Goal: Task Accomplishment & Management: Use online tool/utility

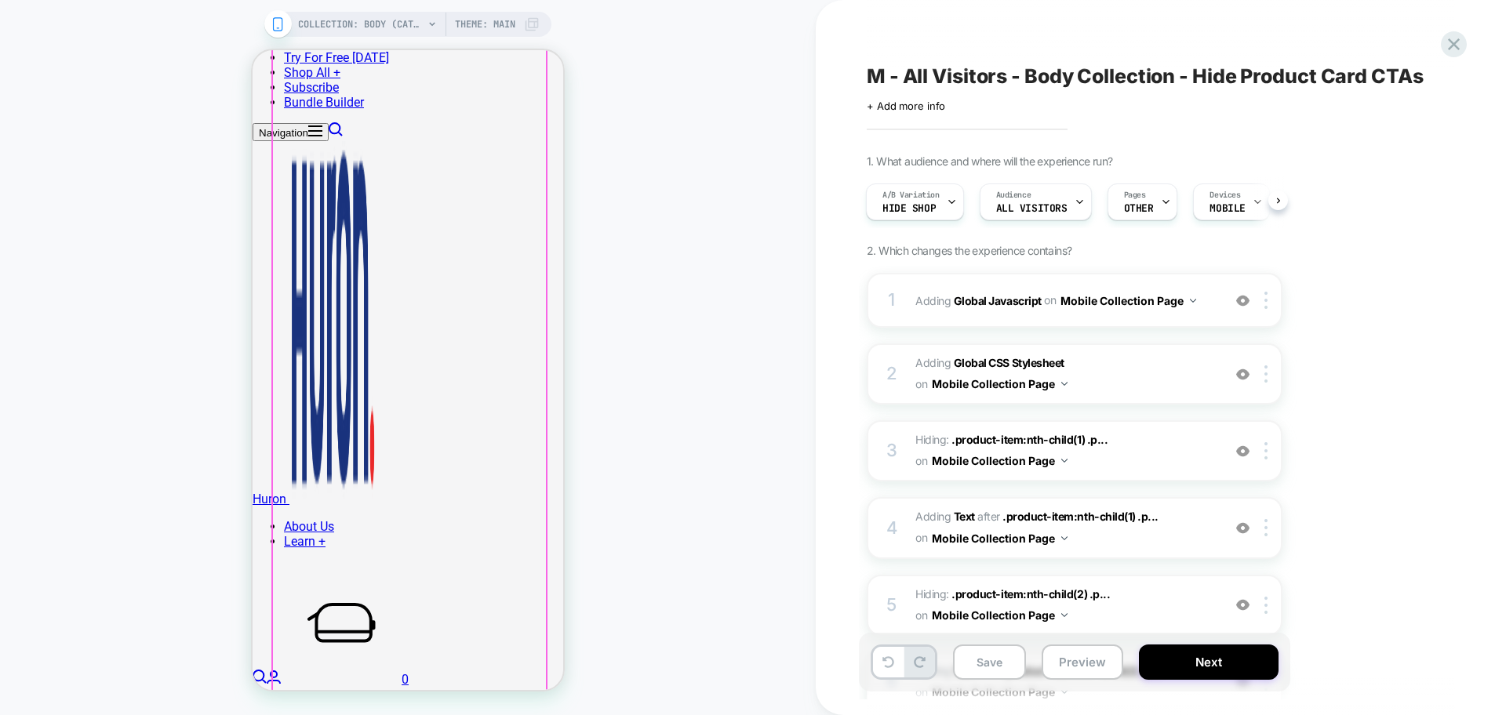
scroll to position [3333, 0]
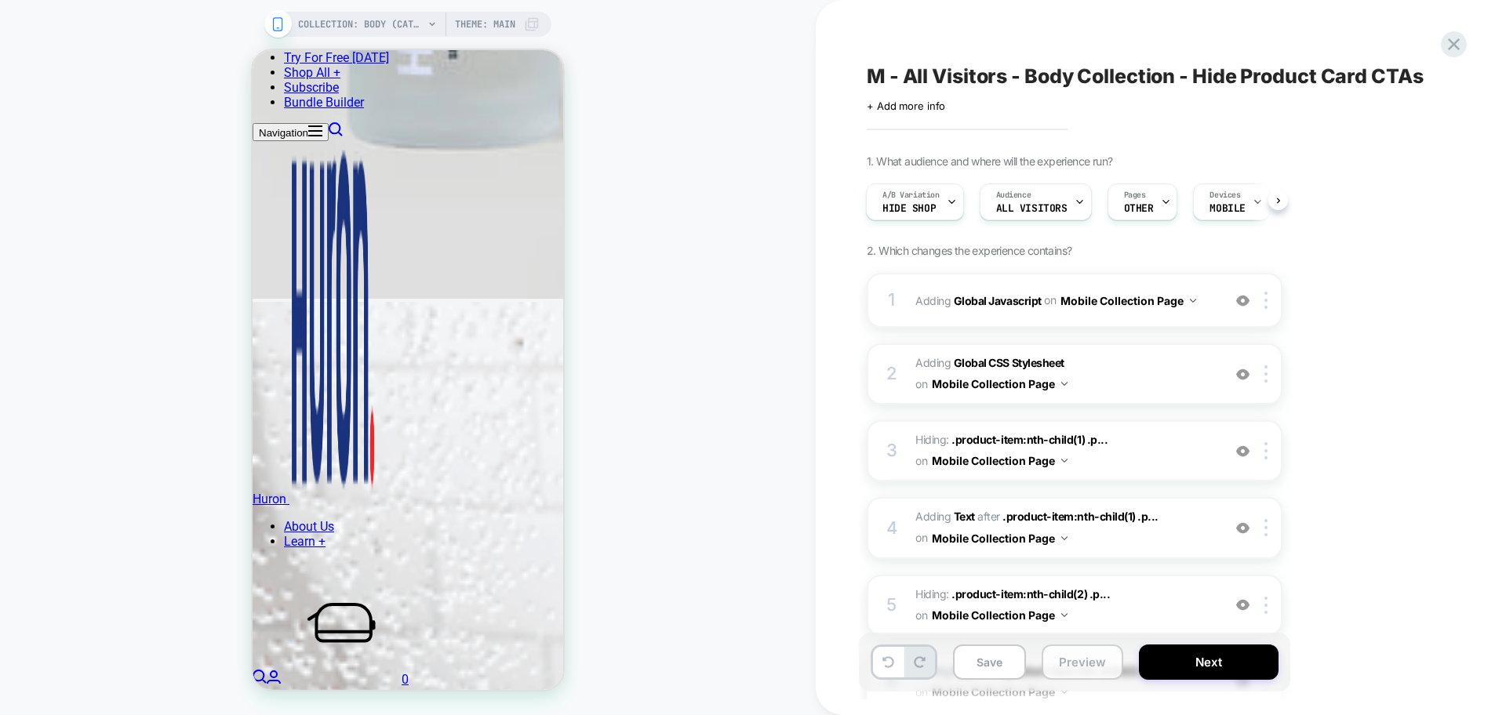
click at [1078, 667] on button "Preview" at bounding box center [1082, 662] width 82 height 35
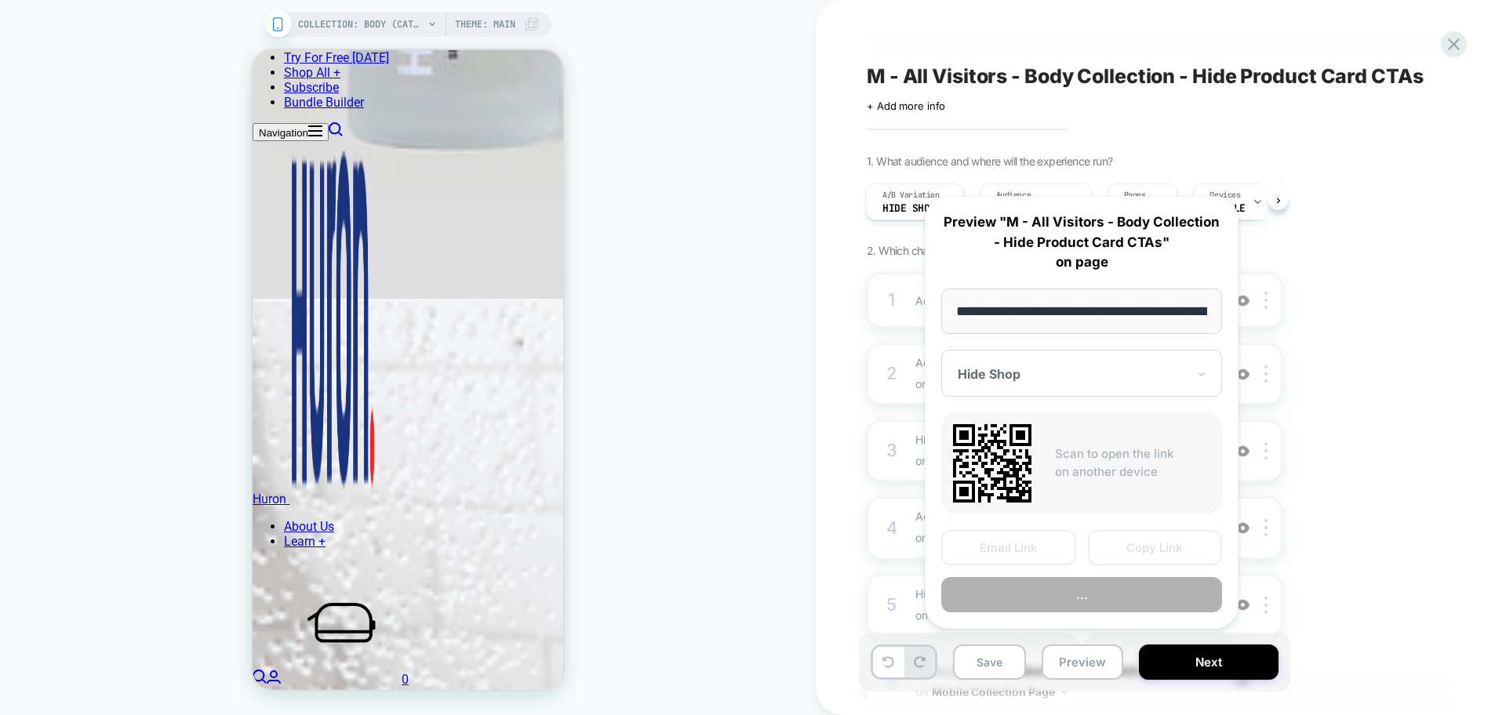
scroll to position [0, 116]
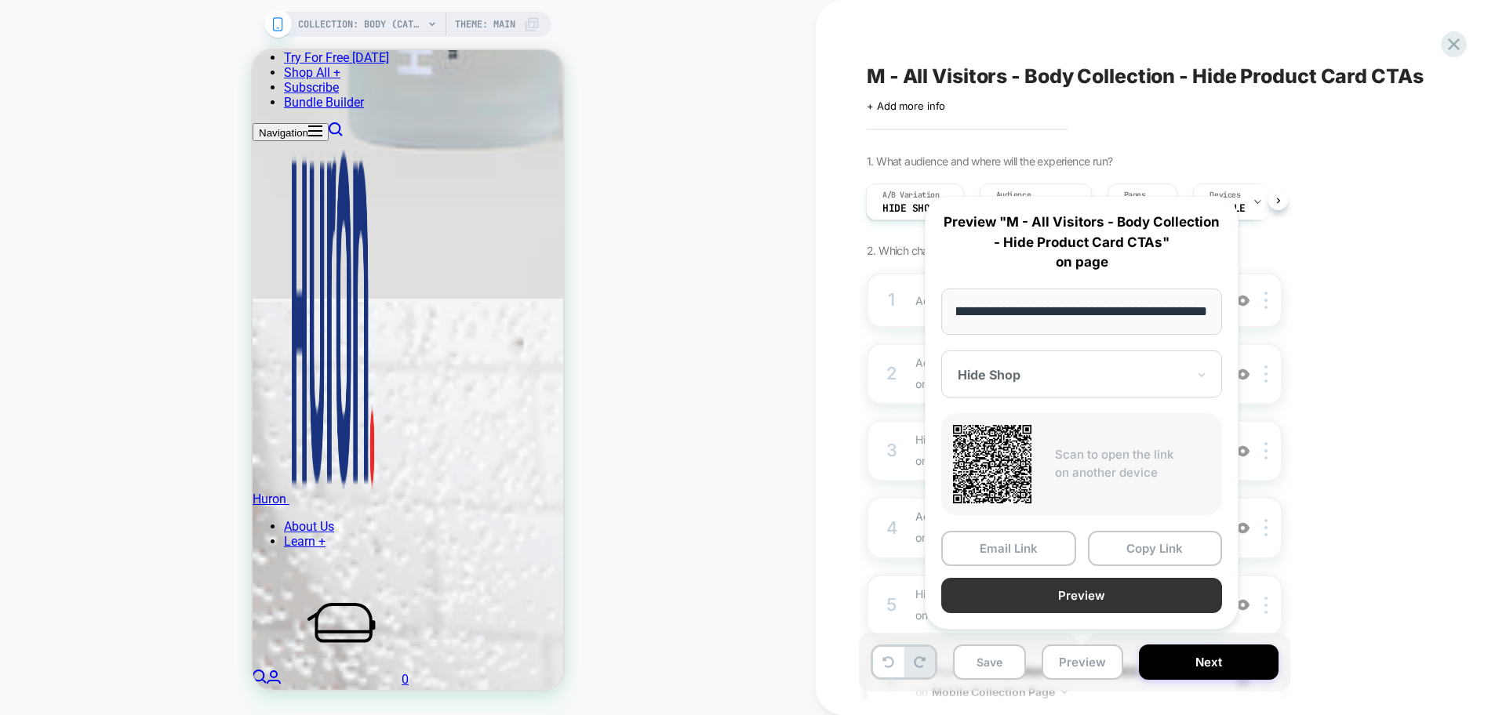
click at [1106, 605] on button "Preview" at bounding box center [1081, 595] width 281 height 35
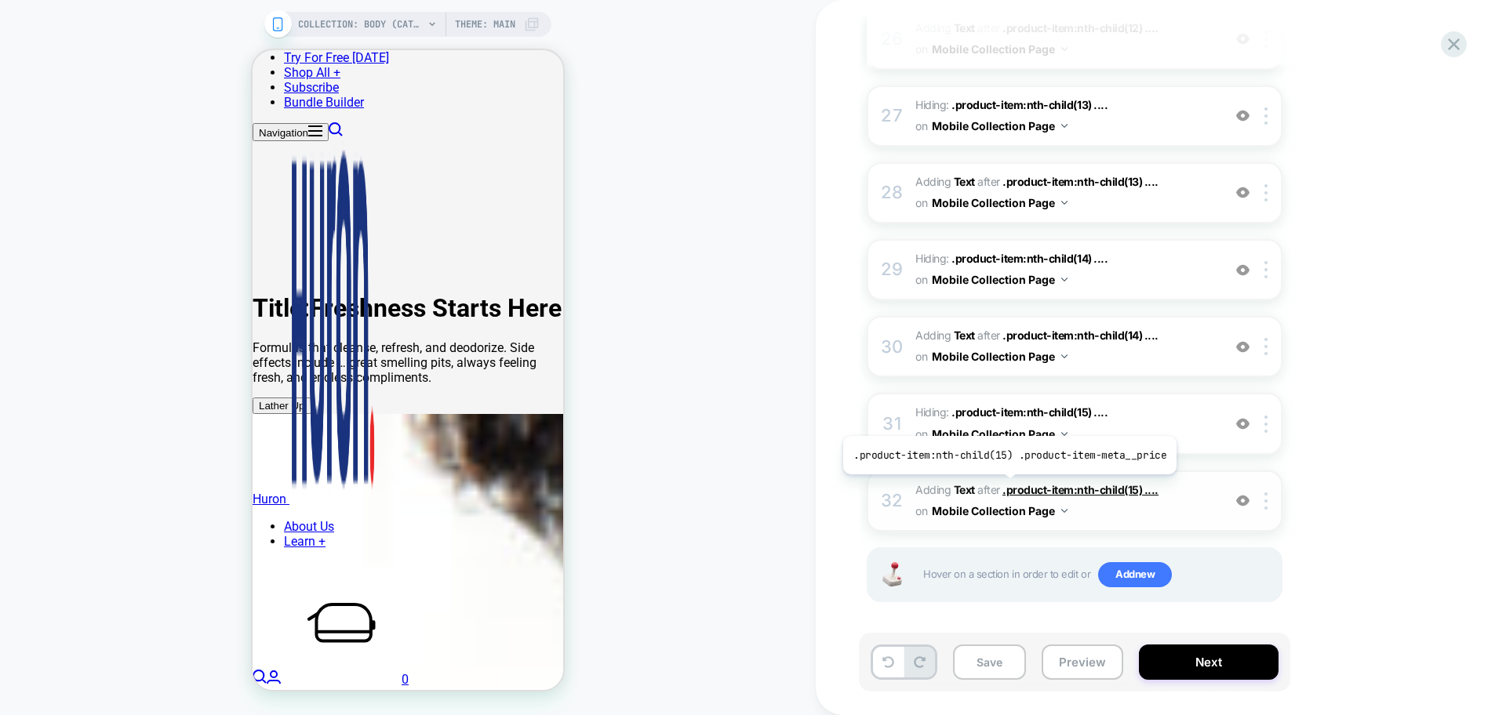
scroll to position [2188, 0]
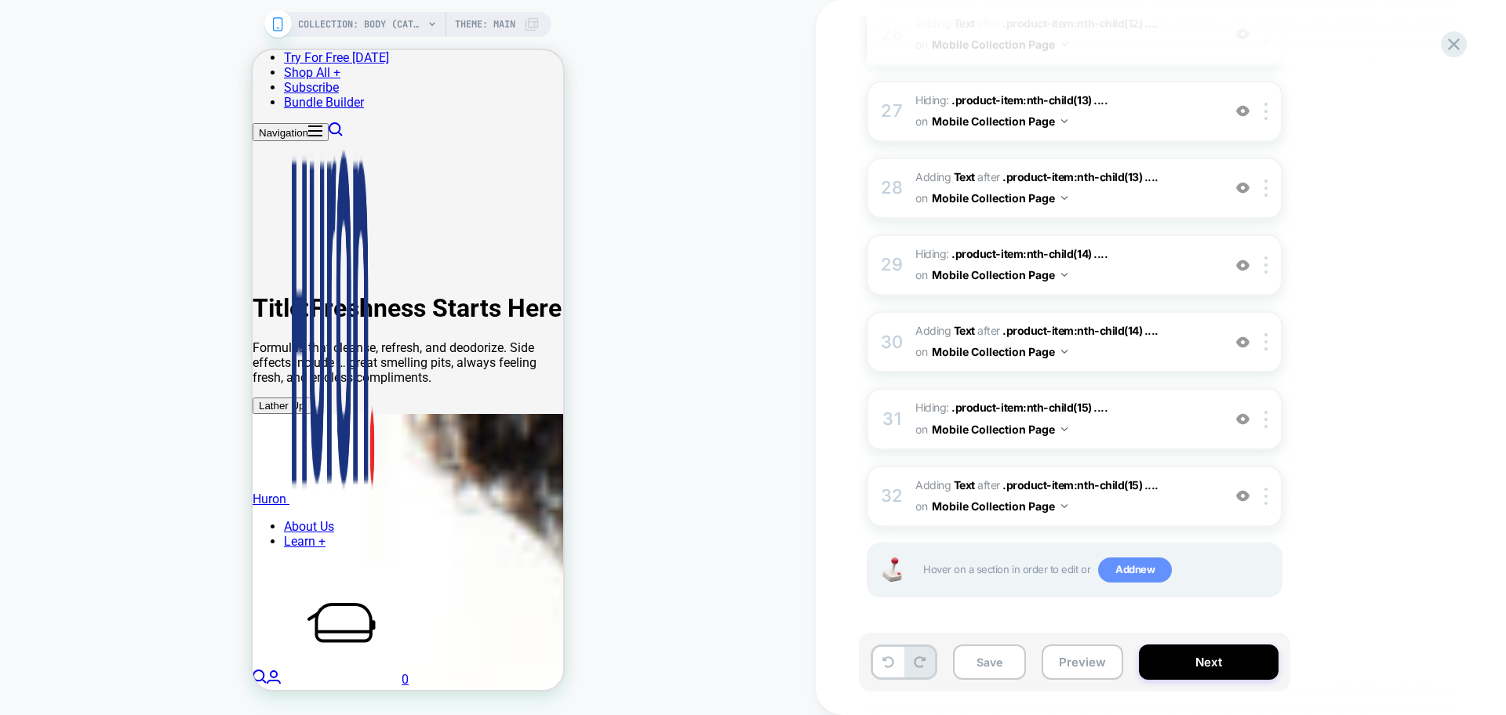
click at [1138, 577] on span "Add new" at bounding box center [1135, 570] width 74 height 25
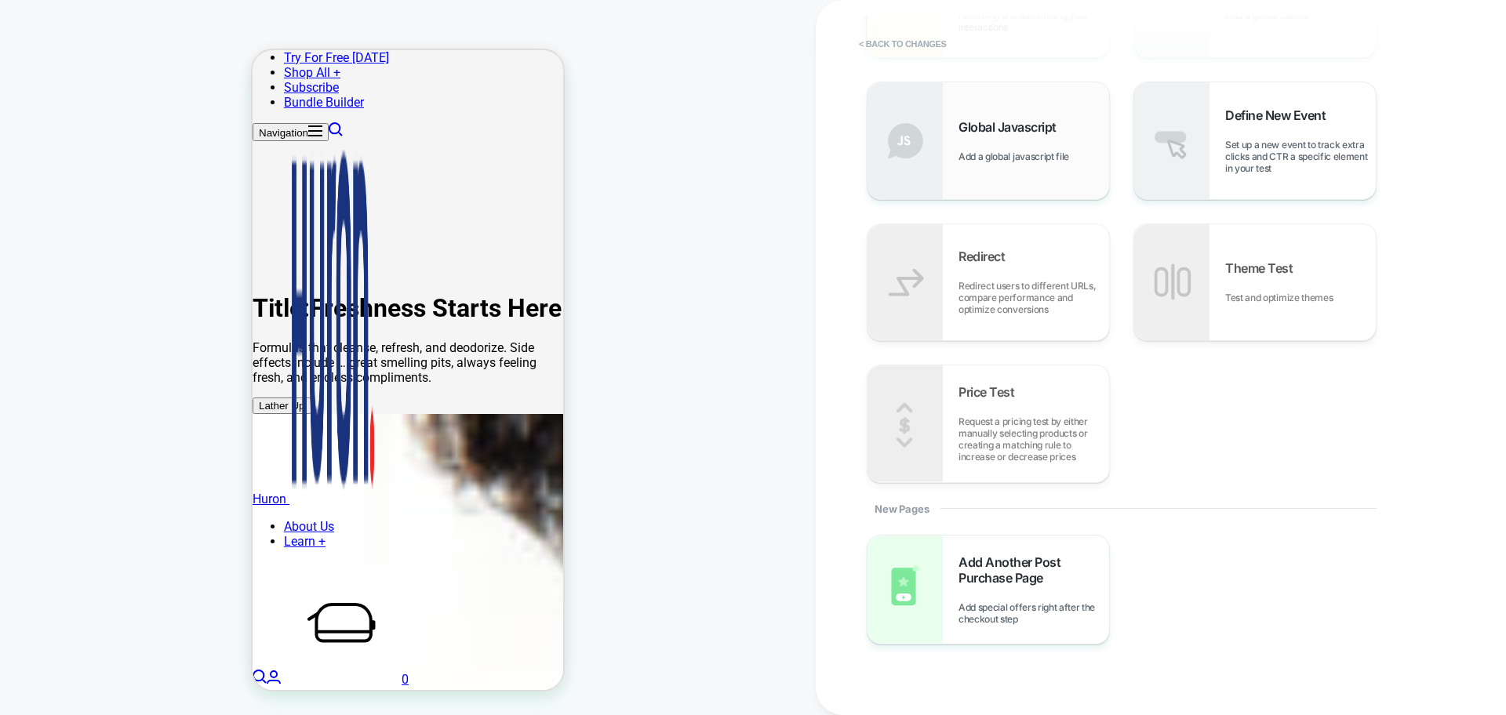
scroll to position [162, 0]
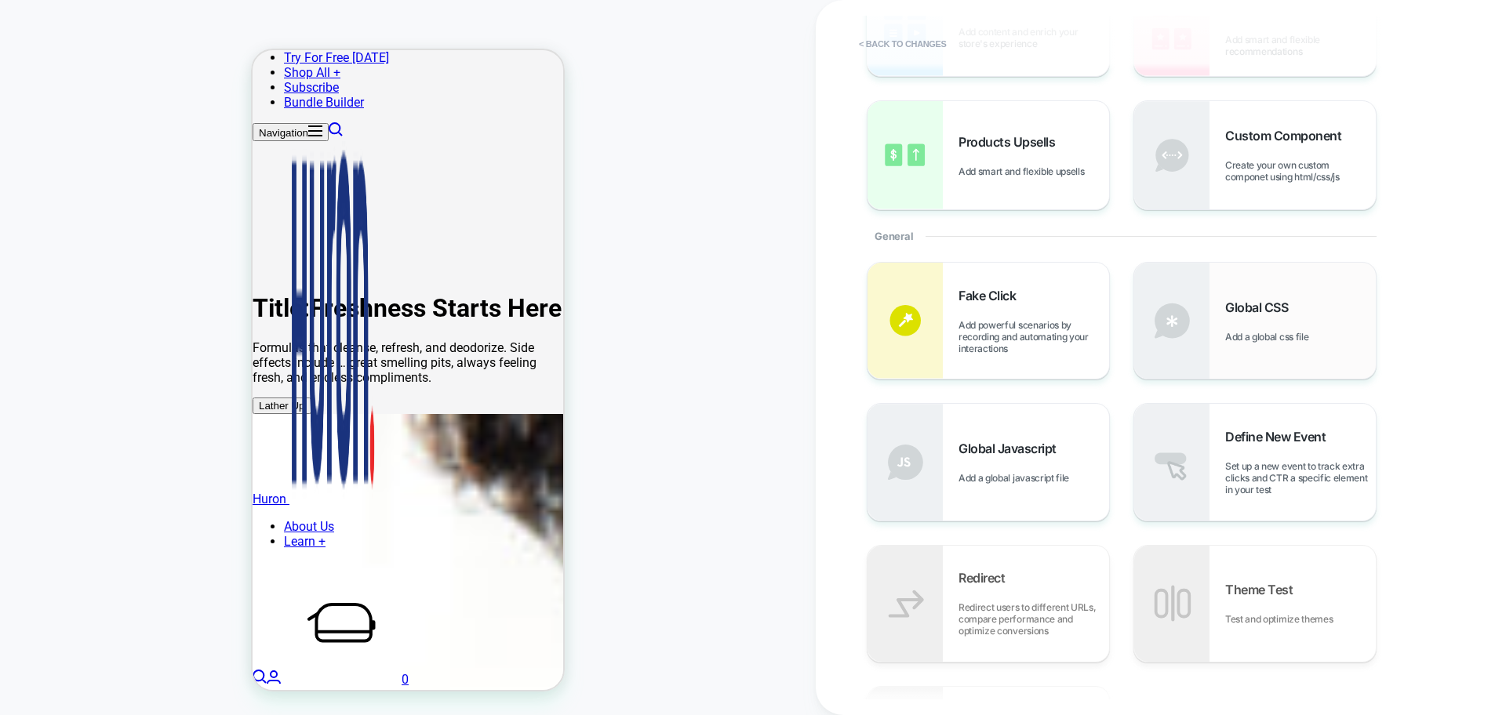
click at [1250, 325] on div "Global CSS Add a global css file" at bounding box center [1300, 321] width 151 height 43
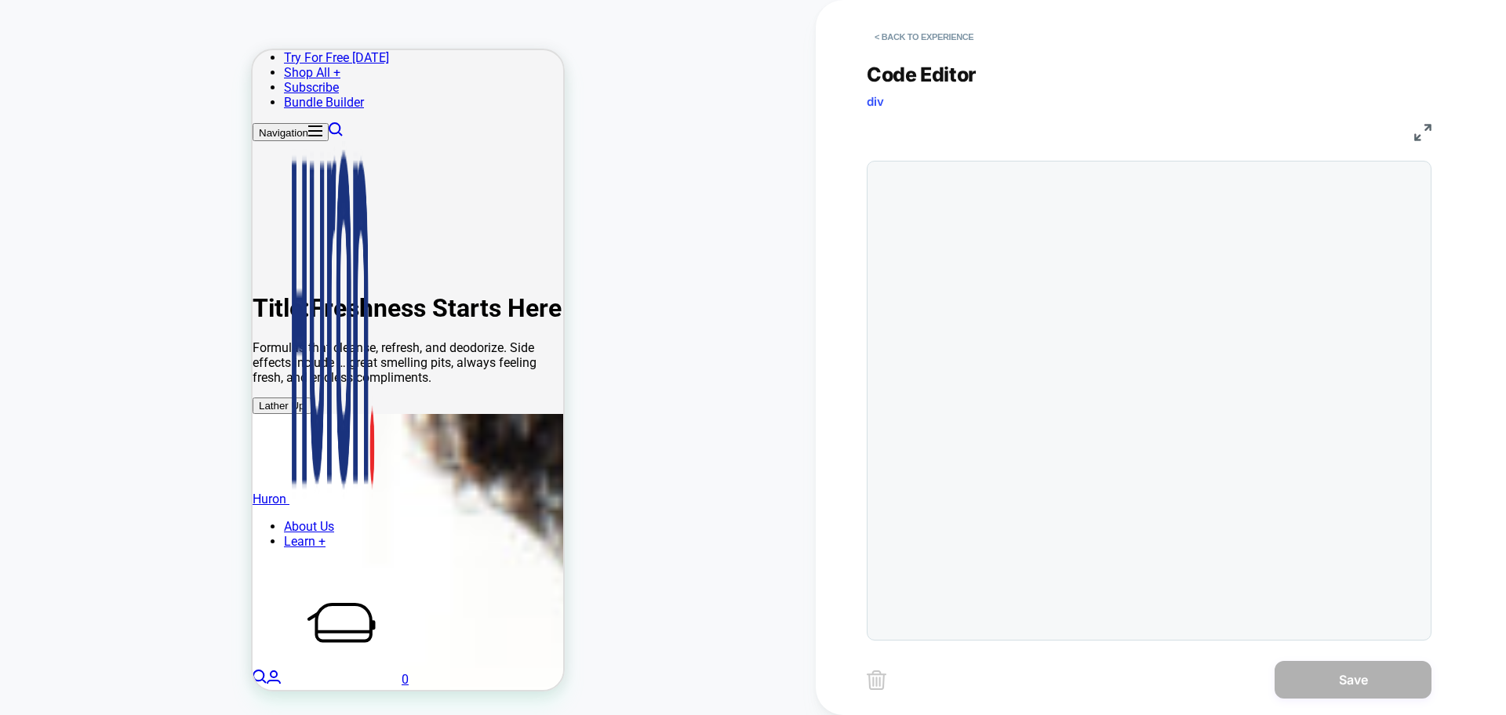
click at [985, 330] on div at bounding box center [1149, 401] width 565 height 480
click at [939, 224] on div at bounding box center [1149, 401] width 565 height 480
click at [900, 181] on div at bounding box center [1149, 401] width 565 height 480
click at [0, 0] on div at bounding box center [0, 0] width 0 height 0
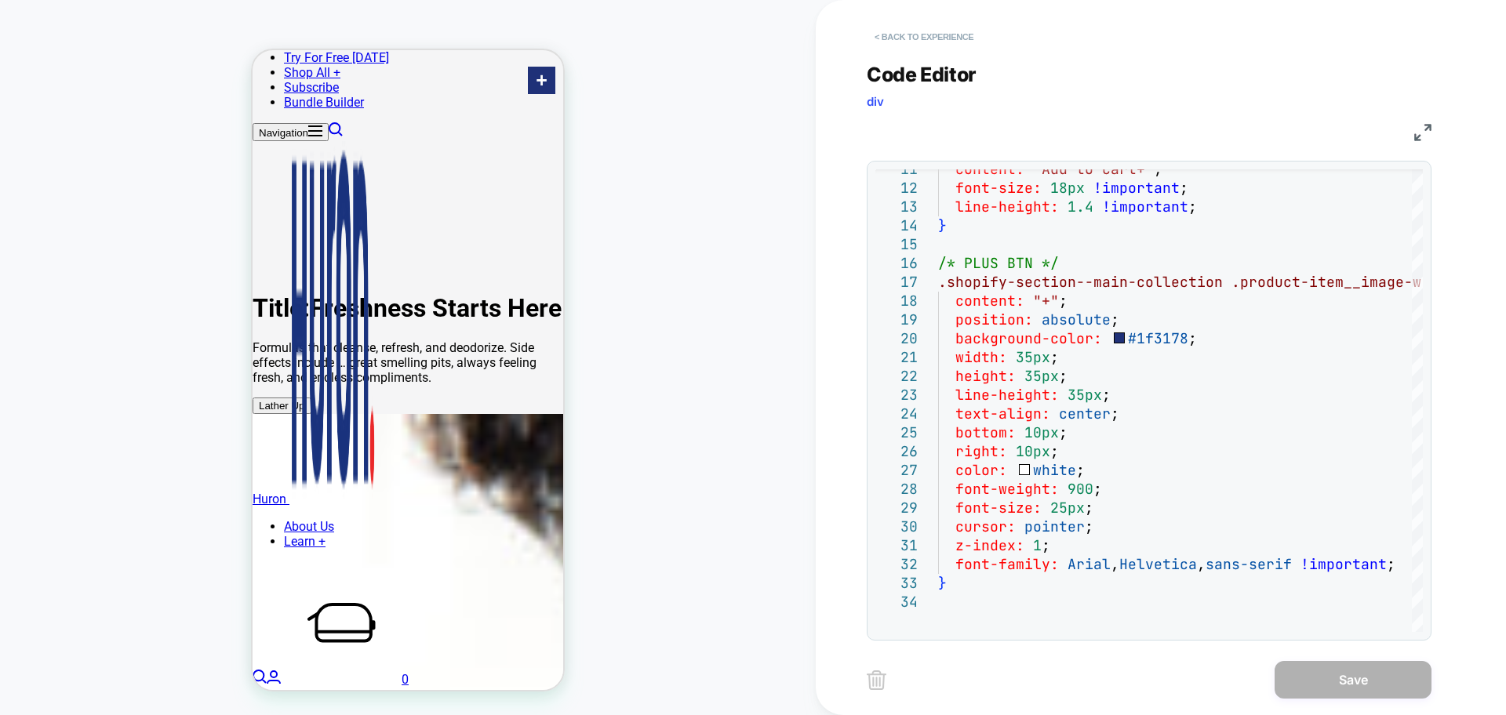
click at [932, 38] on button "< Back to experience" at bounding box center [924, 36] width 114 height 25
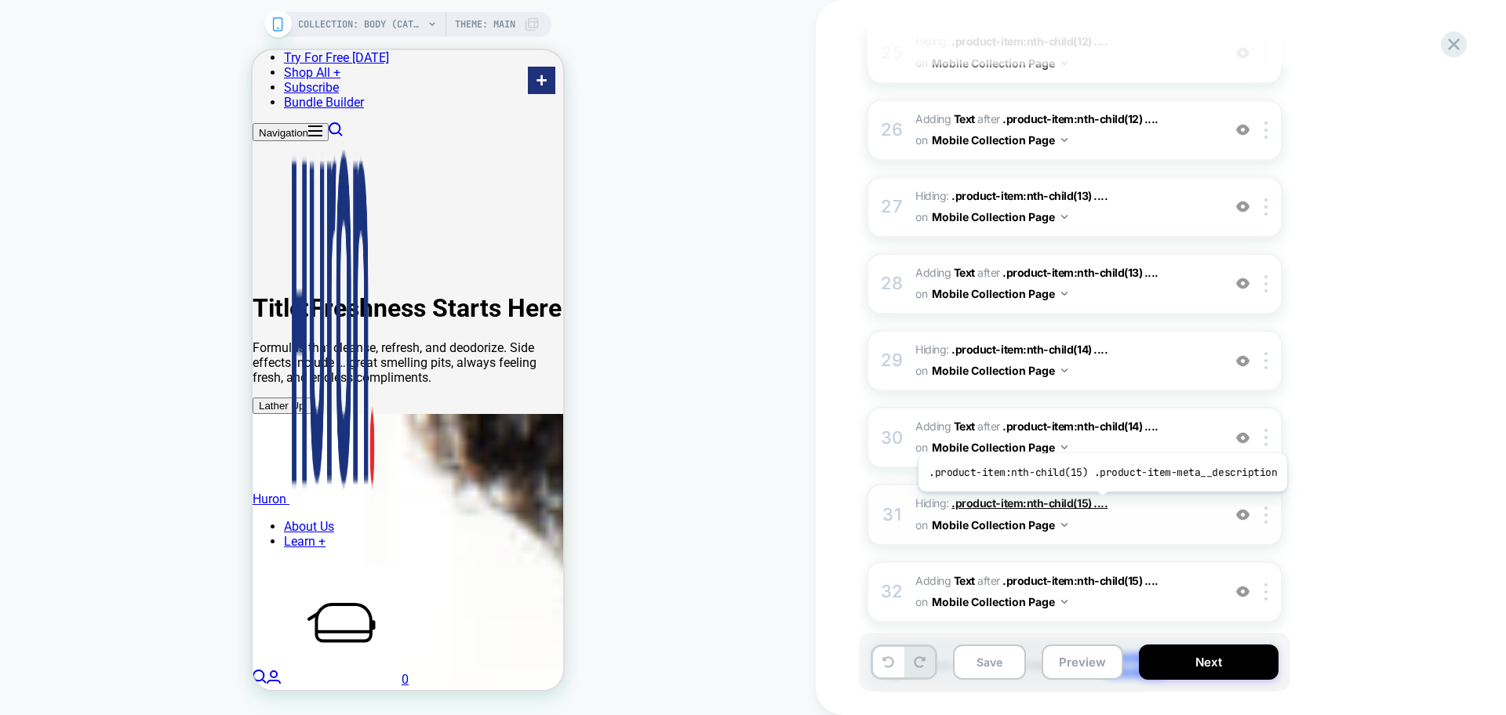
scroll to position [2188, 0]
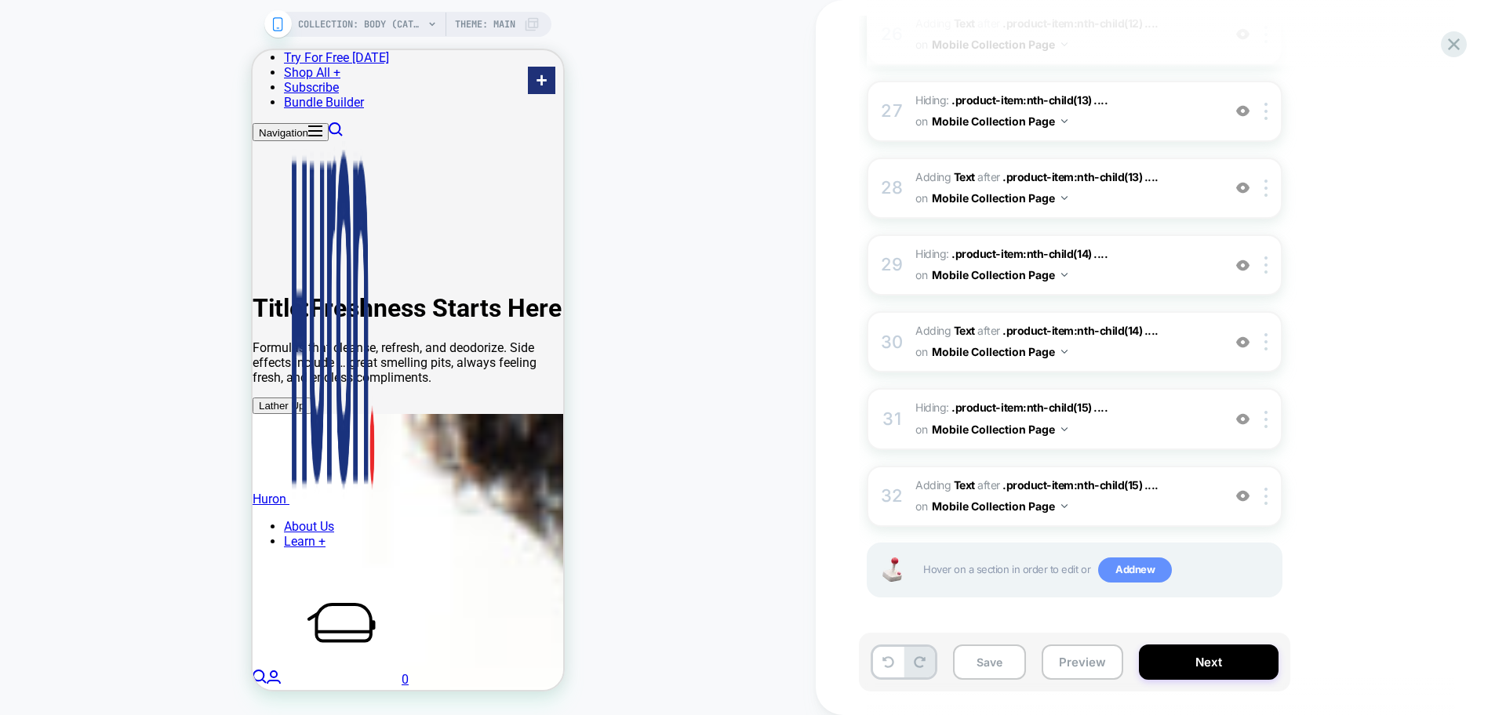
click at [1132, 572] on span "Add new" at bounding box center [1135, 570] width 74 height 25
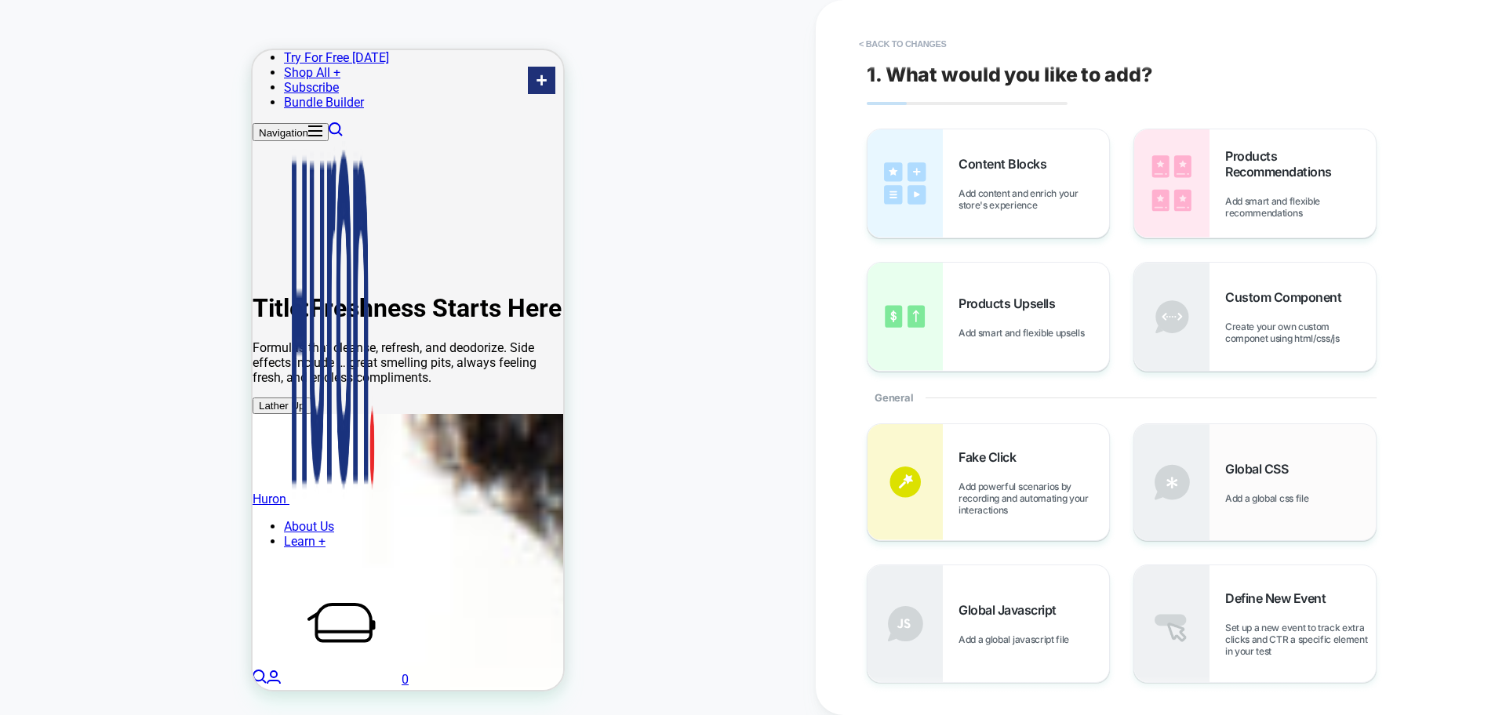
click at [1225, 480] on div "Global CSS Add a global css file" at bounding box center [1300, 482] width 151 height 43
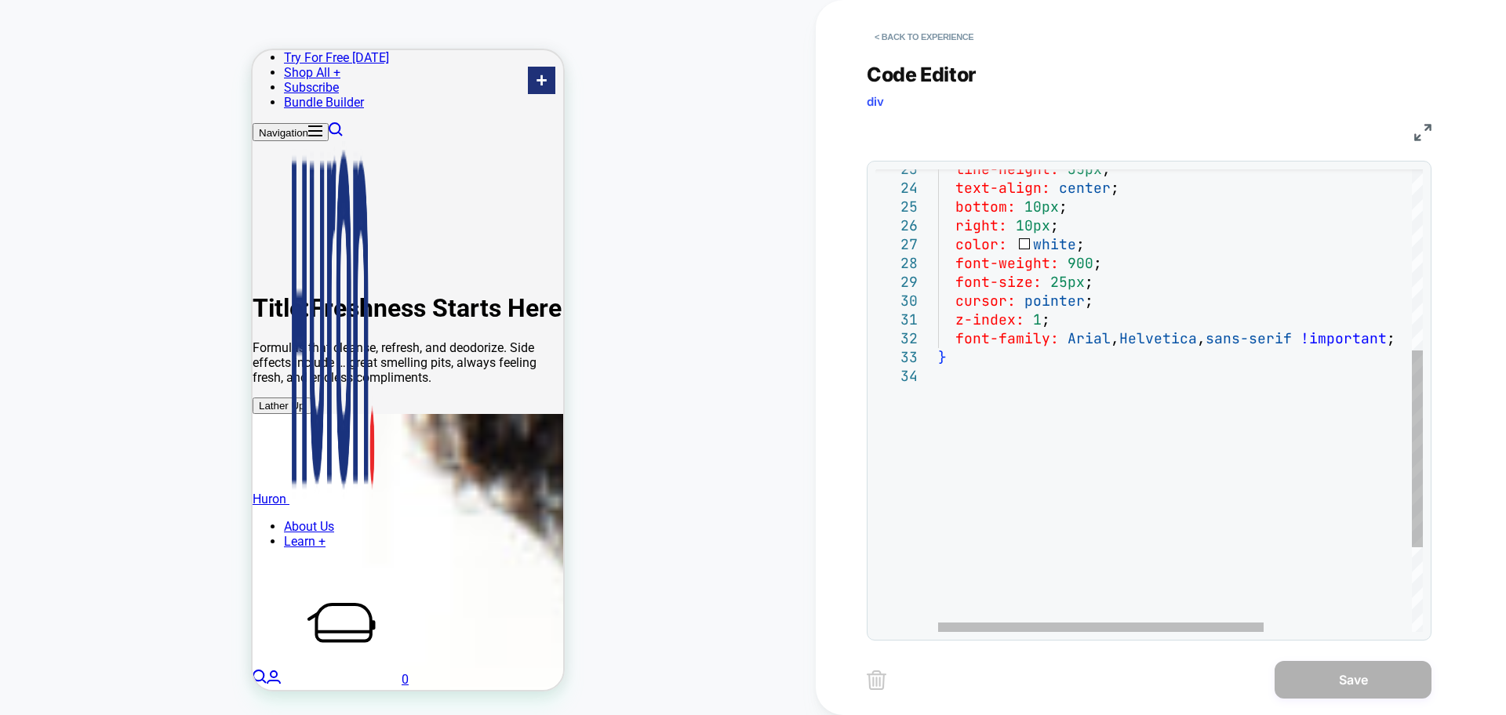
click at [1004, 420] on div "z-index: 1 ; font-family: Arial , Helvetica , sans-serif !important ; } font-we…" at bounding box center [1290, 288] width 705 height 1084
drag, startPoint x: 1159, startPoint y: 537, endPoint x: 1152, endPoint y: 532, distance: 8.5
click at [1159, 537] on div "z-index: 1 ; font-family: Arial , Helvetica , sans-serif !important ; } font-we…" at bounding box center [1290, 335] width 705 height 1178
type textarea "**********"
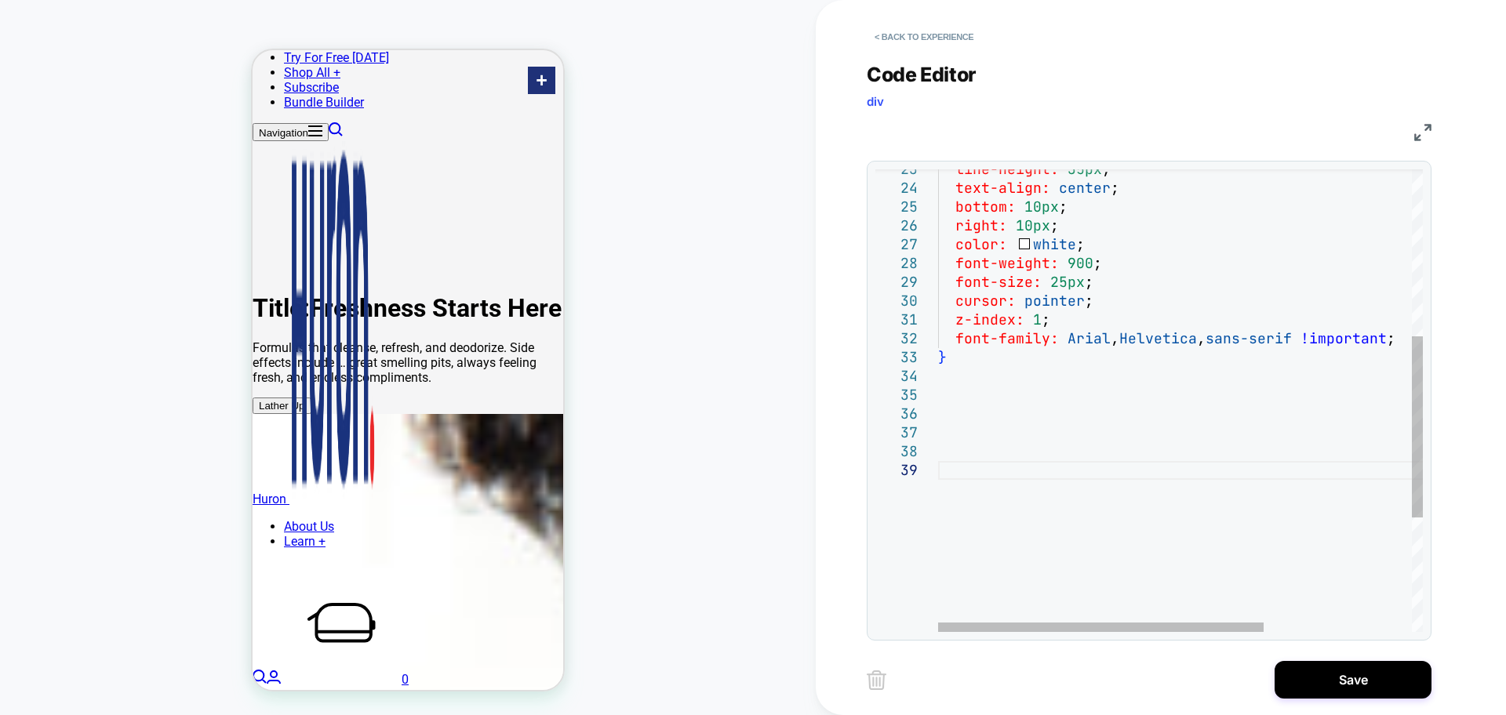
scroll to position [56, 0]
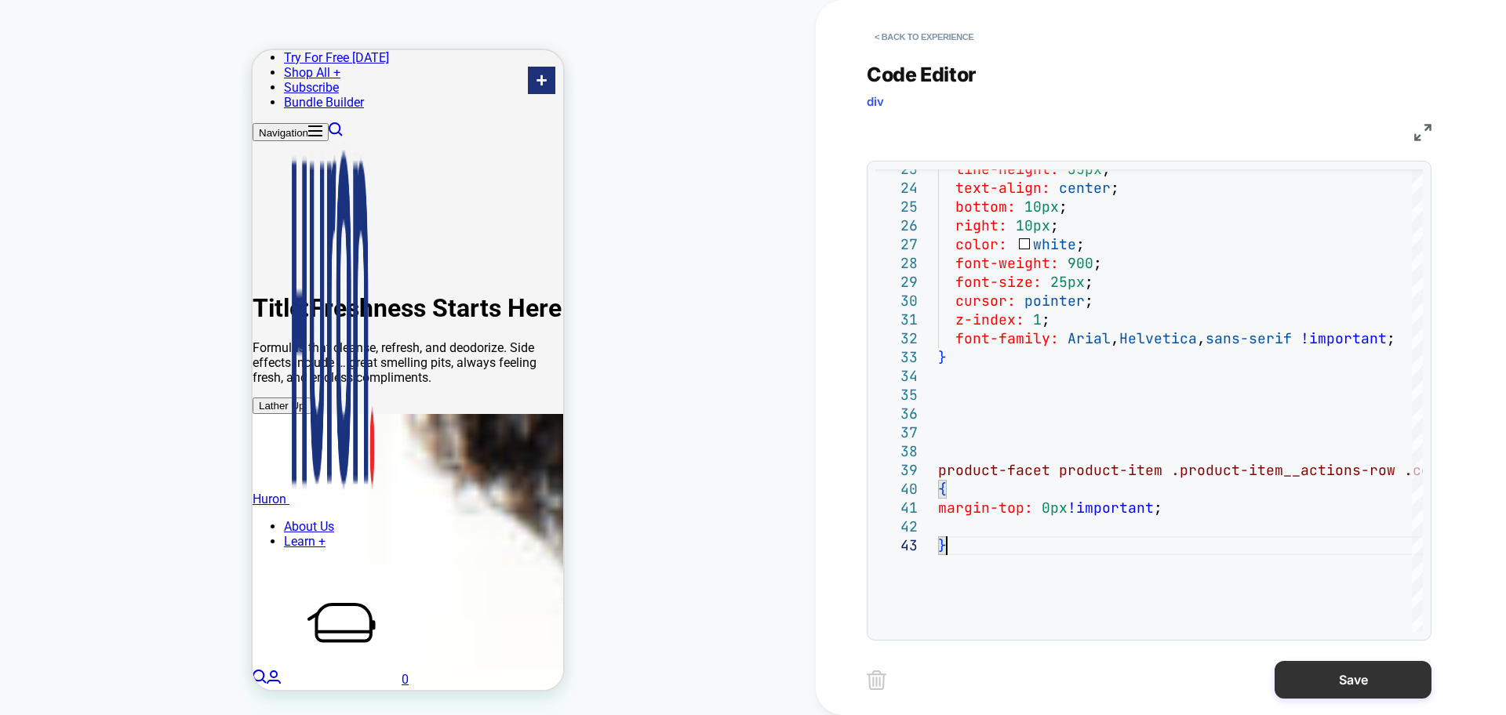
click at [1308, 681] on button "Save" at bounding box center [1352, 680] width 157 height 38
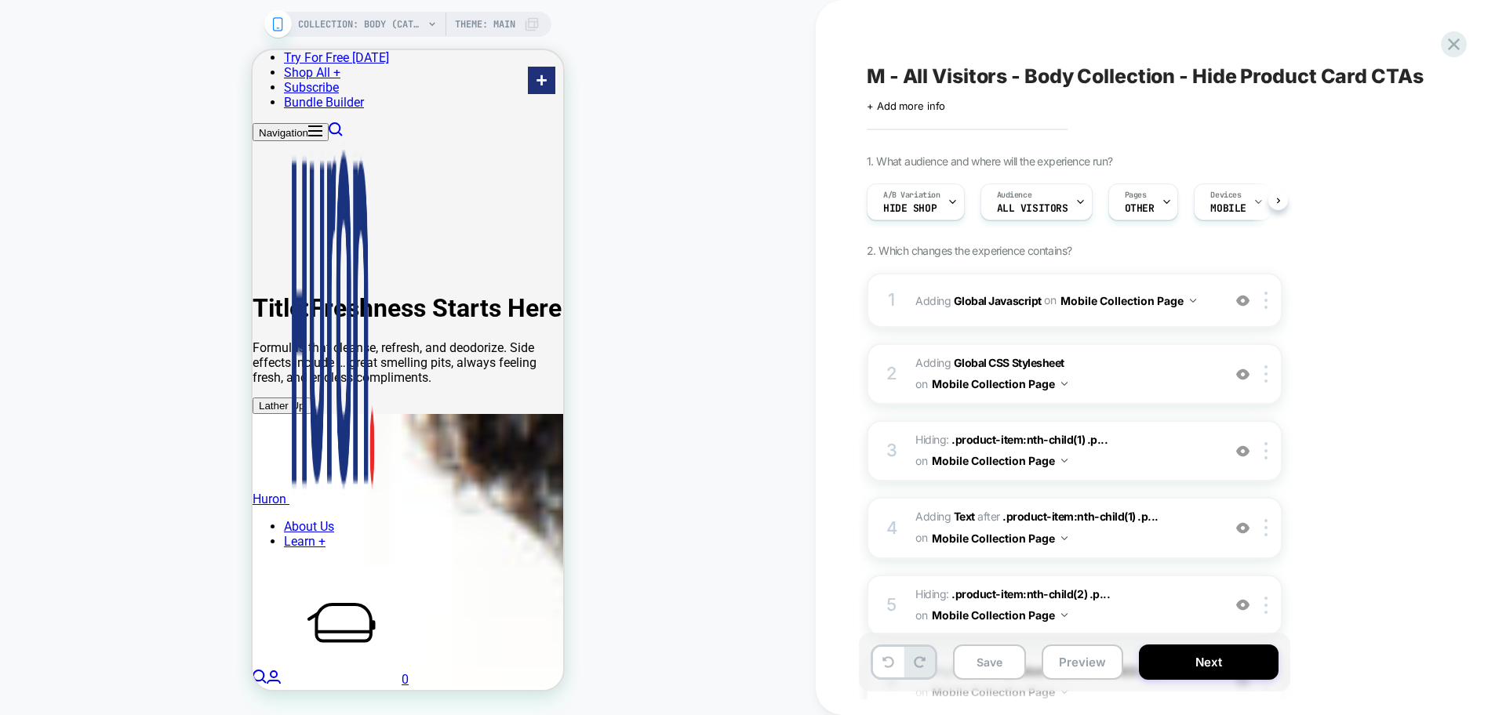
scroll to position [0, 1]
click at [1085, 661] on button "Preview" at bounding box center [1082, 662] width 82 height 35
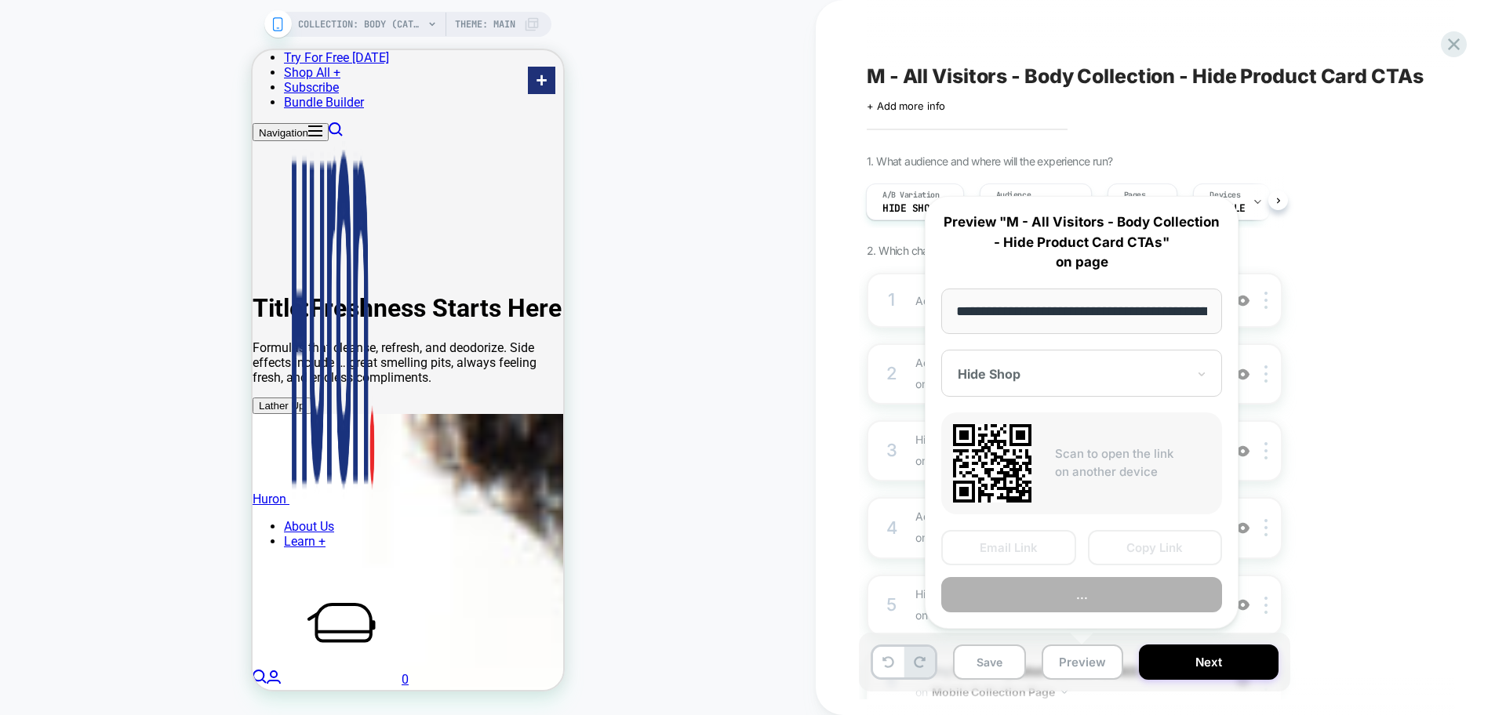
scroll to position [0, 116]
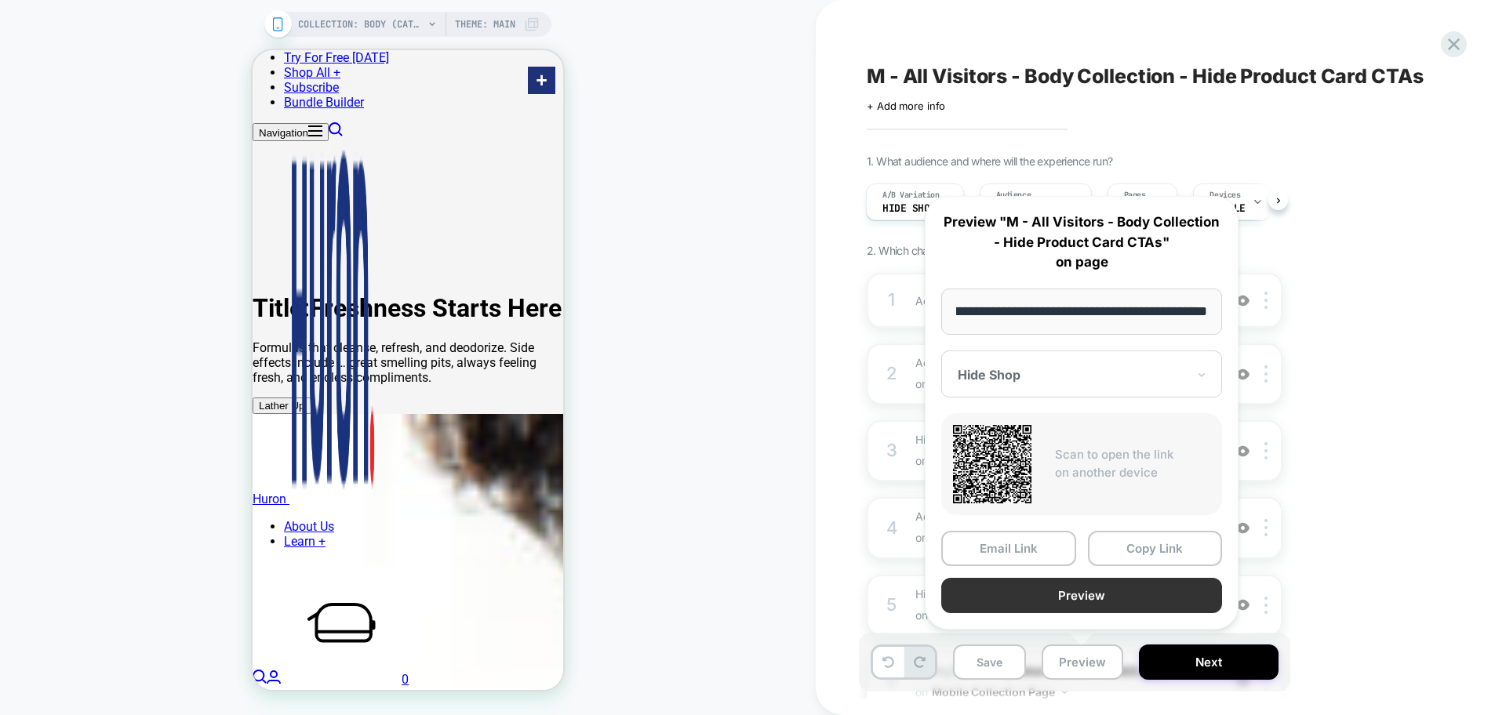
click at [1121, 601] on button "Preview" at bounding box center [1081, 595] width 281 height 35
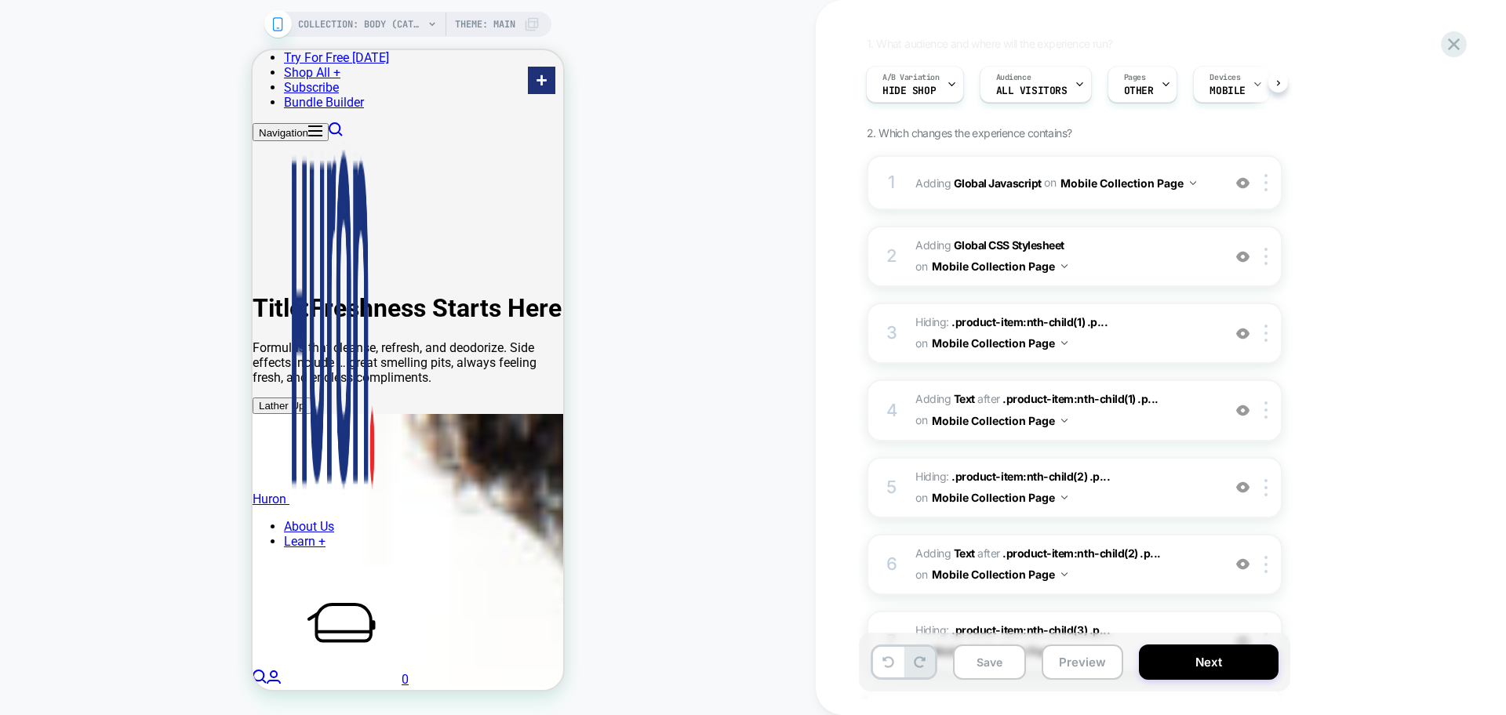
scroll to position [31, 0]
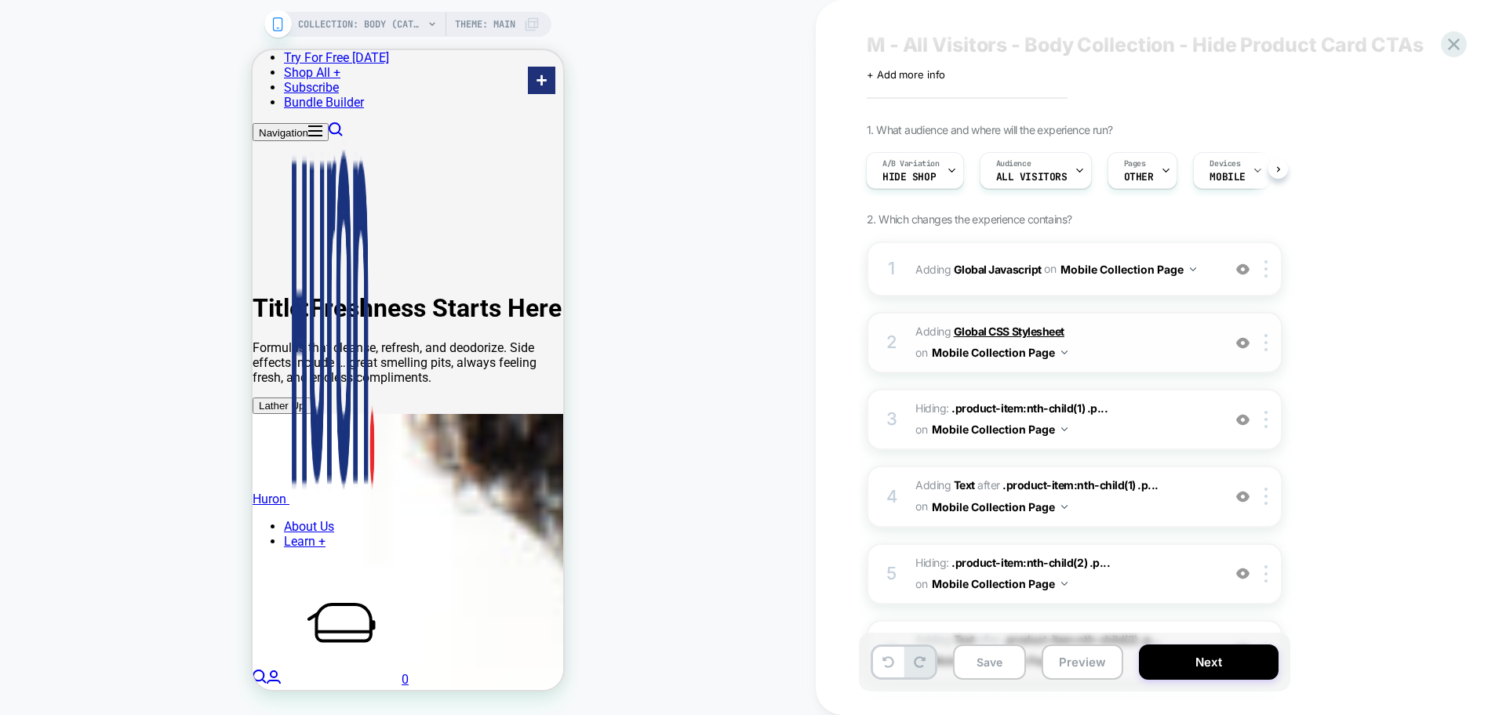
click at [999, 327] on b "Global CSS Stylesheet" at bounding box center [1009, 331] width 111 height 13
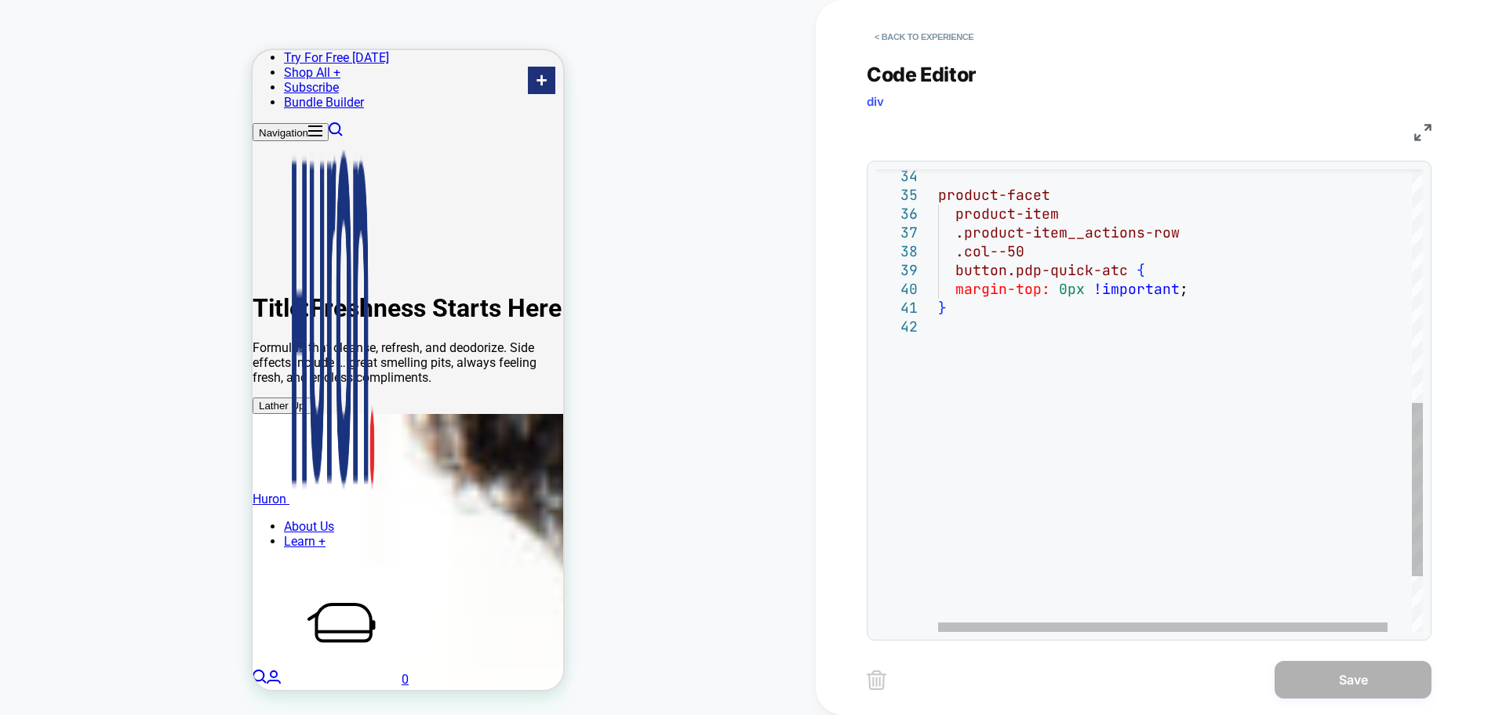
click at [1062, 294] on div "button.pdp-quick-atc { margin-top: 0px !important ; } product-item .product-ite…" at bounding box center [1193, 163] width 511 height 1234
click at [1060, 431] on div "button.pdp-quick-atc { margin-top: -15px !important ; } product-item .product-i…" at bounding box center [1193, 163] width 511 height 1234
click at [1050, 501] on div "button.pdp-quick-atc { margin-top: -15px !important ; } product-item .product-i…" at bounding box center [1193, 163] width 511 height 1234
drag, startPoint x: 1079, startPoint y: 287, endPoint x: 1069, endPoint y: 288, distance: 10.2
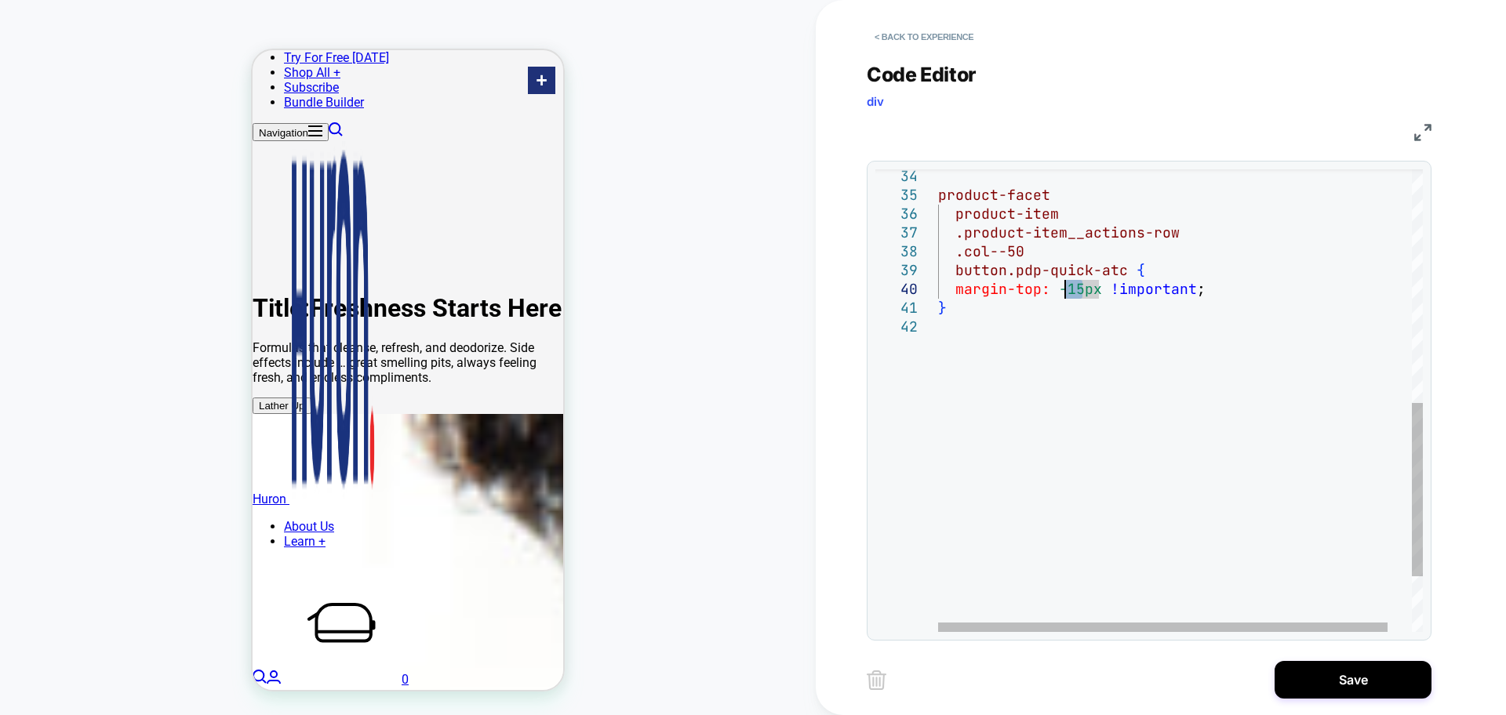
click at [1068, 288] on div "button.pdp-quick-atc { margin-top: -15px !important ; } product-item .product-i…" at bounding box center [1193, 163] width 511 height 1234
click at [1127, 413] on div "button.pdp-quick-atc { margin-top: -20px !important ; } product-item .product-i…" at bounding box center [1193, 163] width 511 height 1234
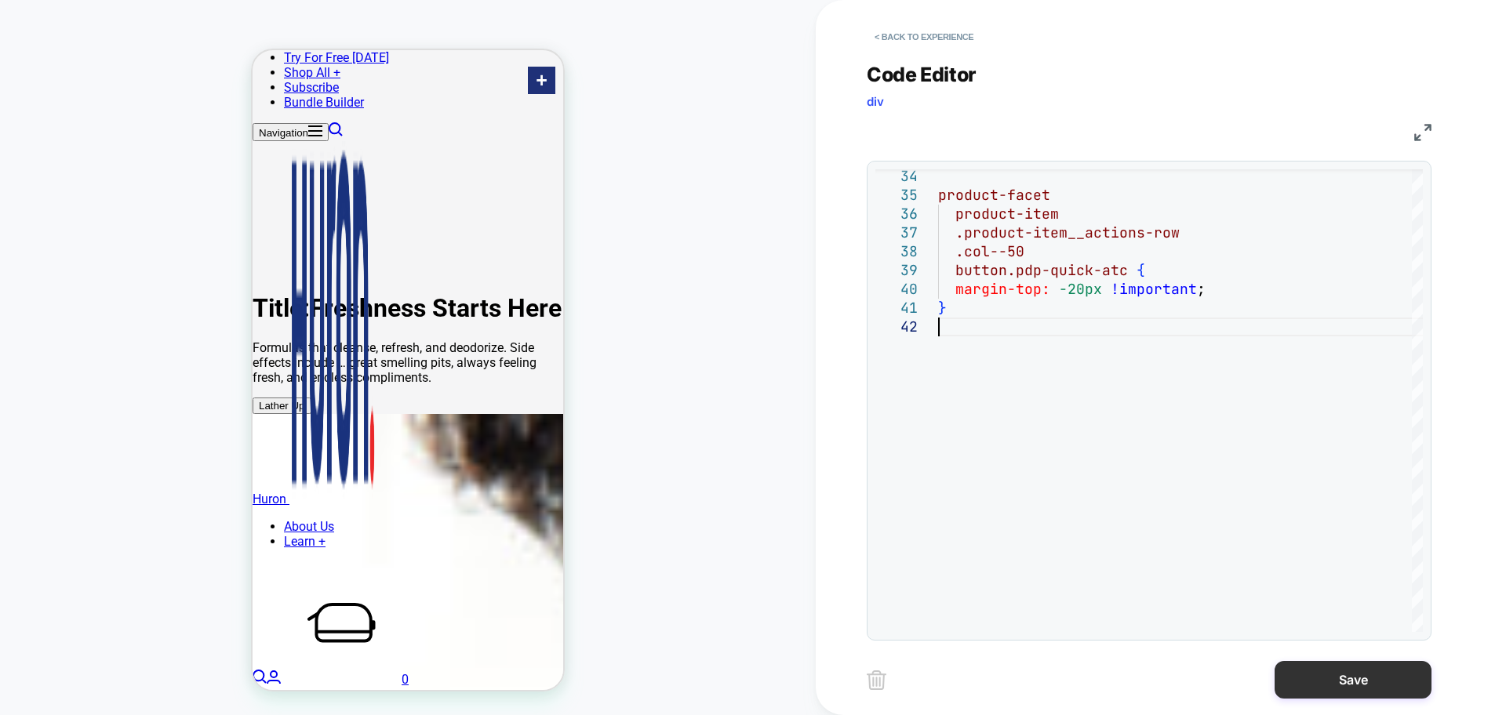
type textarea "*"
click at [1328, 692] on button "Save" at bounding box center [1352, 680] width 157 height 38
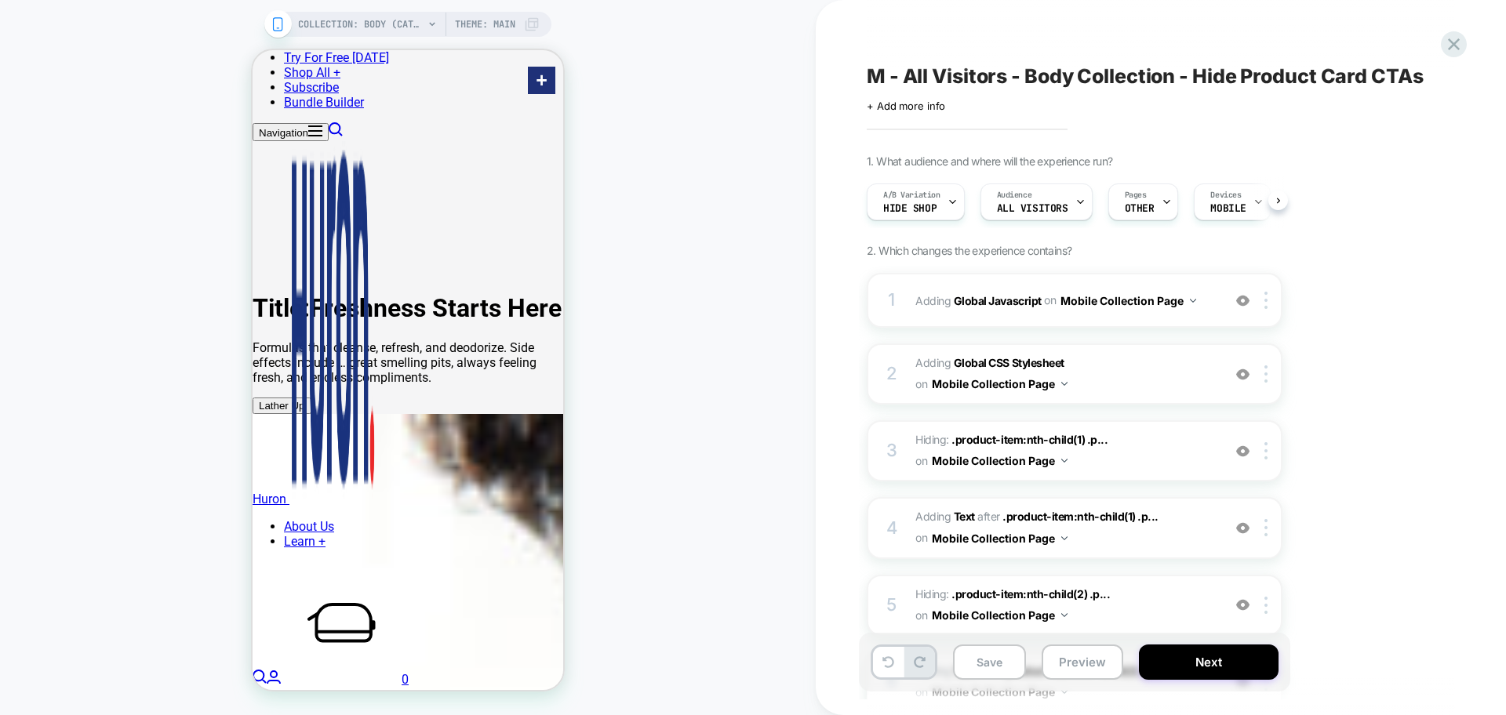
scroll to position [0, 1]
click at [1084, 666] on button "Preview" at bounding box center [1082, 662] width 82 height 35
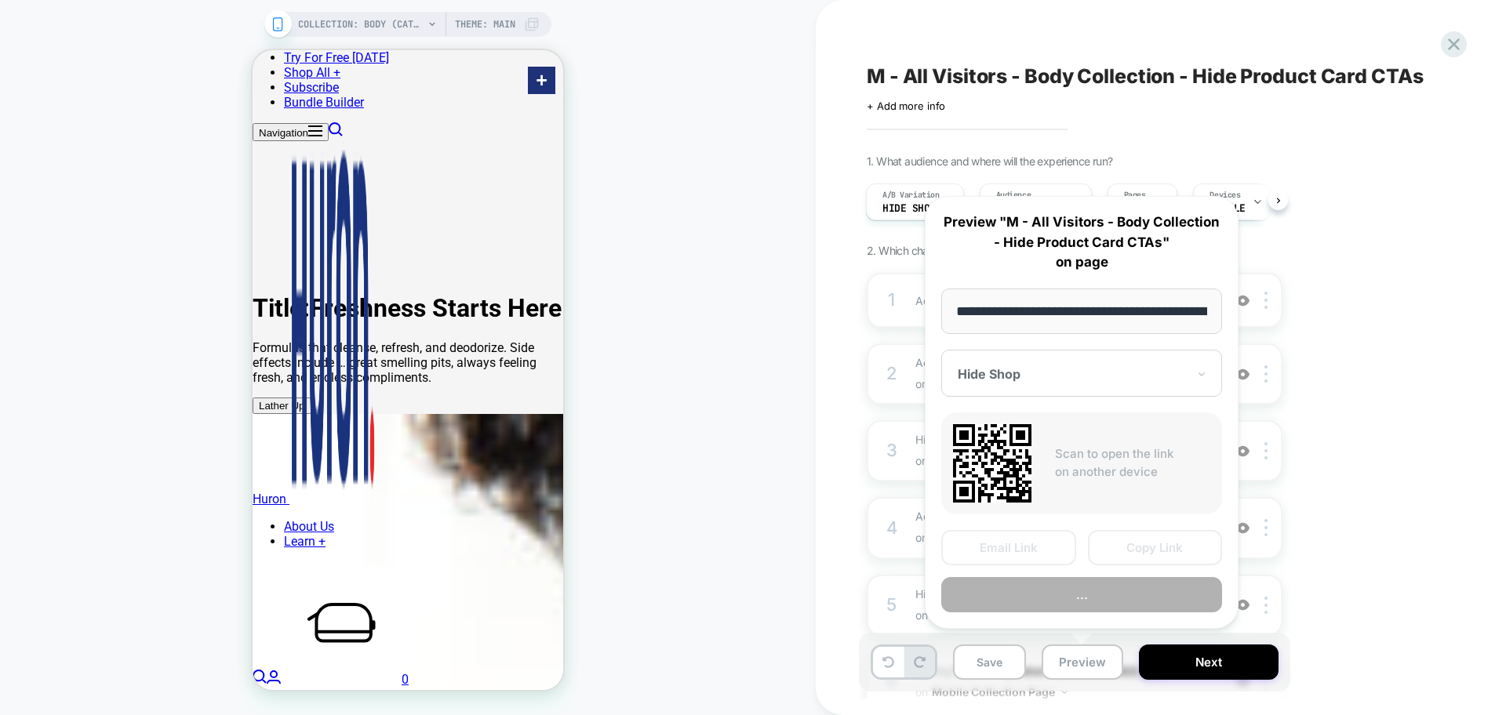
scroll to position [0, 116]
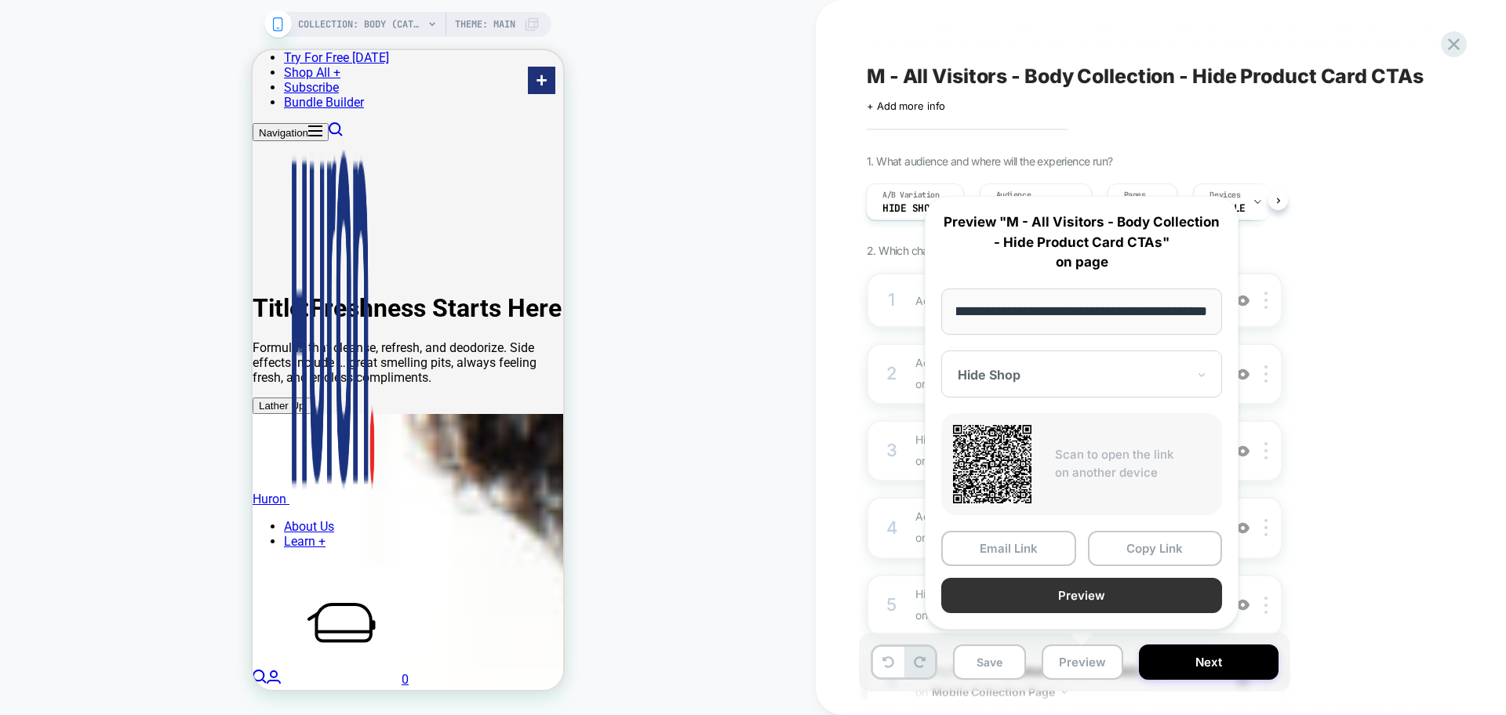
click at [1103, 593] on button "Preview" at bounding box center [1081, 595] width 281 height 35
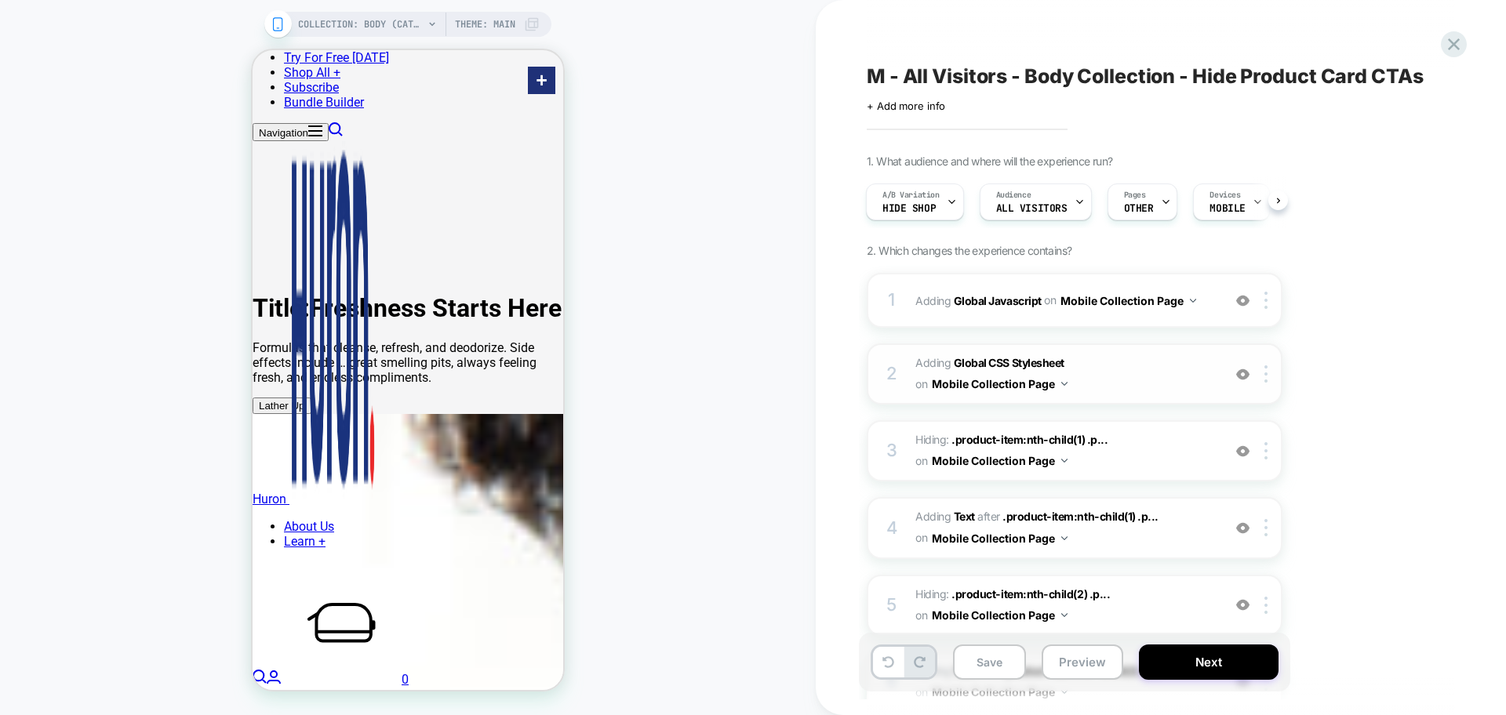
click at [979, 354] on span "Adding Global CSS Stylesheet on Mobile Collection Page" at bounding box center [1064, 374] width 299 height 42
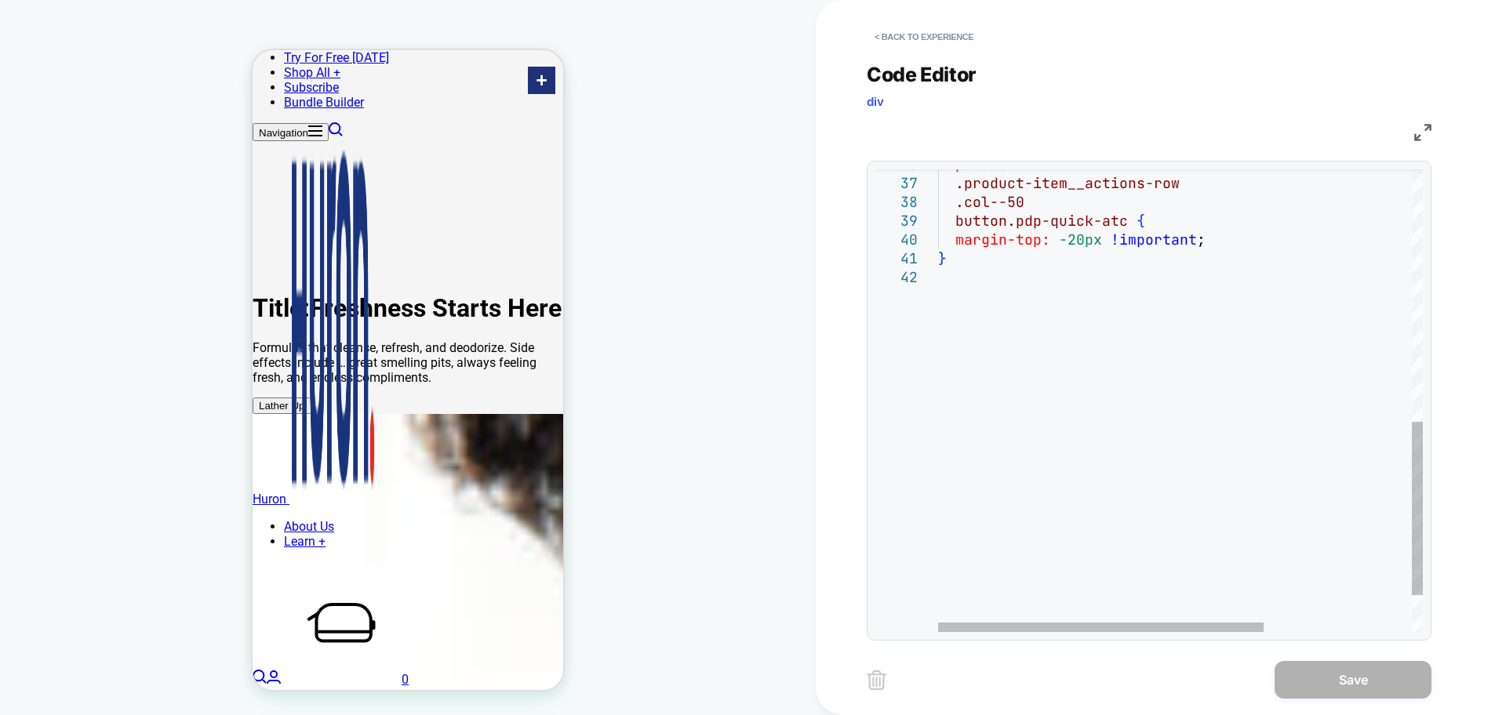
type textarea "*"
click at [973, 279] on div "button.pdp-quick-atc { margin-top: -20px !important ; } product-item .product-i…" at bounding box center [1290, 114] width 705 height 1234
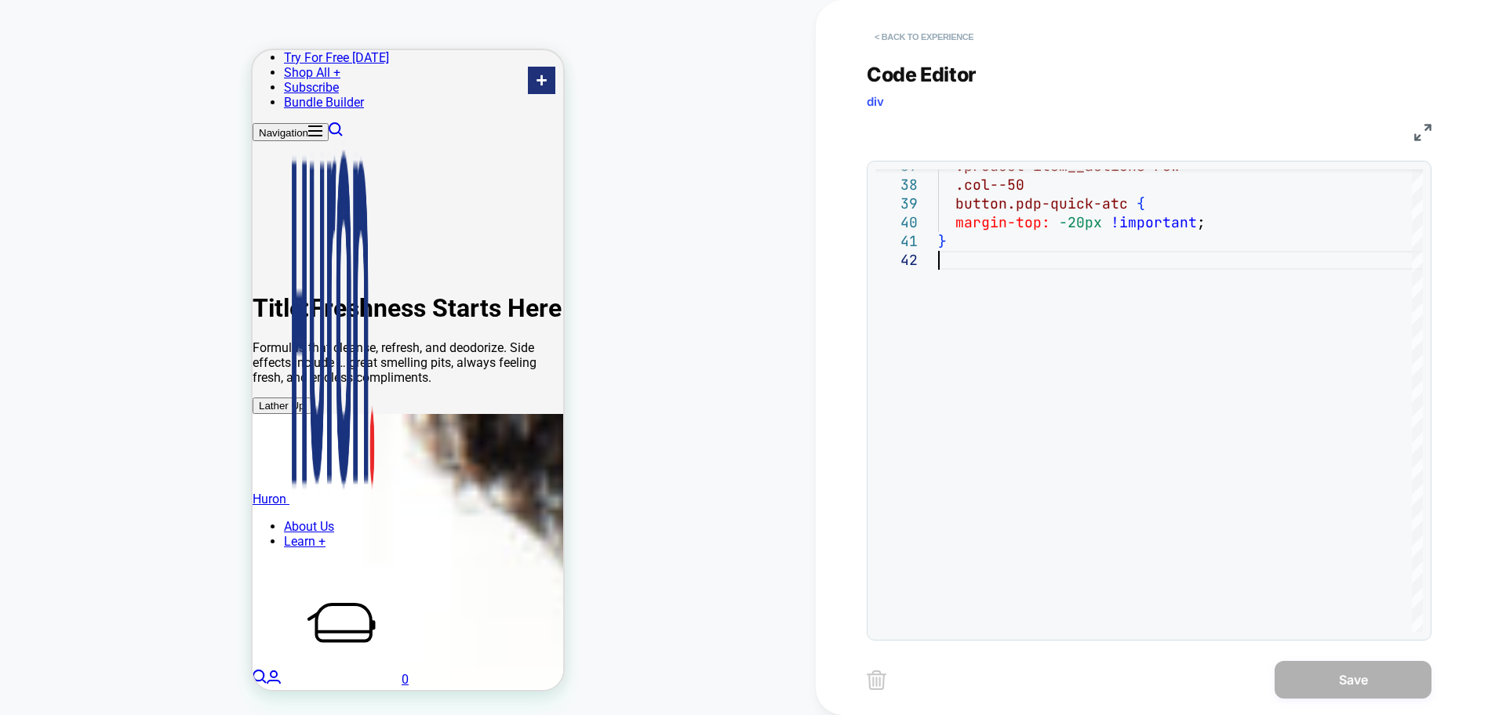
click at [930, 38] on button "< Back to experience" at bounding box center [924, 36] width 114 height 25
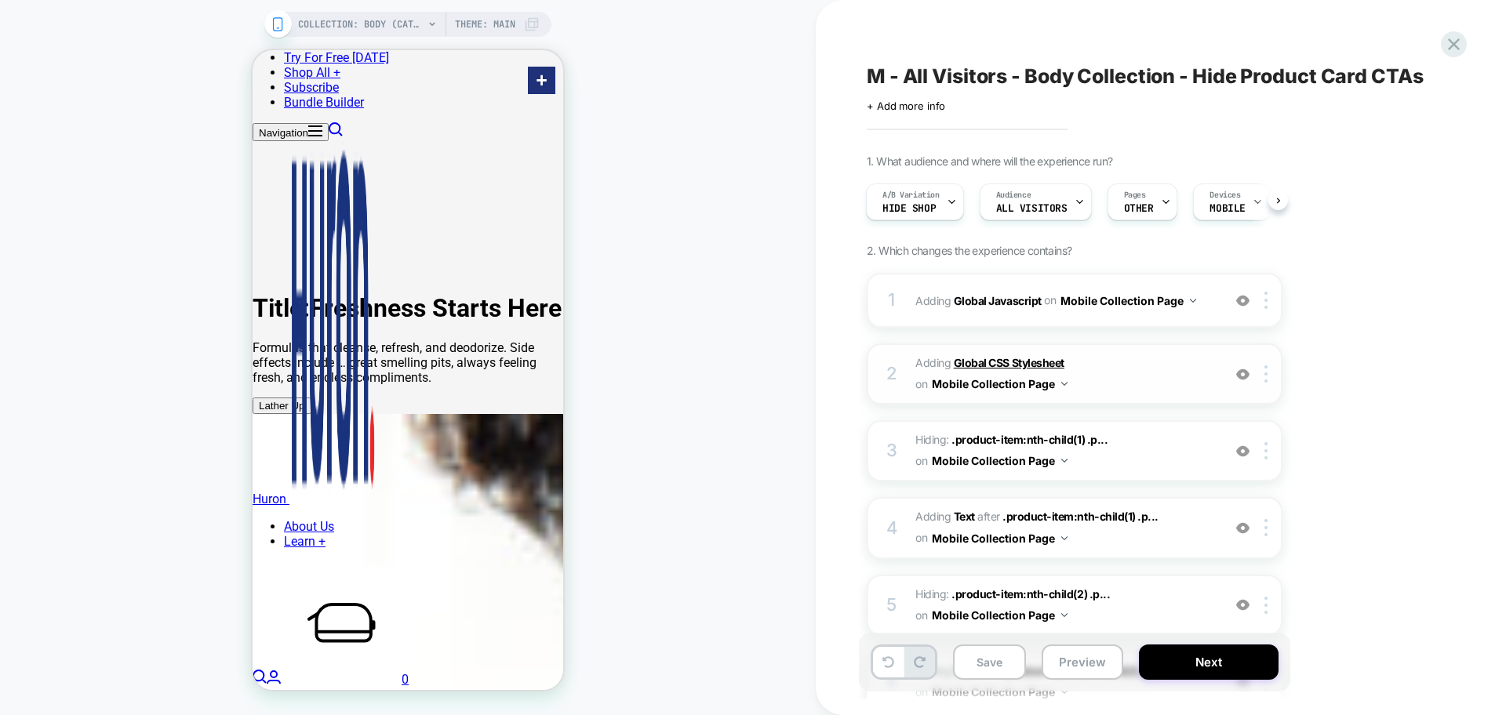
click at [995, 357] on b "Global CSS Stylesheet" at bounding box center [1009, 362] width 111 height 13
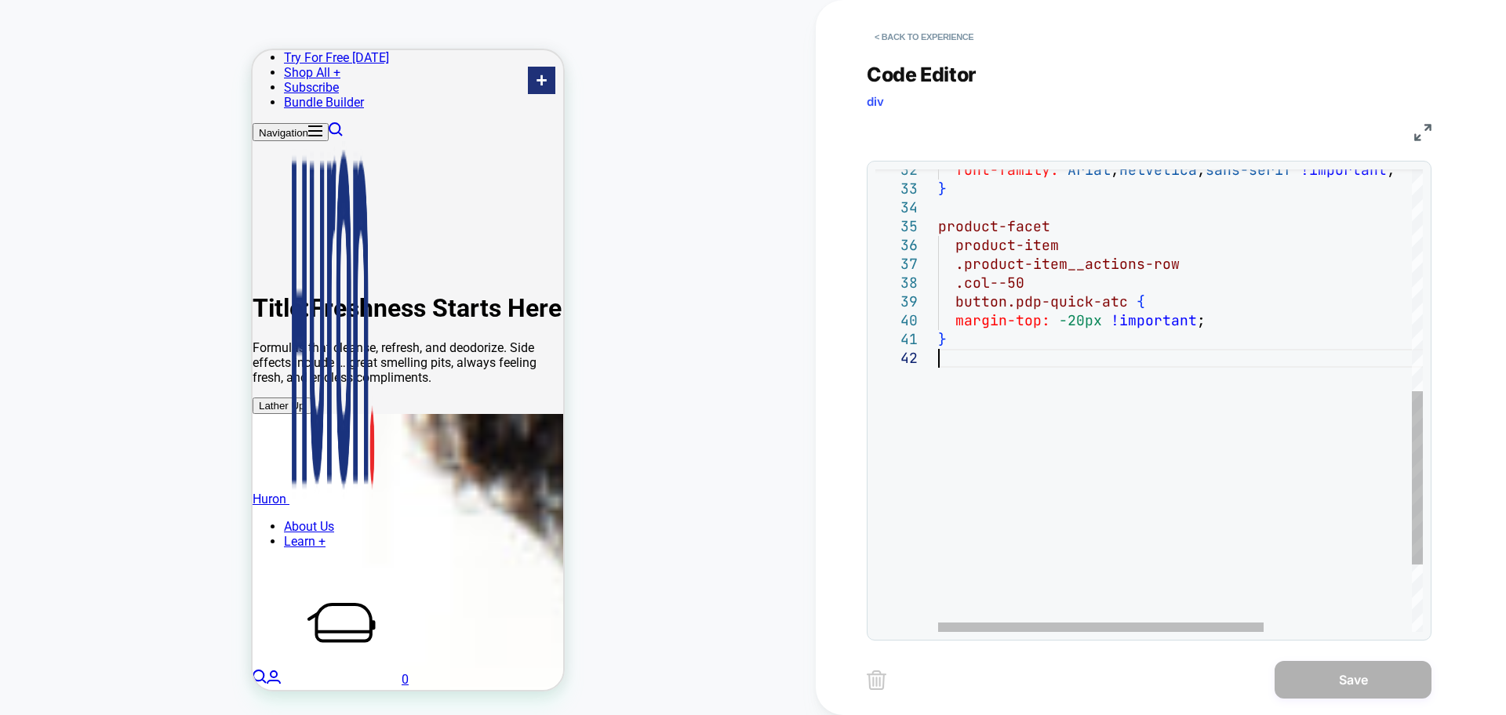
click at [1262, 434] on div "font-family: Arial , Helvetica , sans-serif !important ; } product-facet produc…" at bounding box center [1290, 194] width 705 height 1234
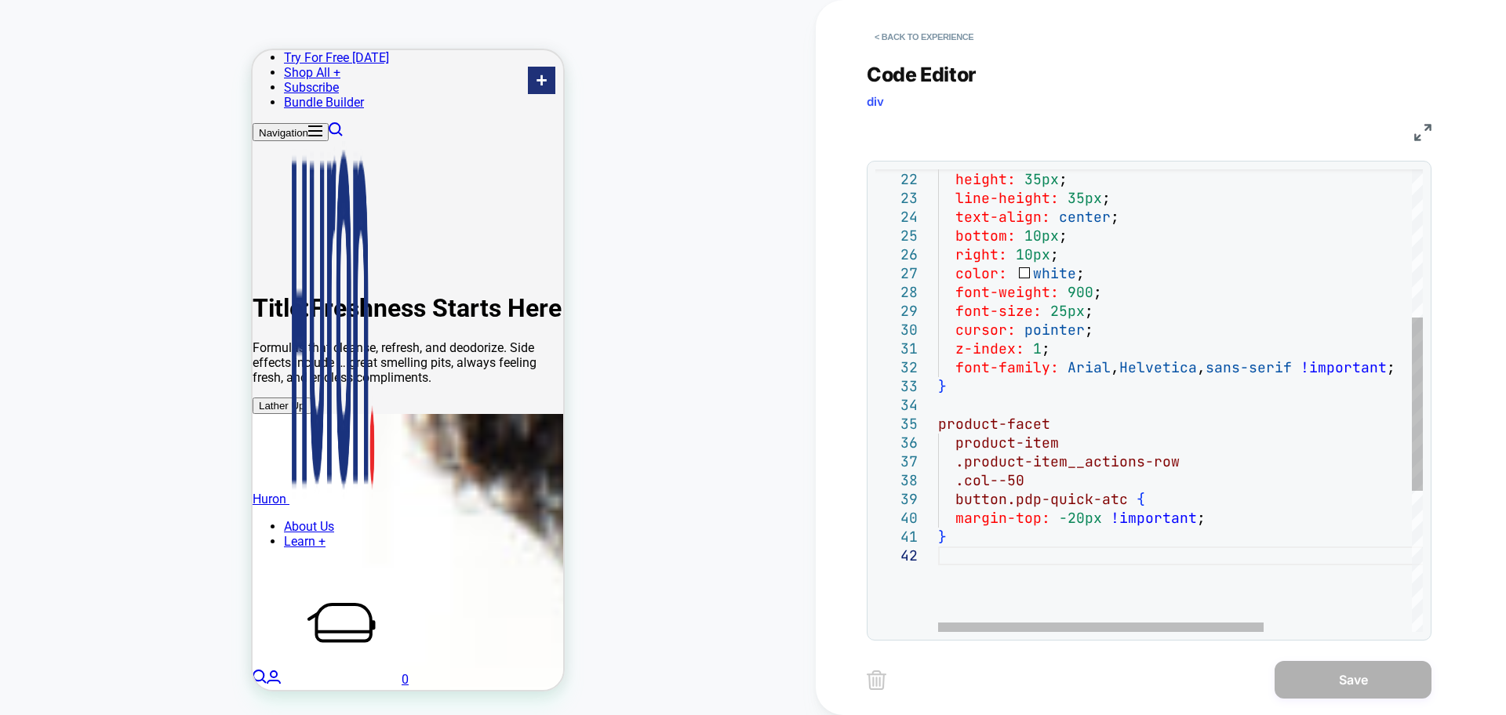
click at [1009, 587] on div "font-family: Arial , Helvetica , sans-serif !important ; } product-facet produc…" at bounding box center [1290, 392] width 705 height 1234
type textarea "**********"
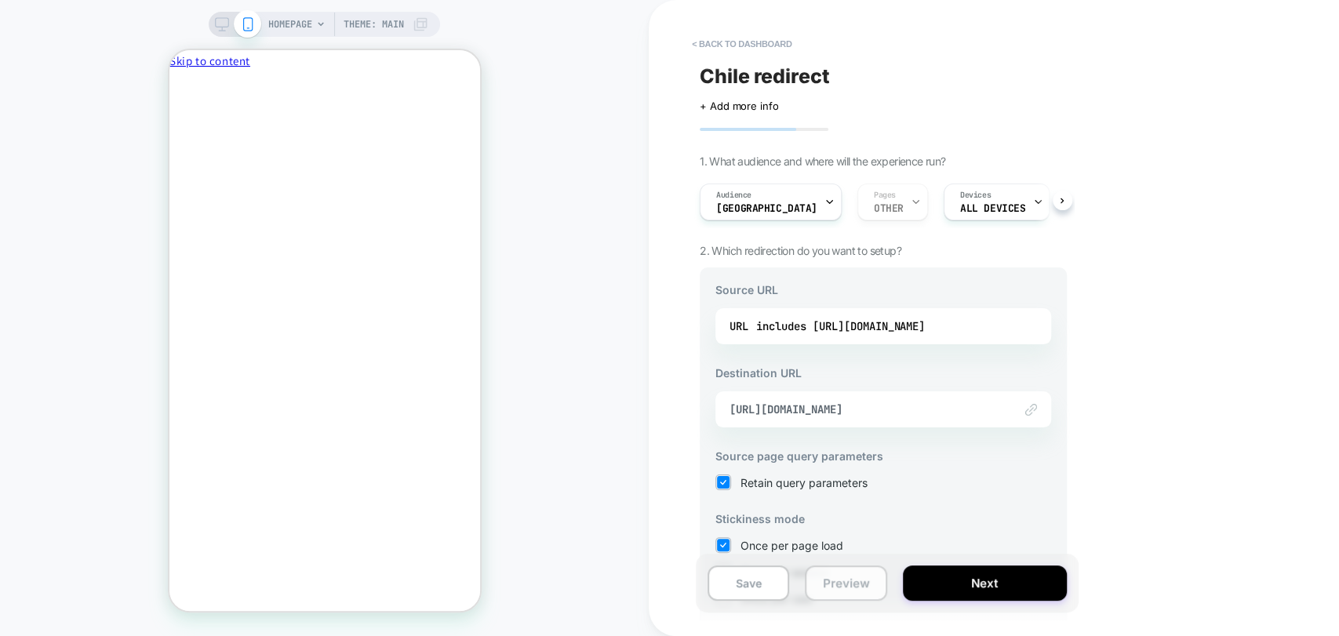
click at [841, 583] on button "Preview" at bounding box center [846, 582] width 82 height 35
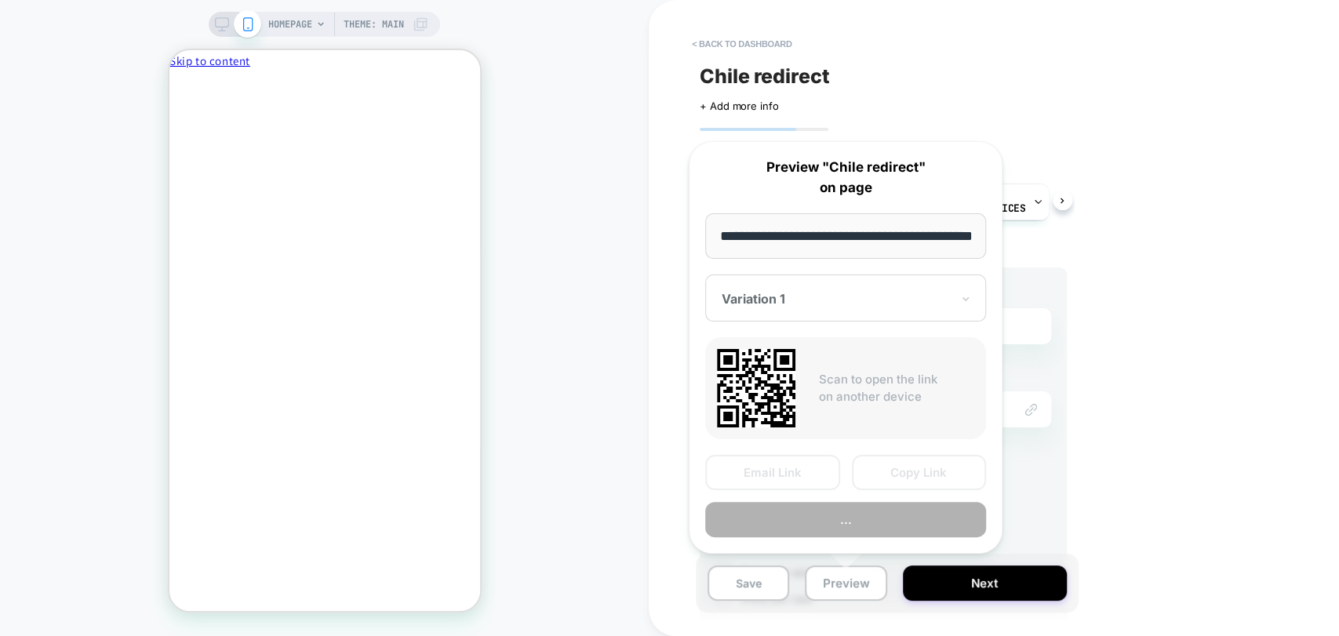
scroll to position [0, 66]
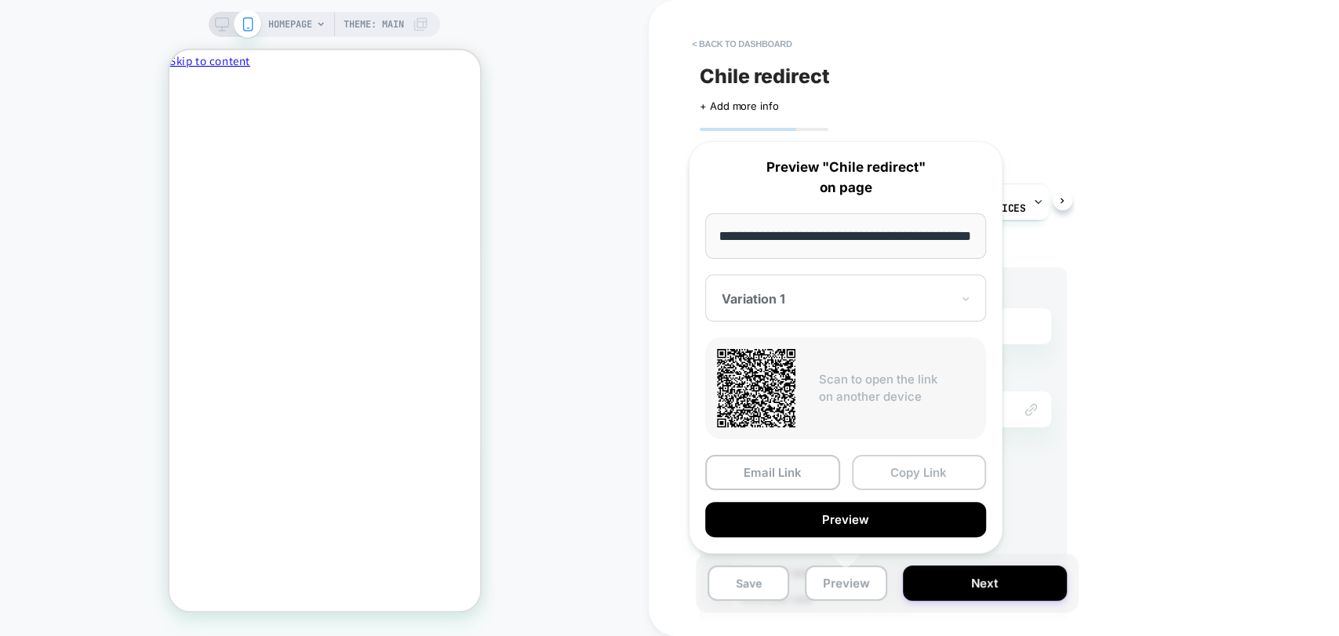
click at [923, 474] on button "Copy Link" at bounding box center [919, 472] width 135 height 35
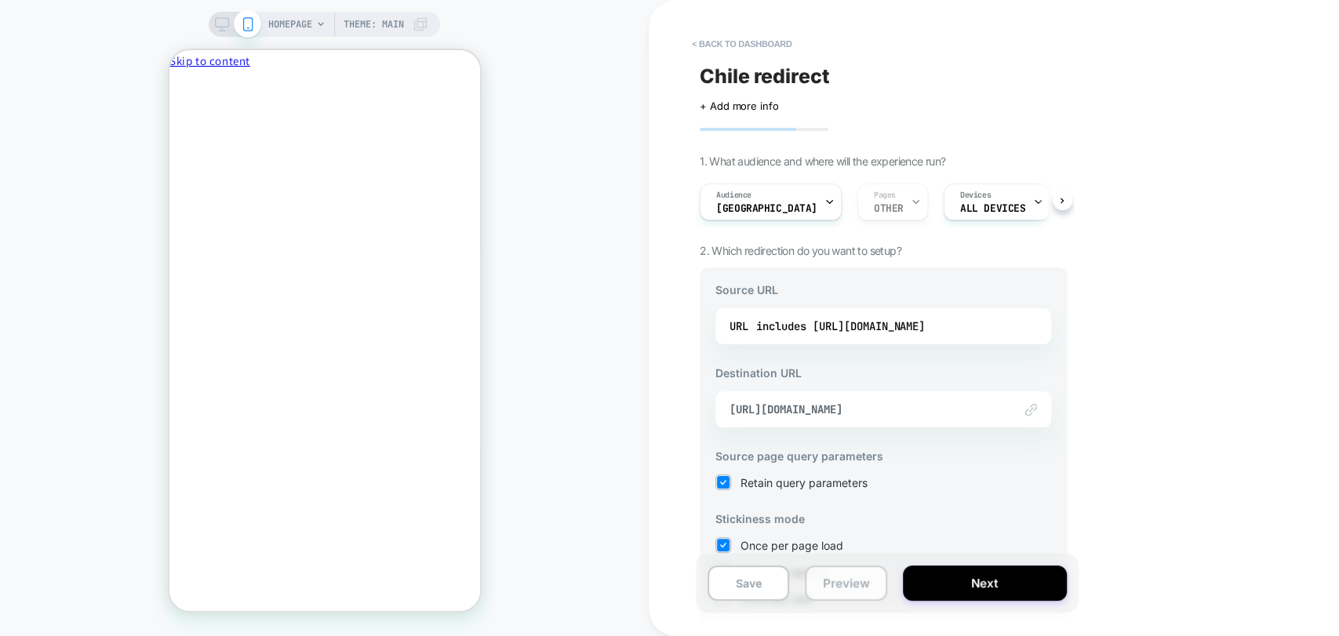
click at [840, 583] on button "Preview" at bounding box center [846, 582] width 82 height 35
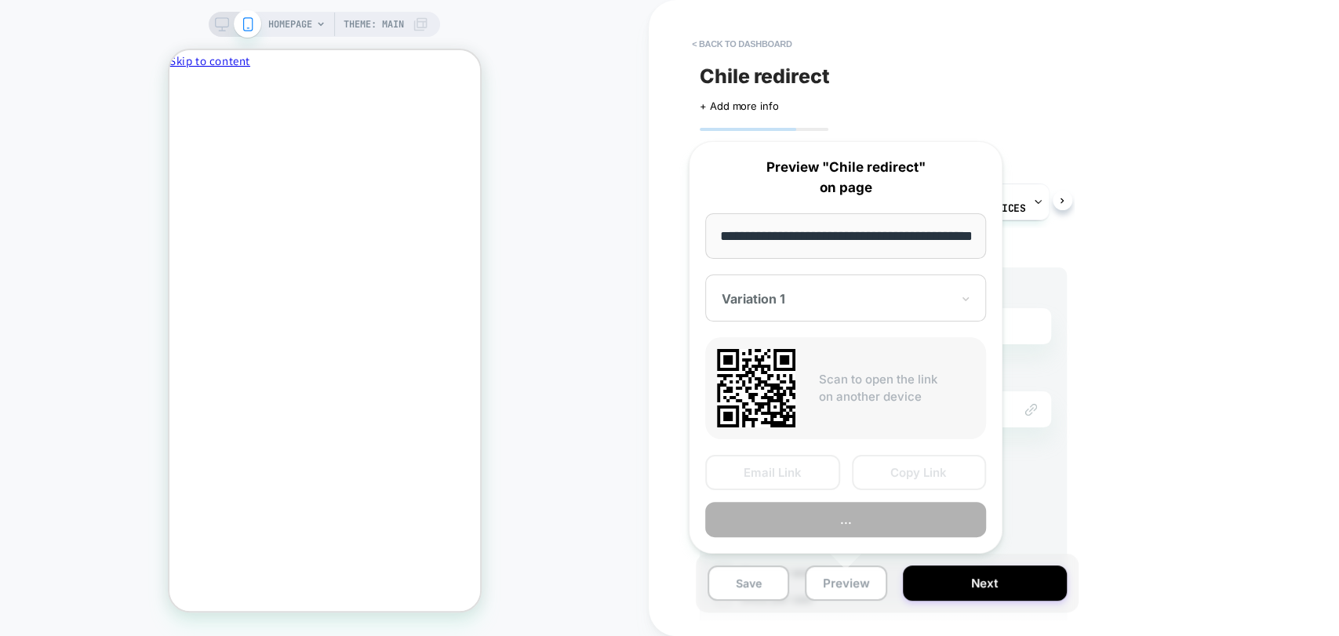
scroll to position [0, 66]
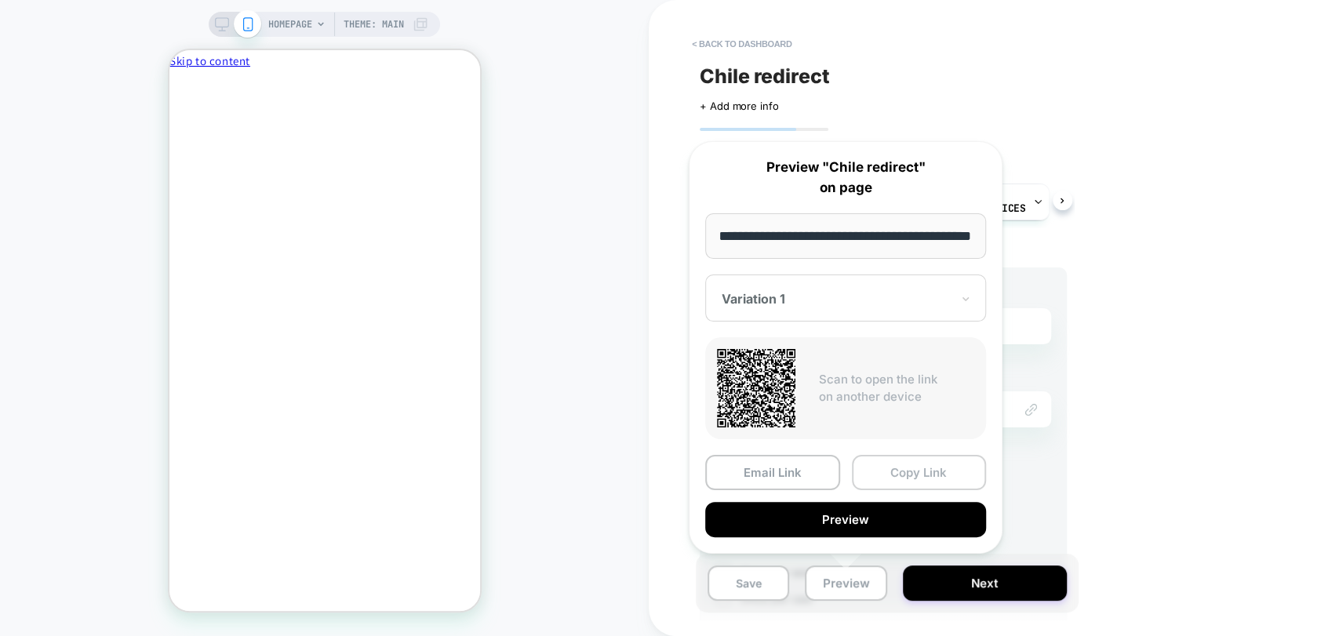
click at [910, 474] on button "Copy Link" at bounding box center [919, 472] width 135 height 35
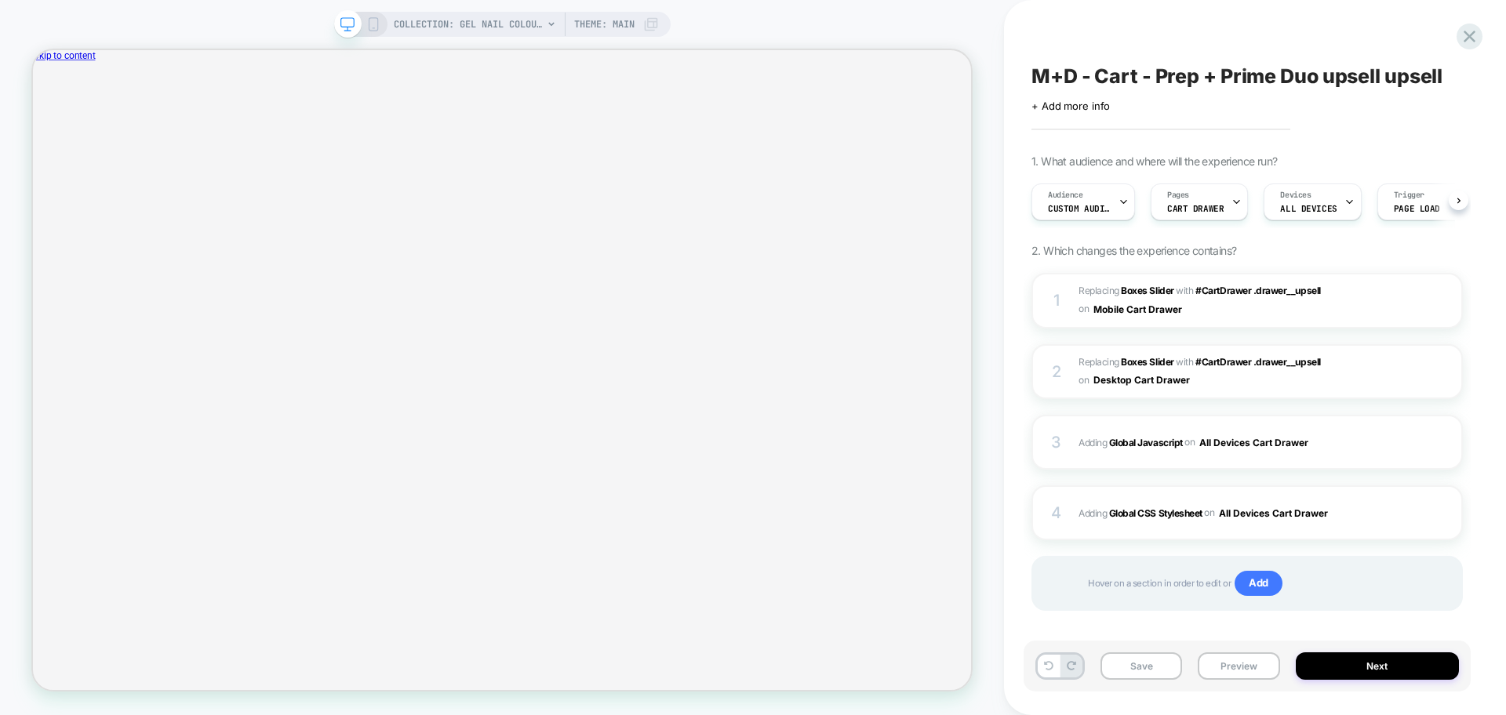
scroll to position [0, 1]
click at [51, 134] on icon "Close" at bounding box center [47, 138] width 8 height 8
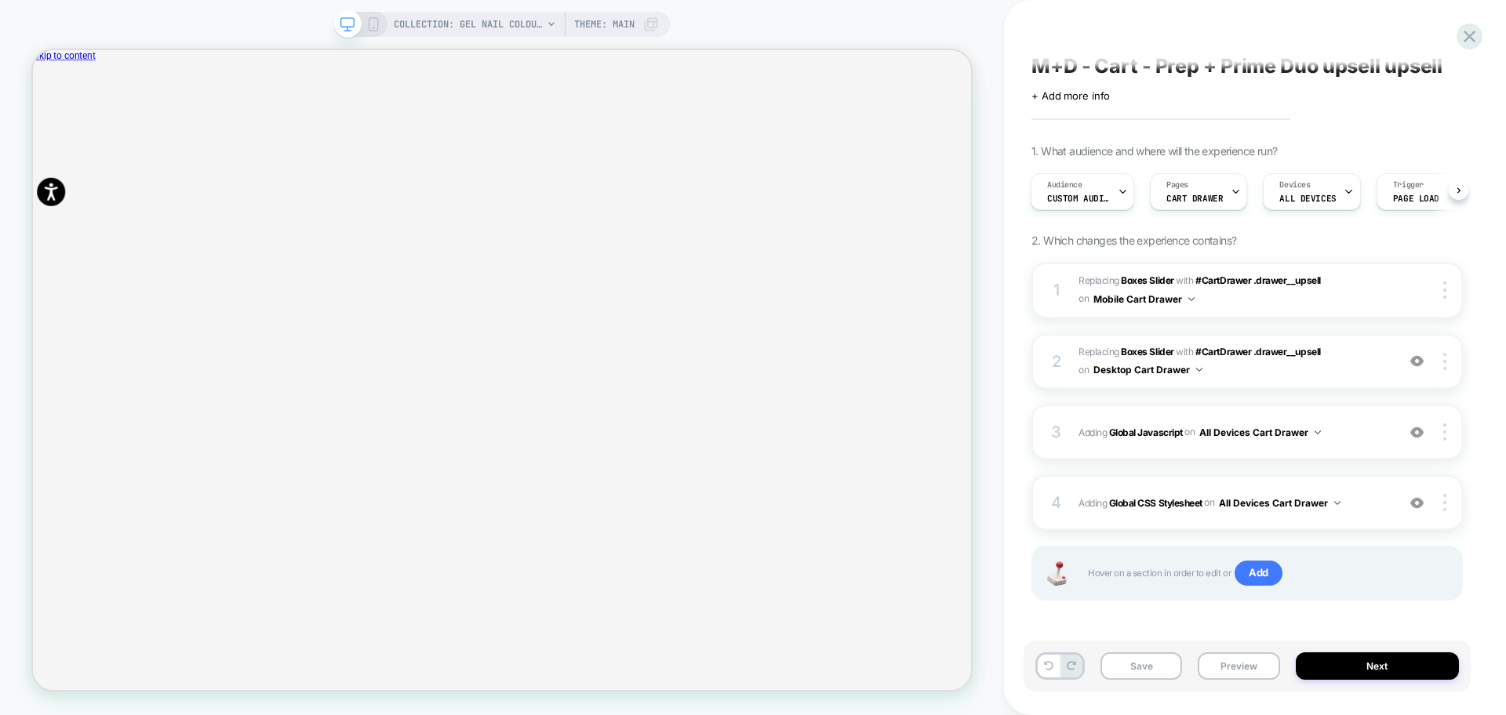
scroll to position [13, 0]
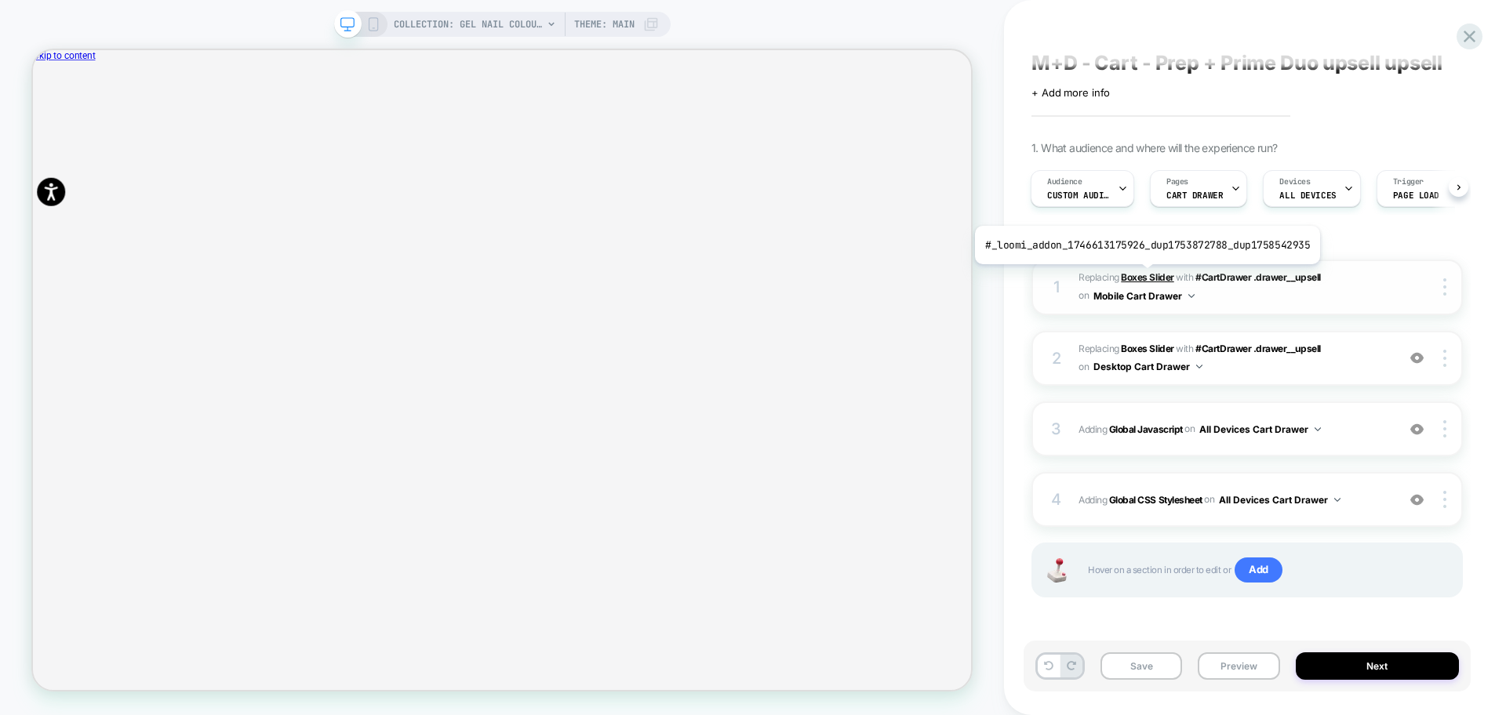
click at [1143, 276] on b "Boxes Slider" at bounding box center [1147, 277] width 53 height 12
click at [376, 24] on rect at bounding box center [373, 24] width 9 height 13
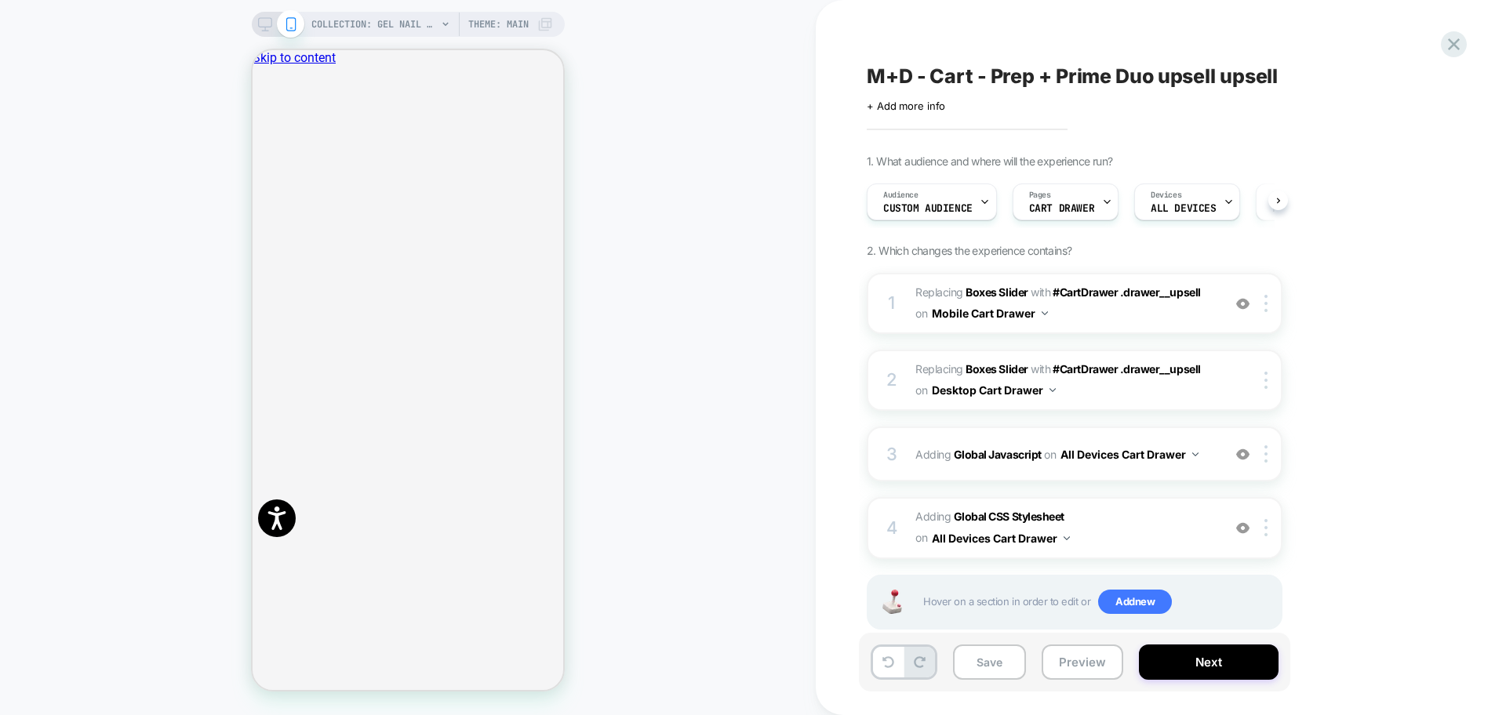
scroll to position [0, 1]
click at [259, 130] on icon "Close" at bounding box center [259, 130] width 0 height 0
click at [976, 294] on b "Boxes Slider" at bounding box center [996, 291] width 62 height 13
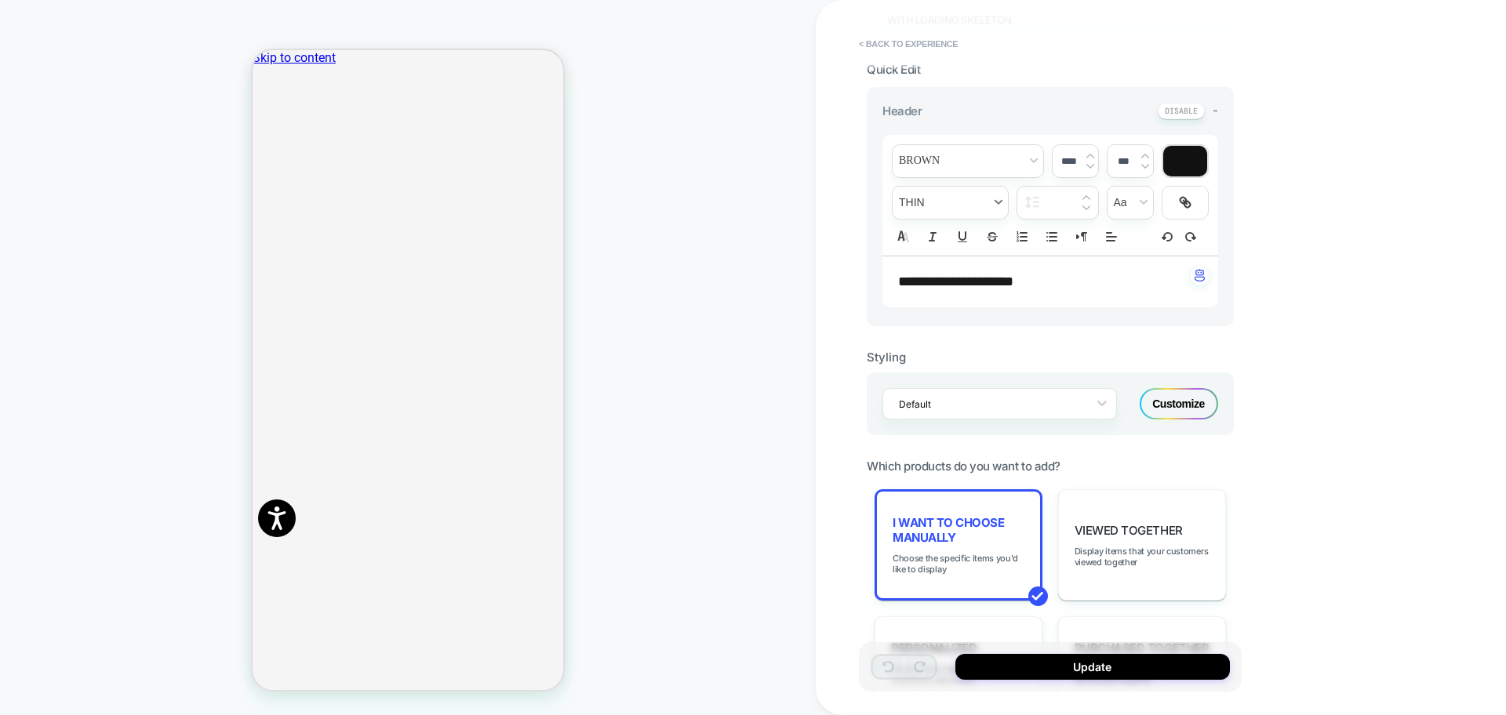
scroll to position [392, 0]
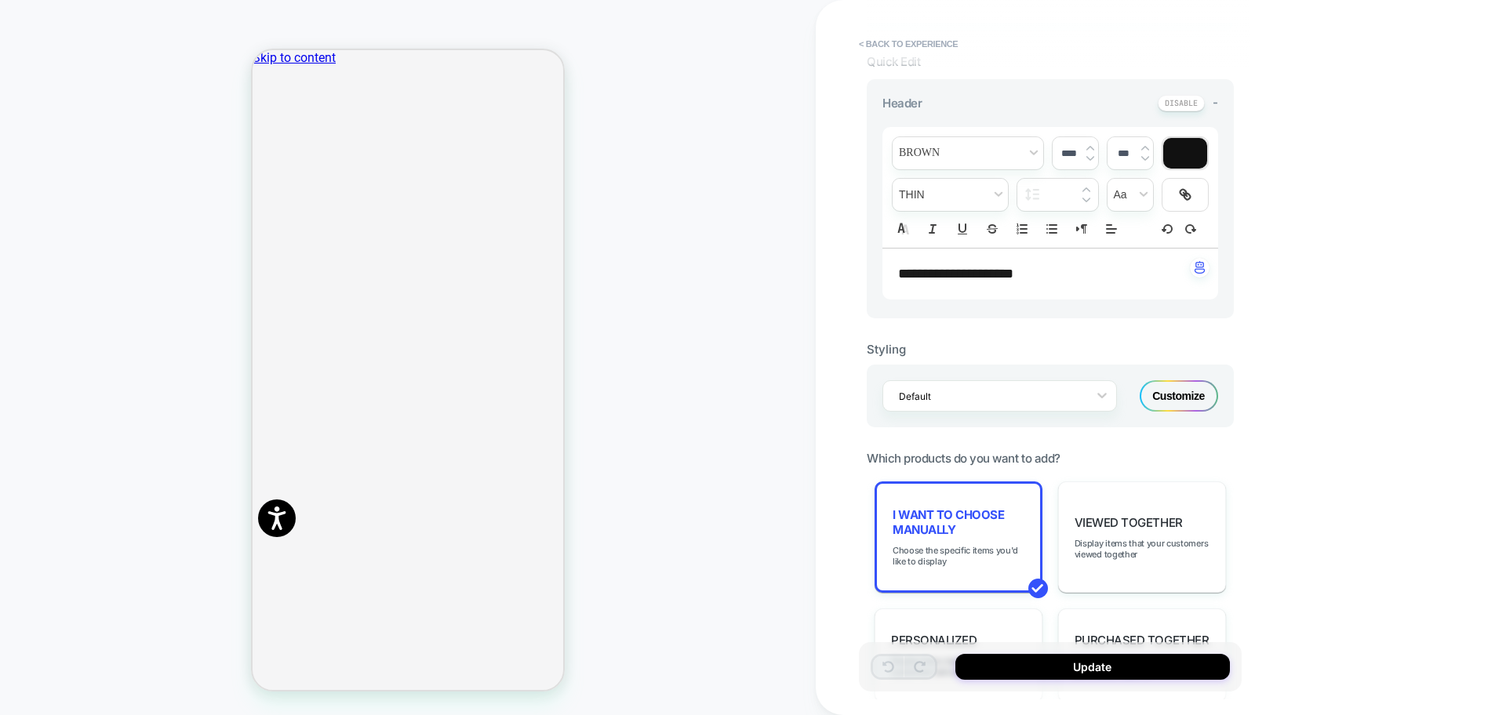
click at [1013, 268] on span "**********" at bounding box center [955, 274] width 115 height 14
type input "****"
drag, startPoint x: 1067, startPoint y: 276, endPoint x: 830, endPoint y: 262, distance: 237.3
click at [830, 262] on div "**********" at bounding box center [1161, 357] width 690 height 715
click at [1407, 361] on div "**********" at bounding box center [1161, 357] width 690 height 715
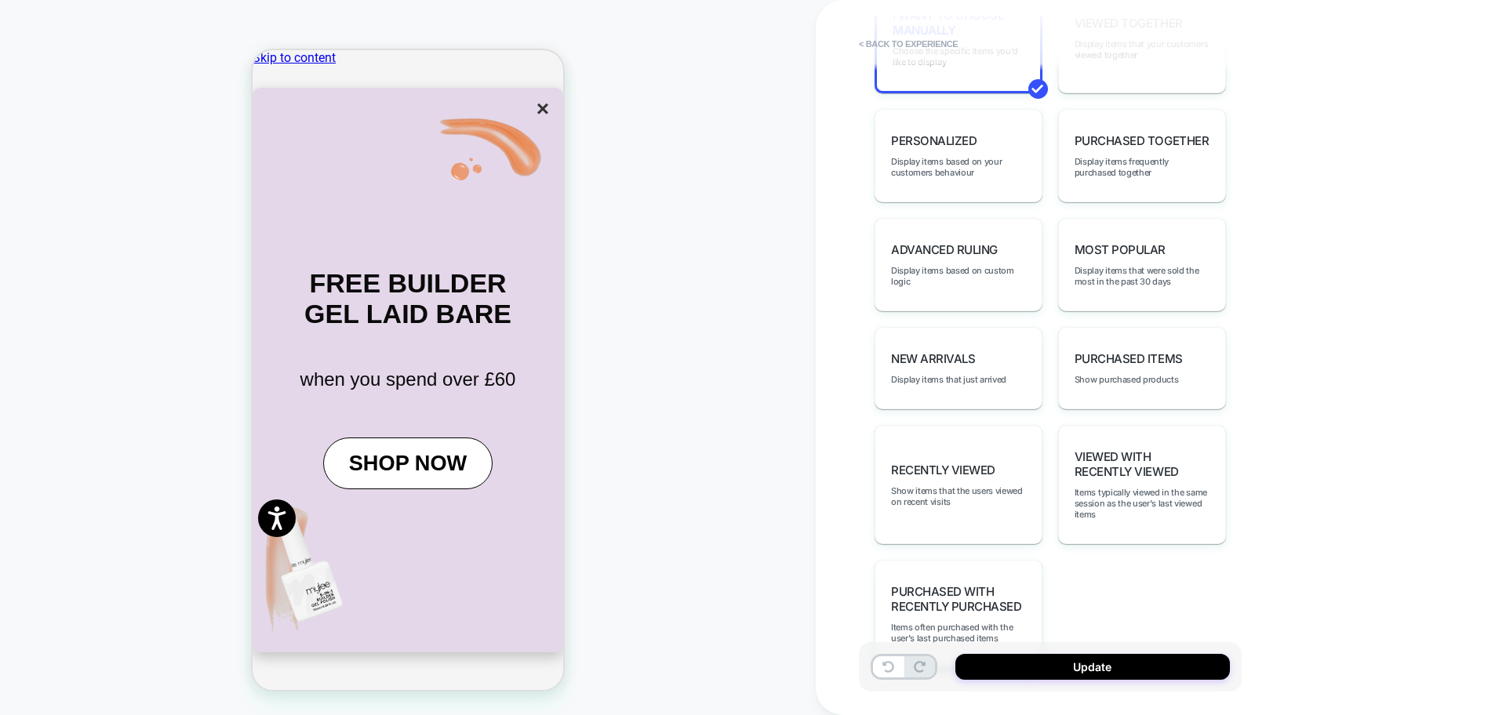
scroll to position [947, 0]
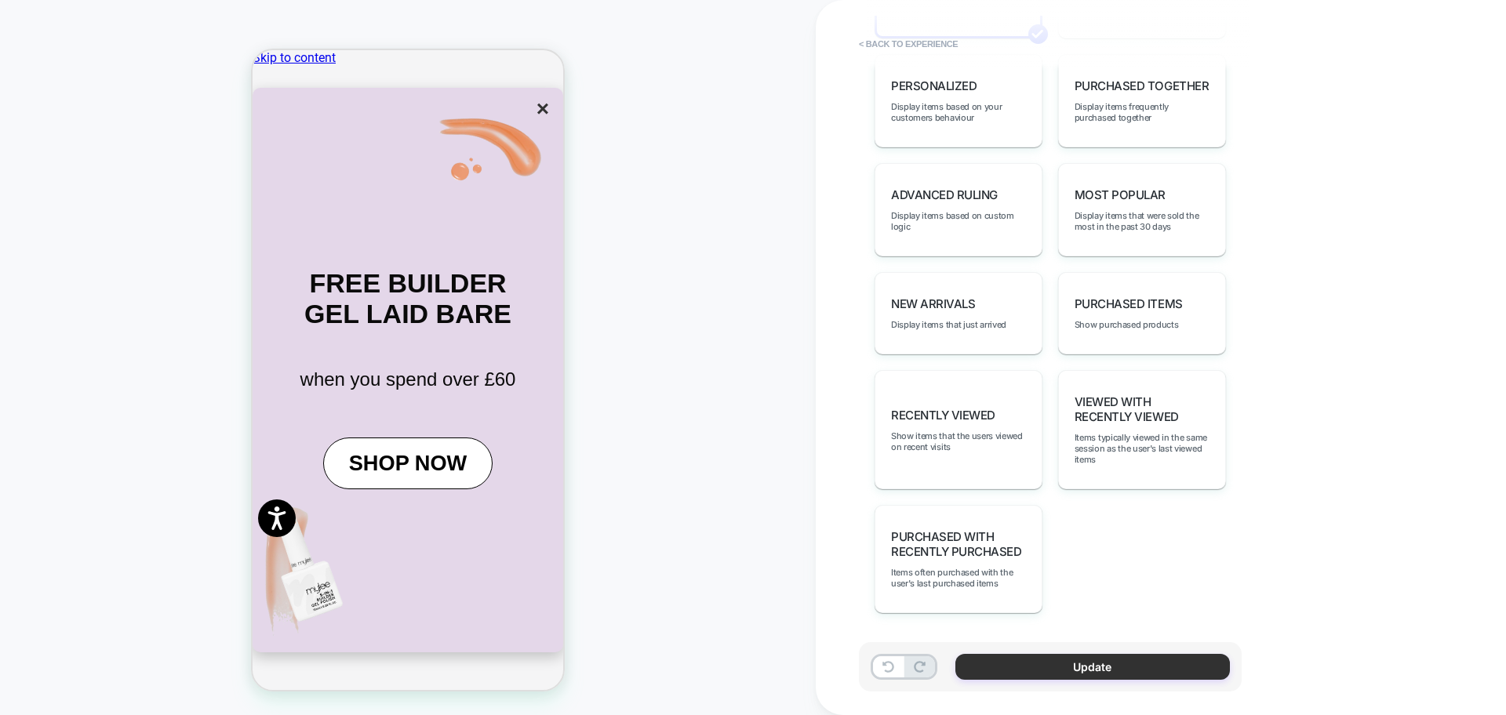
click at [1054, 678] on button "Update" at bounding box center [1092, 667] width 274 height 26
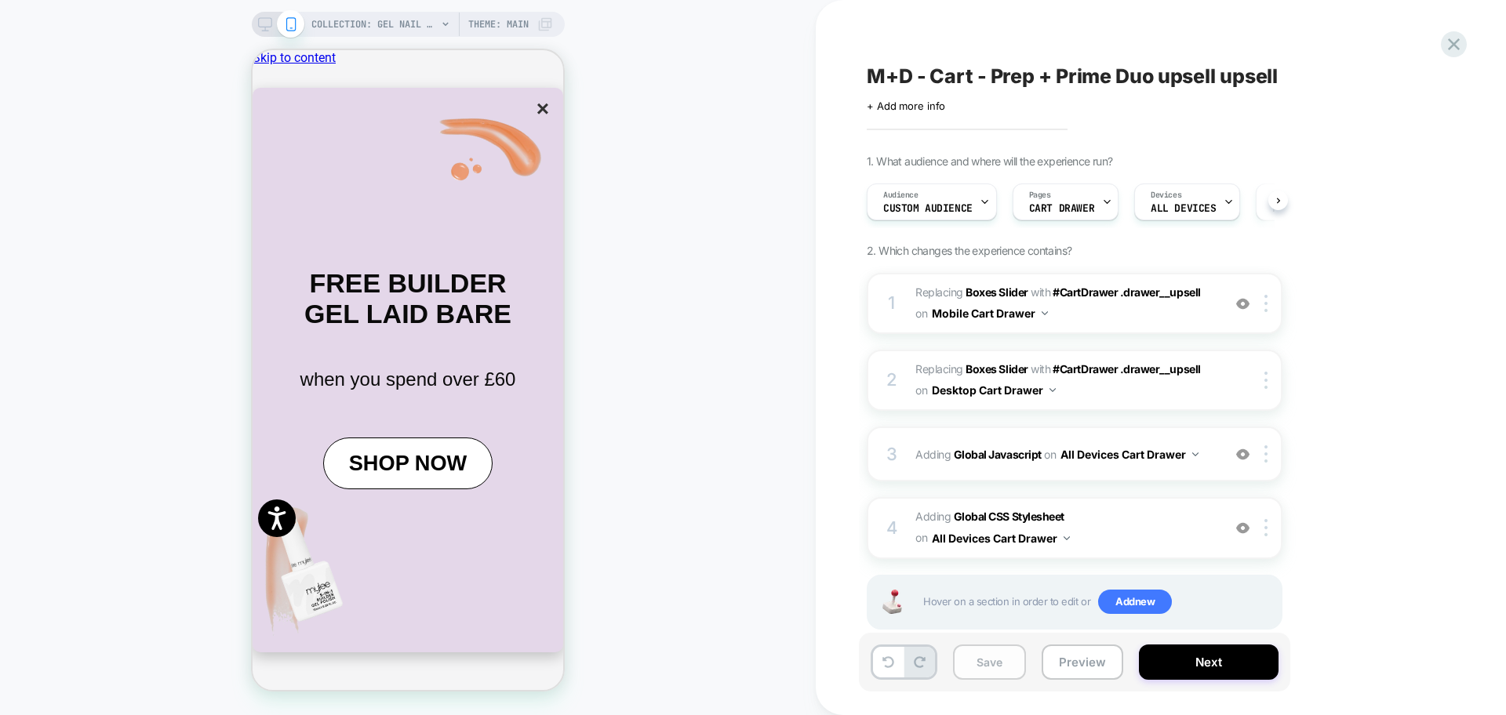
scroll to position [0, 1]
click at [989, 660] on button "Save" at bounding box center [989, 662] width 73 height 35
click at [262, 26] on icon at bounding box center [265, 24] width 14 height 14
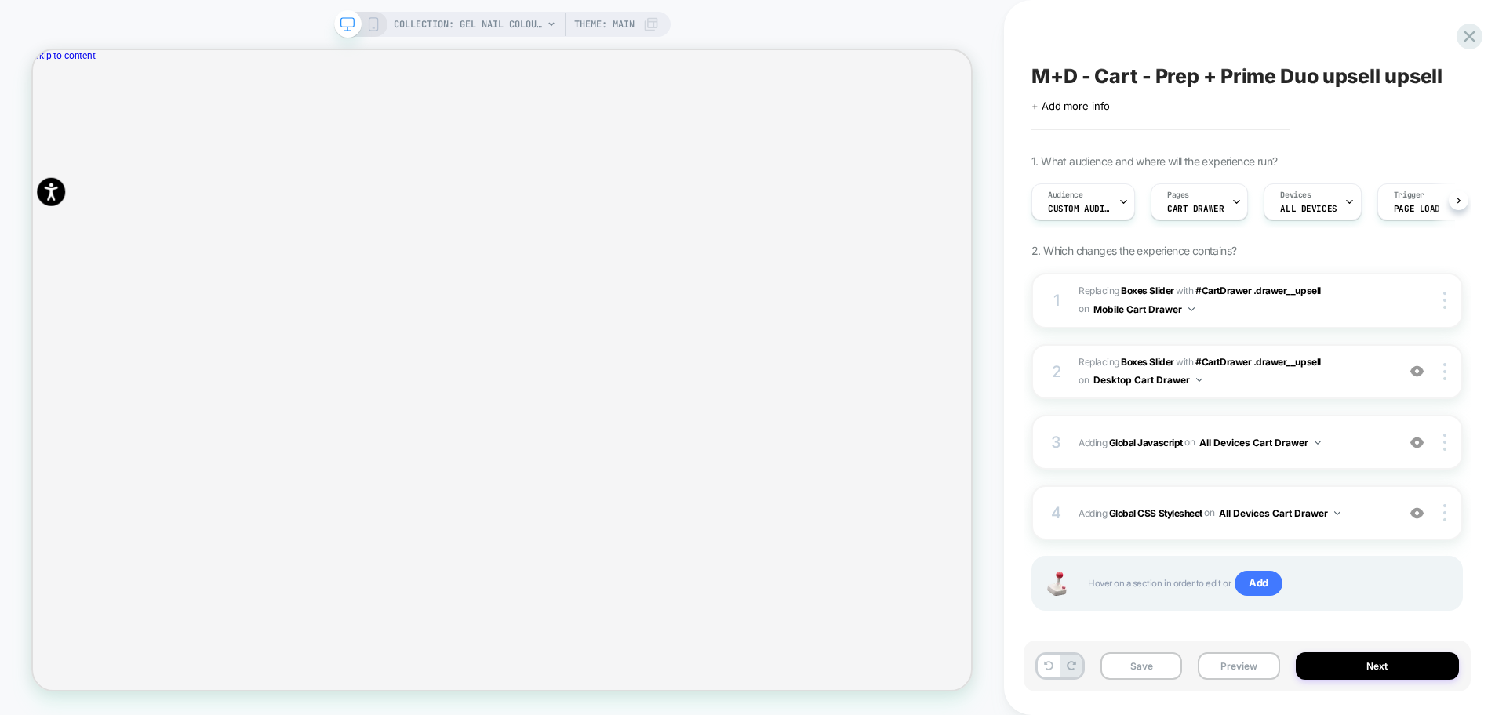
scroll to position [0, 1]
click at [1136, 362] on b "Boxes Slider" at bounding box center [1147, 362] width 53 height 12
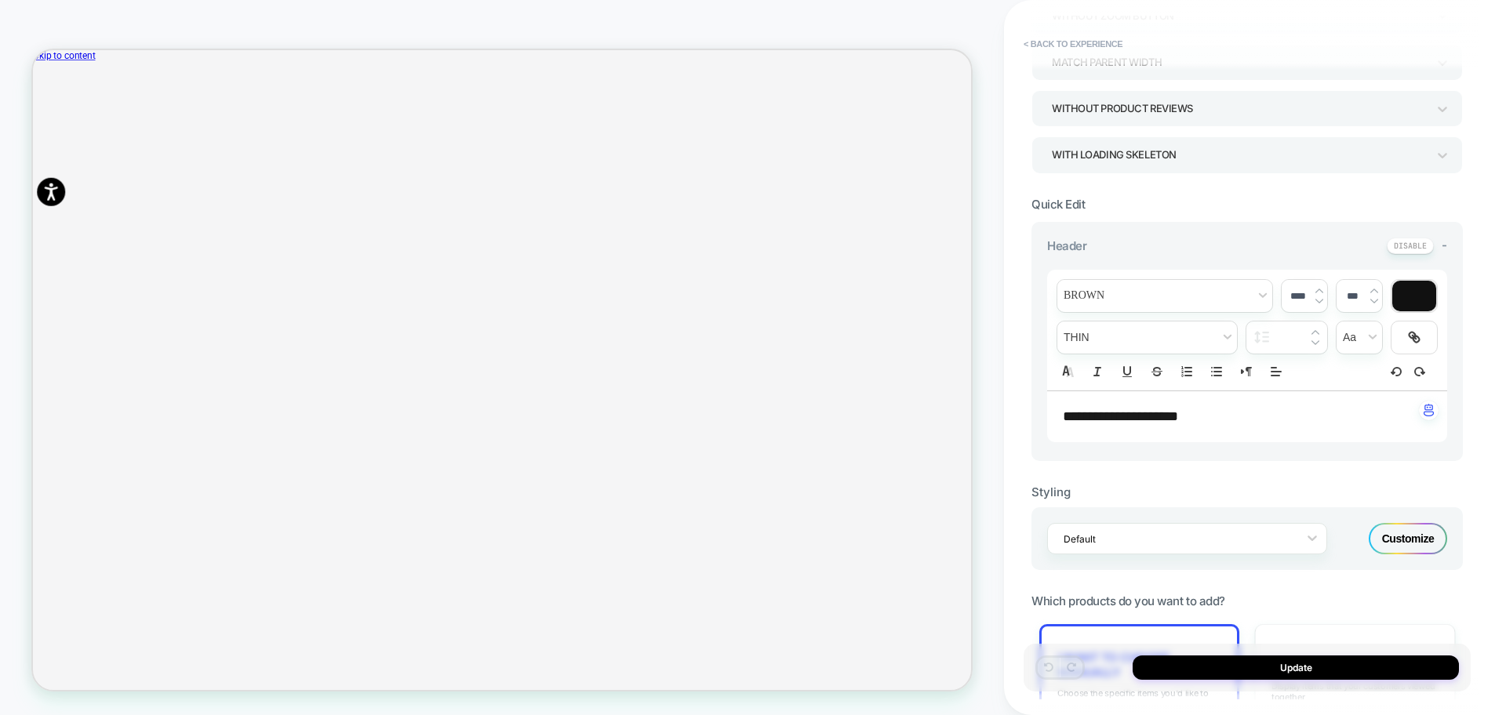
scroll to position [151, 0]
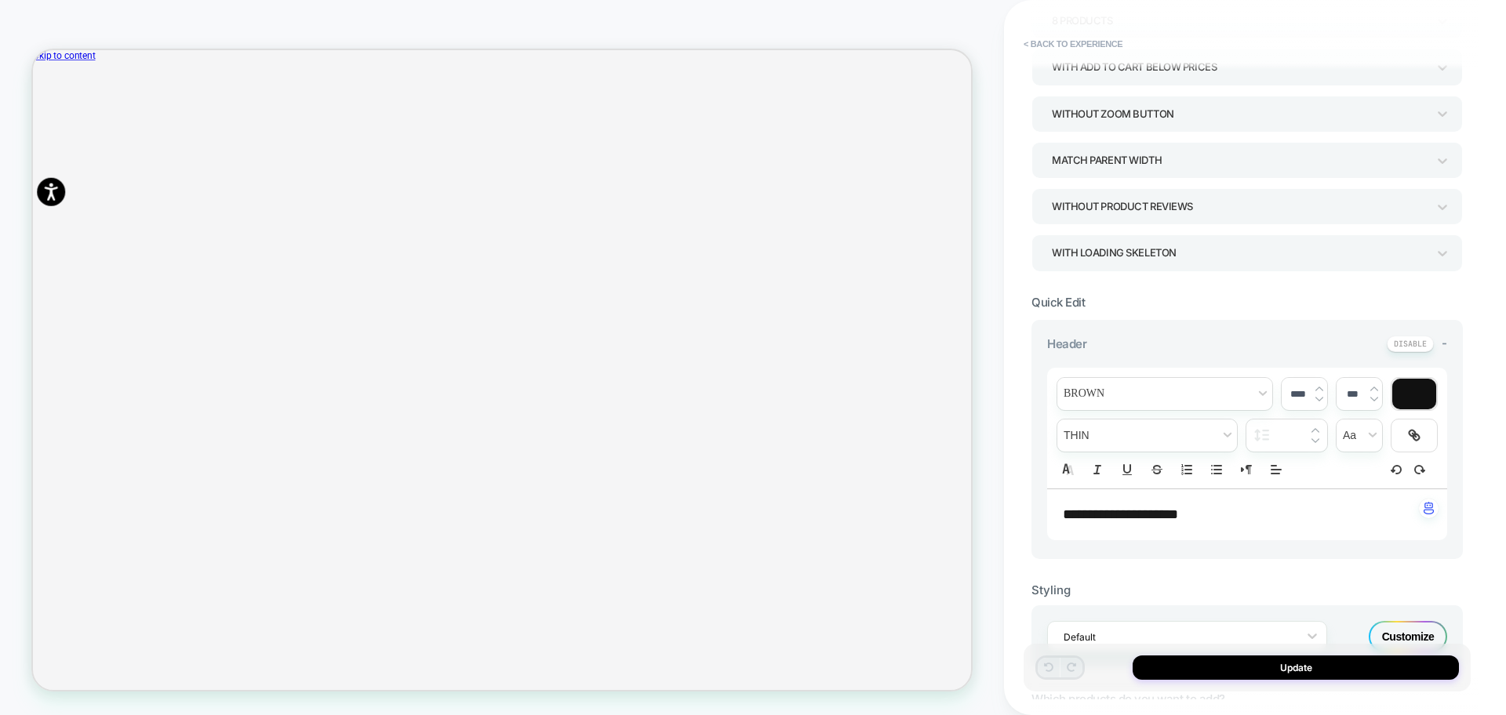
click at [1178, 508] on span "**********" at bounding box center [1120, 514] width 115 height 14
type input "****"
drag, startPoint x: 1225, startPoint y: 514, endPoint x: 1040, endPoint y: 497, distance: 185.9
click at [1040, 497] on div "**********" at bounding box center [1246, 440] width 431 height 240
click at [1250, 663] on button "Update" at bounding box center [1295, 668] width 326 height 24
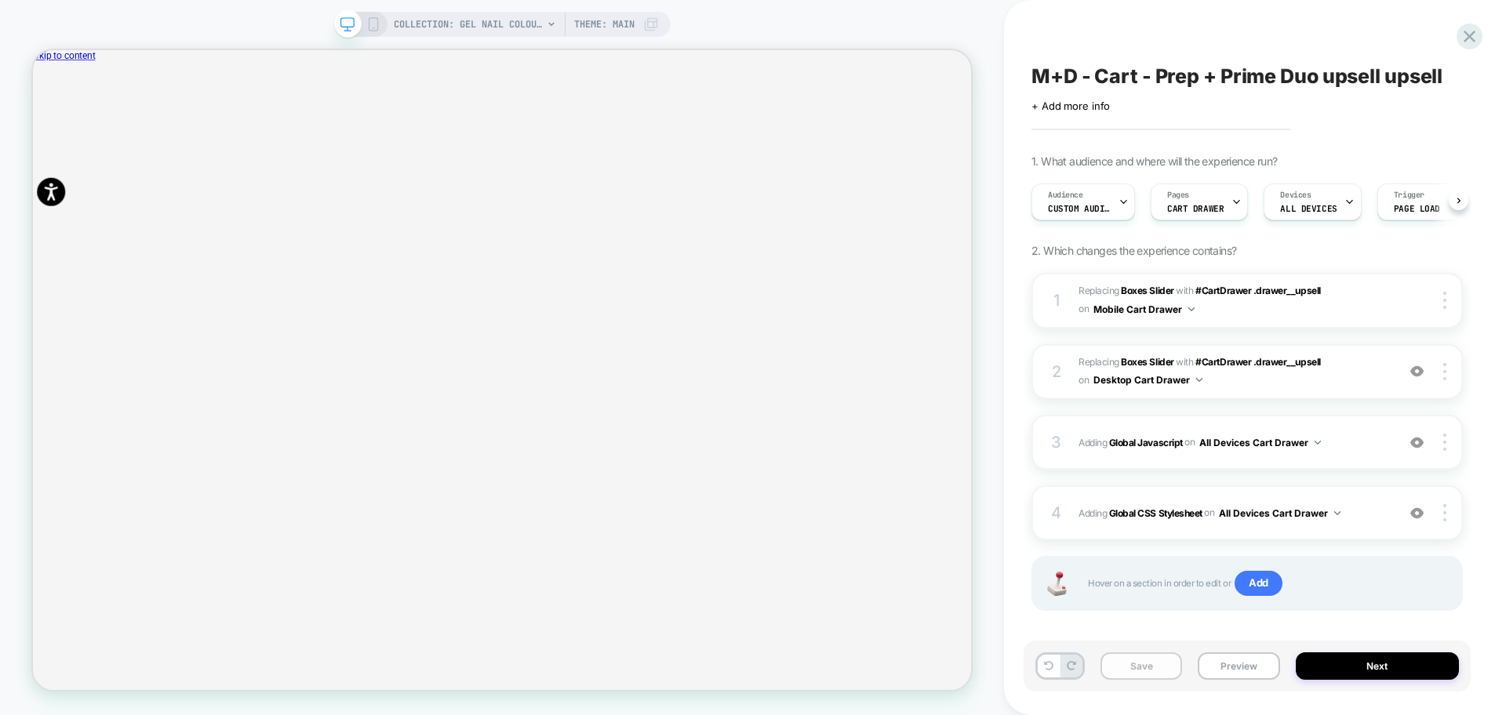
scroll to position [0, 1]
click at [1128, 665] on button "Save" at bounding box center [1141, 665] width 82 height 27
click at [1245, 678] on button "Preview" at bounding box center [1239, 665] width 82 height 27
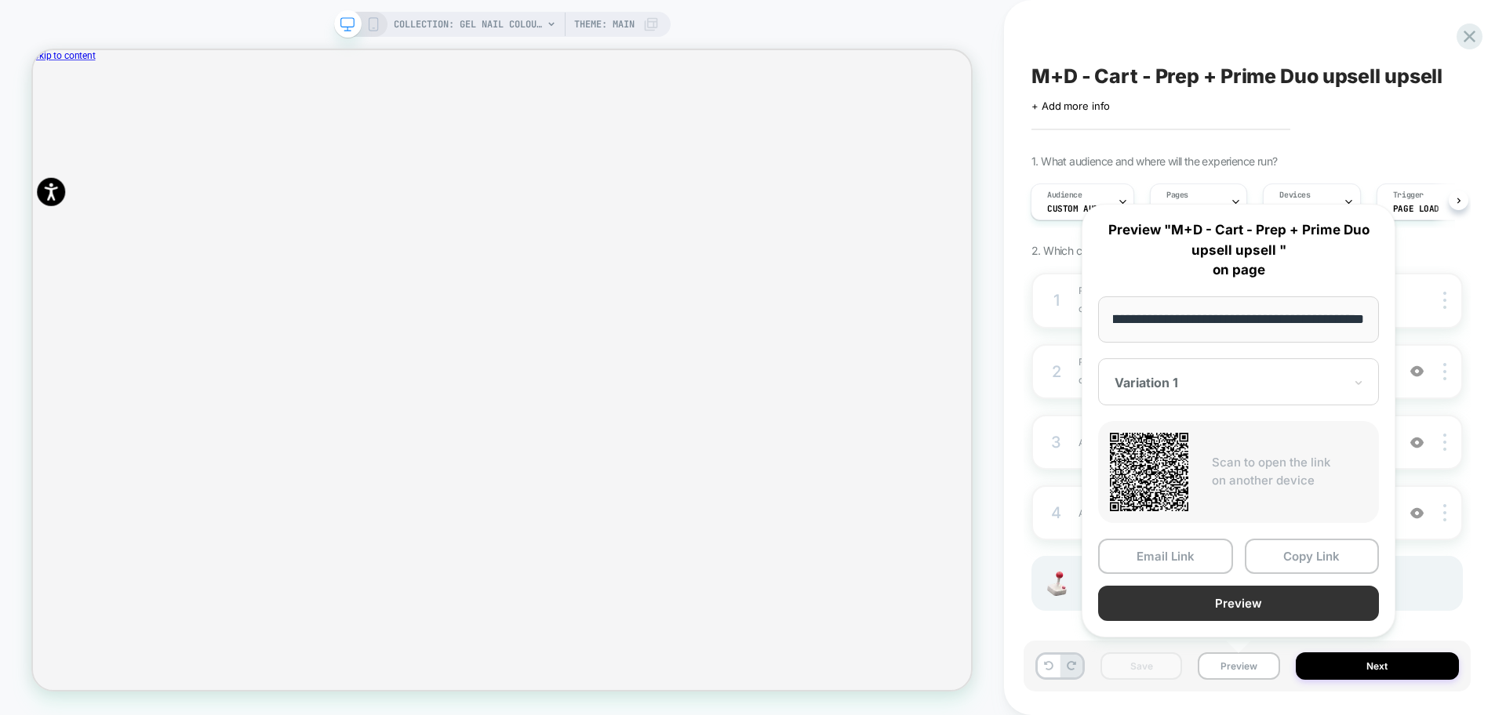
scroll to position [0, 0]
click at [1247, 606] on button "Preview" at bounding box center [1238, 603] width 281 height 35
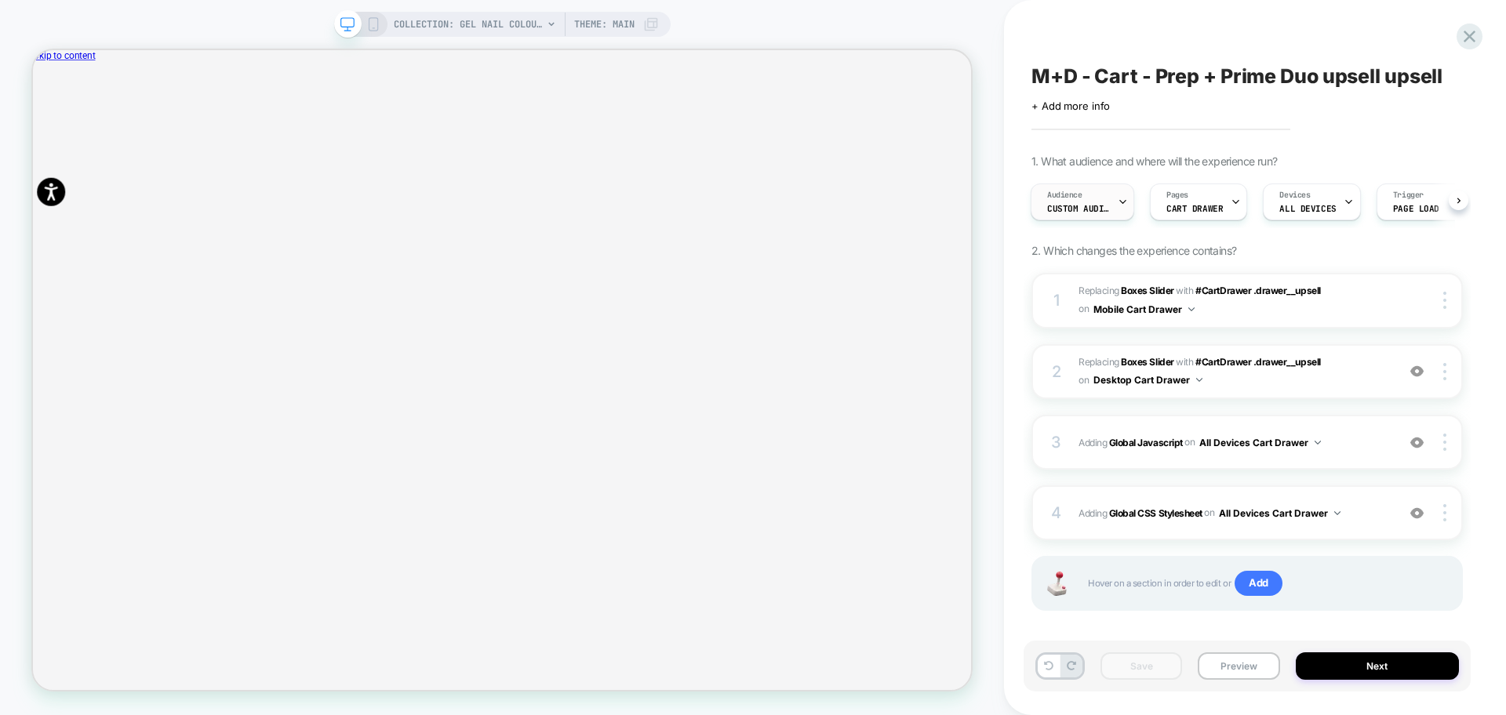
click at [1087, 205] on span "Custom Audience" at bounding box center [1078, 208] width 63 height 11
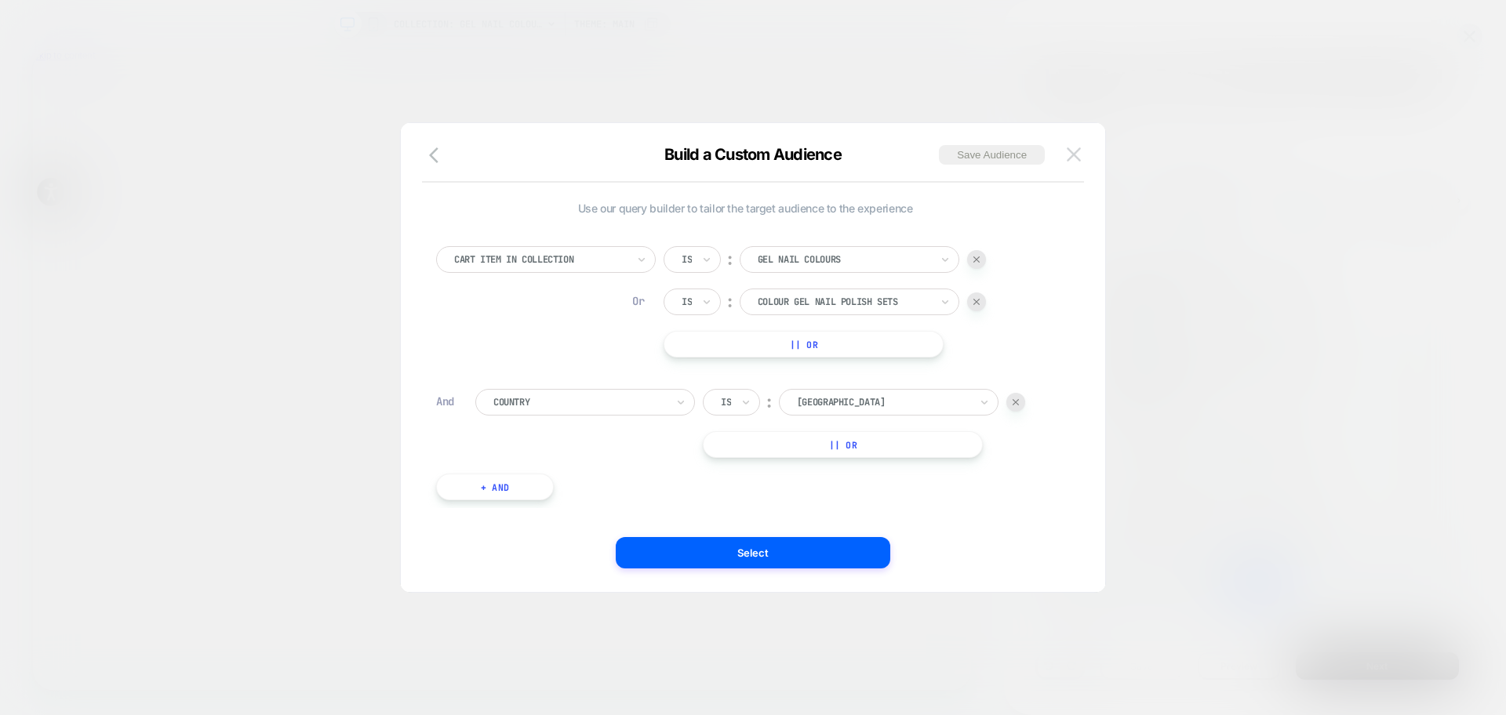
click at [1079, 162] on button at bounding box center [1074, 155] width 24 height 24
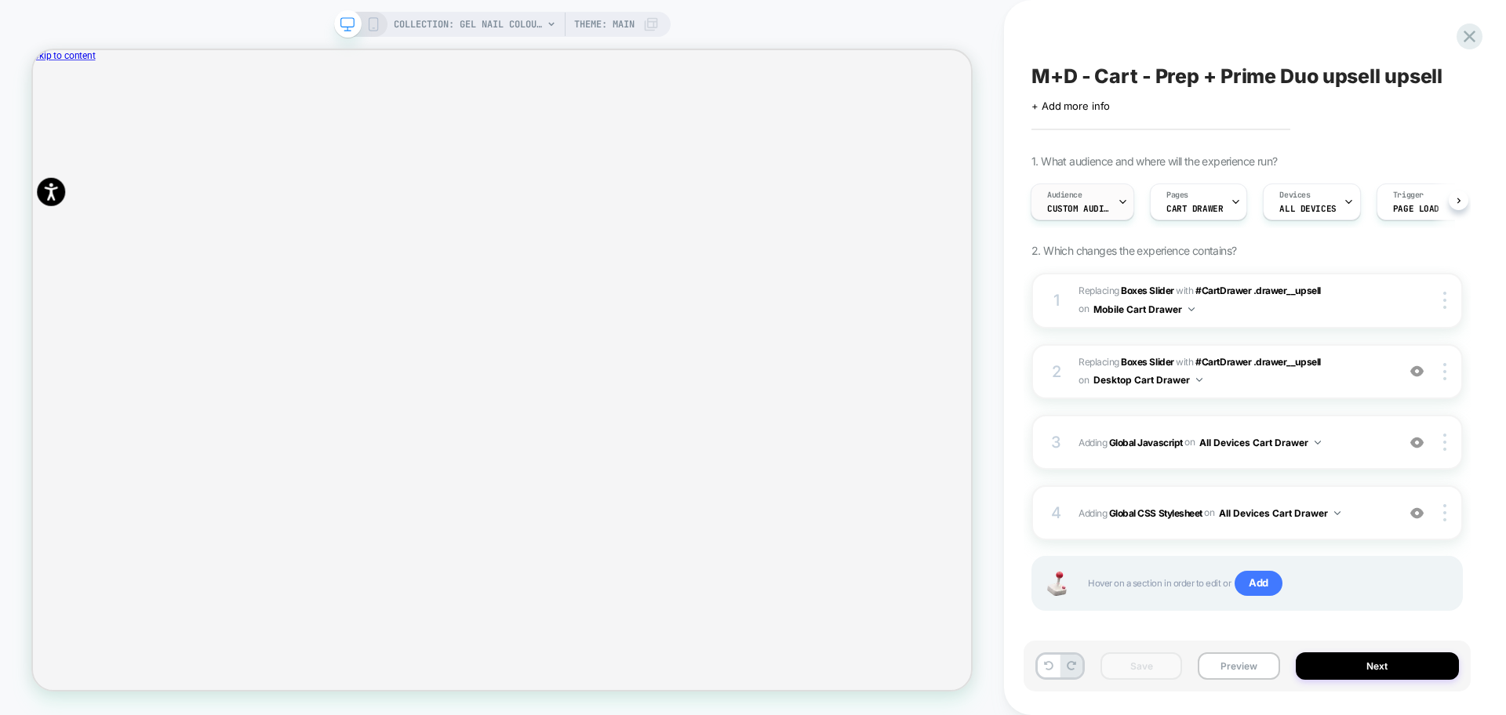
click at [1085, 206] on span "Custom Audience" at bounding box center [1078, 208] width 63 height 11
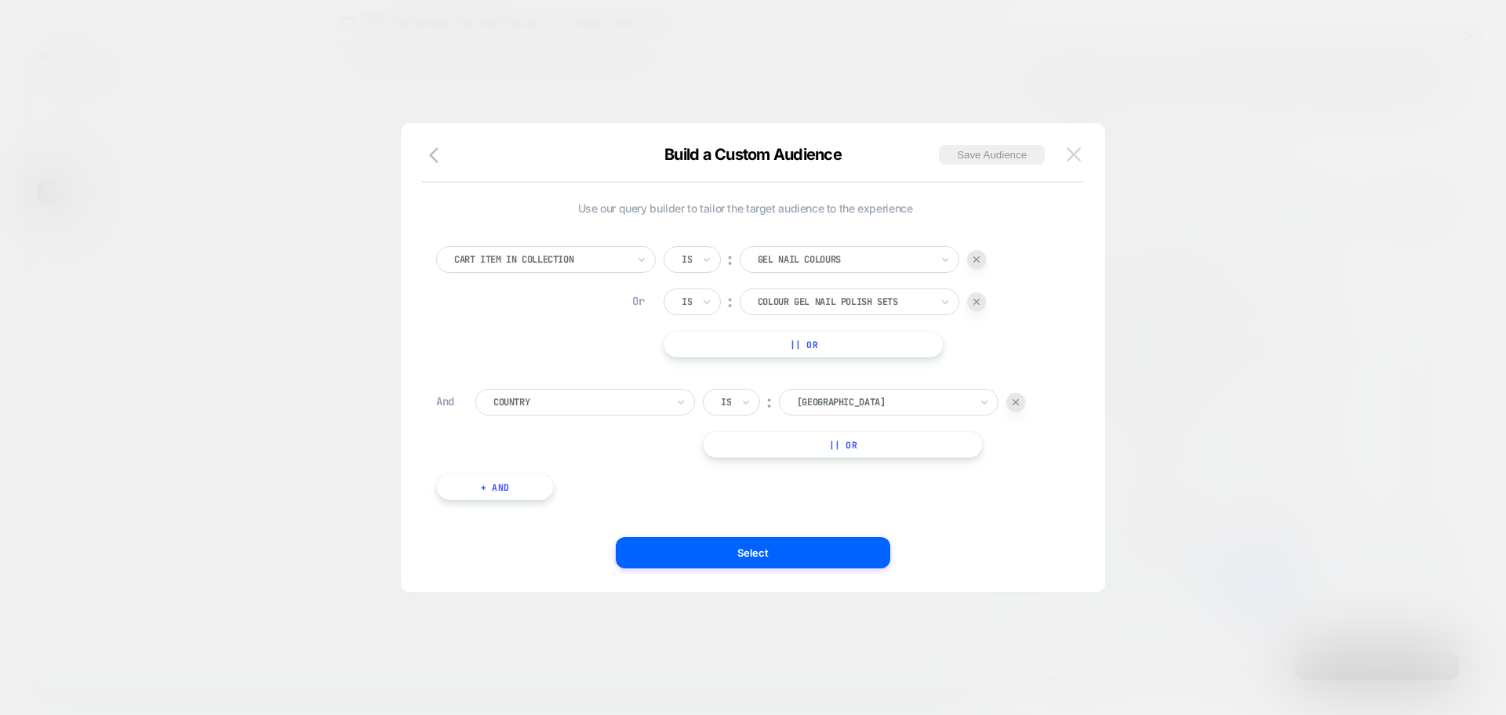
click at [1070, 154] on img at bounding box center [1074, 153] width 14 height 13
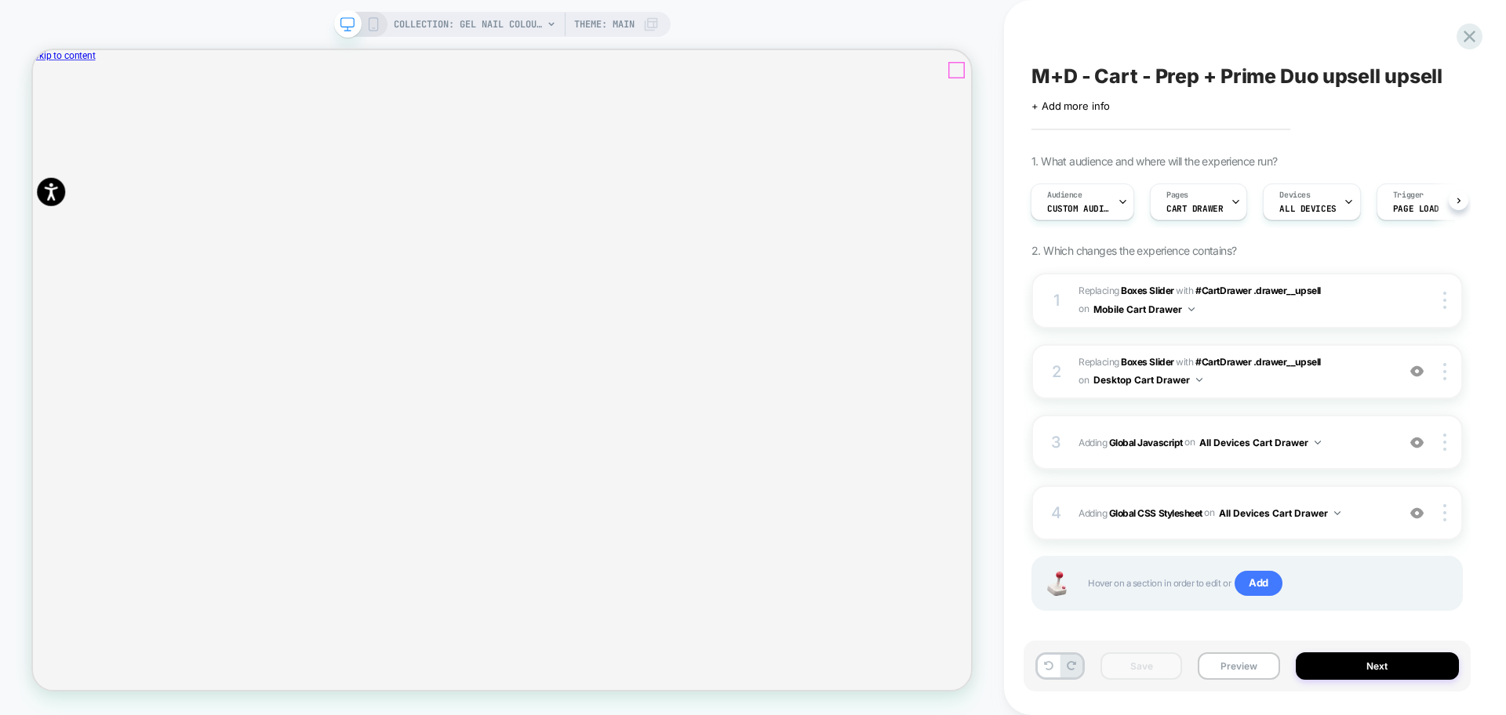
click at [51, 134] on icon "Close" at bounding box center [47, 138] width 8 height 8
click at [1259, 681] on div "Save Preview Next" at bounding box center [1246, 666] width 447 height 51
click at [1247, 671] on button "Preview" at bounding box center [1239, 665] width 82 height 27
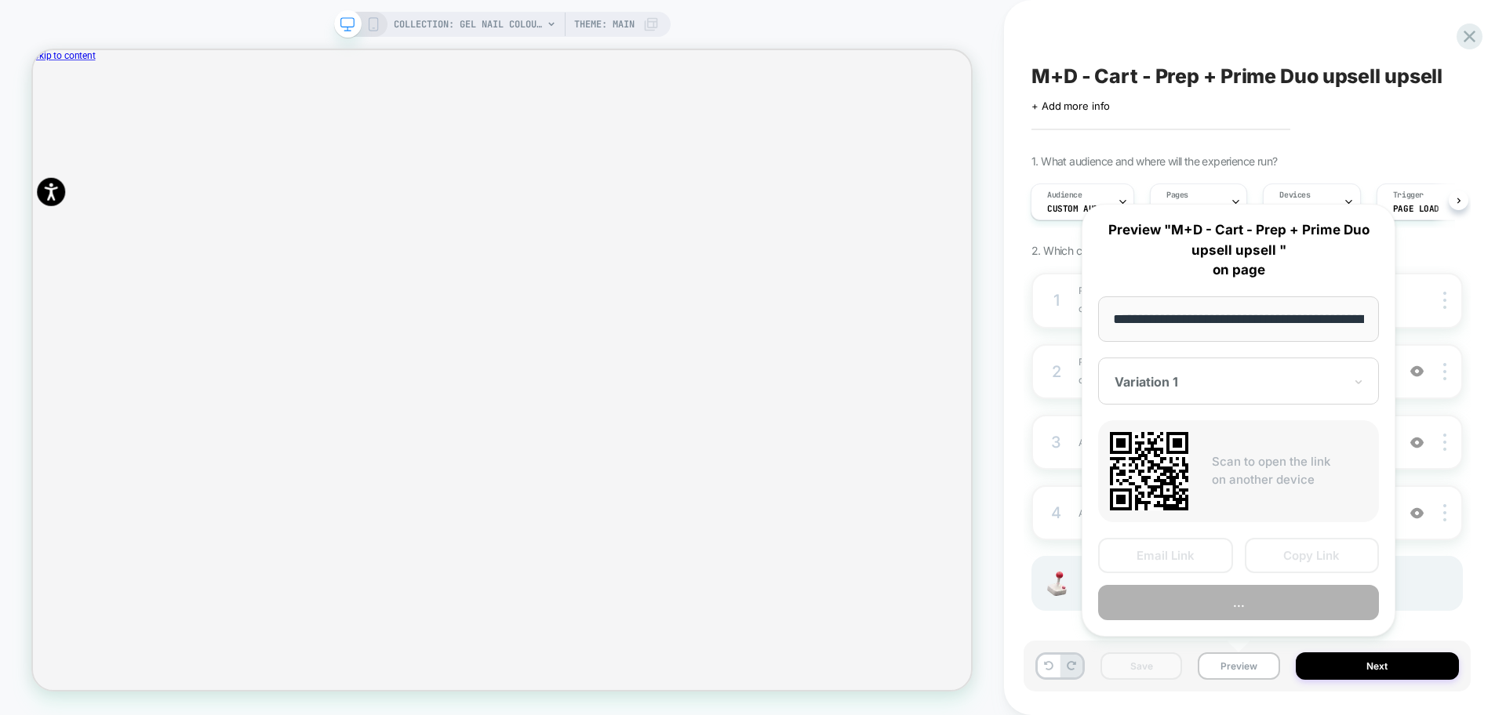
scroll to position [0, 167]
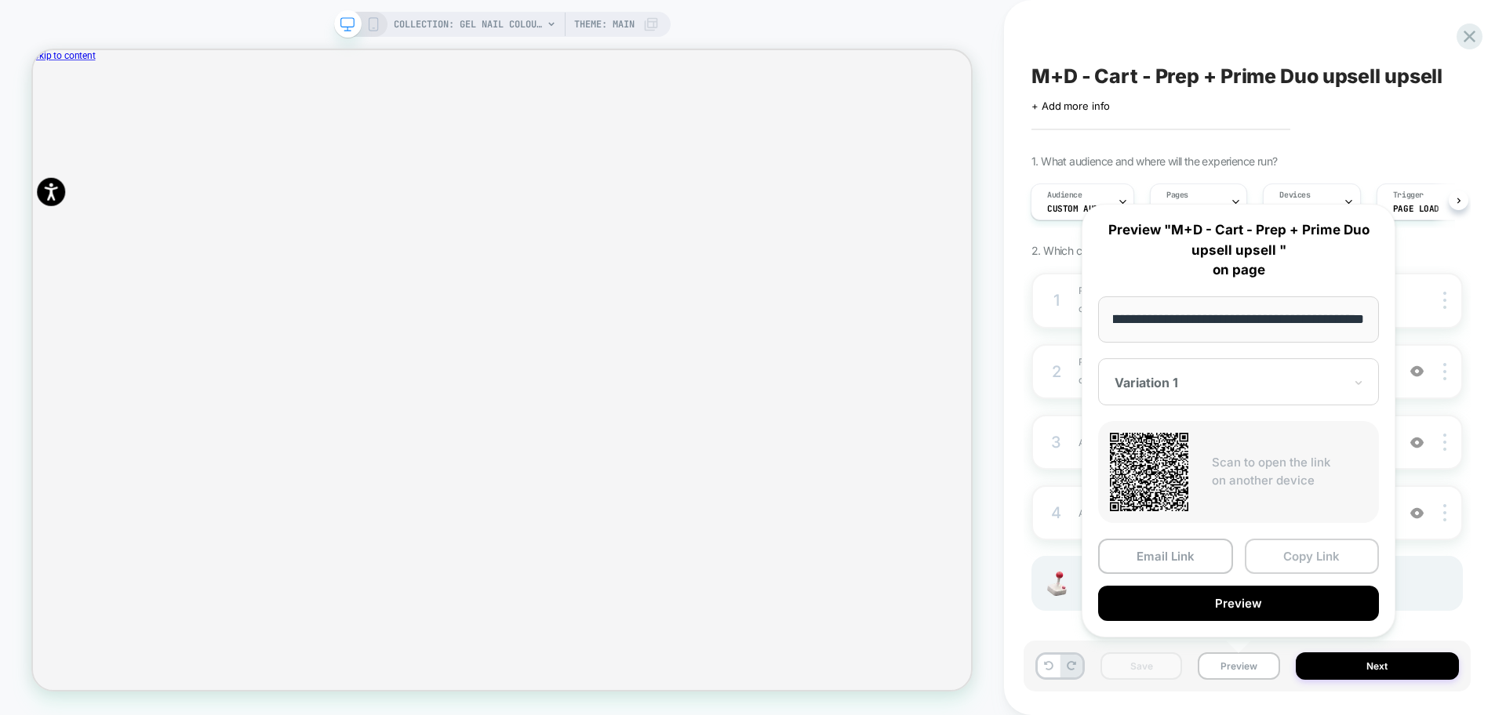
click at [1311, 555] on button "Copy Link" at bounding box center [1312, 556] width 135 height 35
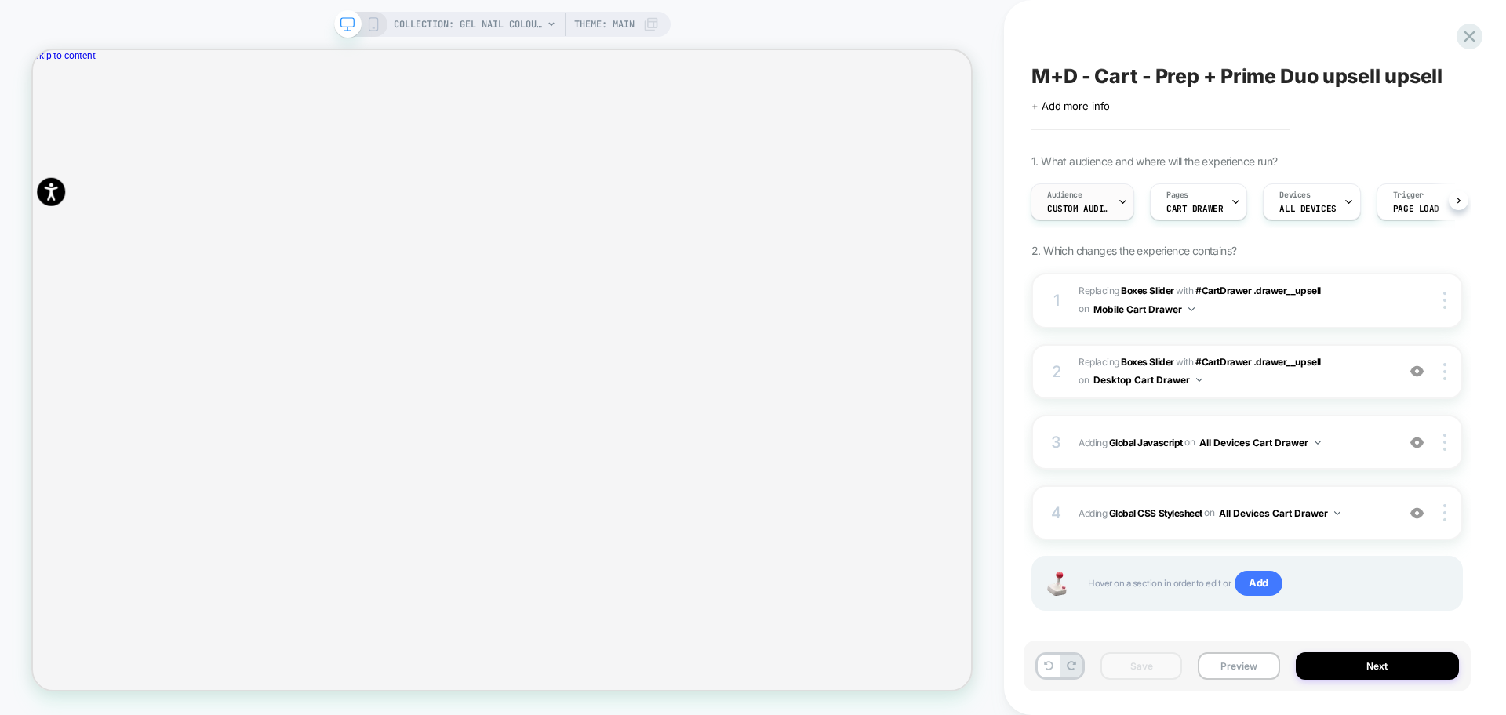
click at [1102, 206] on span "Custom Audience" at bounding box center [1078, 208] width 63 height 11
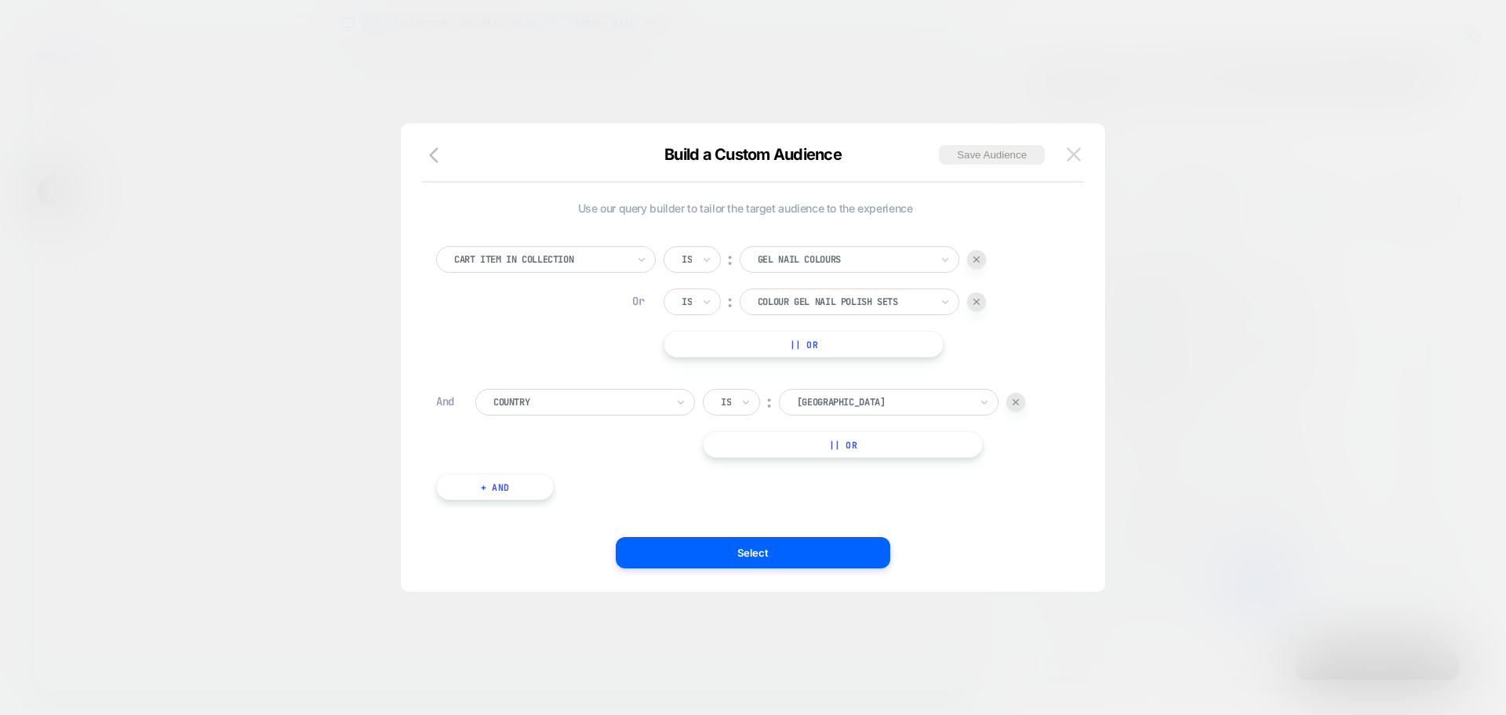
click at [1073, 153] on img at bounding box center [1074, 153] width 14 height 13
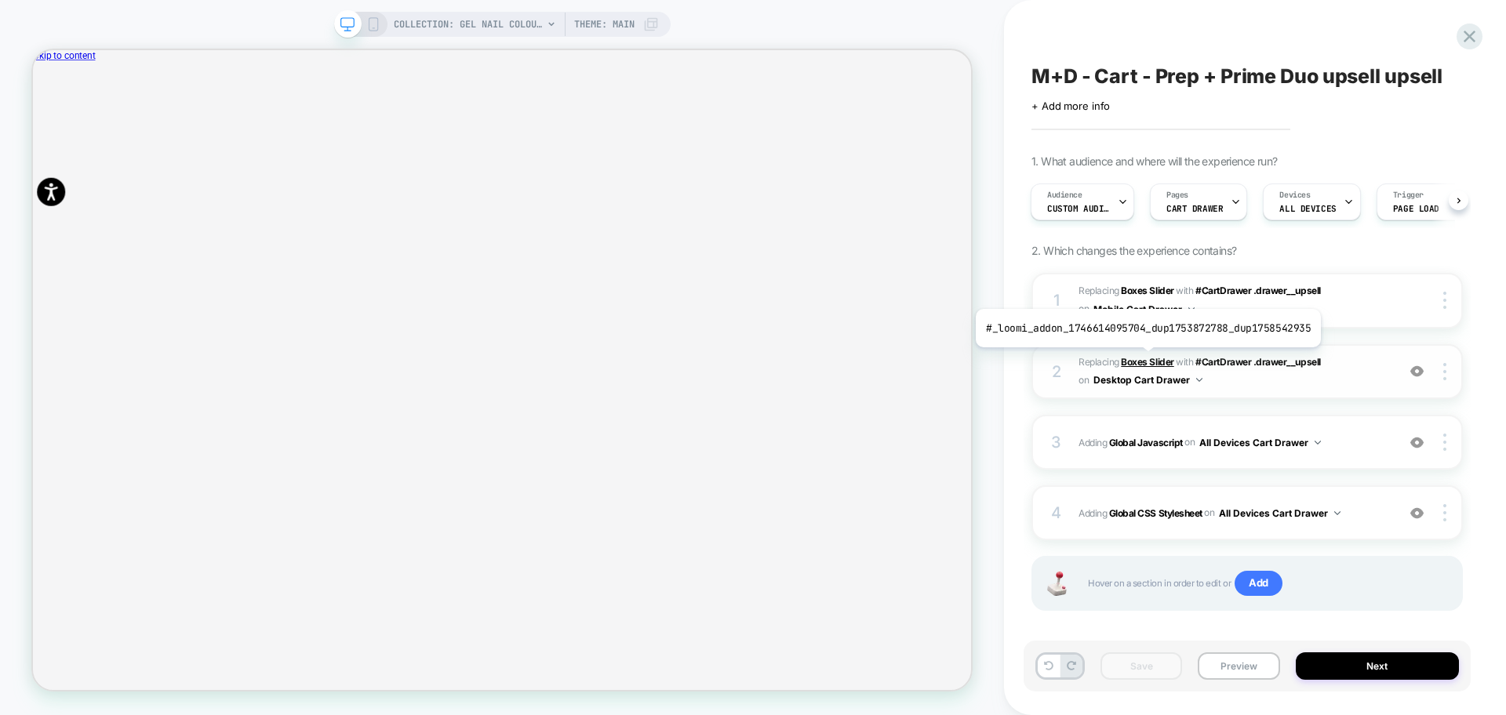
click at [1144, 359] on b "Boxes Slider" at bounding box center [1147, 362] width 53 height 12
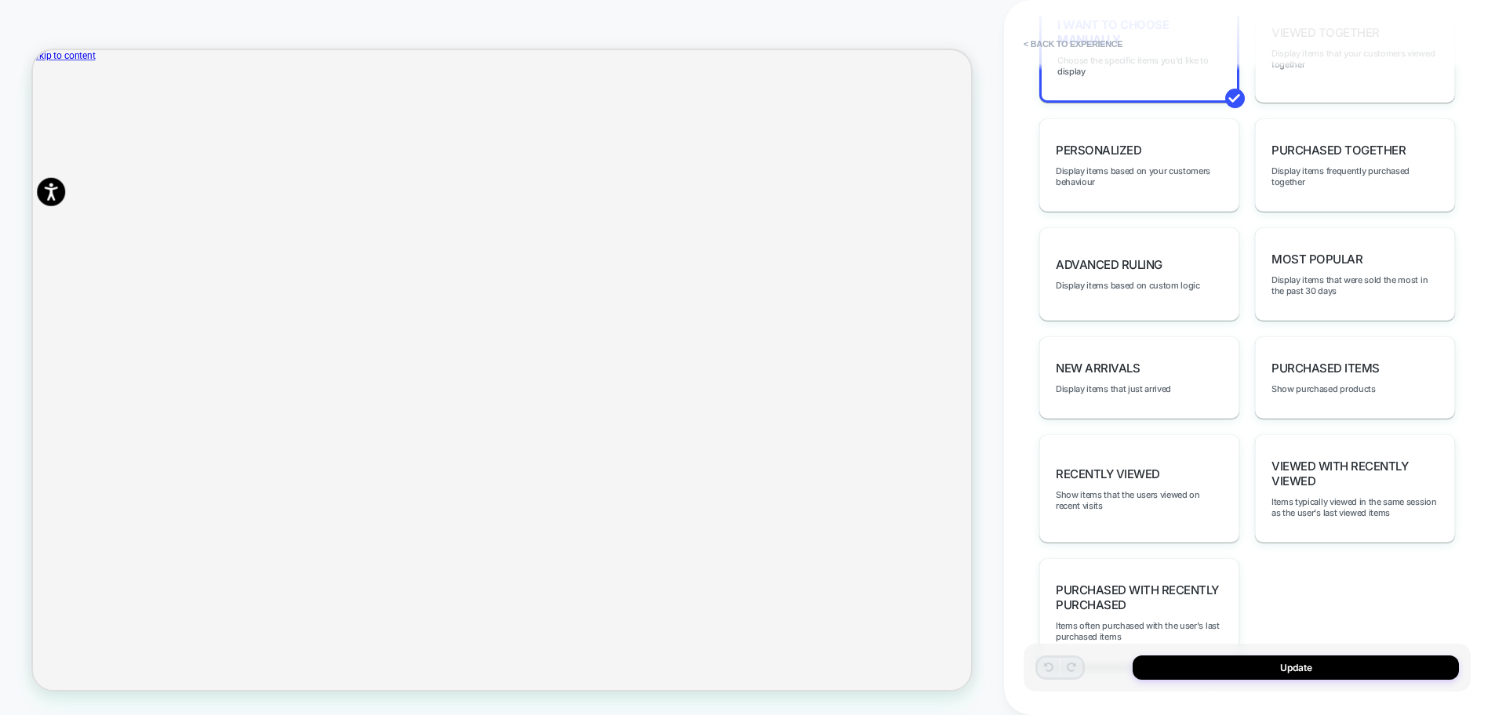
scroll to position [294, 0]
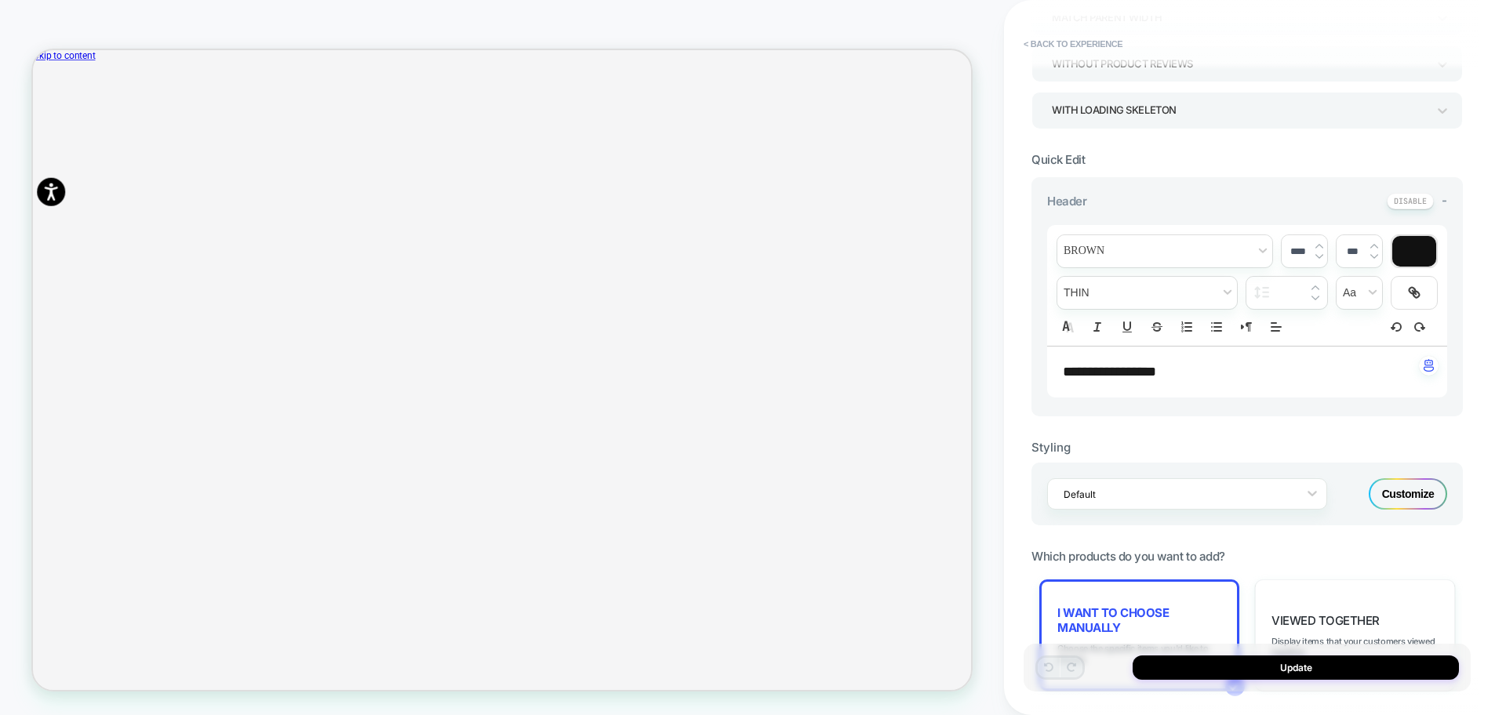
click at [1223, 383] on div "**********" at bounding box center [1247, 373] width 400 height 52
type input "****"
drag, startPoint x: 1212, startPoint y: 375, endPoint x: 1022, endPoint y: 373, distance: 189.8
click at [1022, 373] on div "**********" at bounding box center [1255, 357] width 502 height 715
click at [1416, 253] on div at bounding box center [1414, 251] width 44 height 31
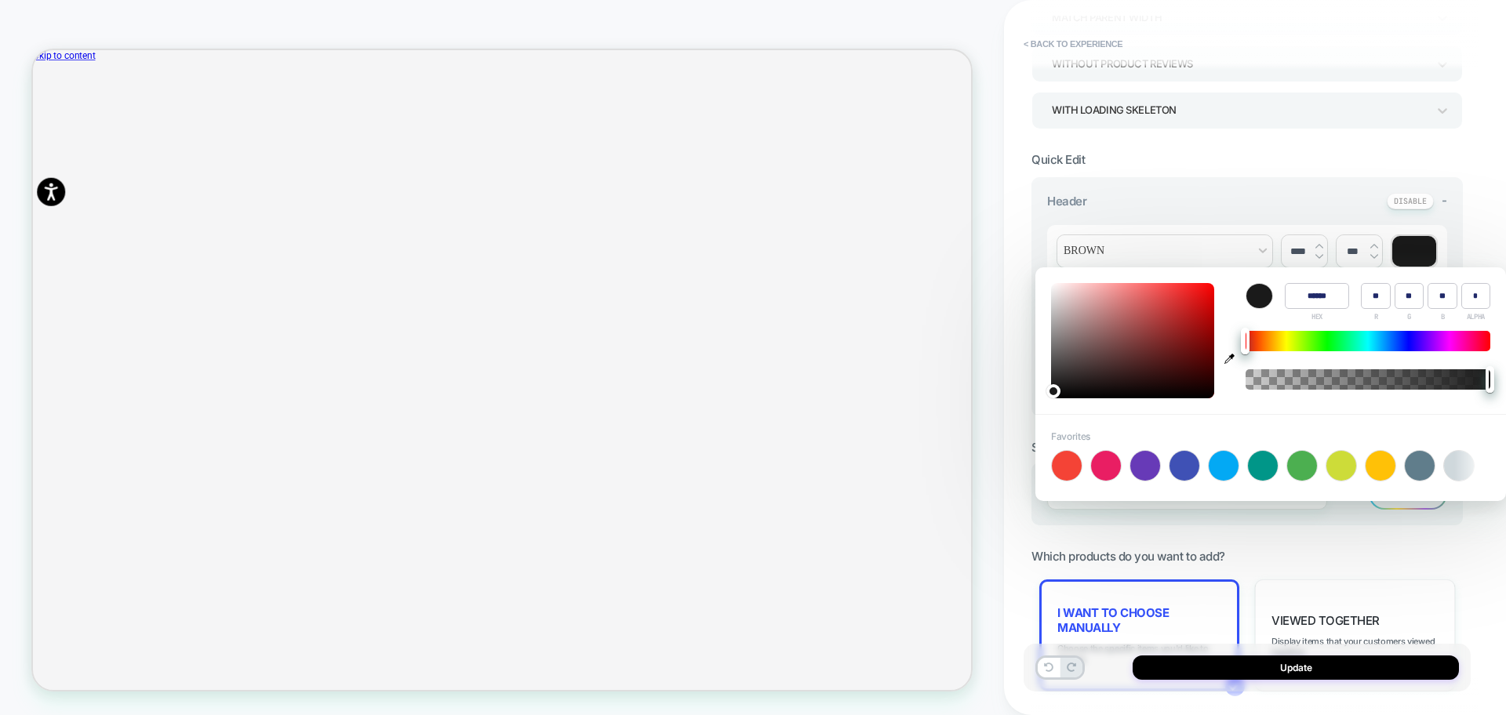
click at [1268, 296] on div at bounding box center [1259, 296] width 26 height 24
click at [1406, 147] on div "**********" at bounding box center [1246, 557] width 431 height 1444
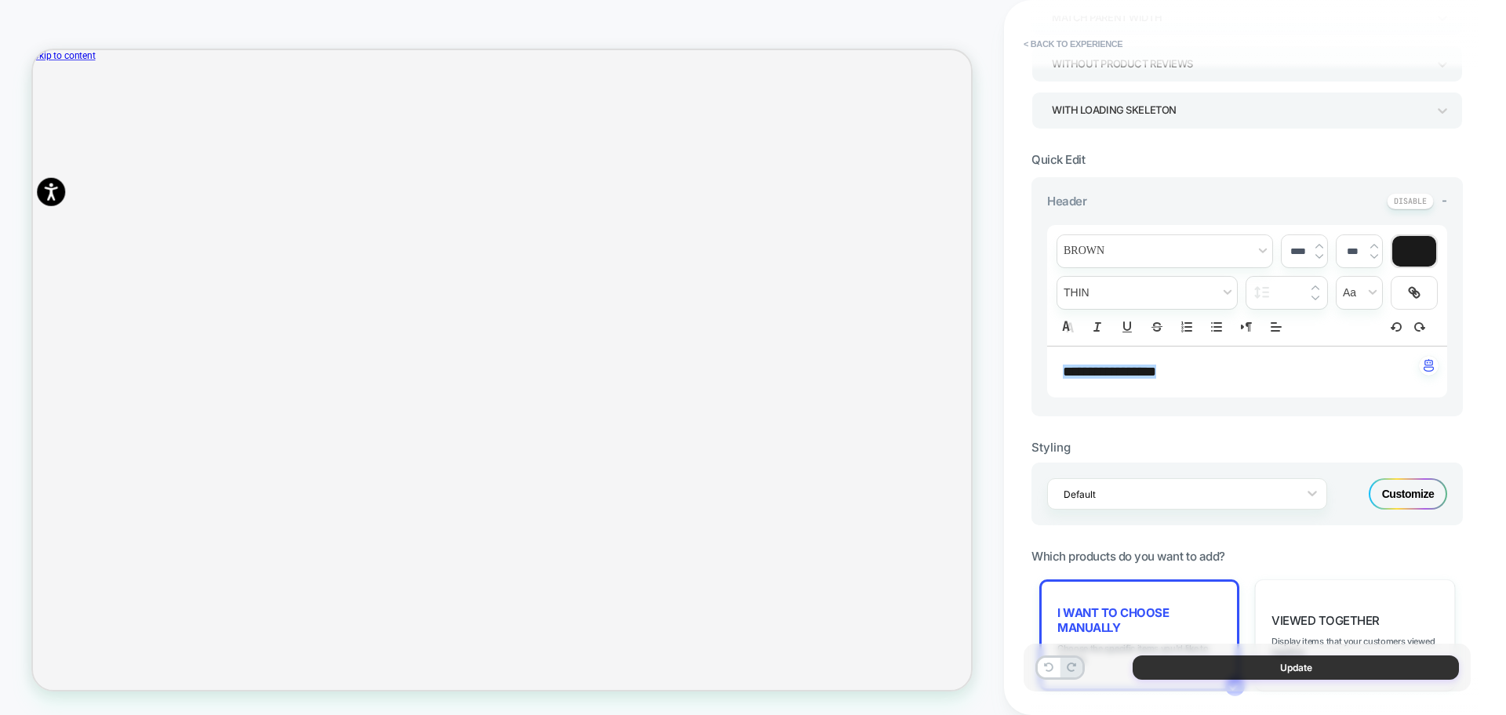
scroll to position [392, 0]
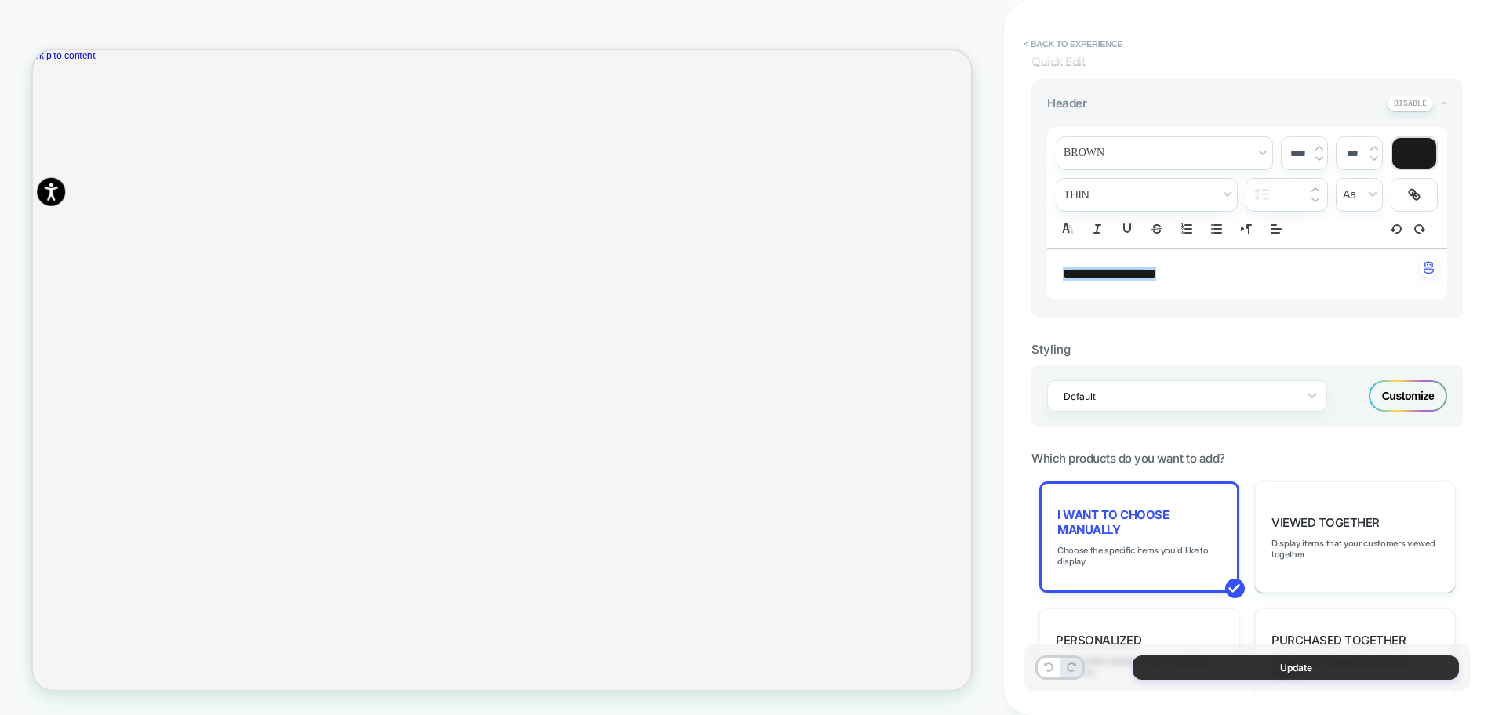
click at [1237, 663] on button "Update" at bounding box center [1295, 668] width 326 height 24
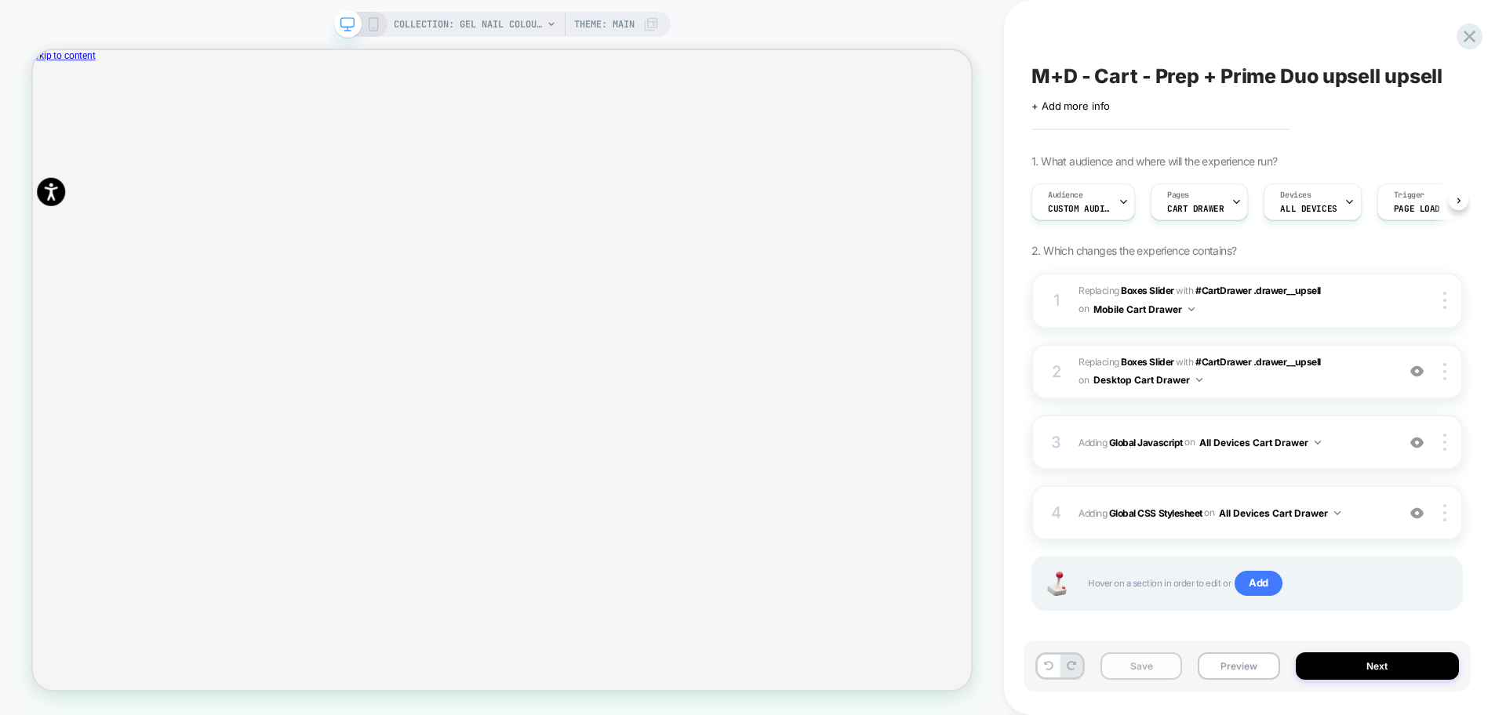
scroll to position [0, 1]
click at [1224, 667] on button "Preview" at bounding box center [1239, 665] width 82 height 27
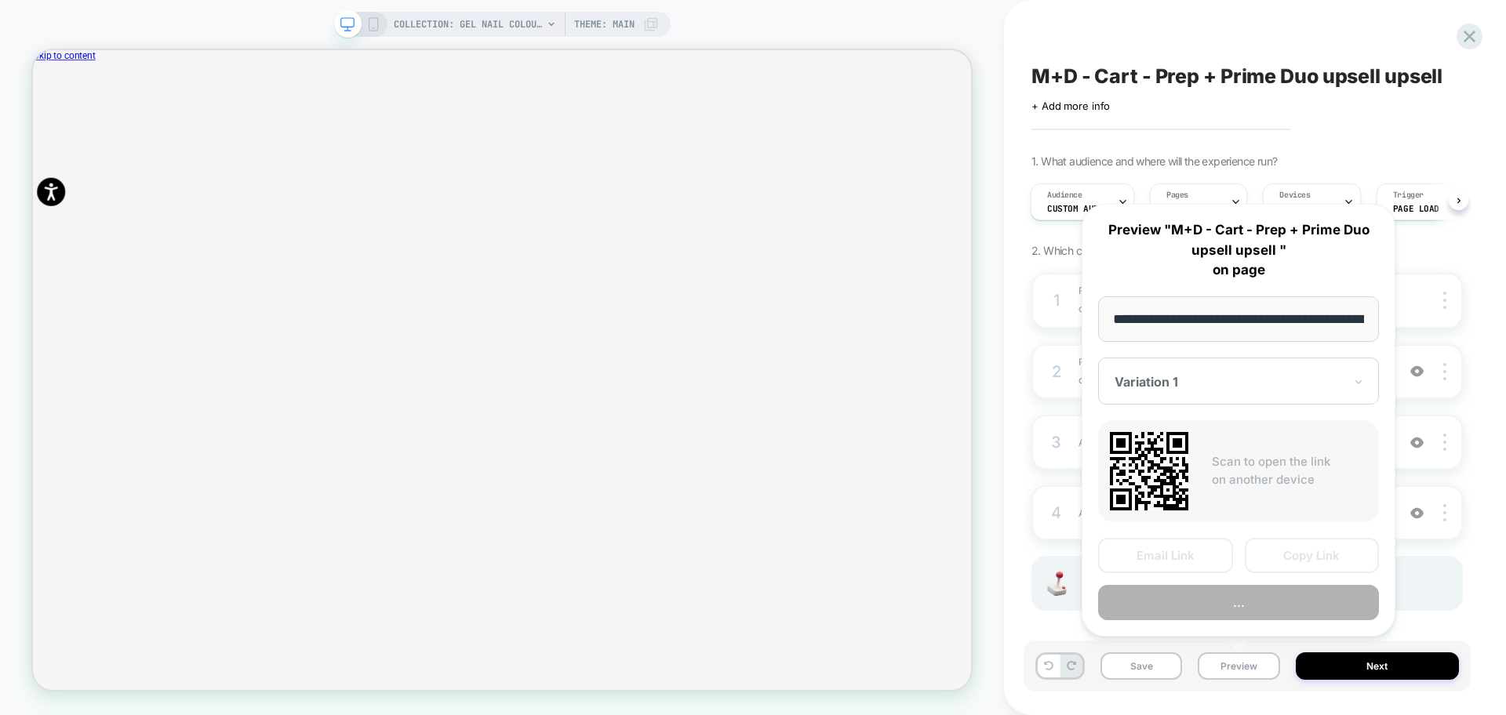
scroll to position [0, 167]
click at [1280, 551] on button "Copy Link" at bounding box center [1312, 556] width 135 height 35
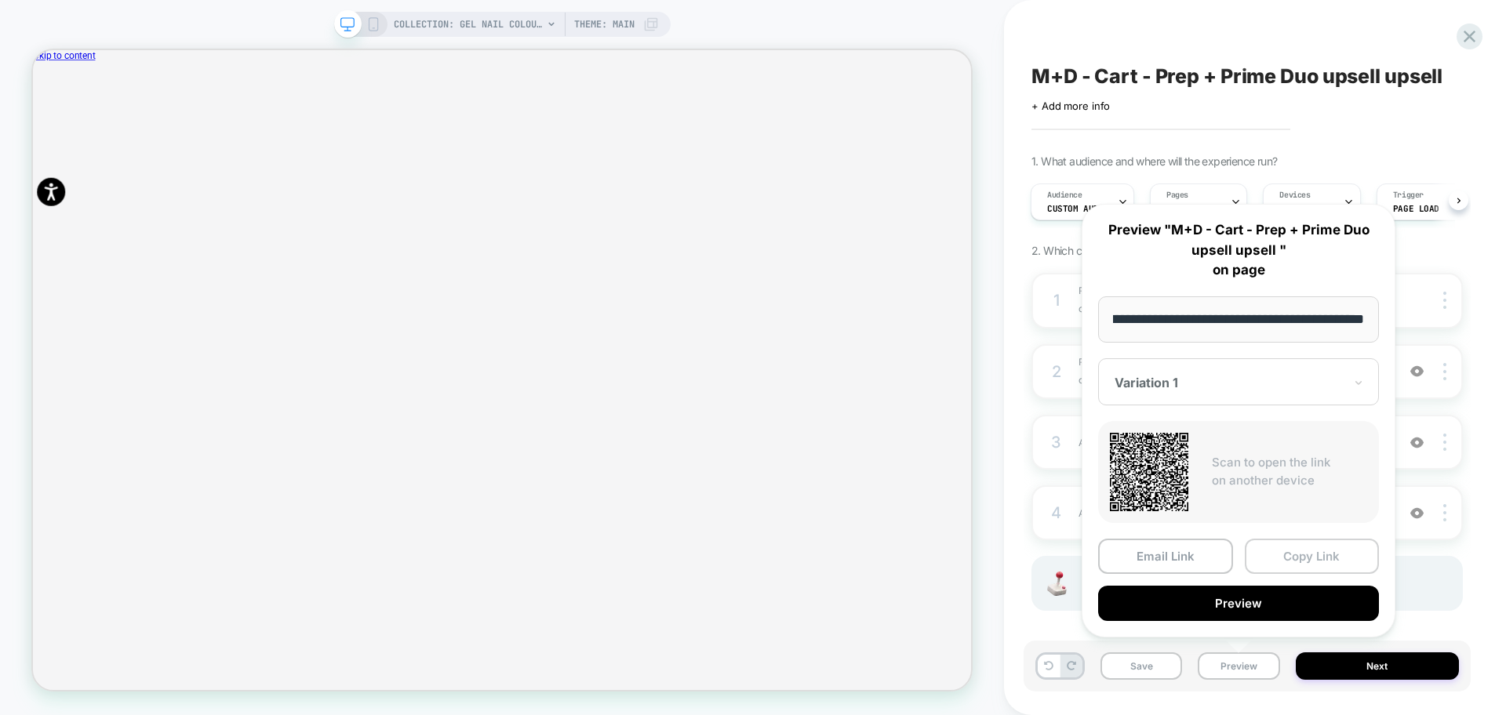
scroll to position [0, 0]
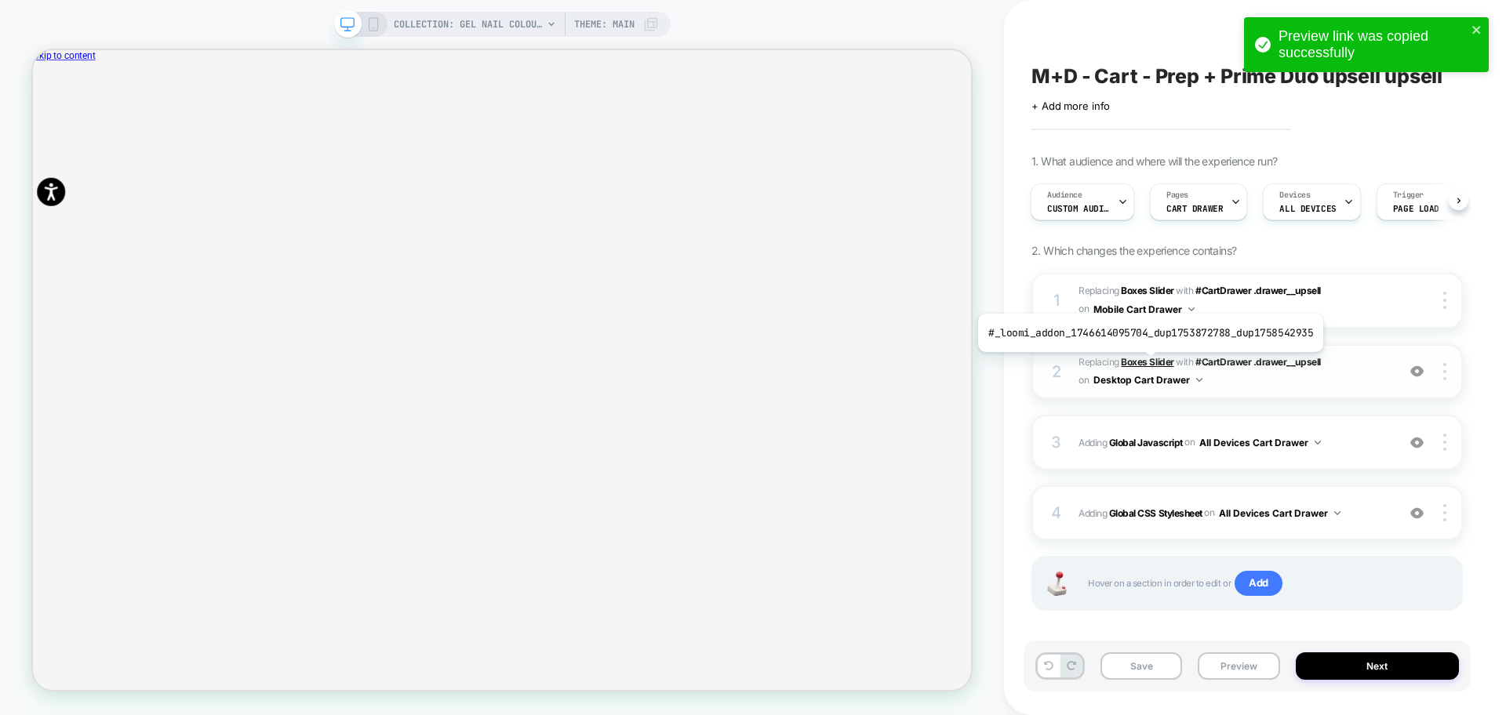
click at [1147, 364] on b "Boxes Slider" at bounding box center [1147, 362] width 53 height 12
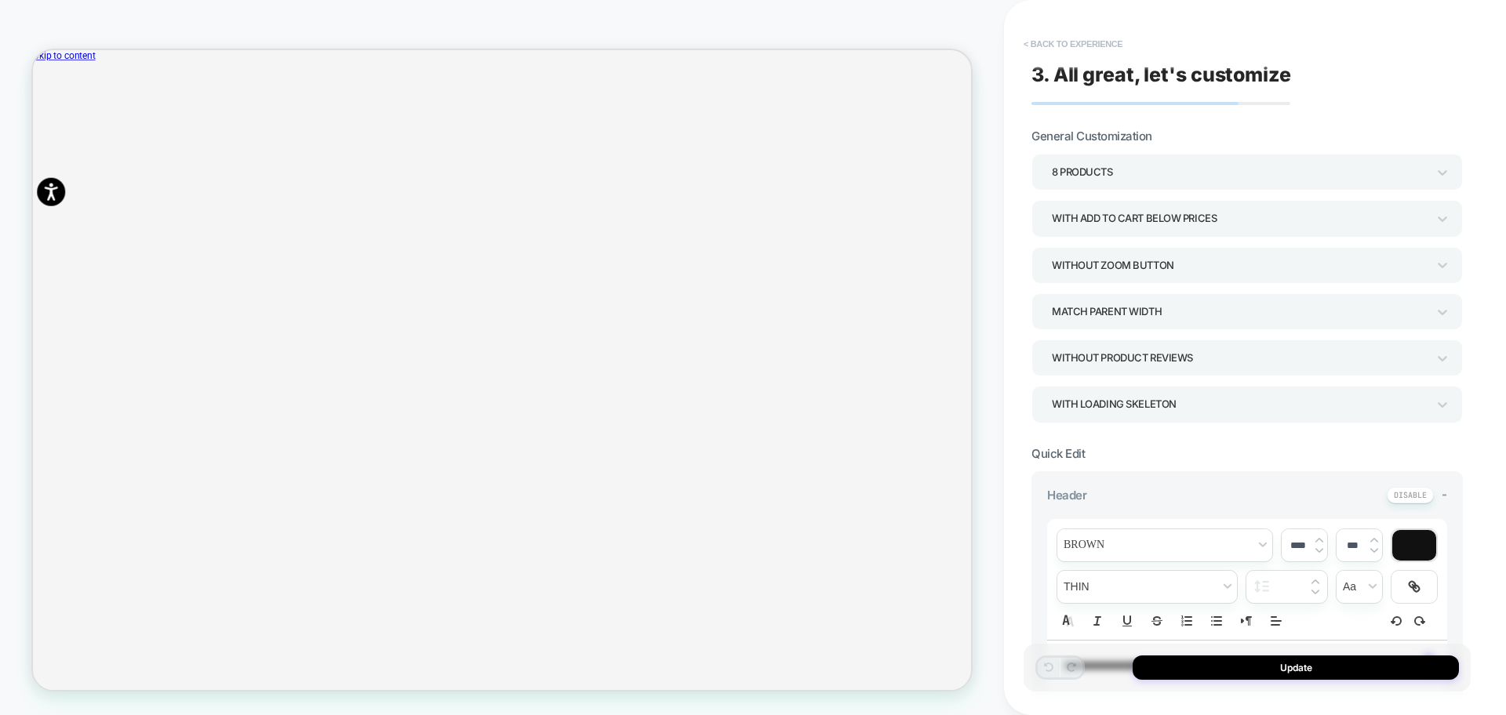
click at [1102, 42] on button "< Back to experience" at bounding box center [1073, 43] width 114 height 25
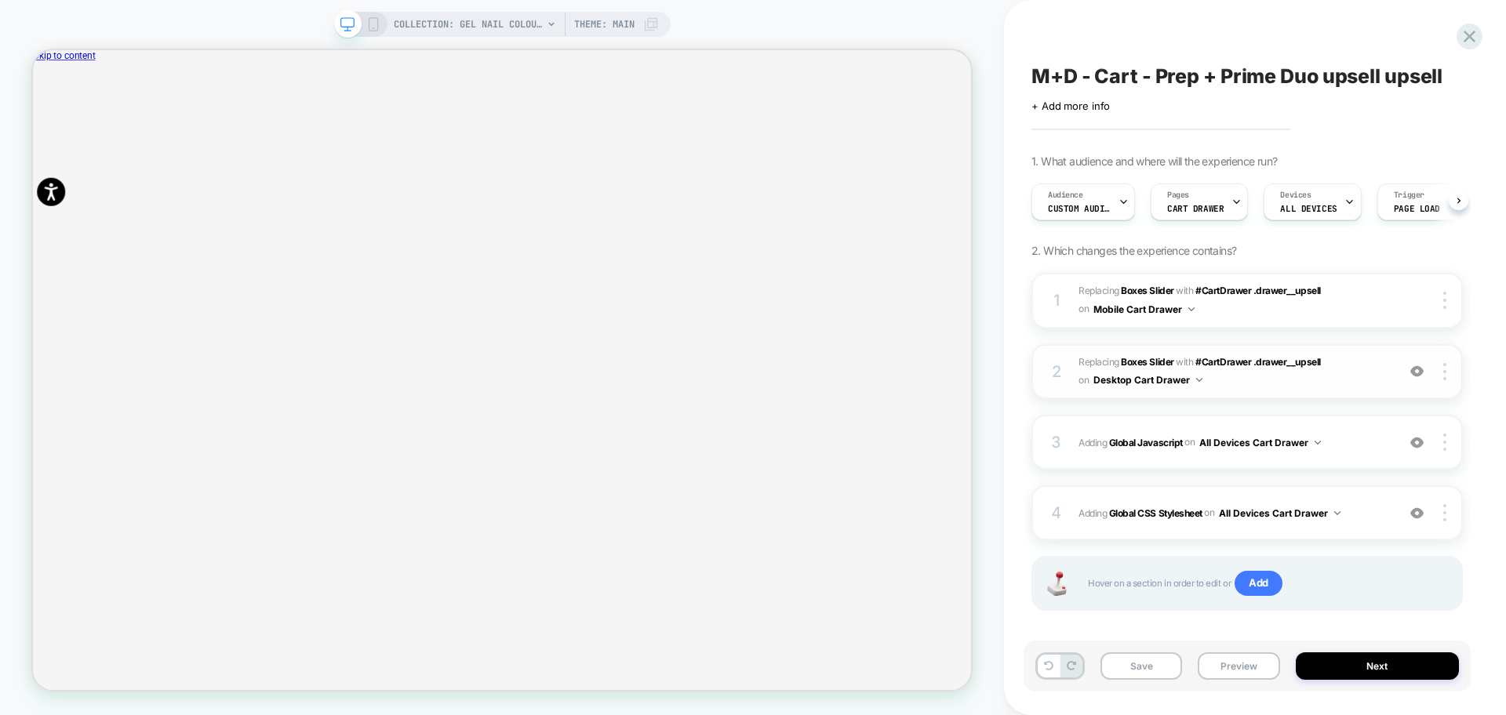
scroll to position [0, 1]
click at [1156, 290] on b "Boxes Slider" at bounding box center [1147, 291] width 53 height 12
click at [375, 27] on icon at bounding box center [373, 24] width 14 height 14
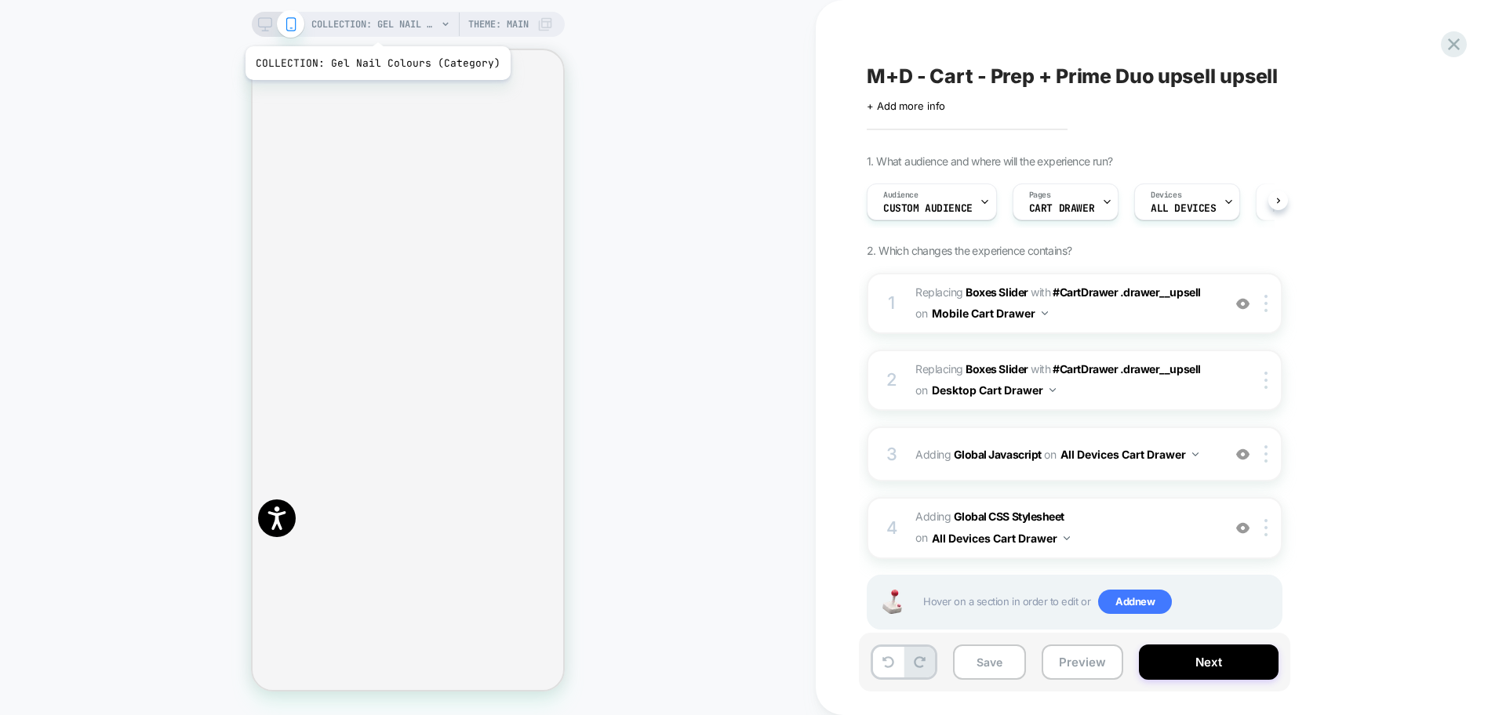
scroll to position [0, 1]
click at [259, 130] on icon "Close" at bounding box center [259, 130] width 0 height 0
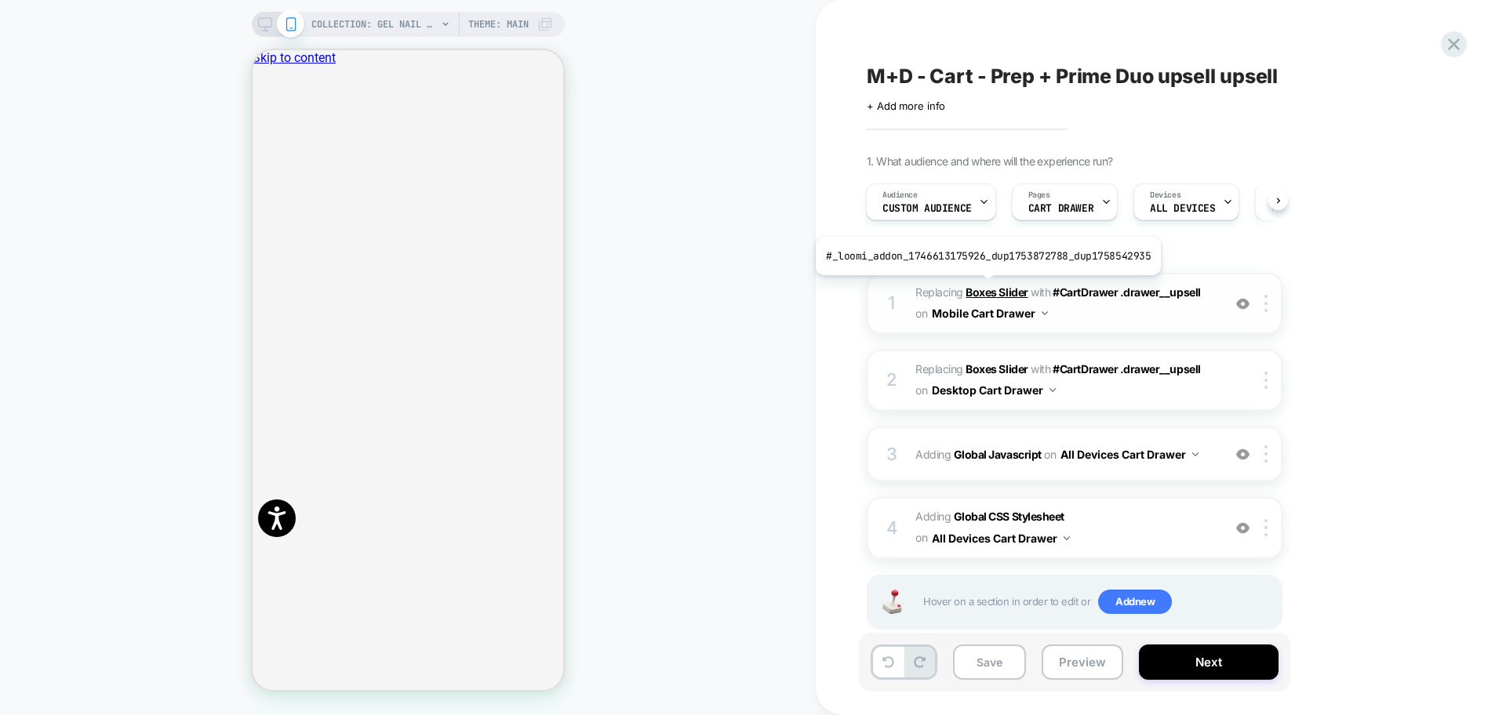
click at [984, 287] on b "Boxes Slider" at bounding box center [996, 291] width 62 height 13
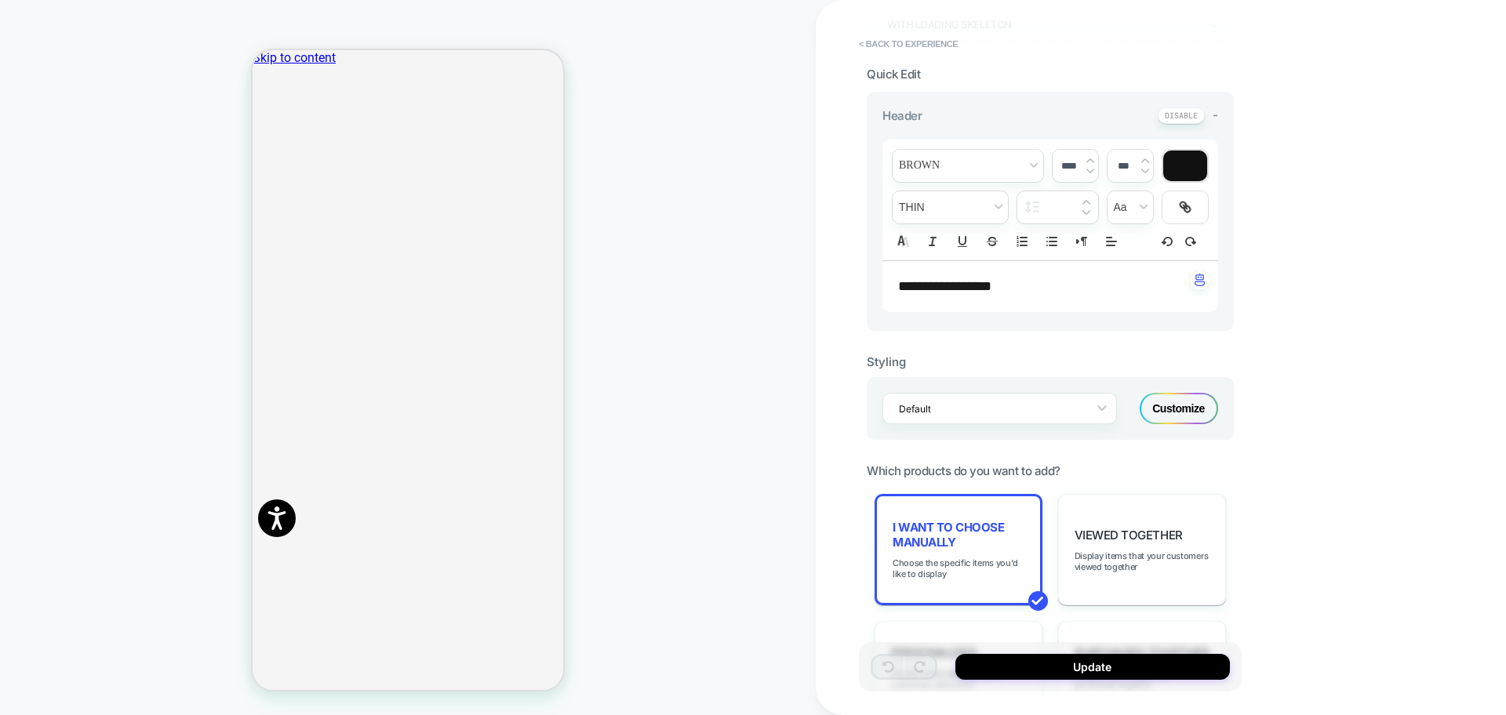
scroll to position [392, 0]
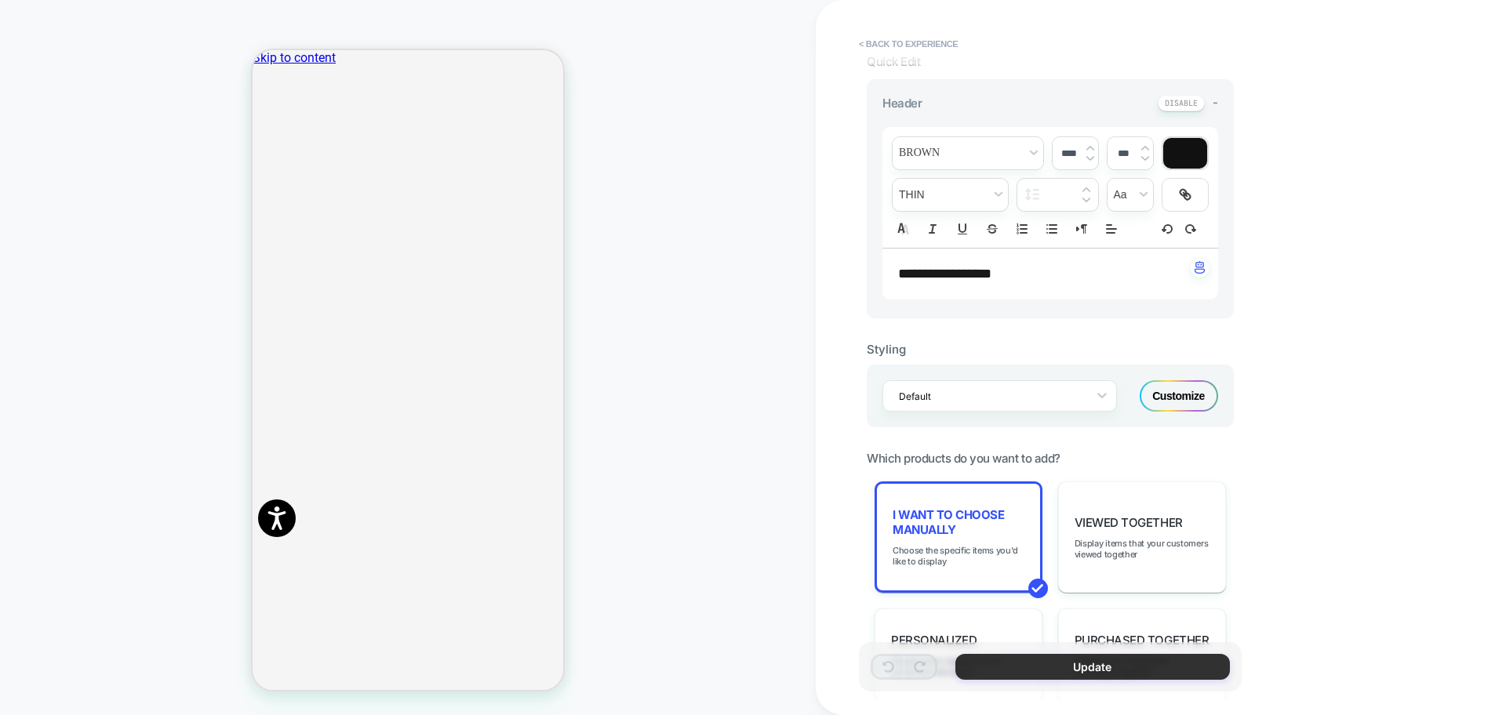
click at [1011, 654] on button "Update" at bounding box center [1092, 667] width 274 height 26
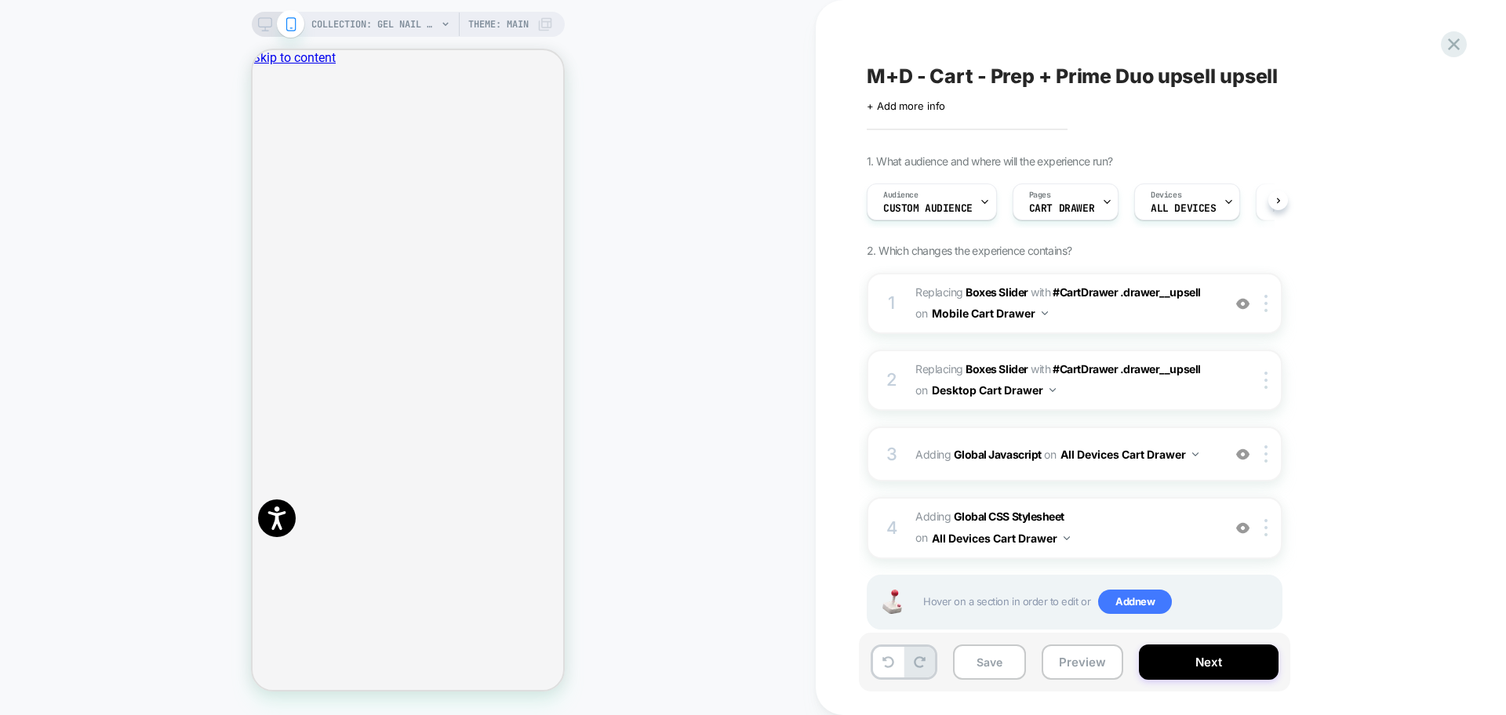
scroll to position [0, 1]
drag, startPoint x: 965, startPoint y: 661, endPoint x: 1019, endPoint y: 665, distance: 54.3
click at [965, 661] on button "Save" at bounding box center [989, 662] width 73 height 35
click at [1068, 670] on button "Preview" at bounding box center [1082, 662] width 82 height 35
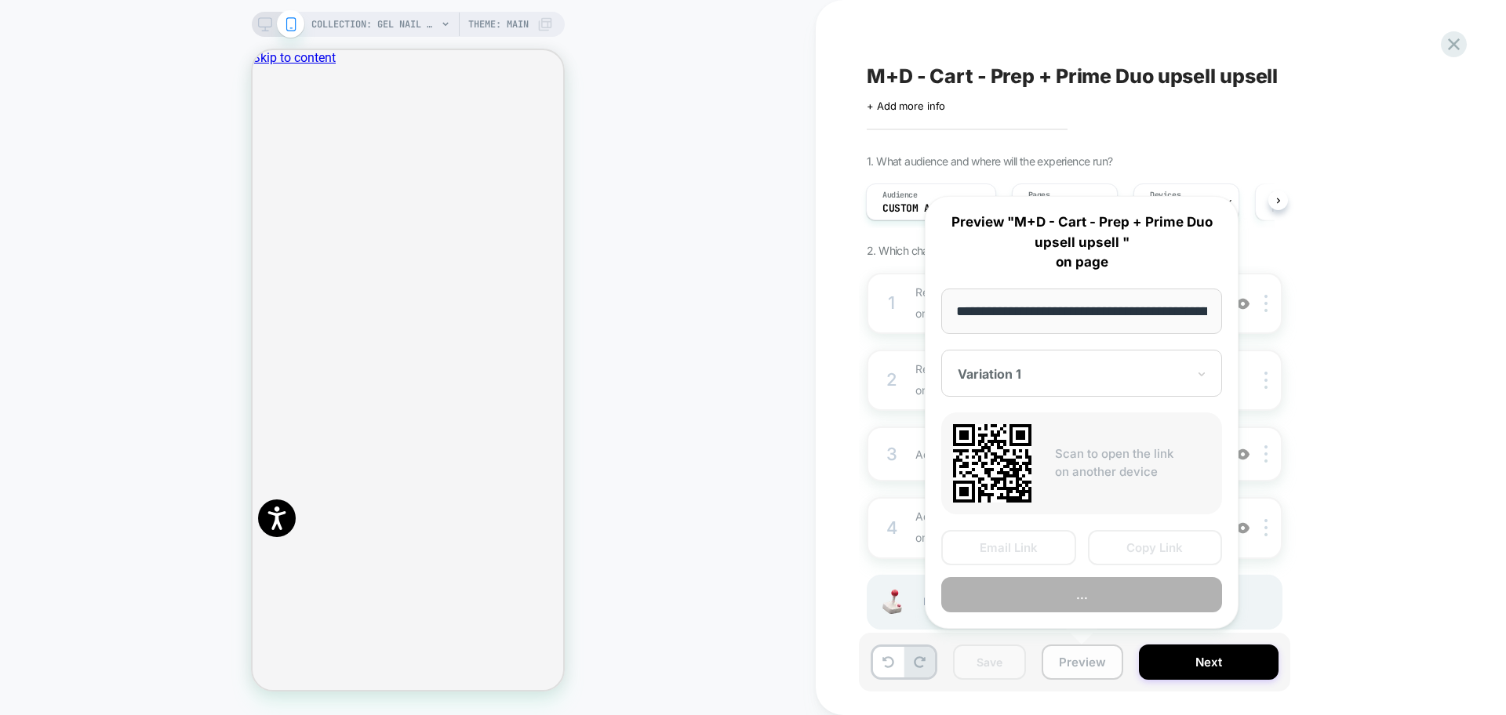
scroll to position [0, 167]
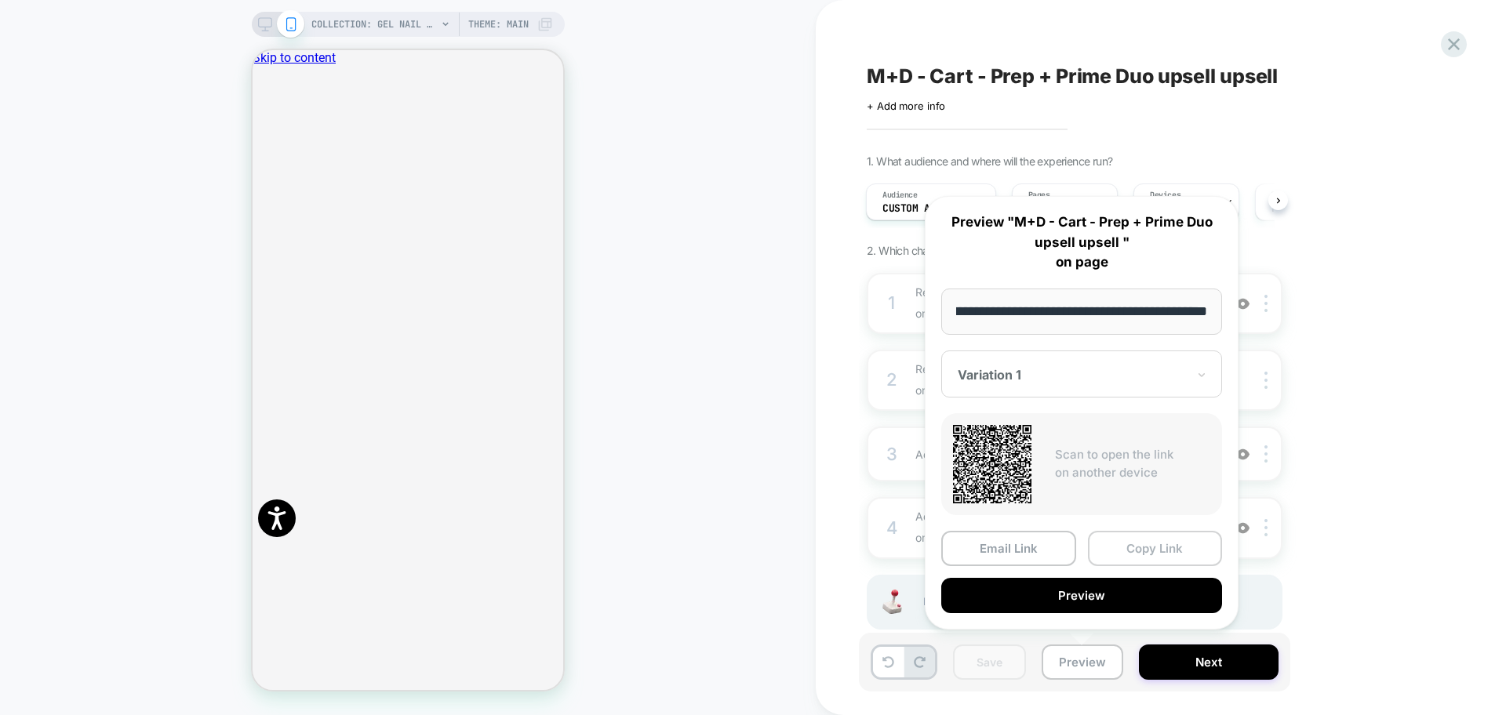
click at [1152, 548] on button "Copy Link" at bounding box center [1155, 548] width 135 height 35
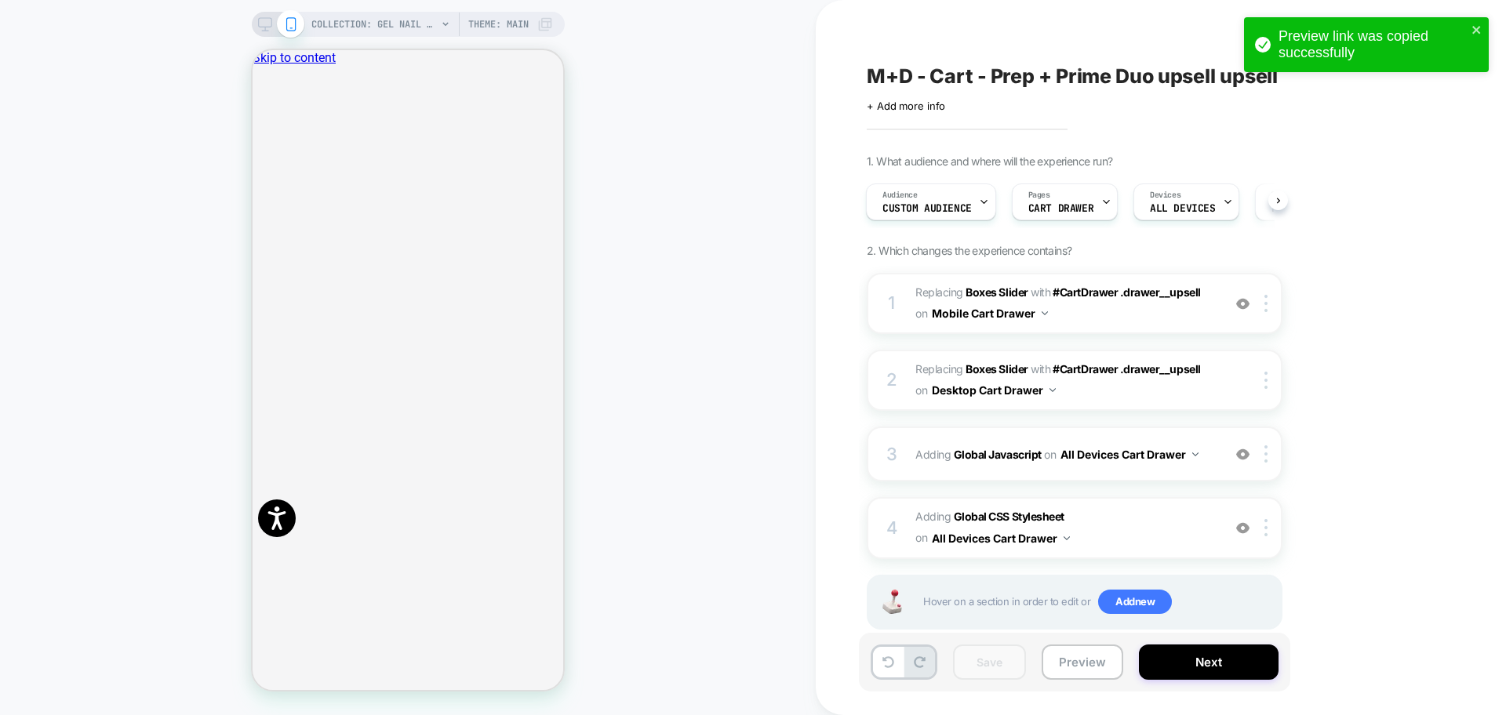
click at [1069, 681] on div "Save Preview Next" at bounding box center [1074, 662] width 431 height 59
drag, startPoint x: 1071, startPoint y: 663, endPoint x: 1064, endPoint y: 657, distance: 8.9
click at [1071, 665] on button "Preview" at bounding box center [1082, 662] width 82 height 35
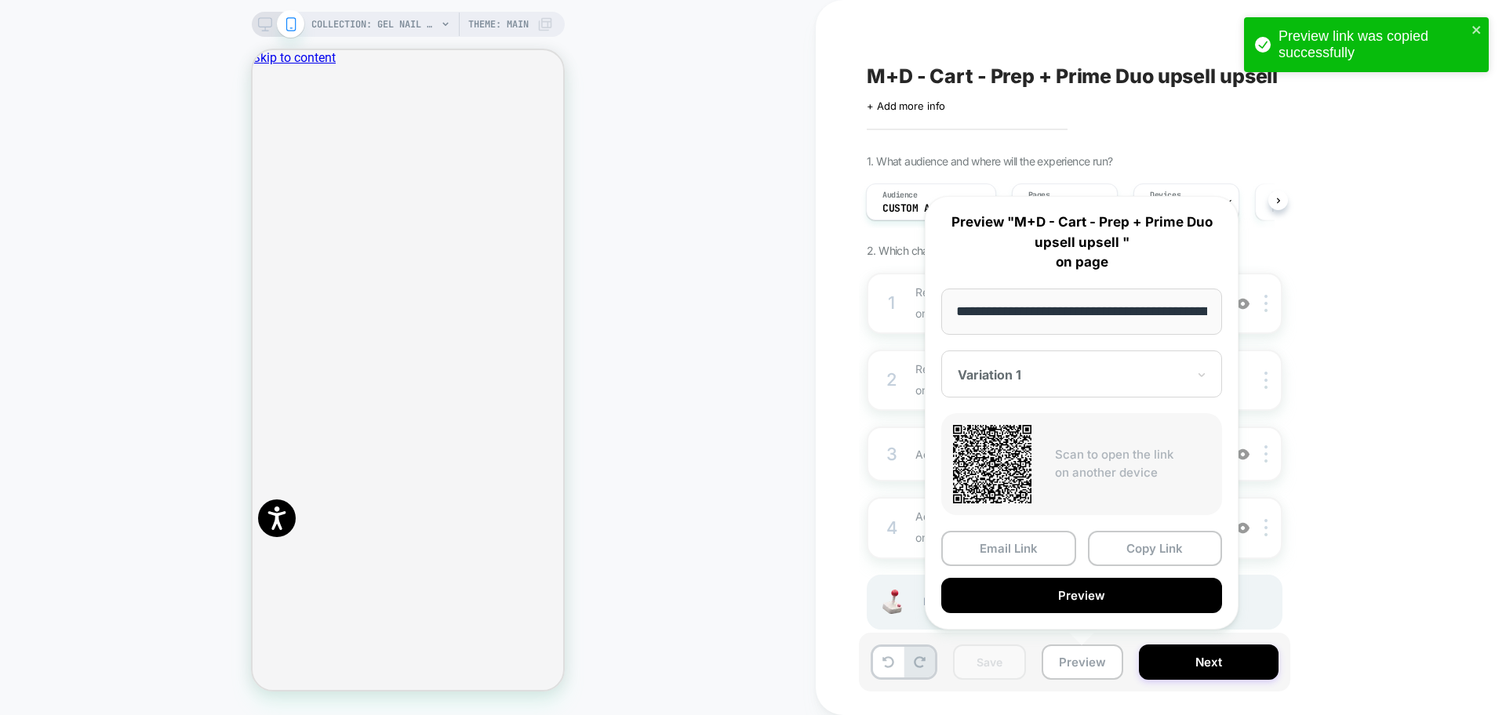
click at [1023, 370] on div at bounding box center [1072, 375] width 229 height 16
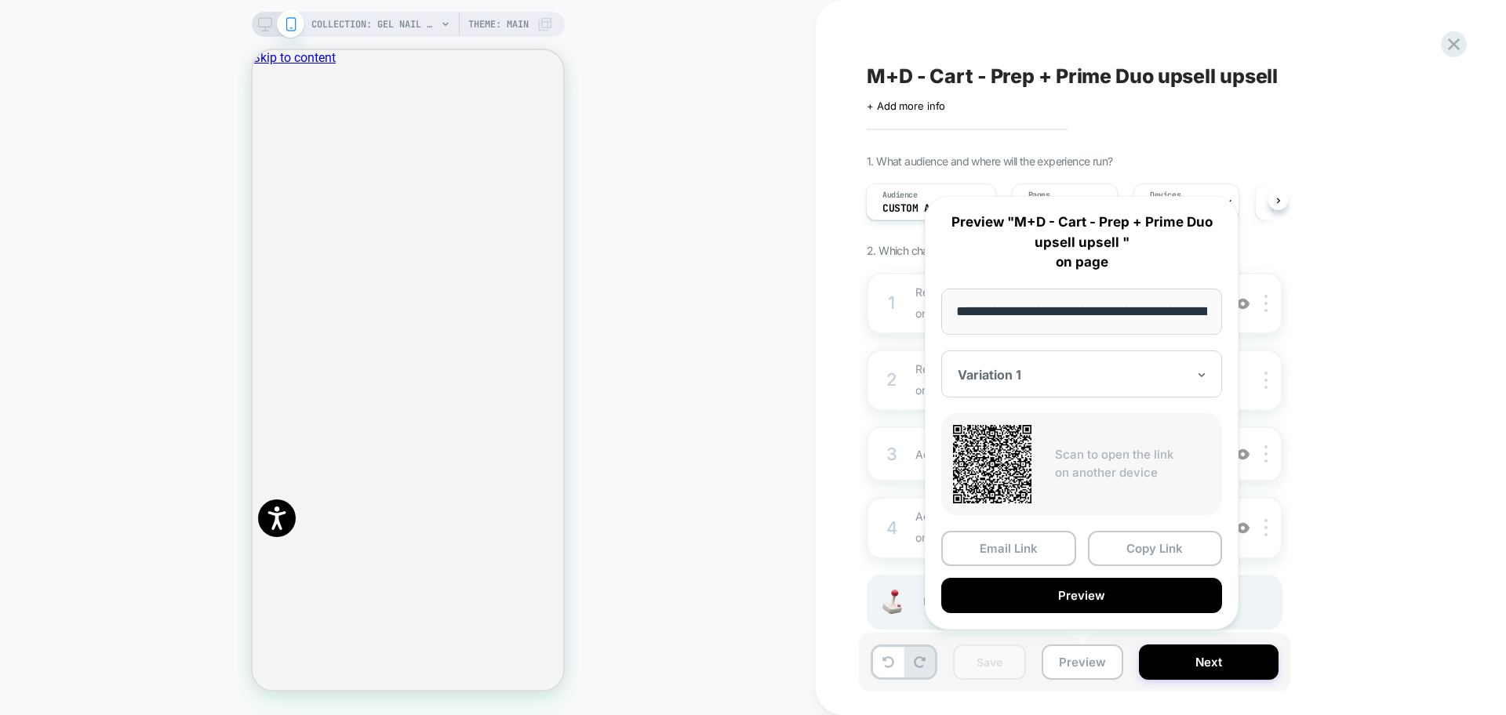
click at [1332, 129] on div "M+D - Cart - Prep + Prime Duo upsell upsell Click to edit experience details + …" at bounding box center [1153, 358] width 588 height 684
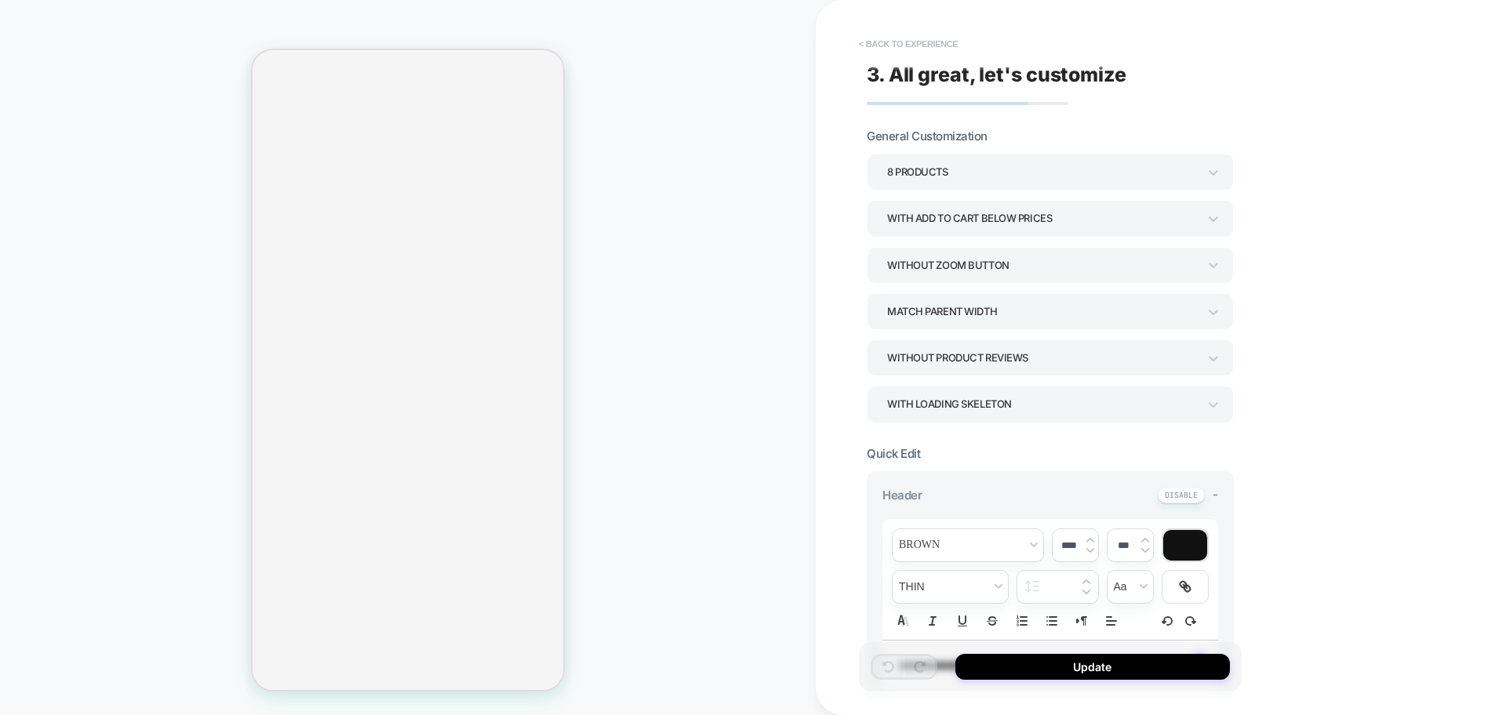
click at [907, 44] on button "< Back to experience" at bounding box center [908, 43] width 114 height 25
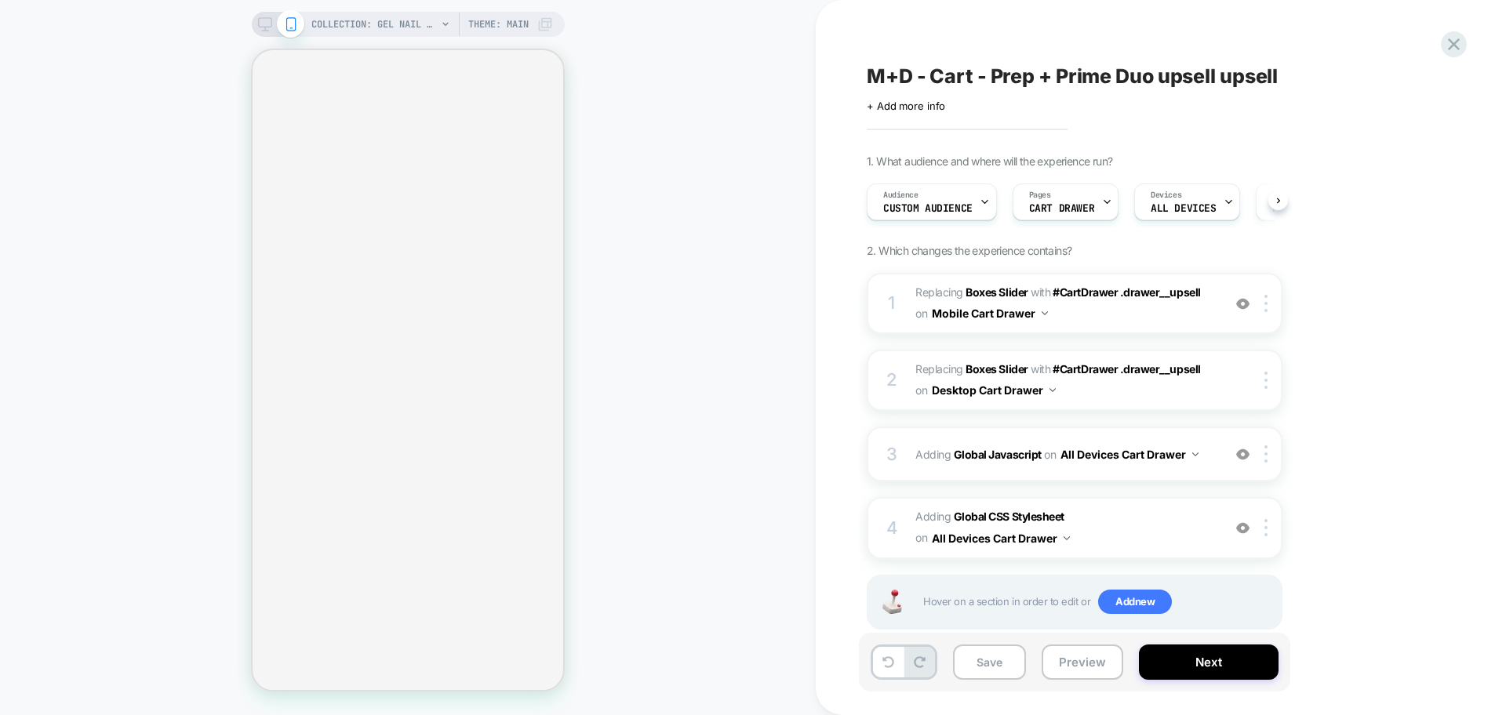
scroll to position [0, 1]
click at [1448, 46] on icon at bounding box center [1453, 44] width 21 height 21
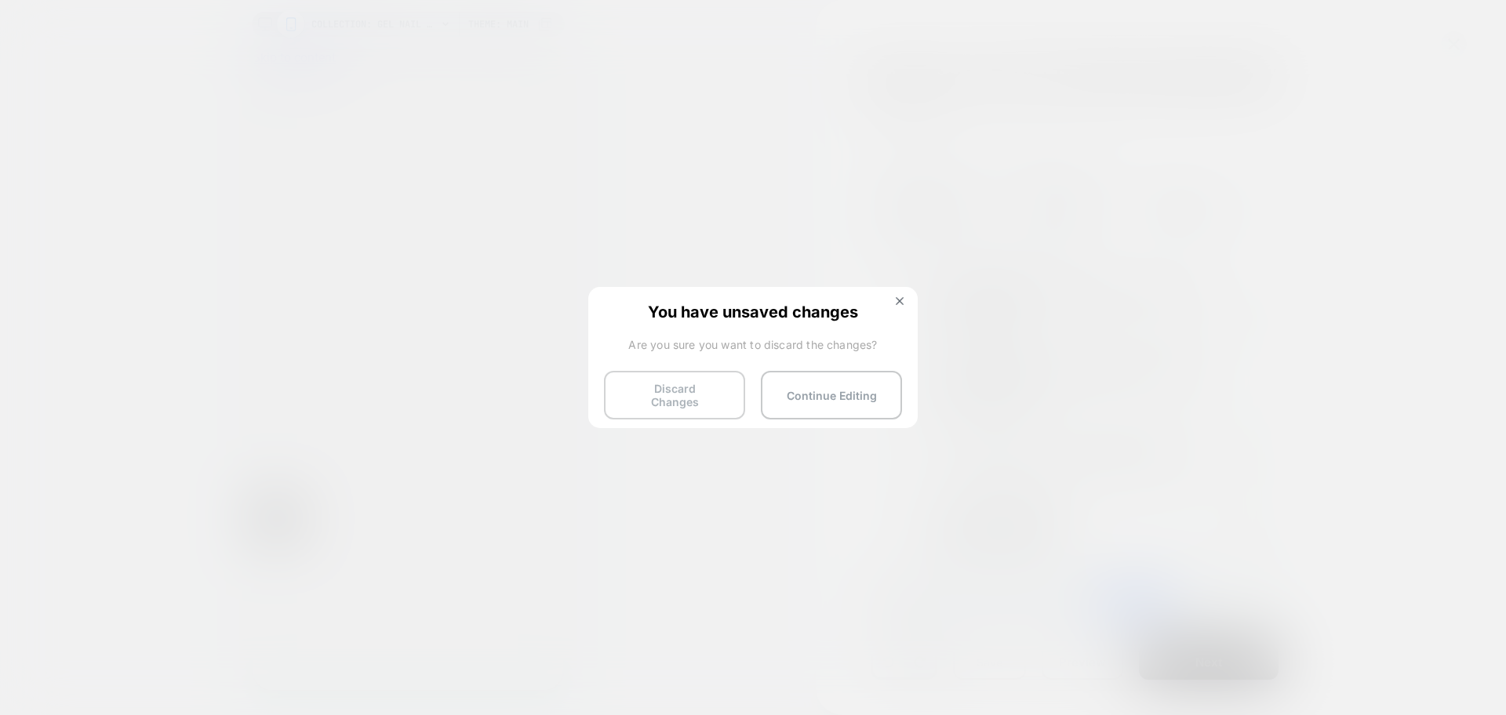
click at [673, 389] on button "Discard Changes" at bounding box center [674, 395] width 141 height 49
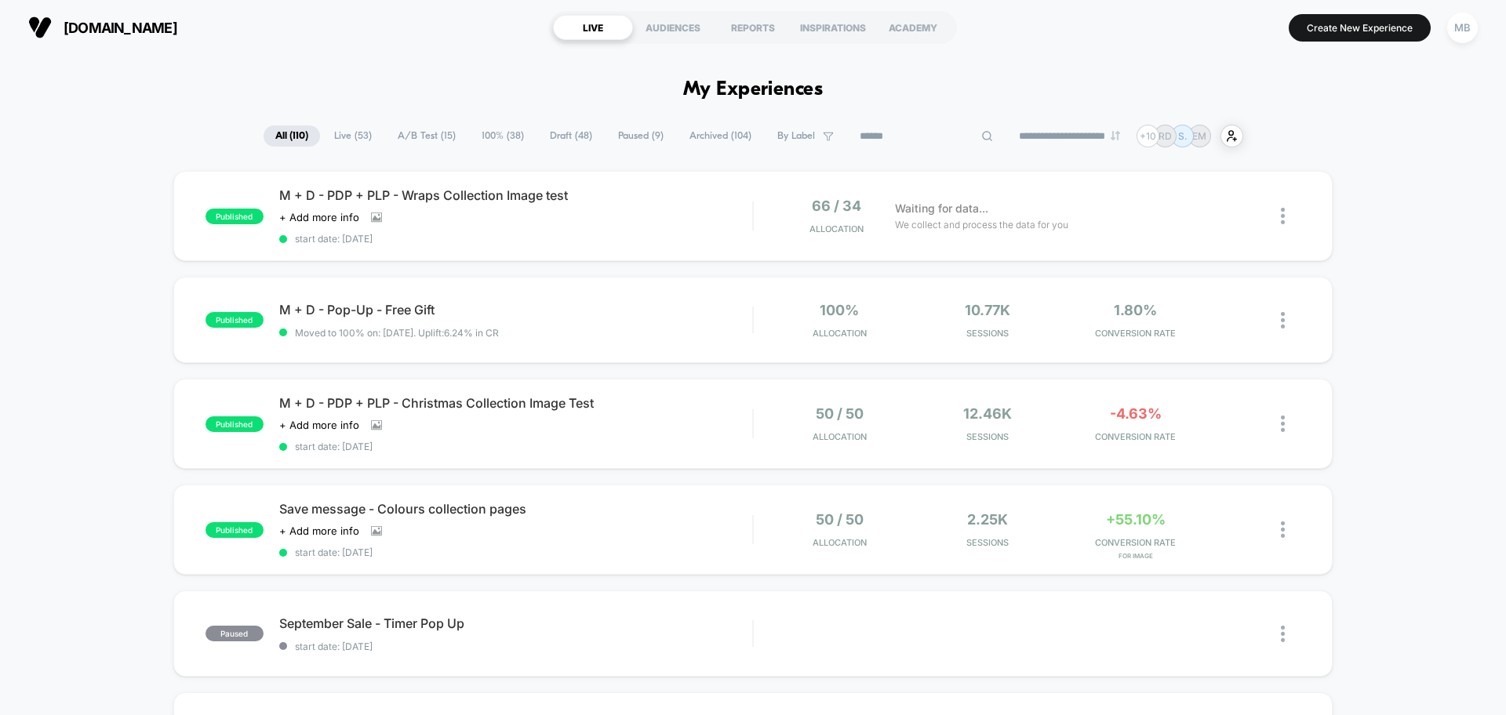
click at [901, 132] on input at bounding box center [926, 136] width 157 height 19
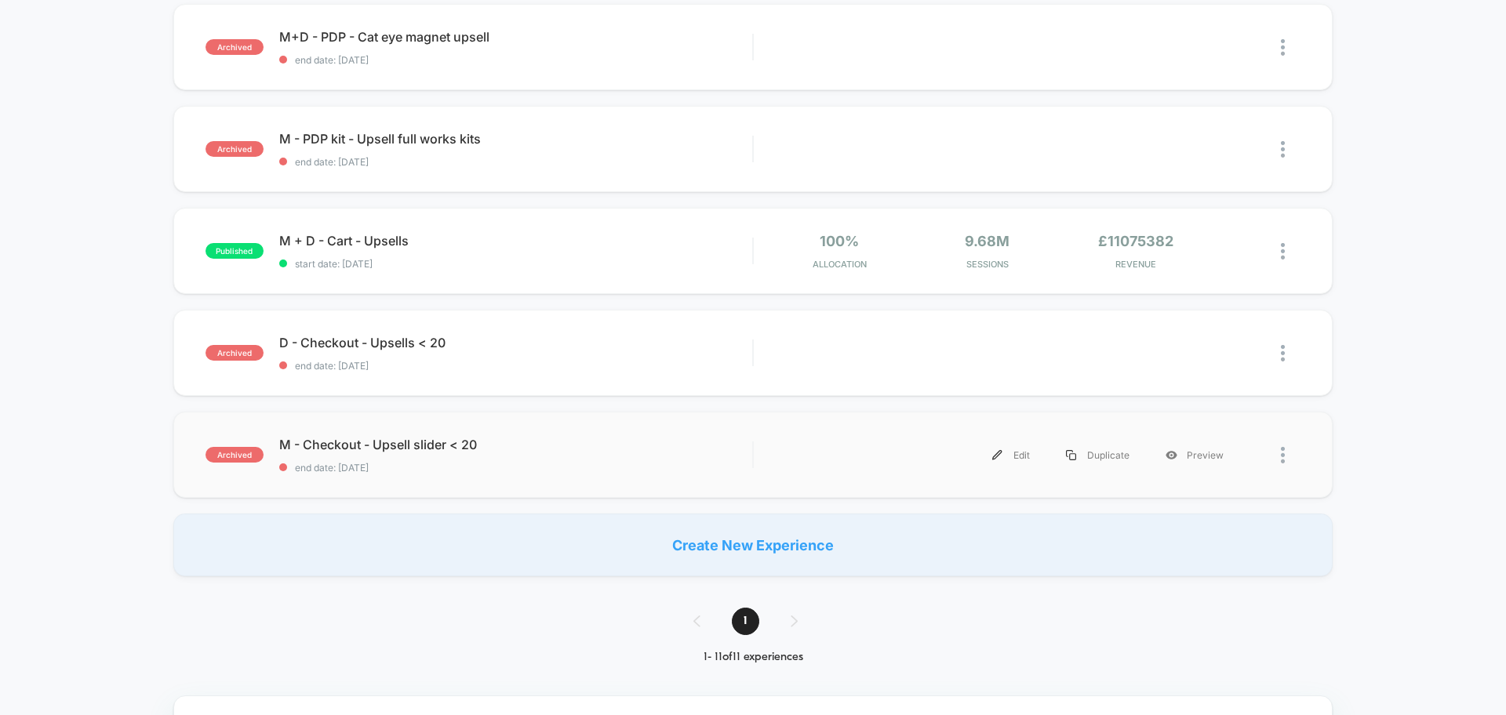
scroll to position [882, 0]
type input "******"
click at [677, 276] on div "published M + D - Cart - Upsells start date: 1/23/2024 100% Allocation 9.68M Se…" at bounding box center [752, 249] width 1159 height 86
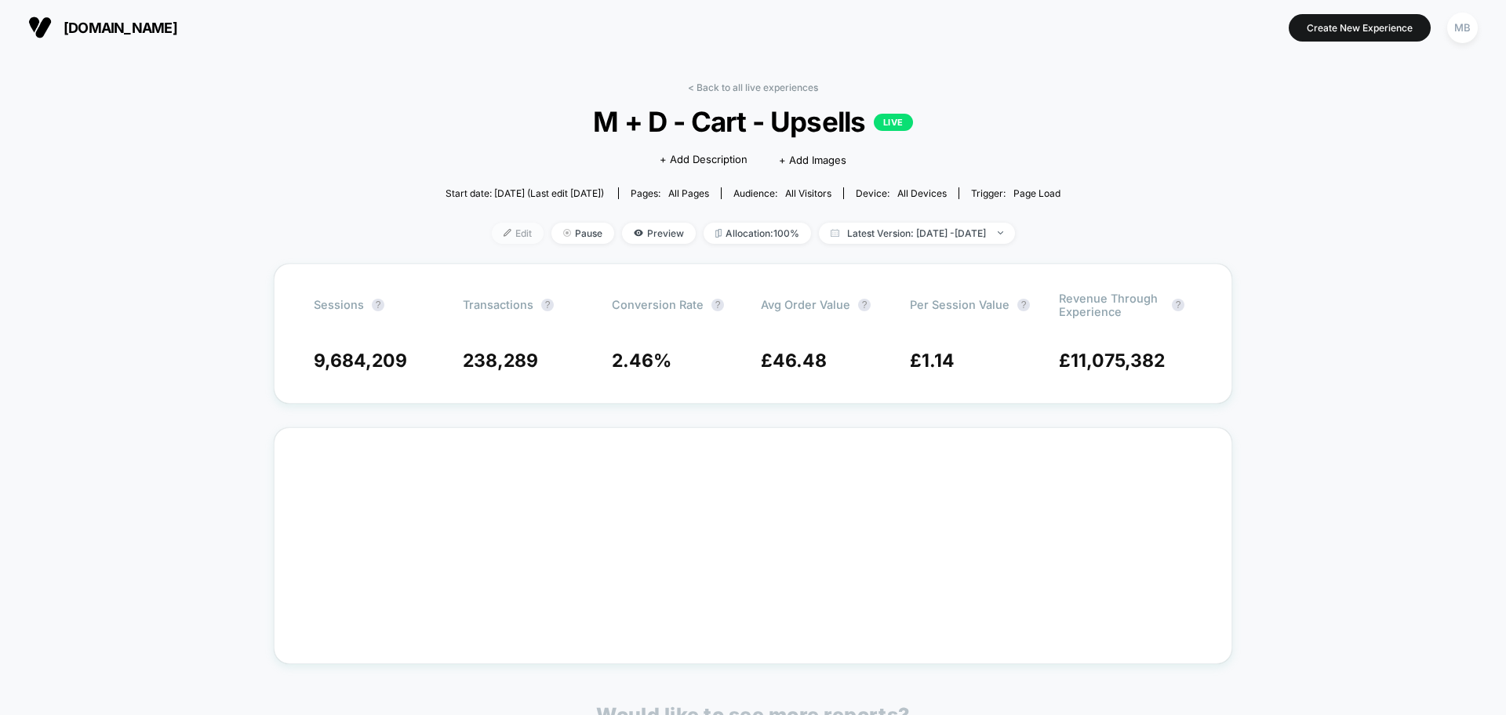
click at [492, 238] on span "Edit" at bounding box center [518, 233] width 52 height 21
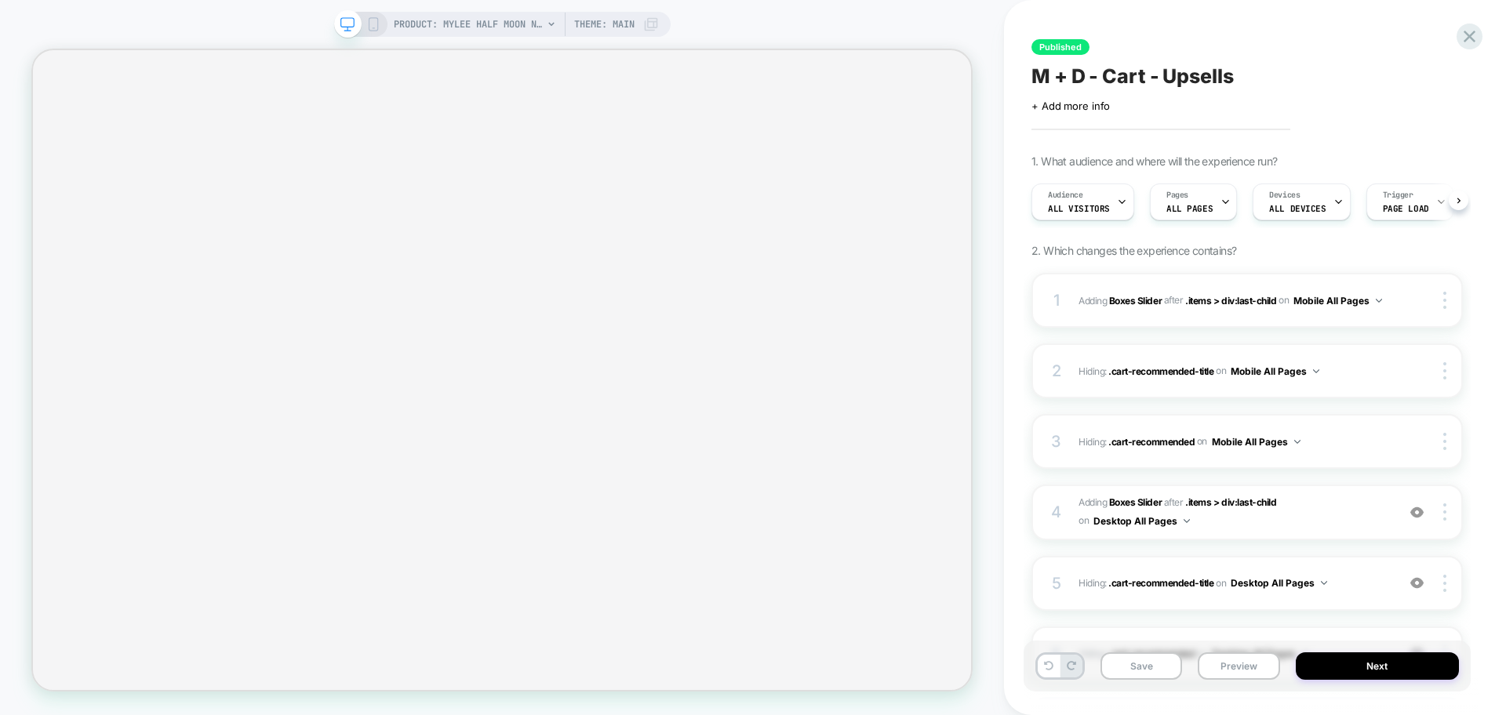
scroll to position [0, 1]
click at [1131, 303] on b "Boxes Slider" at bounding box center [1135, 300] width 53 height 12
click at [1132, 303] on b "Boxes Slider" at bounding box center [1135, 300] width 53 height 12
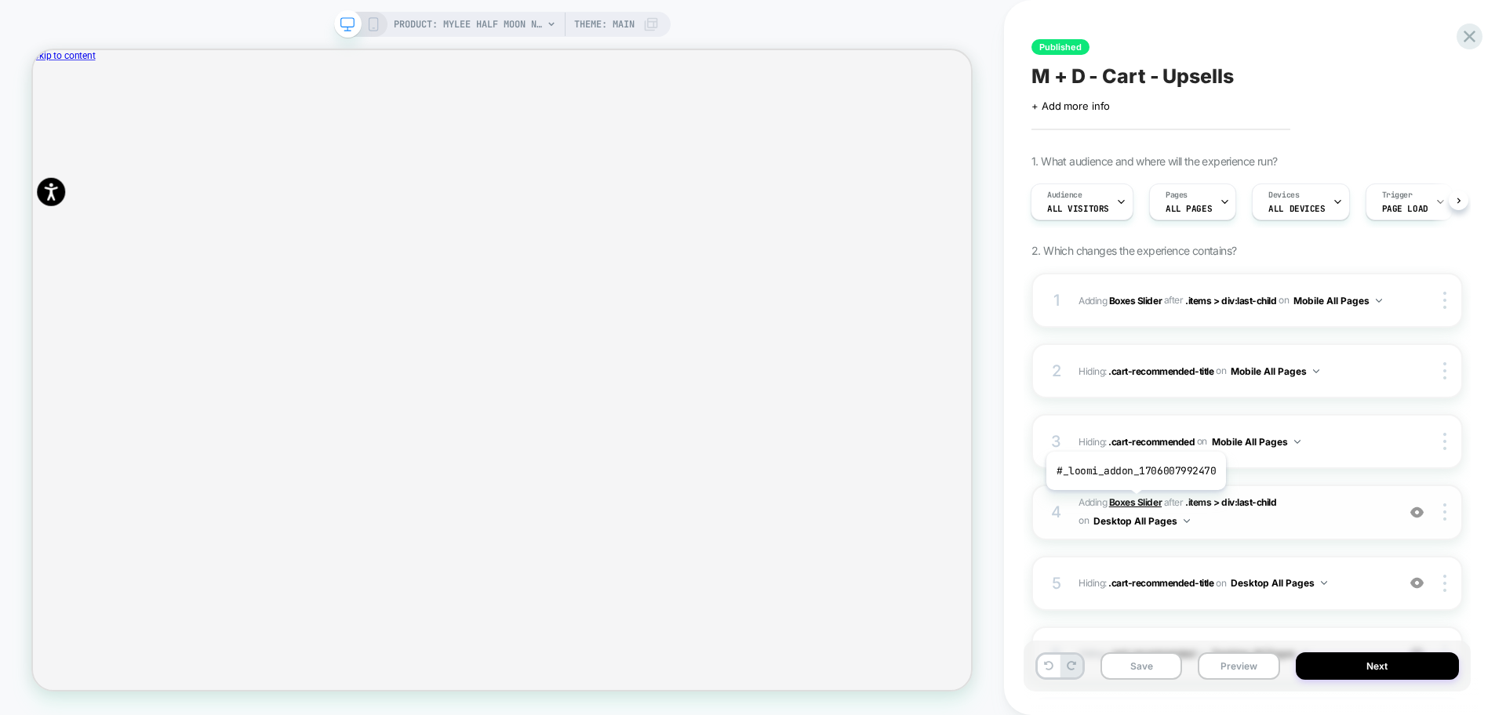
click at [1134, 502] on b "Boxes Slider" at bounding box center [1135, 502] width 53 height 12
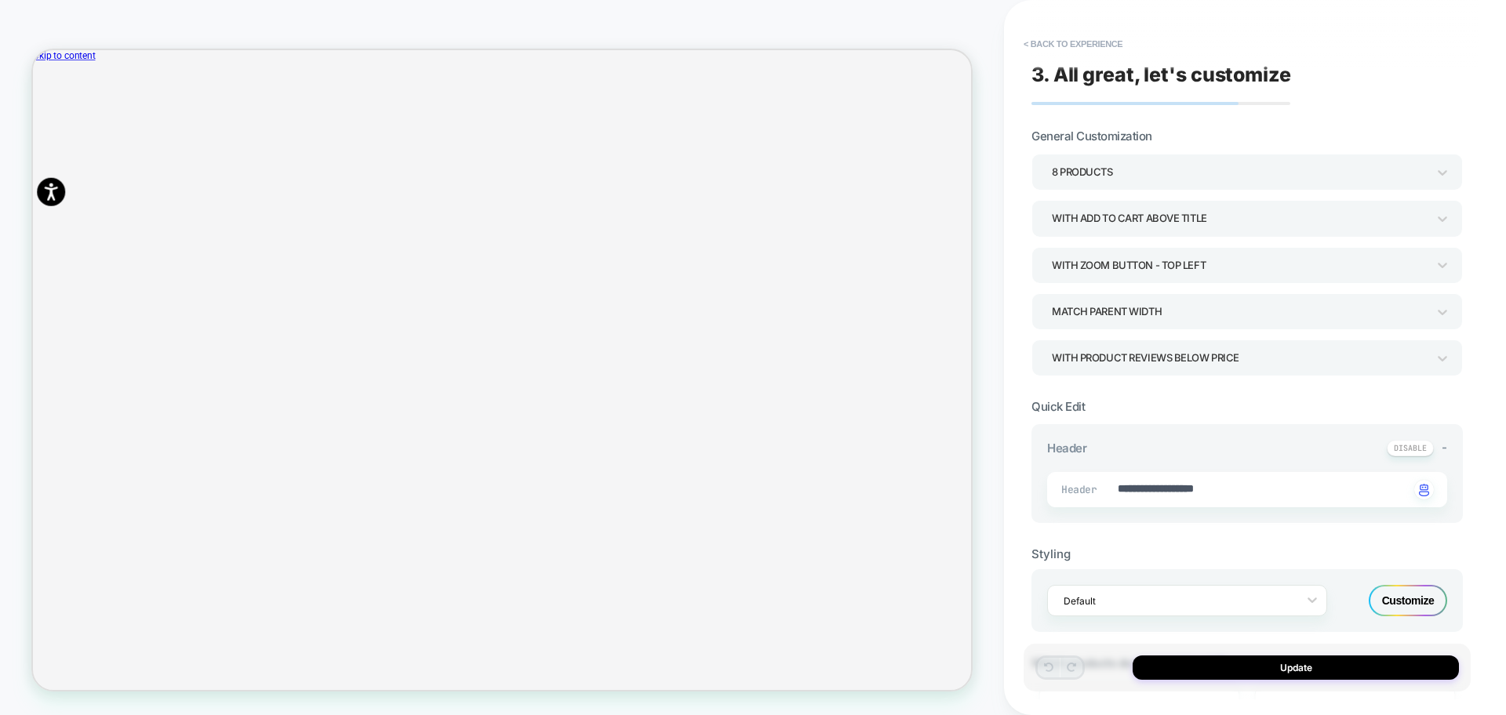
type textarea "*"
click at [1081, 41] on button "< Back to experience" at bounding box center [1073, 43] width 114 height 25
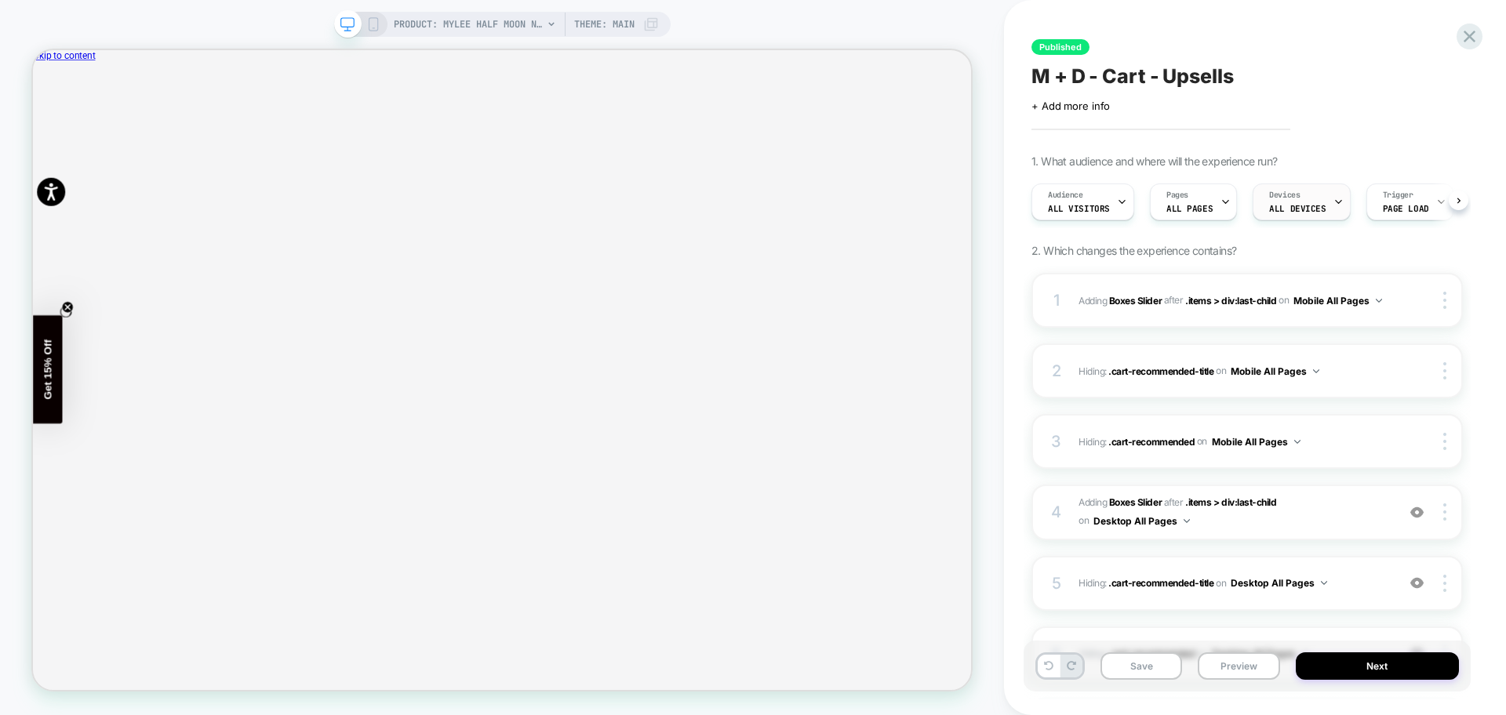
scroll to position [0, 1]
click at [1465, 34] on icon at bounding box center [1469, 36] width 21 height 21
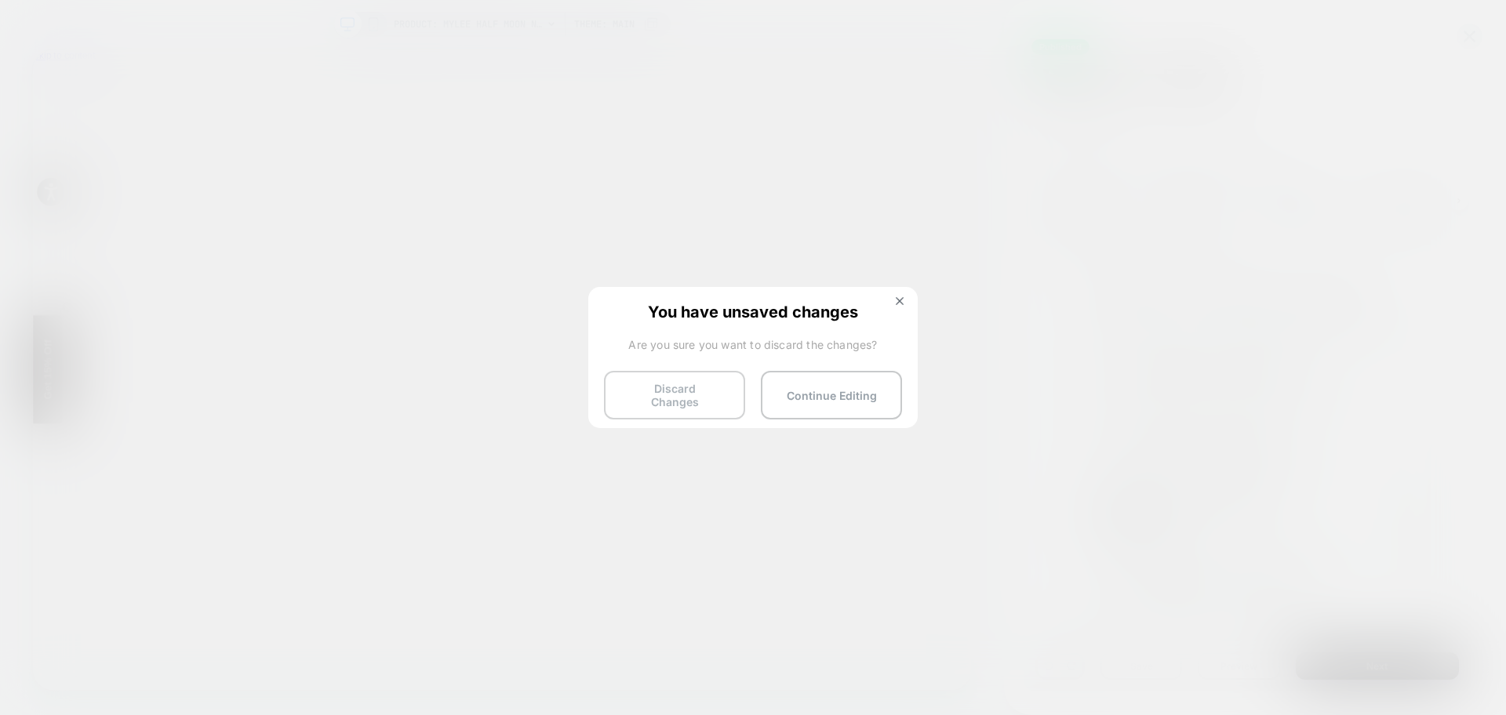
click at [667, 397] on button "Discard Changes" at bounding box center [674, 395] width 141 height 49
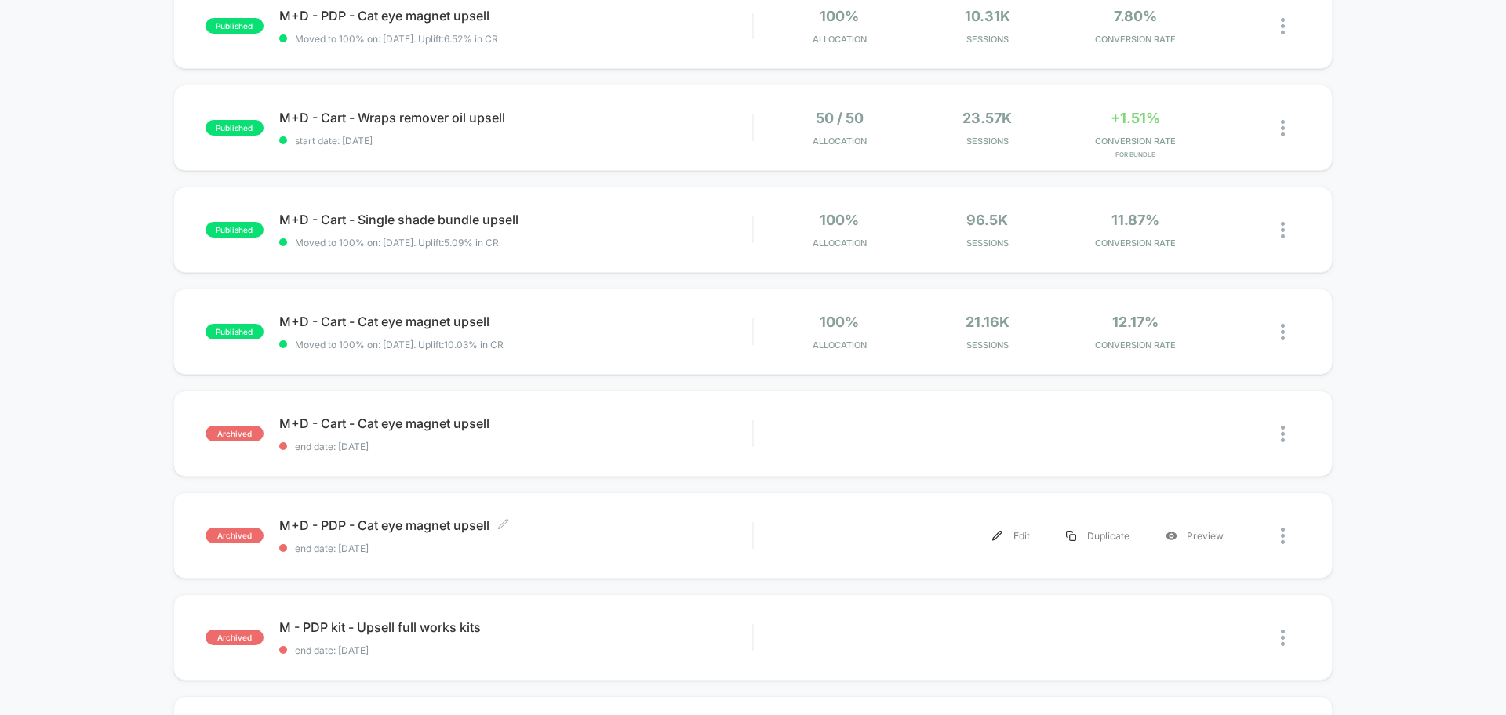
scroll to position [294, 0]
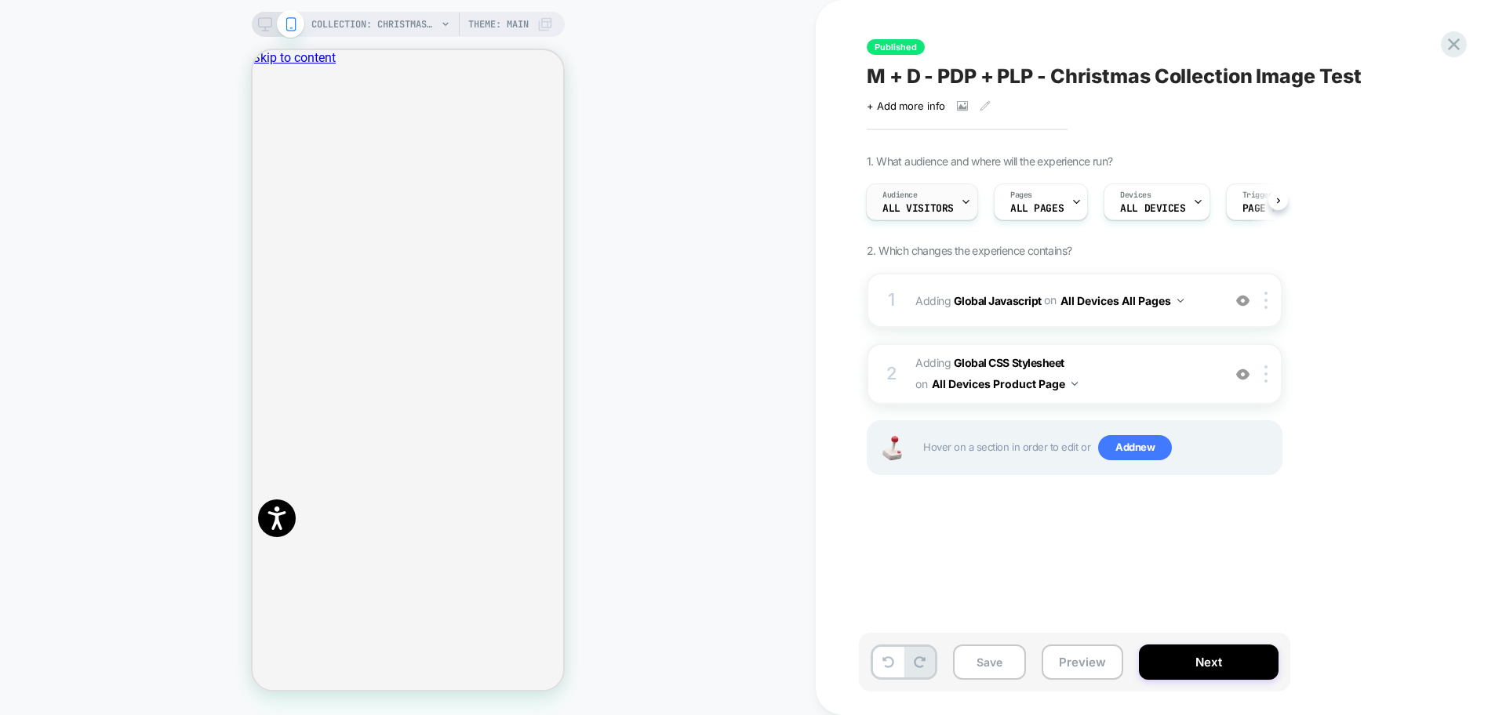
click at [961, 202] on icon at bounding box center [966, 202] width 10 height 10
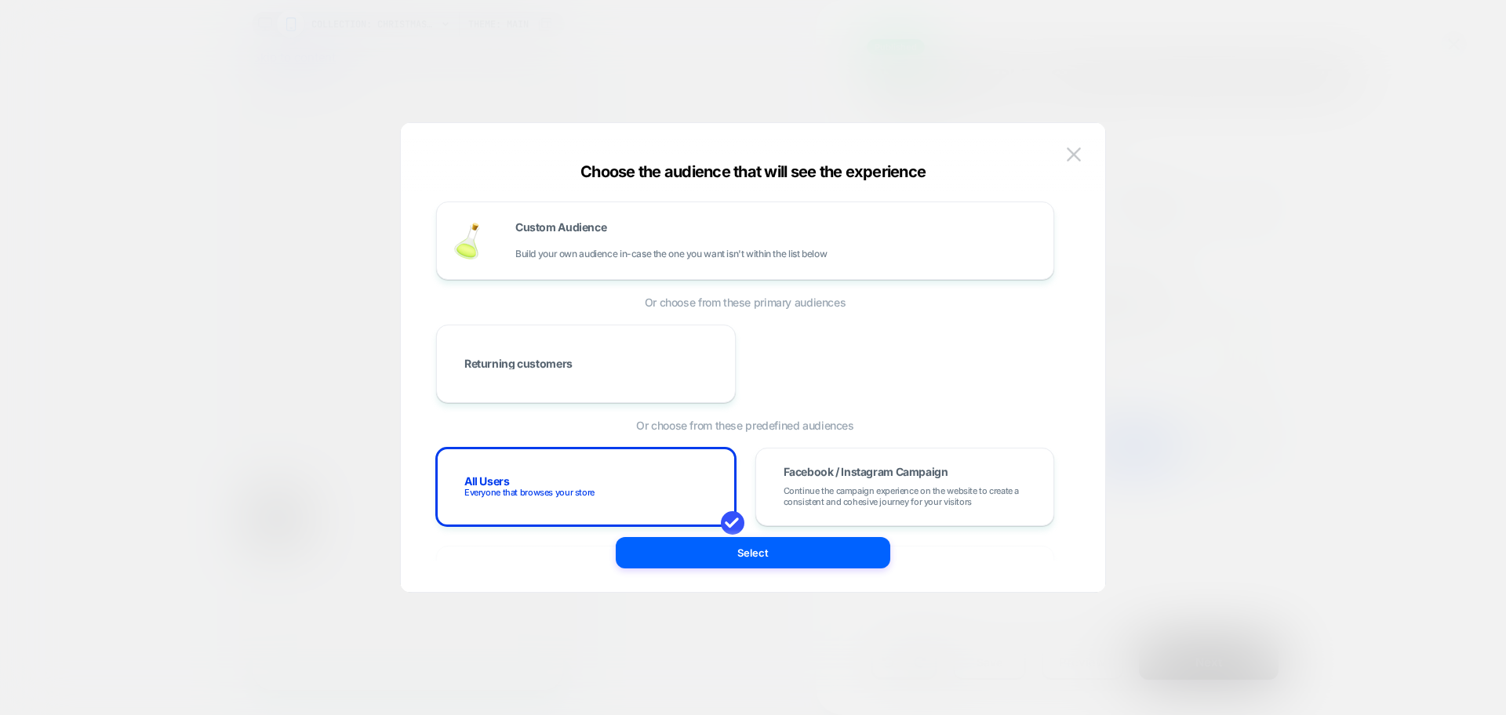
click at [1071, 168] on div "Choose the audience that will see the experience" at bounding box center [753, 171] width 704 height 19
click at [1074, 160] on img at bounding box center [1074, 153] width 14 height 13
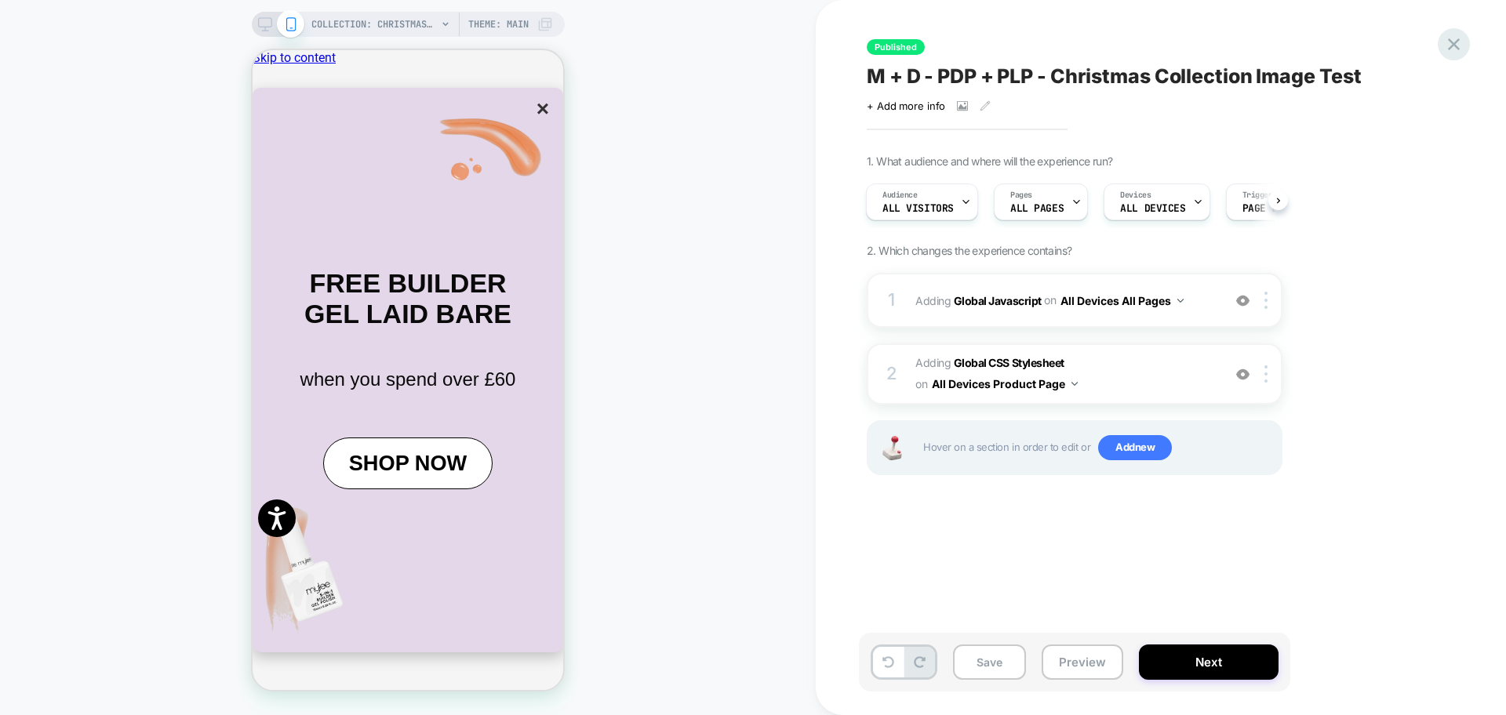
click at [1455, 48] on icon at bounding box center [1453, 44] width 21 height 21
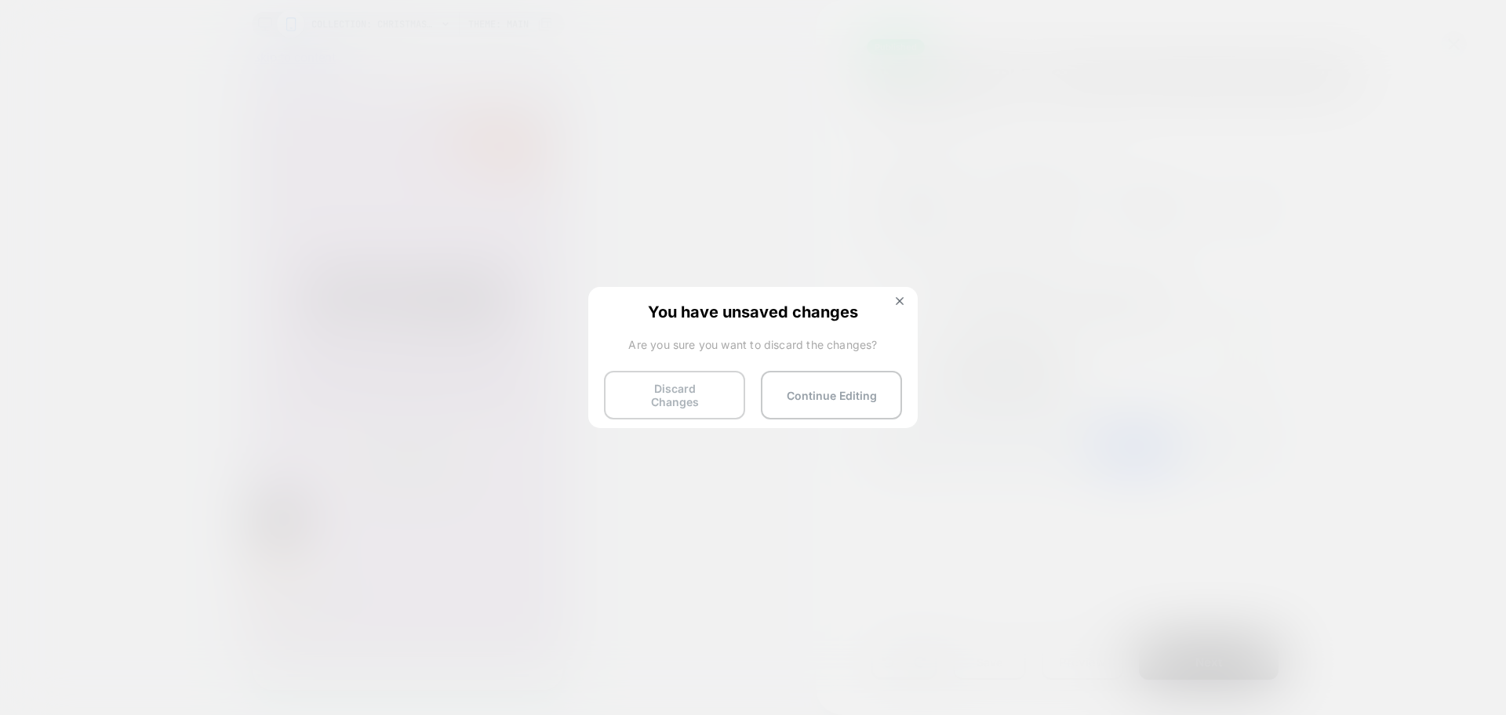
click at [661, 394] on button "Discard Changes" at bounding box center [674, 395] width 141 height 49
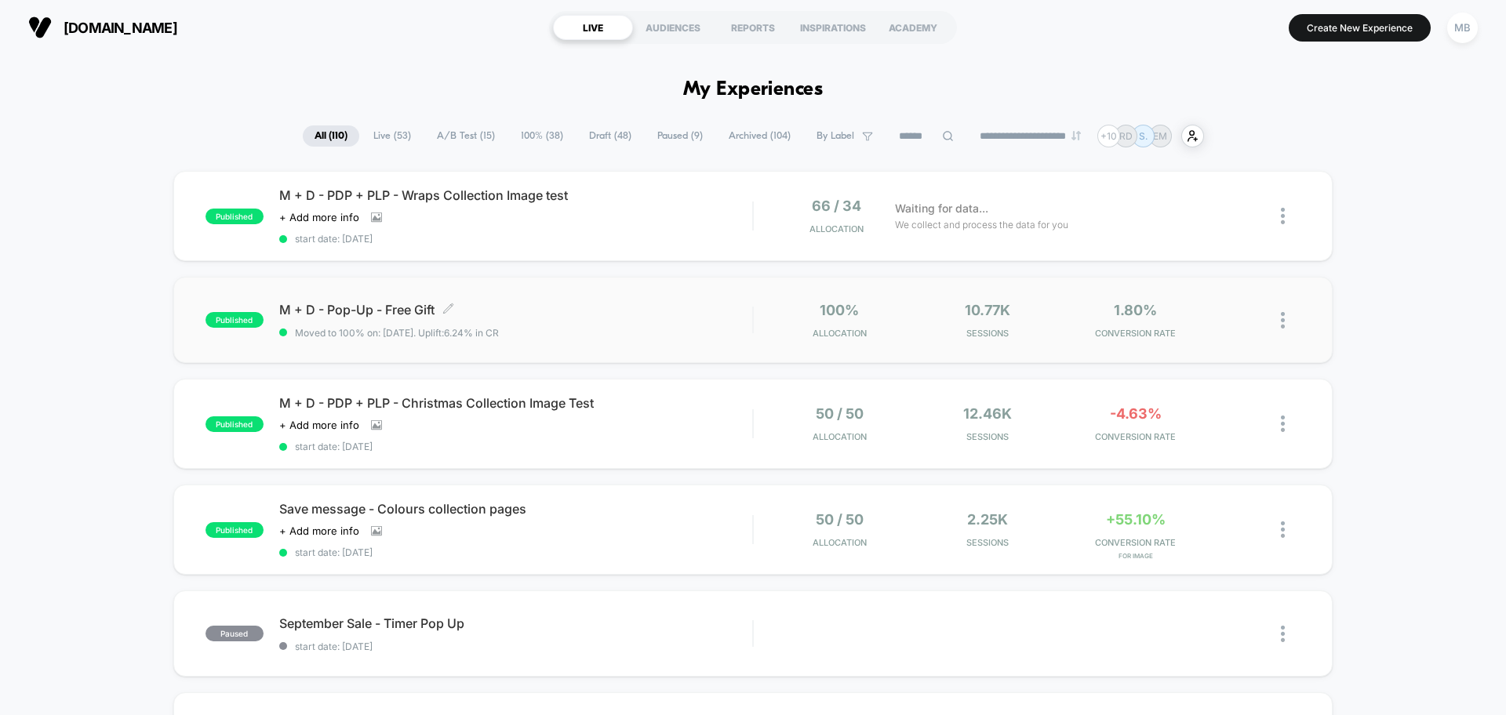
click at [529, 317] on span "M + D - Pop-Up - Free Gift Click to edit experience details" at bounding box center [515, 310] width 473 height 16
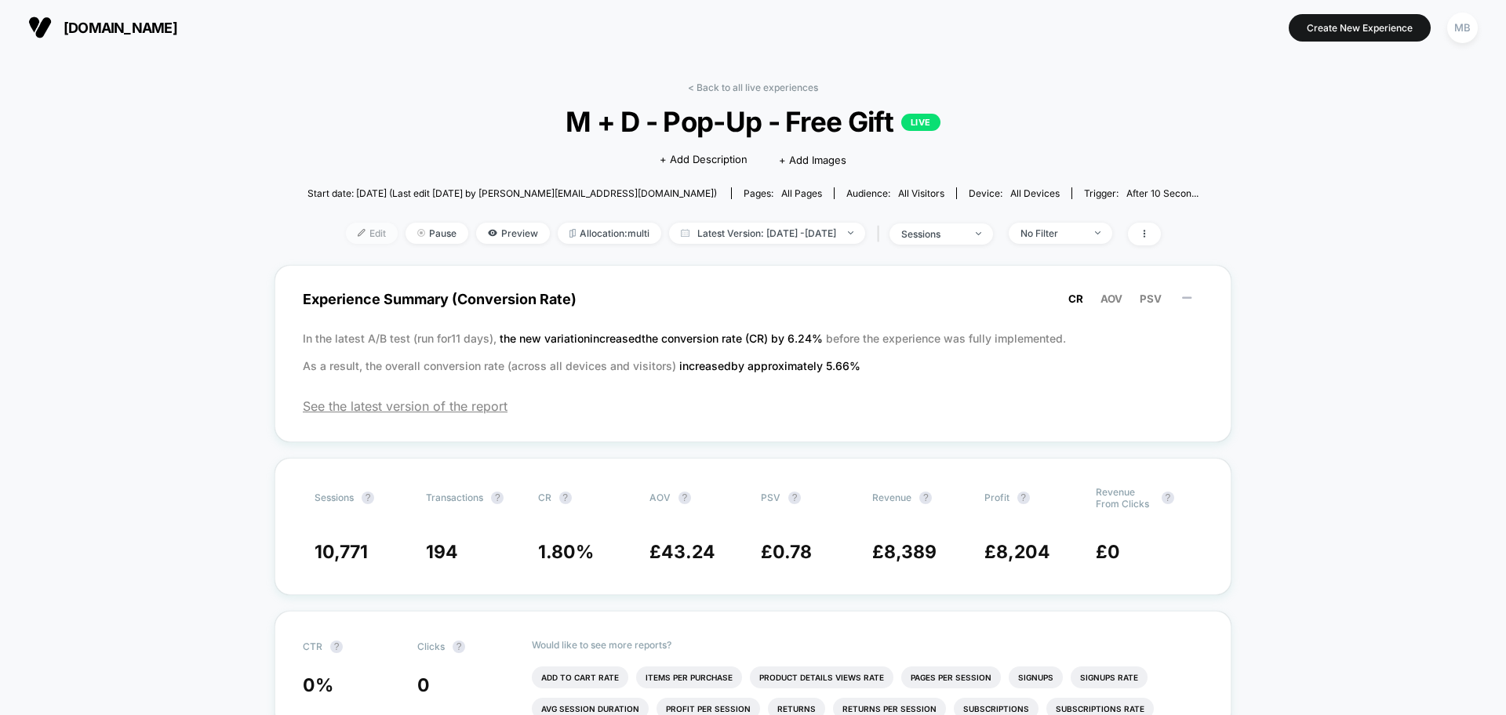
click at [346, 227] on span "Edit" at bounding box center [372, 233] width 52 height 21
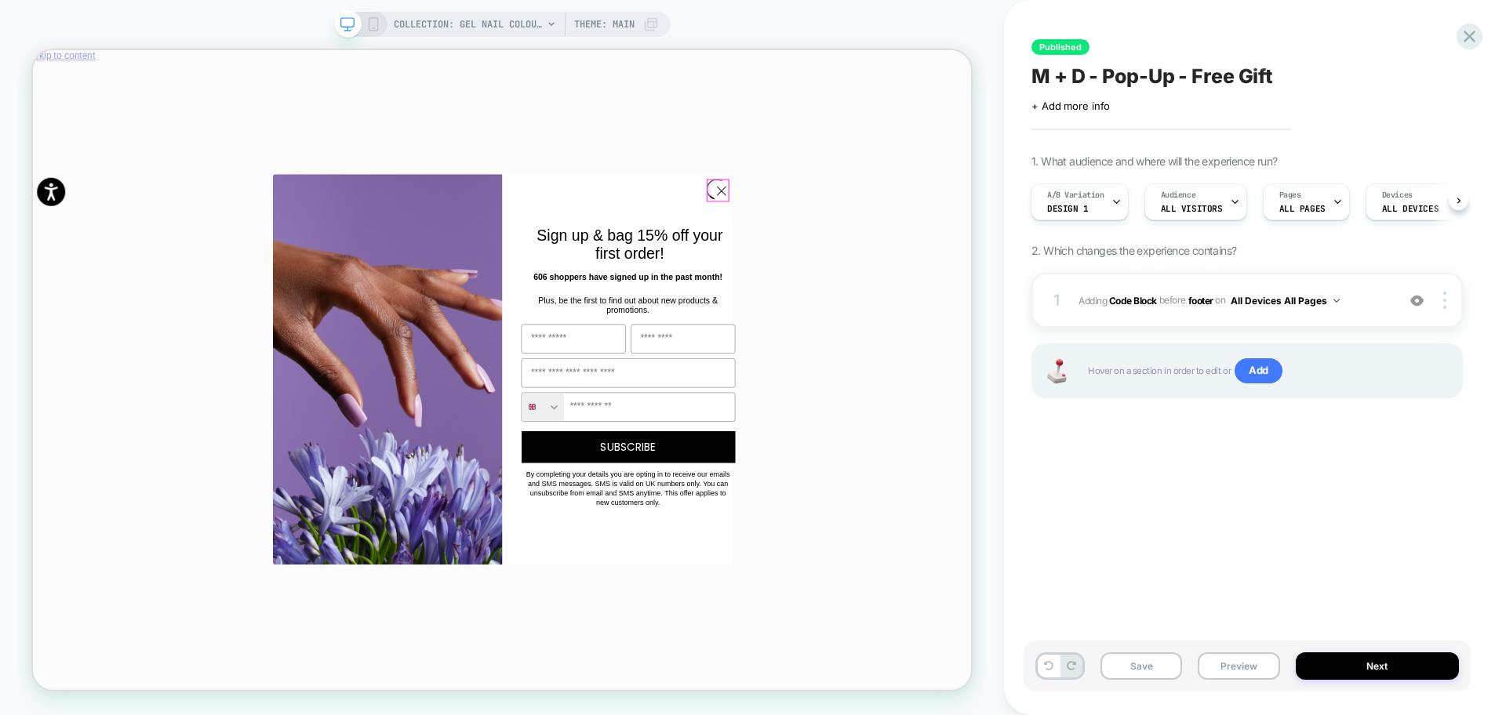
click at [937, 245] on circle "Close dialog" at bounding box center [950, 237] width 26 height 26
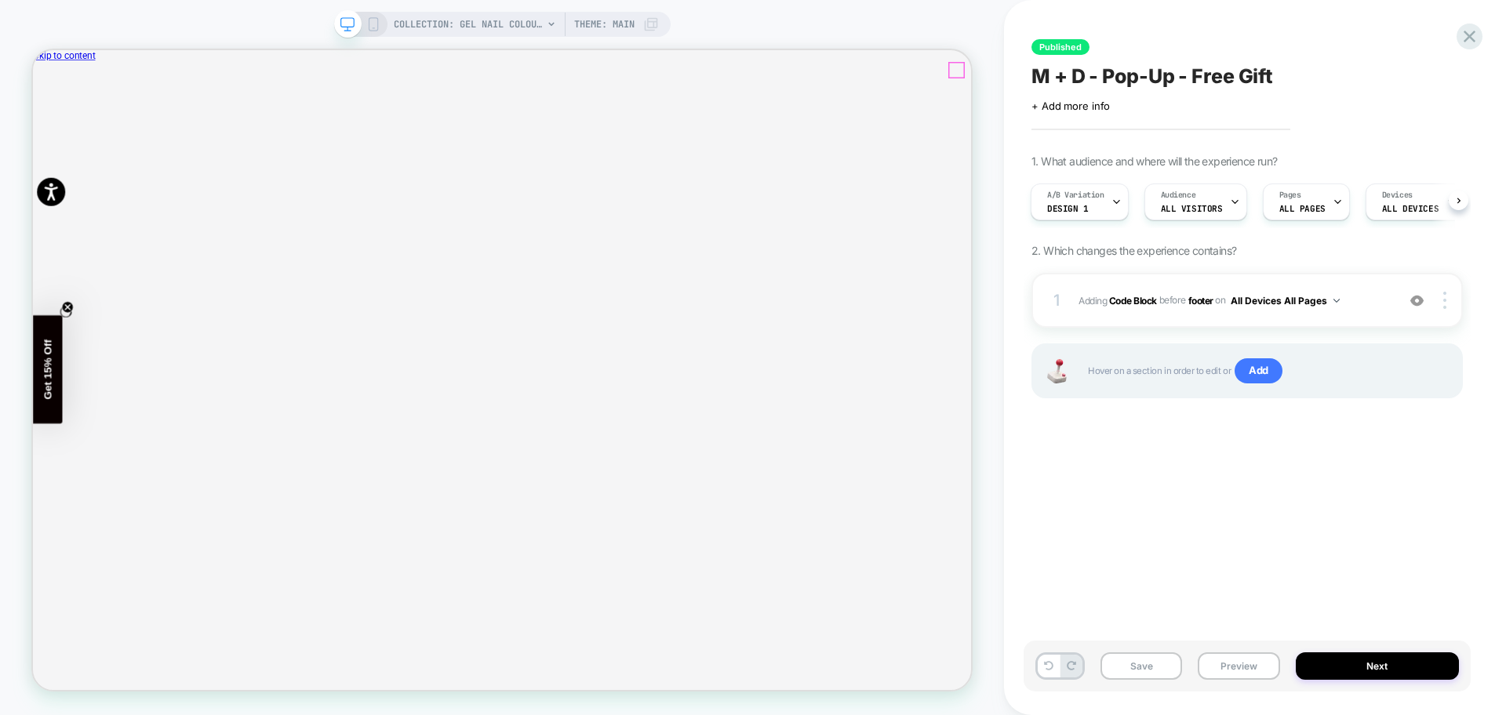
click at [39, 130] on icon "Close" at bounding box center [39, 130] width 0 height 0
click at [1129, 297] on b "Code Block" at bounding box center [1133, 300] width 48 height 12
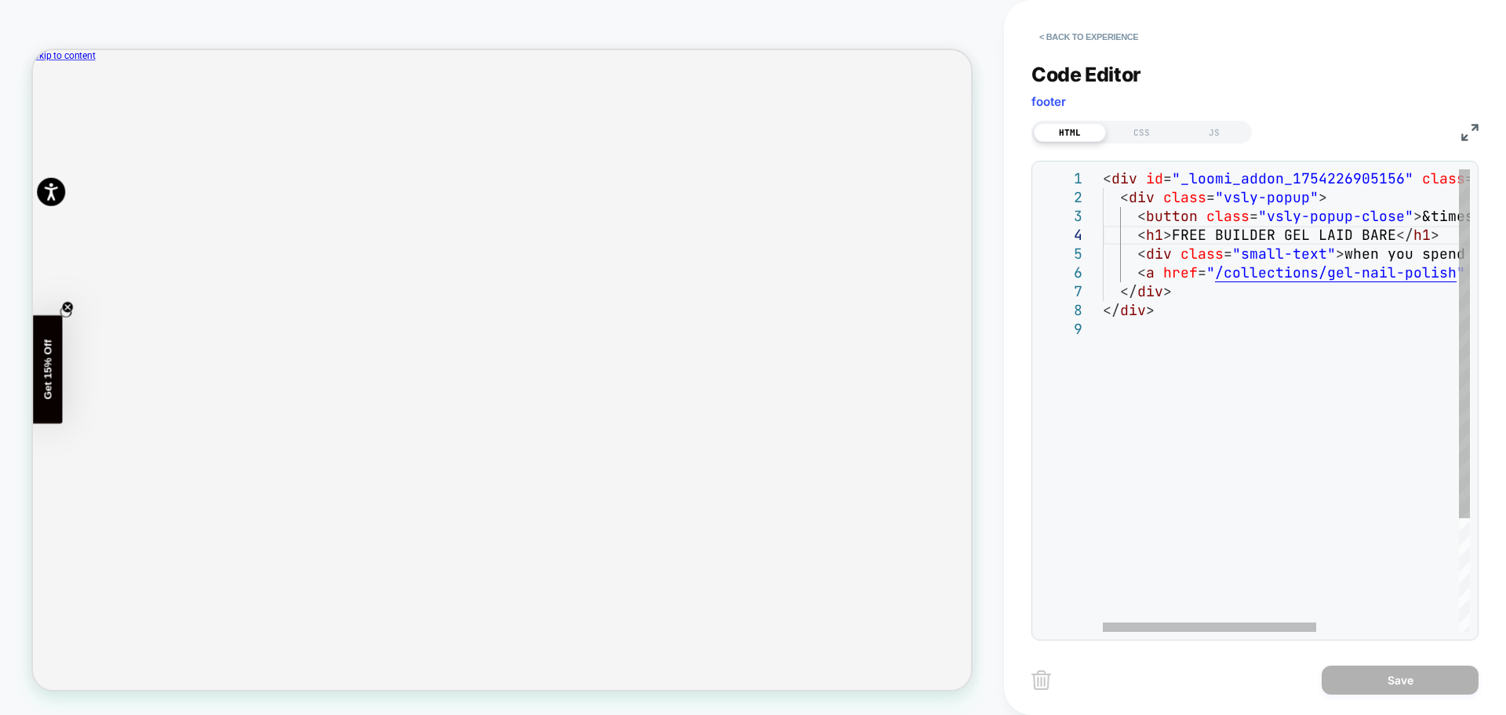
click at [1307, 231] on div "< div id = "_loomi_addon_1754226905156" class = "vsly-hide" > < div class = "vs…" at bounding box center [1409, 475] width 612 height 613
click at [1075, 16] on div "< Back to experience" at bounding box center [1282, 23] width 502 height 47
click at [1082, 31] on button "< Back to experience" at bounding box center [1088, 36] width 114 height 25
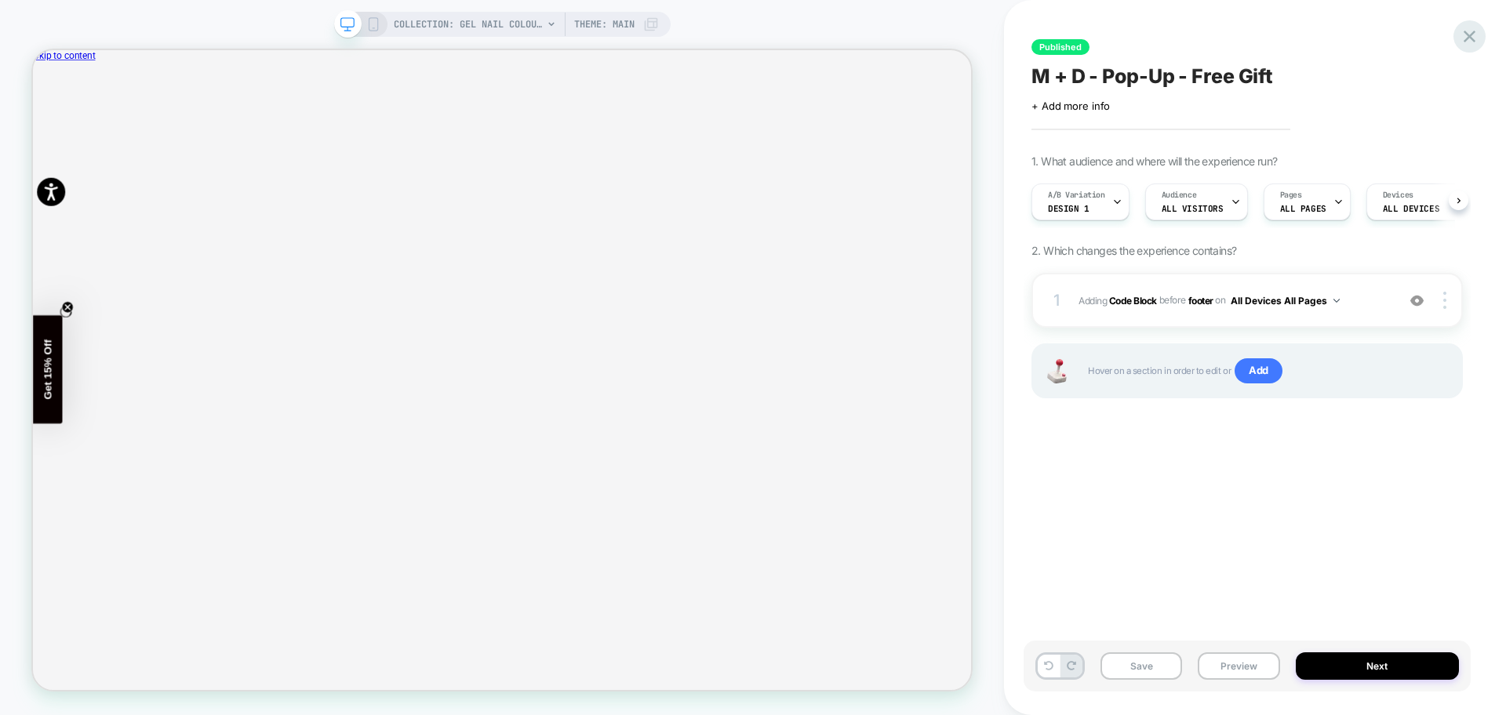
scroll to position [0, 1]
click at [1464, 46] on icon at bounding box center [1469, 36] width 21 height 21
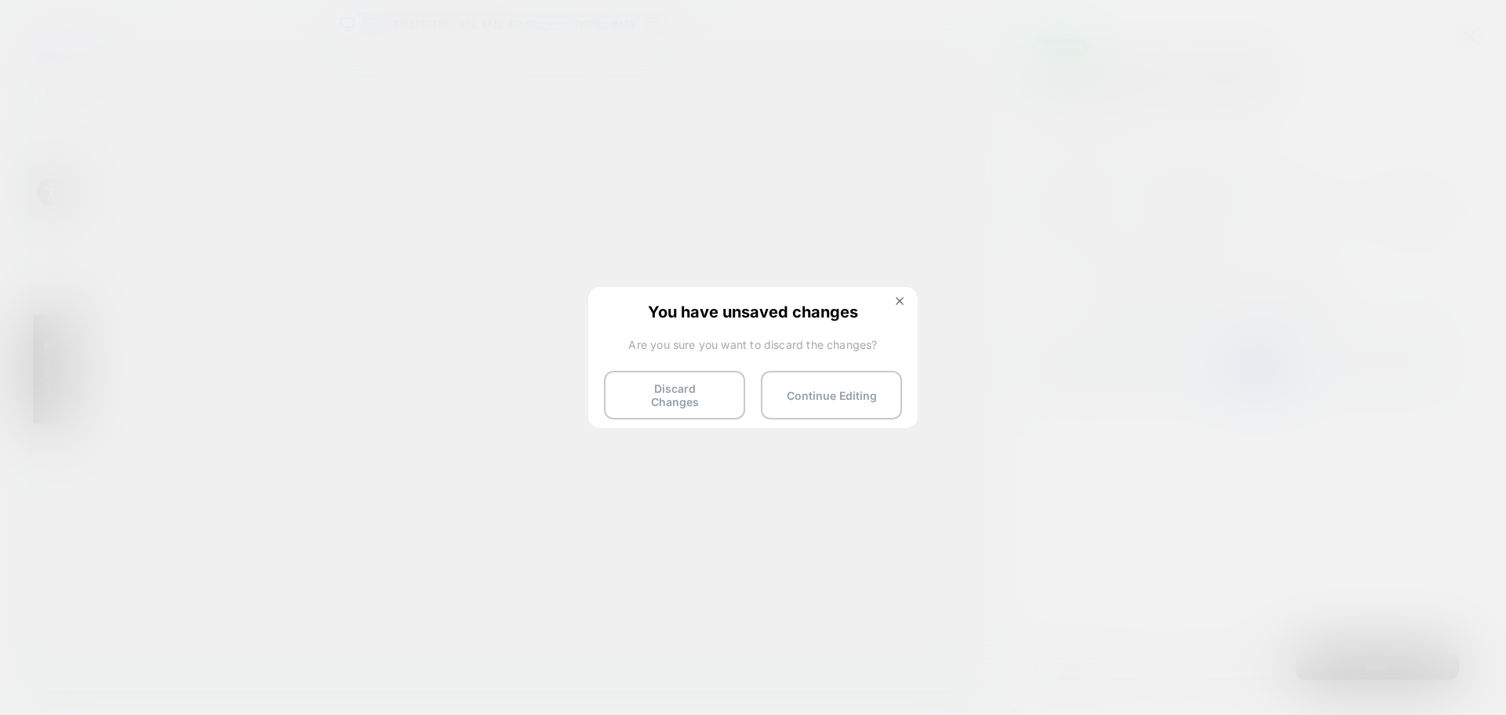
drag, startPoint x: 679, startPoint y: 391, endPoint x: 815, endPoint y: 3, distance: 411.2
click at [678, 391] on button "Discard Changes" at bounding box center [674, 395] width 141 height 49
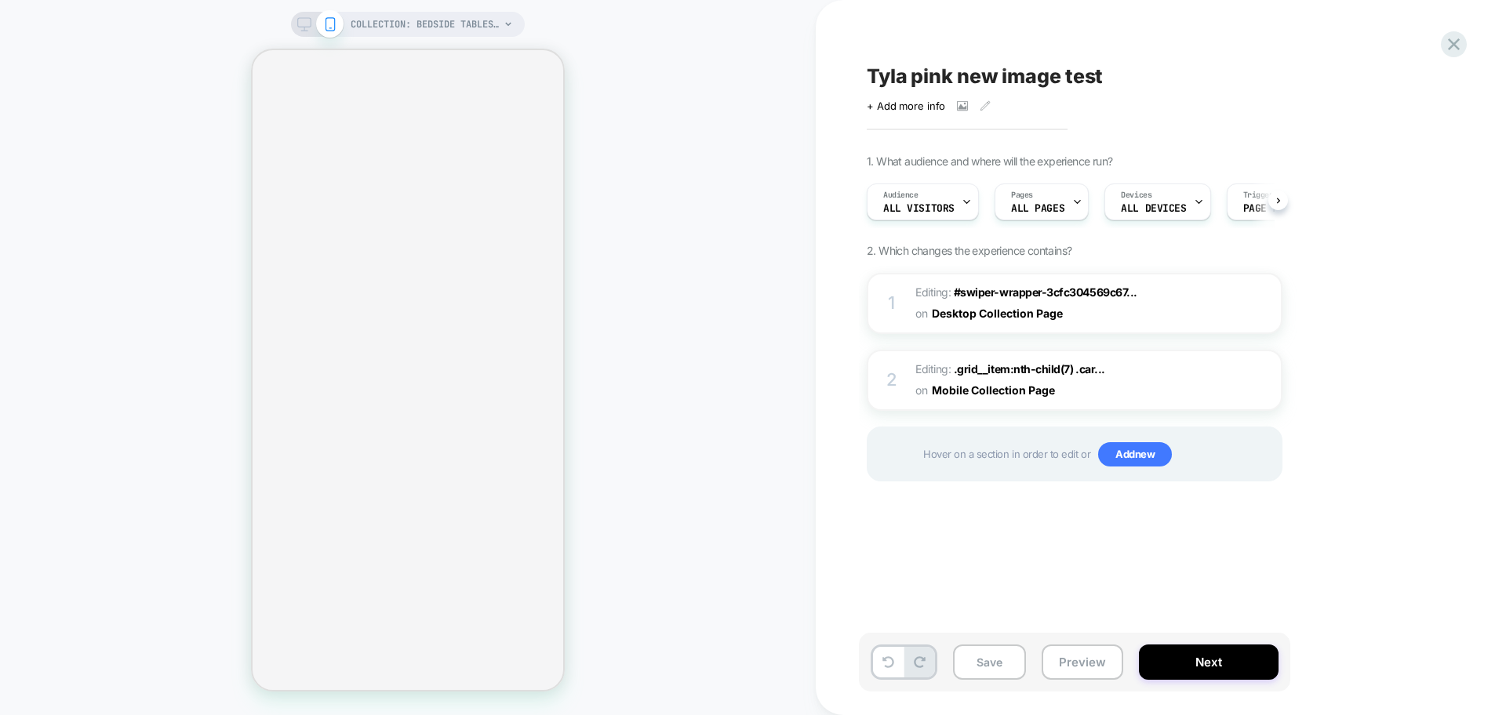
scroll to position [0, 1]
click at [909, 25] on div "Tyla pink new image test Click to view images Click to edit experience details …" at bounding box center [1153, 358] width 588 height 684
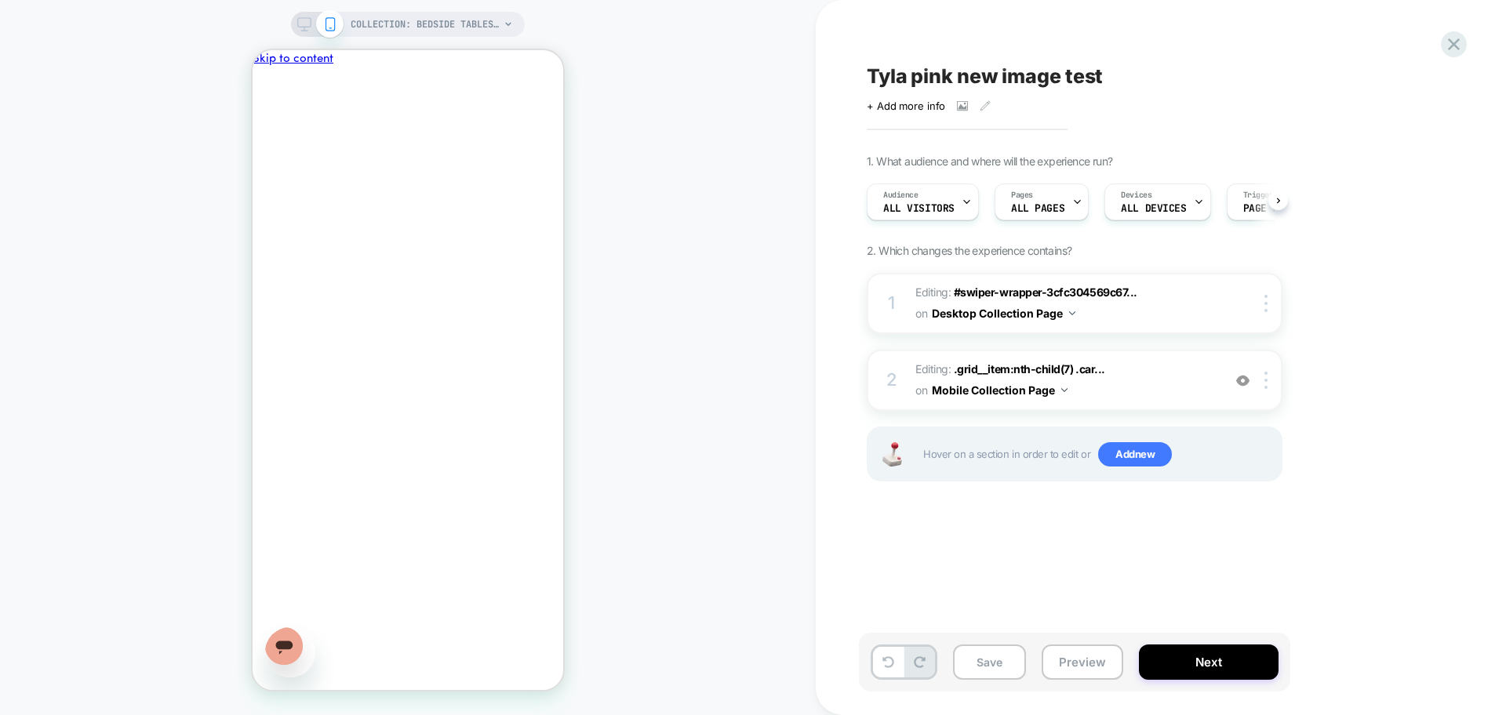
scroll to position [0, 1]
drag, startPoint x: 726, startPoint y: 177, endPoint x: 621, endPoint y: 142, distance: 110.9
click at [726, 177] on div "COLLECTION: Bedside Tables (Category) COLLECTION: Bedside Tables (Category)" at bounding box center [408, 358] width 816 height 684
click at [1012, 365] on span ".grid__item:nth-child(7) .car..." at bounding box center [1029, 368] width 151 height 13
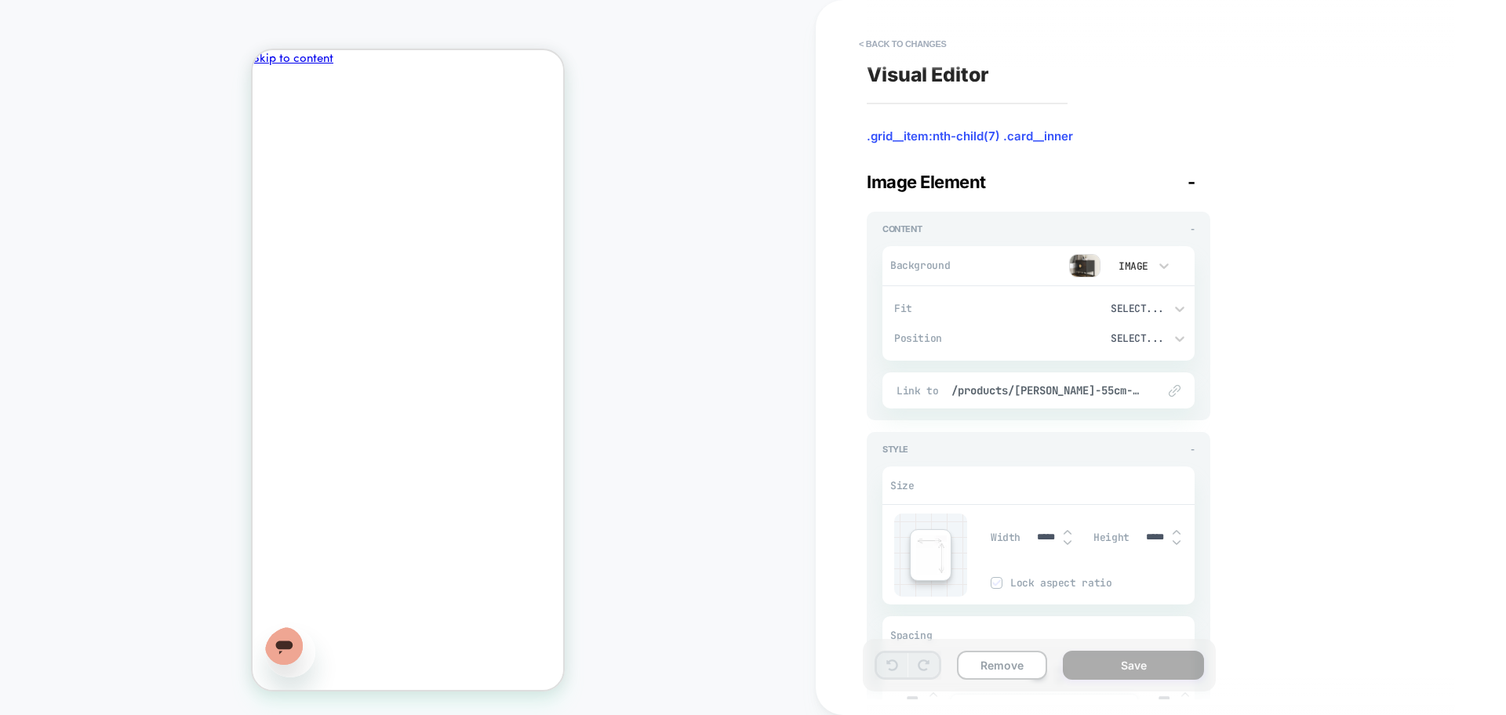
scroll to position [587, 0]
click at [877, 43] on button "< Back to changes" at bounding box center [903, 43] width 104 height 25
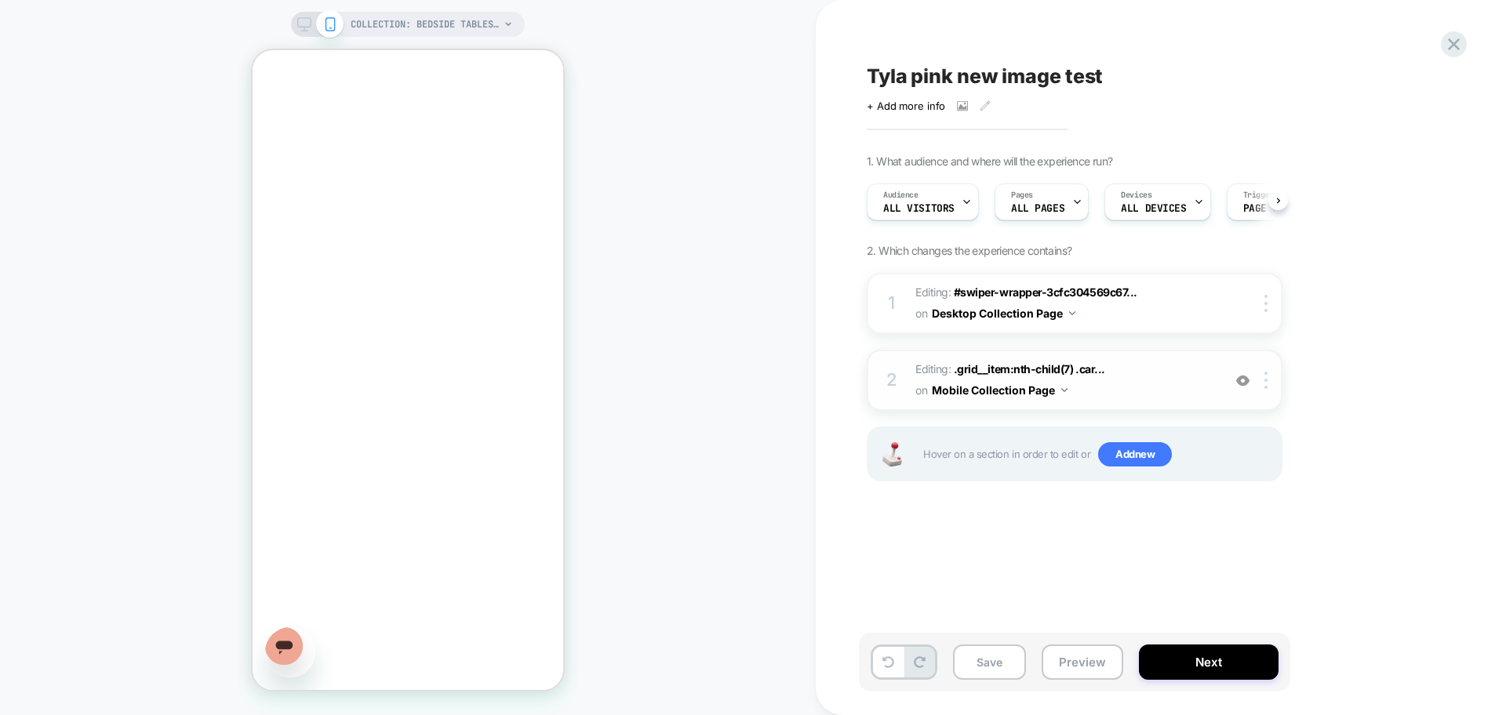
scroll to position [0, 1]
click at [1237, 380] on img at bounding box center [1242, 380] width 13 height 13
click at [1238, 380] on img at bounding box center [1242, 380] width 13 height 13
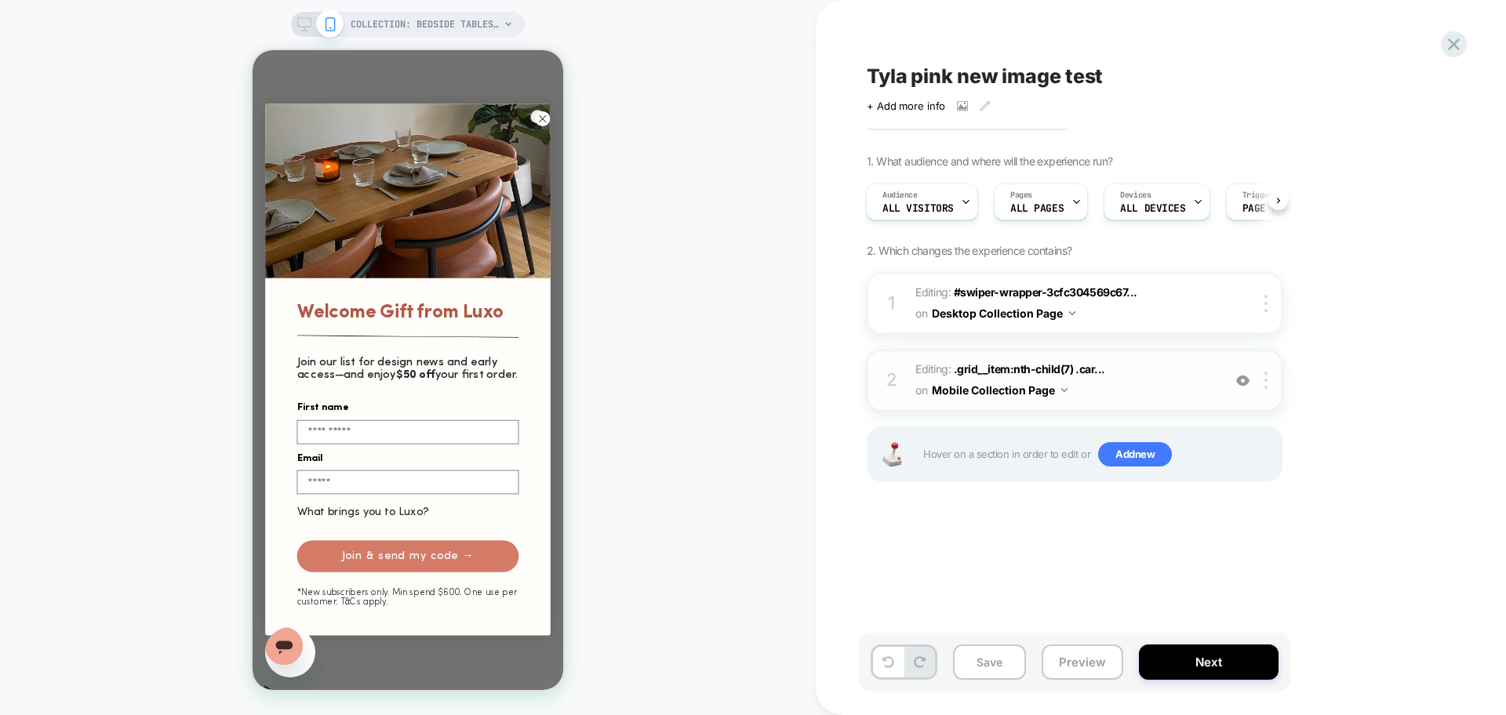
scroll to position [2351, 0]
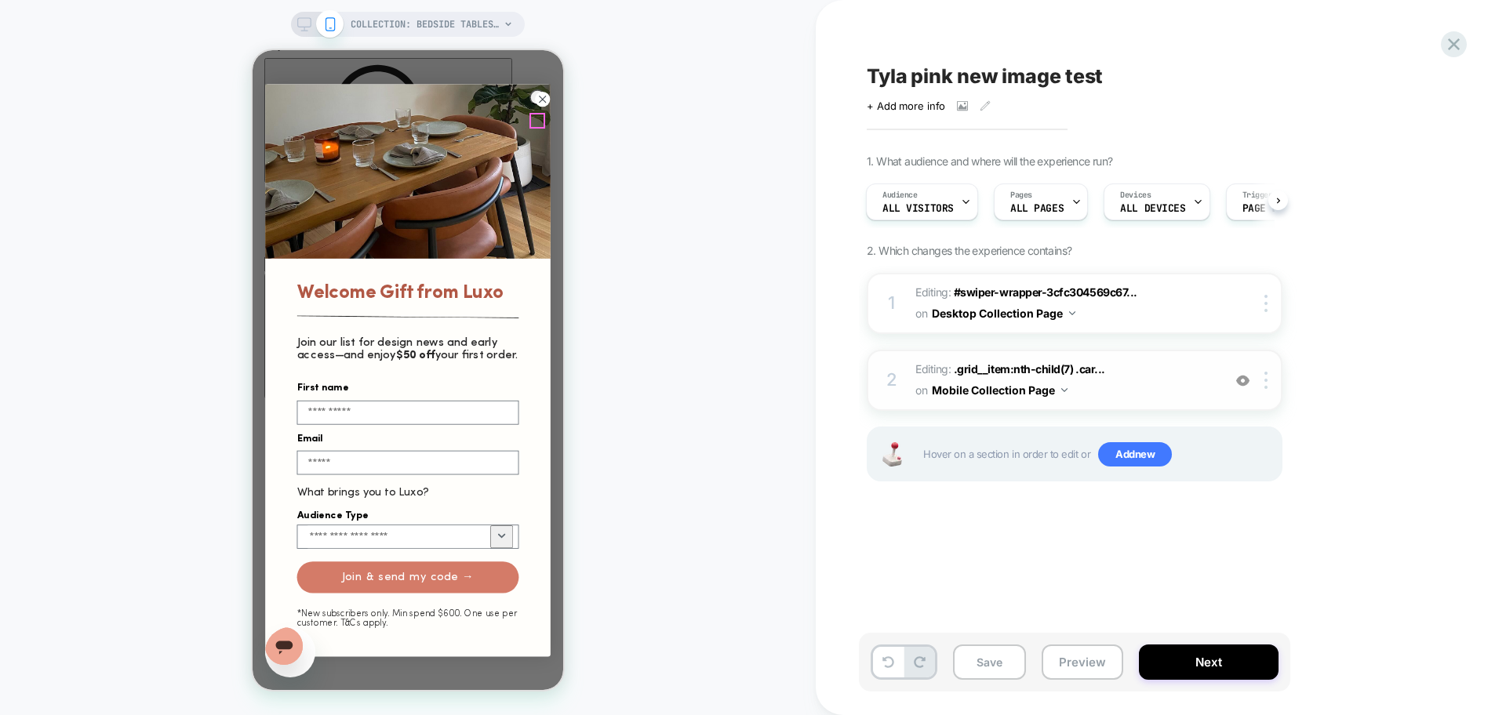
click at [536, 107] on circle "Close dialog" at bounding box center [542, 99] width 15 height 15
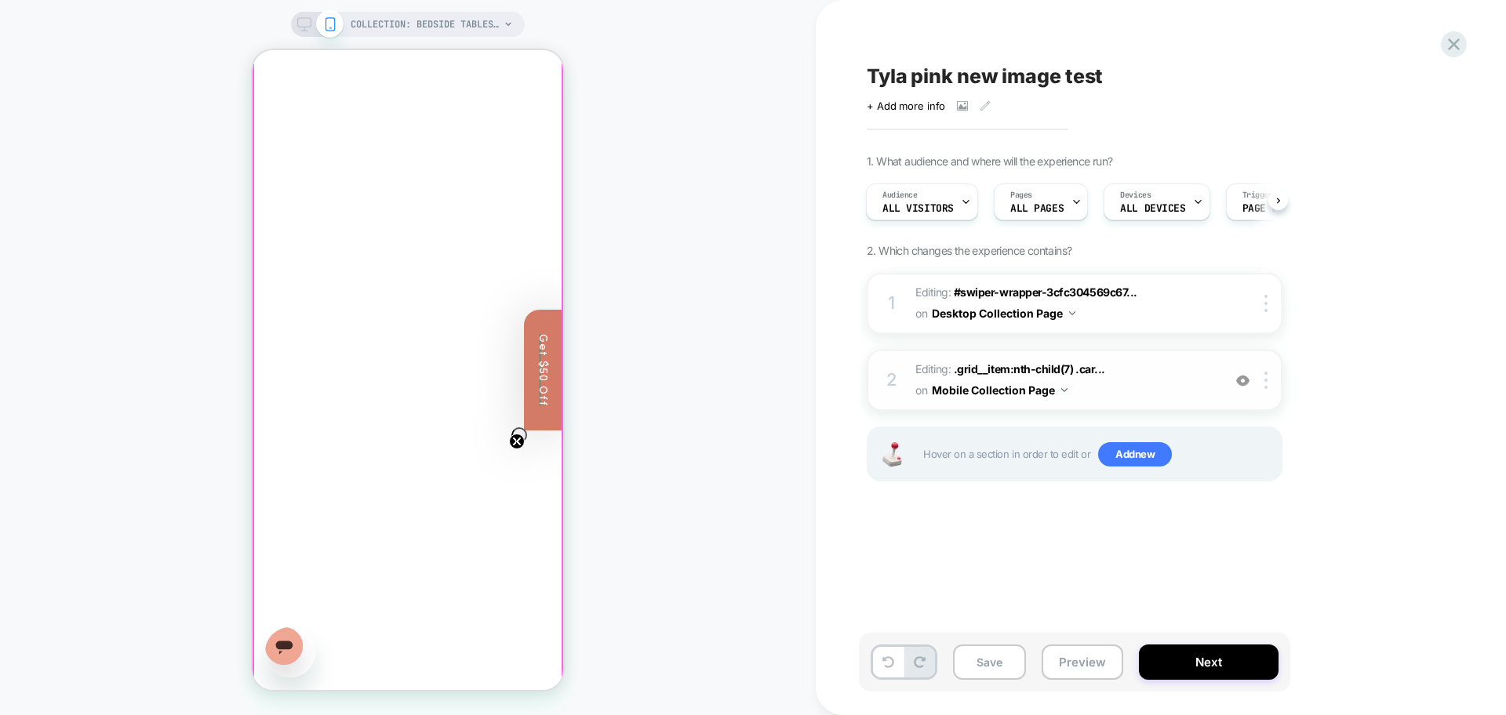
scroll to position [1176, 0]
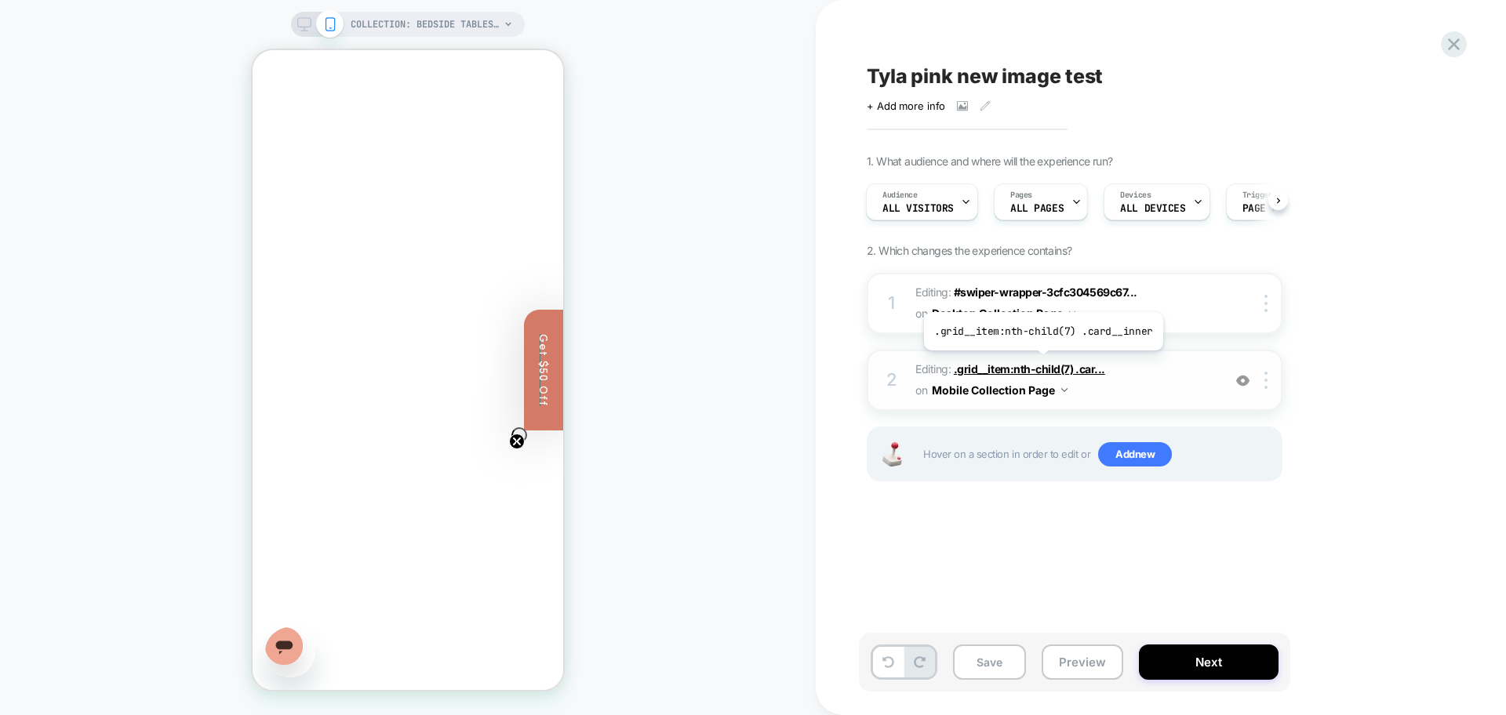
click at [1041, 362] on span ".grid__item:nth-child(7) .car..." at bounding box center [1029, 368] width 151 height 13
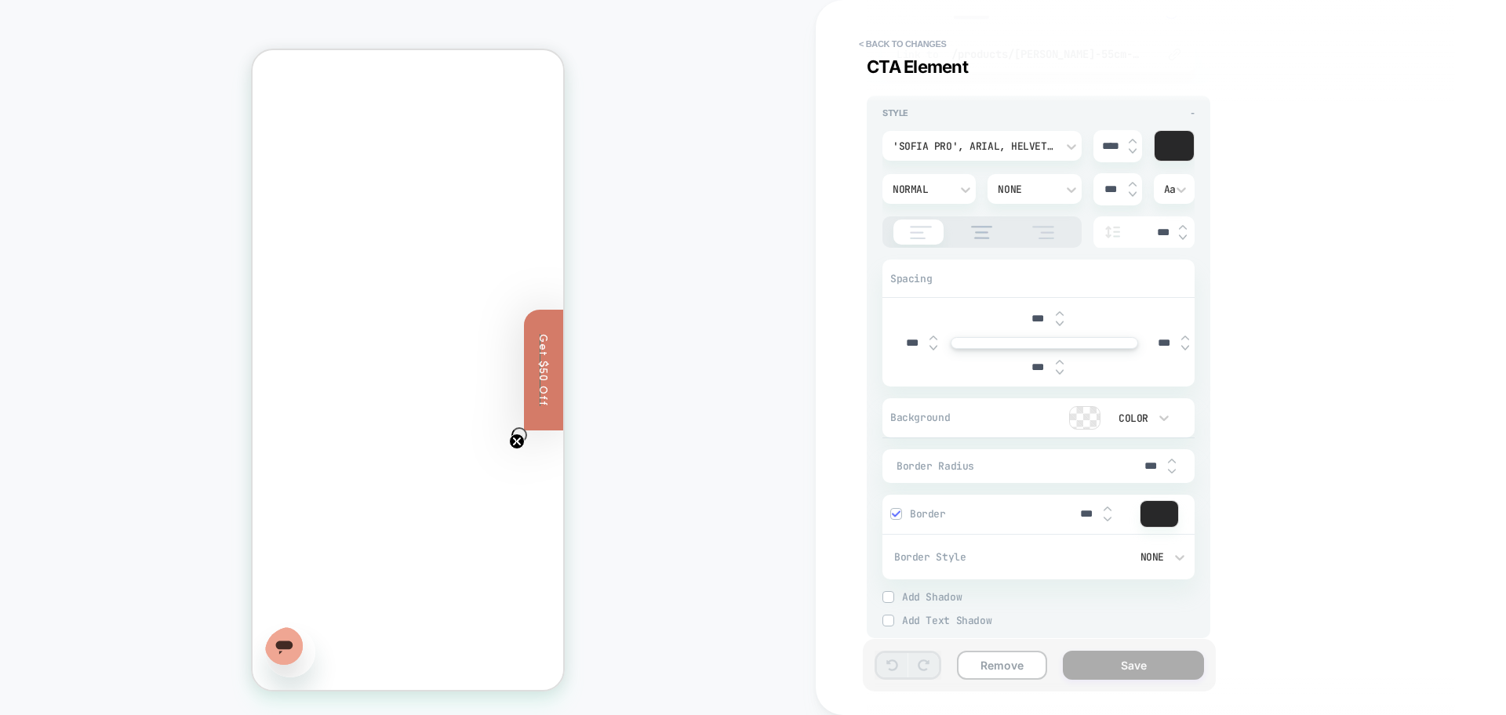
scroll to position [1838, 0]
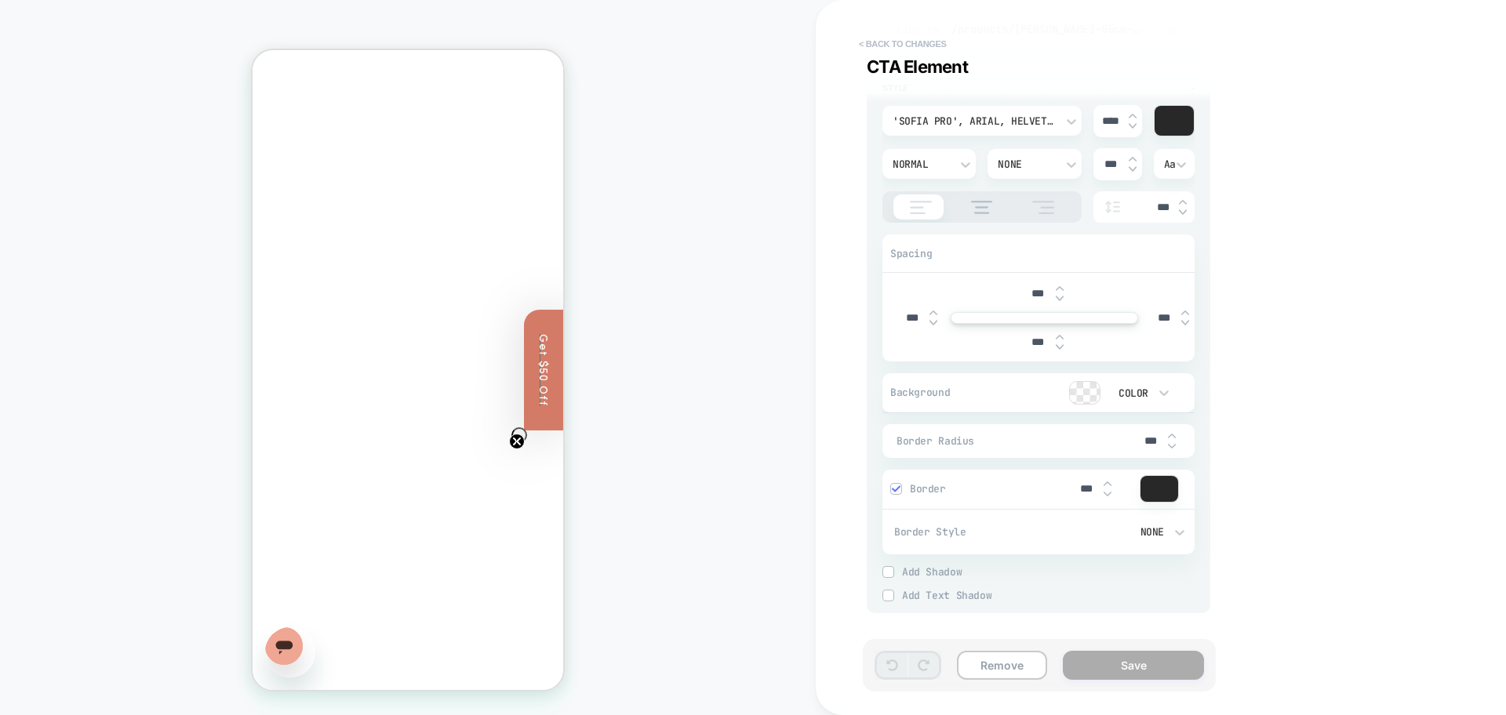
click at [907, 35] on button "< Back to changes" at bounding box center [903, 43] width 104 height 25
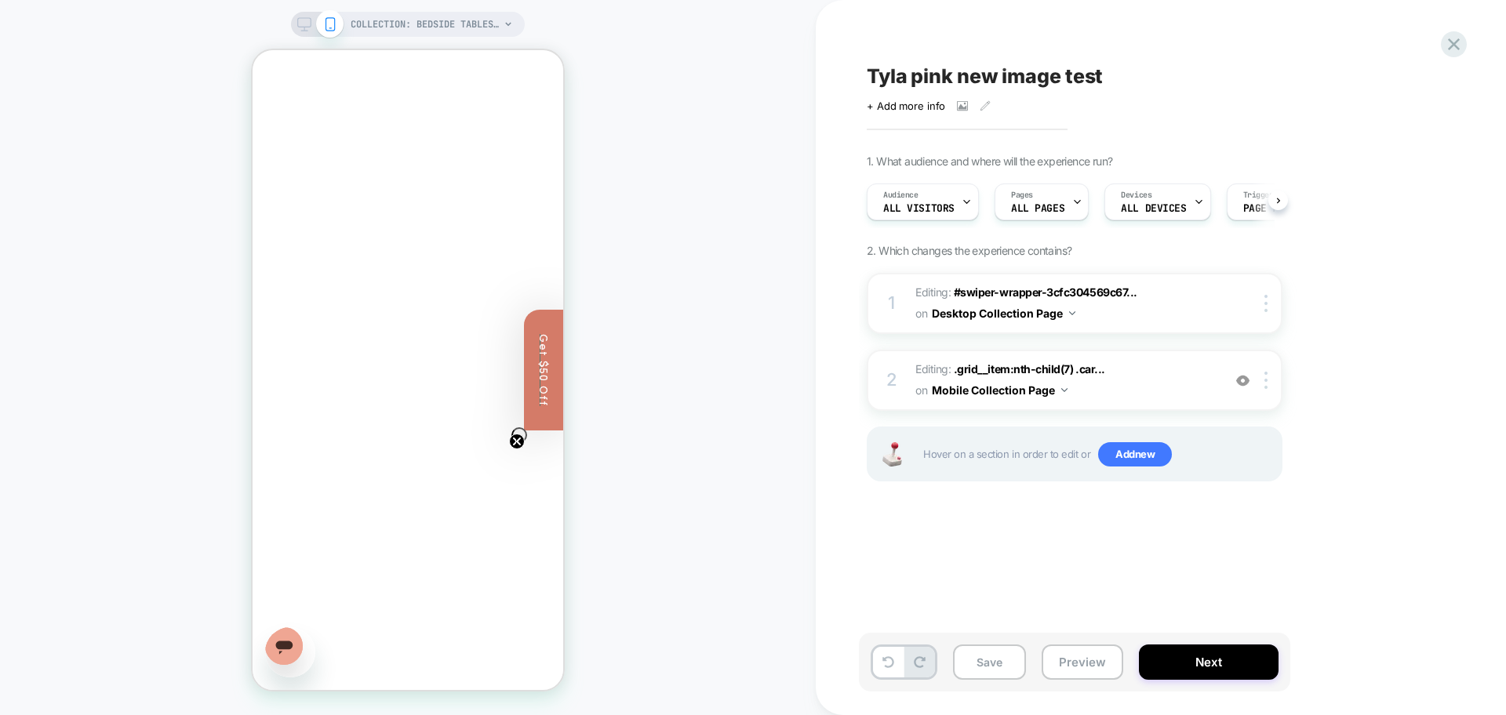
scroll to position [0, 1]
click at [1073, 665] on button "Preview" at bounding box center [1082, 662] width 82 height 35
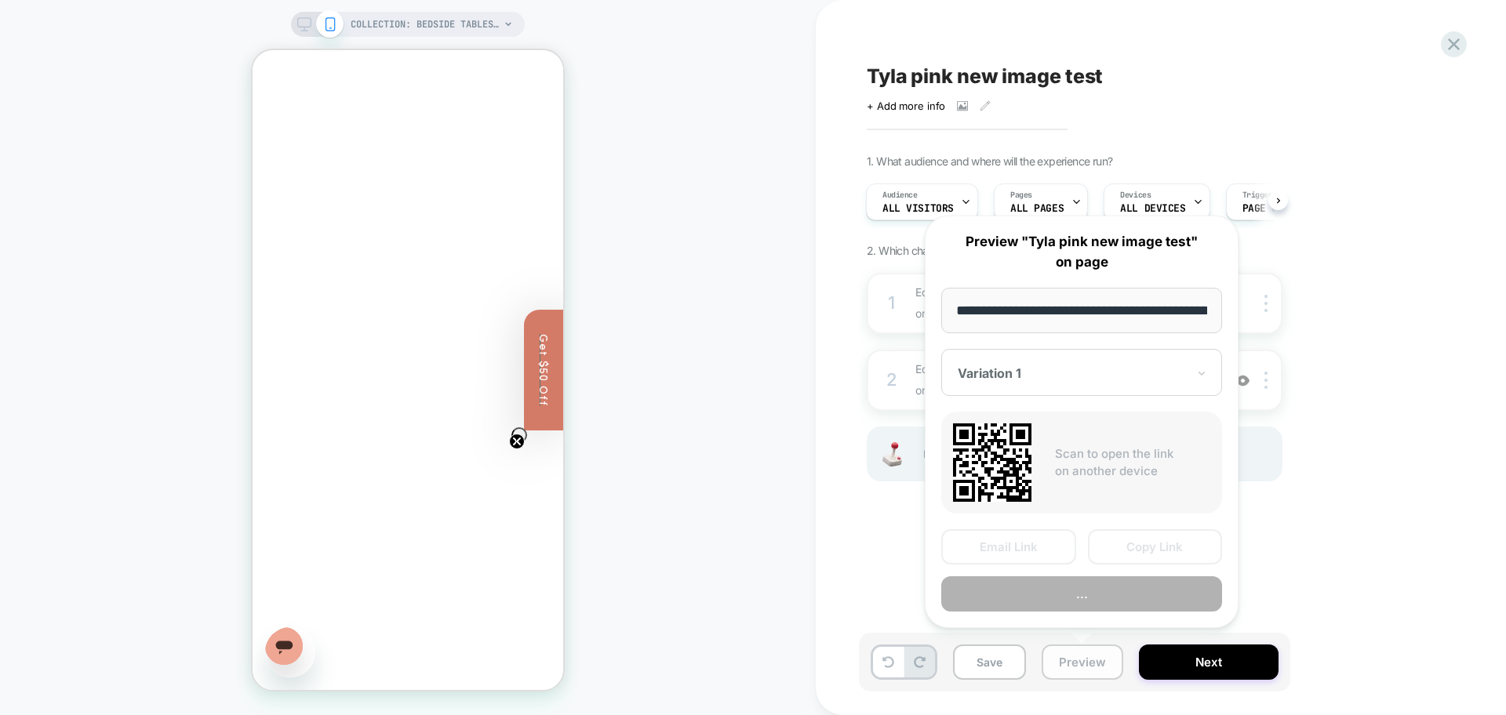
scroll to position [0, 230]
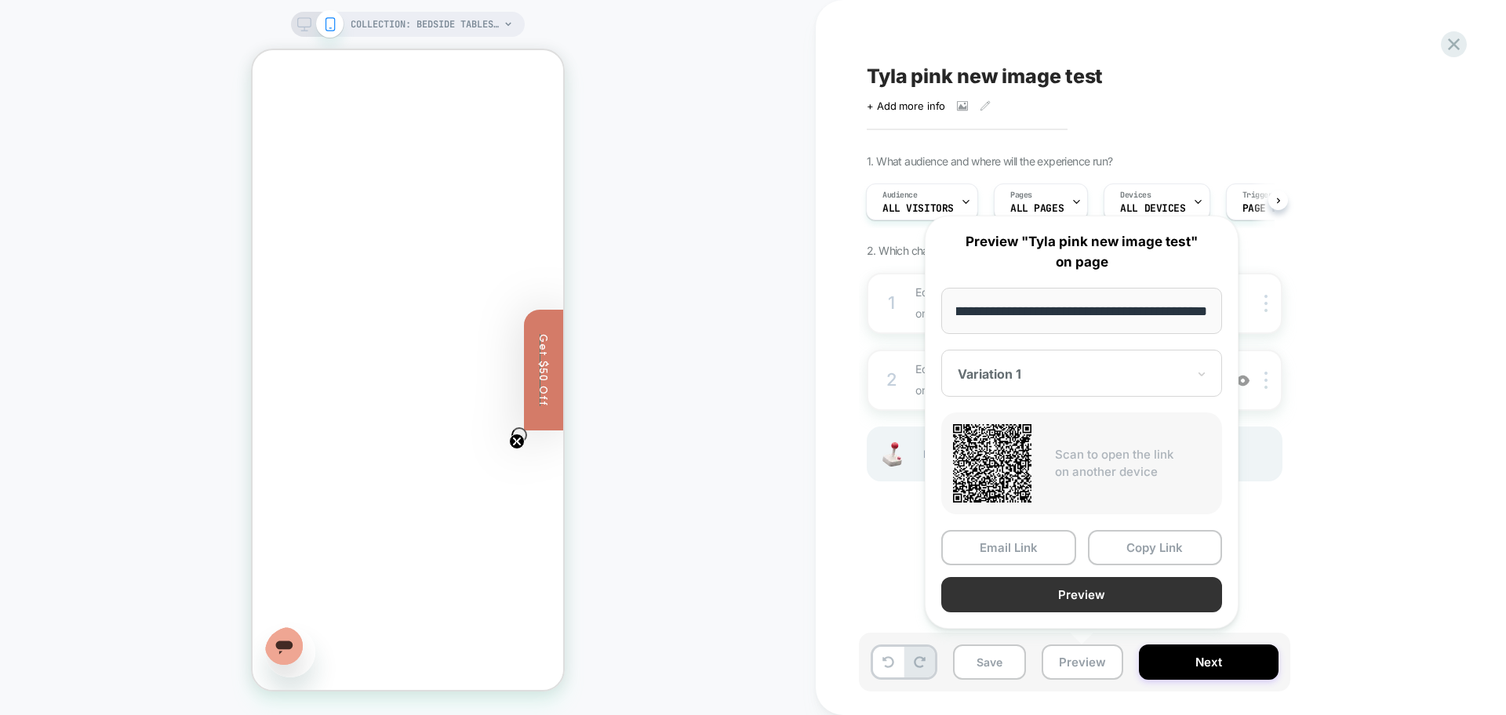
click at [1116, 606] on button "Preview" at bounding box center [1081, 594] width 281 height 35
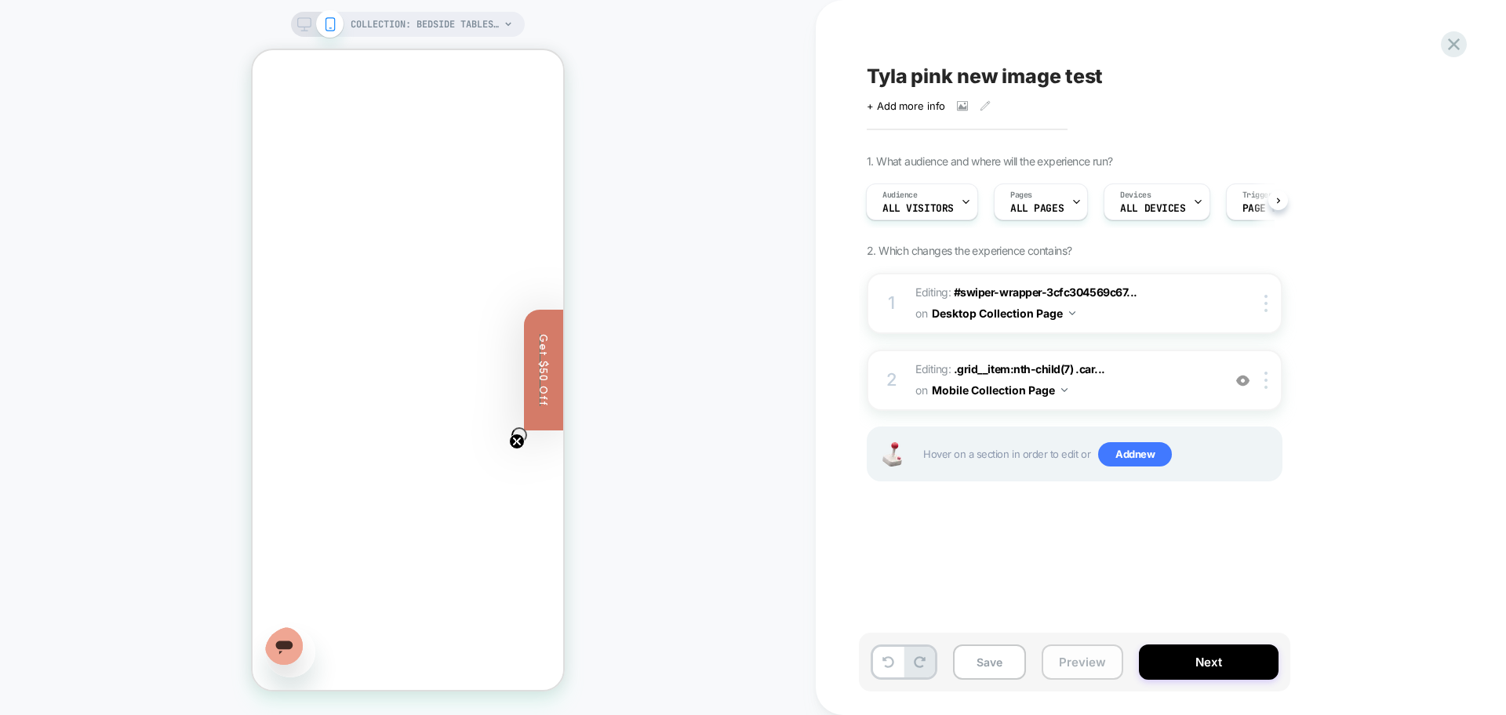
click at [1061, 655] on button "Preview" at bounding box center [1082, 662] width 82 height 35
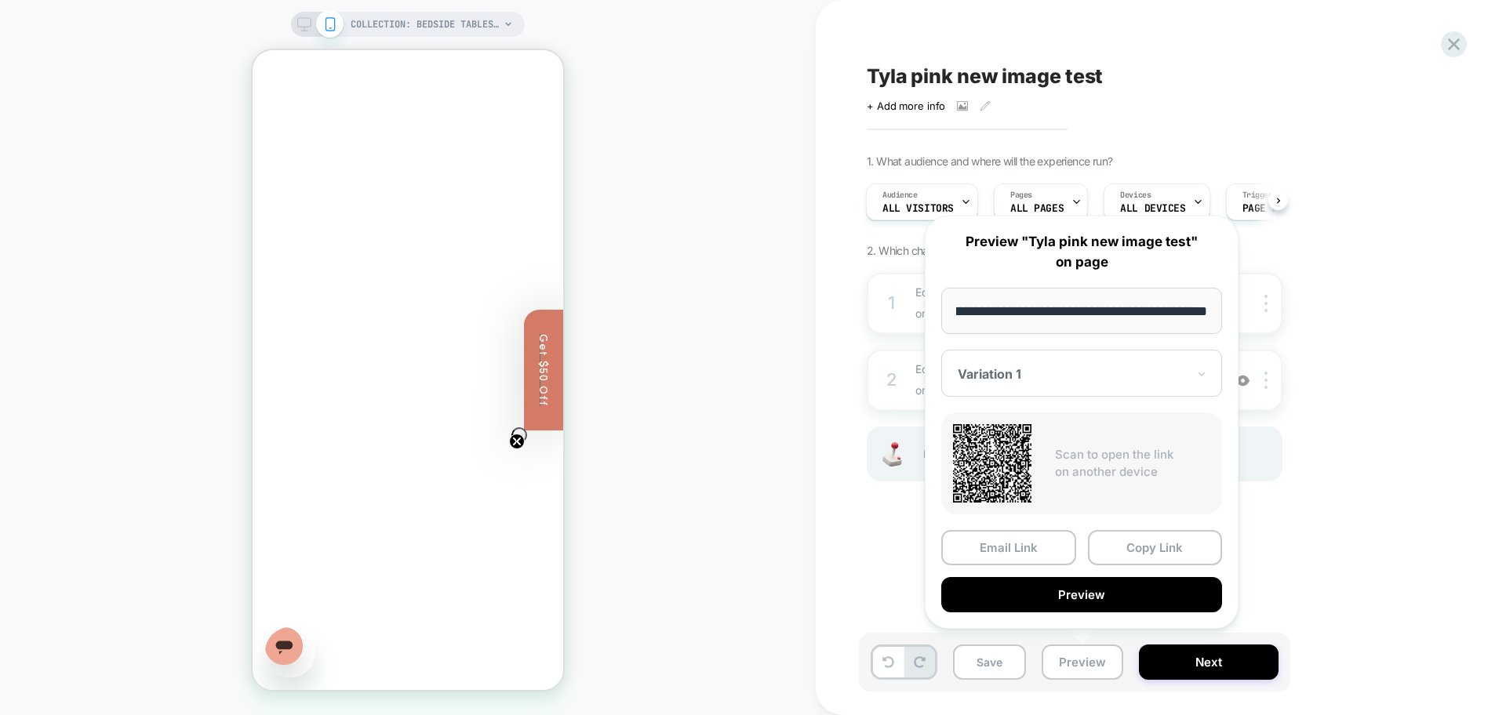
click at [1049, 369] on div at bounding box center [1072, 374] width 229 height 16
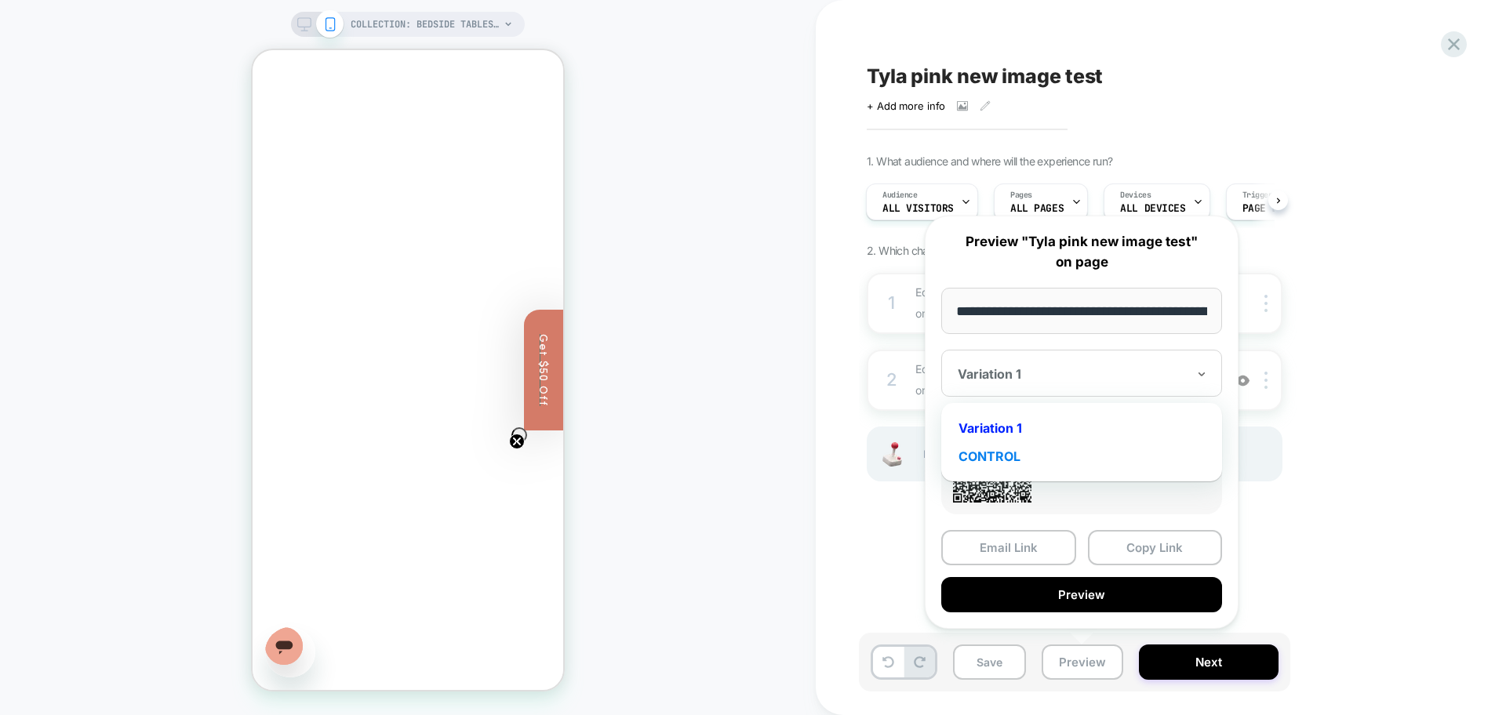
click at [996, 460] on div "CONTROL" at bounding box center [1081, 456] width 265 height 28
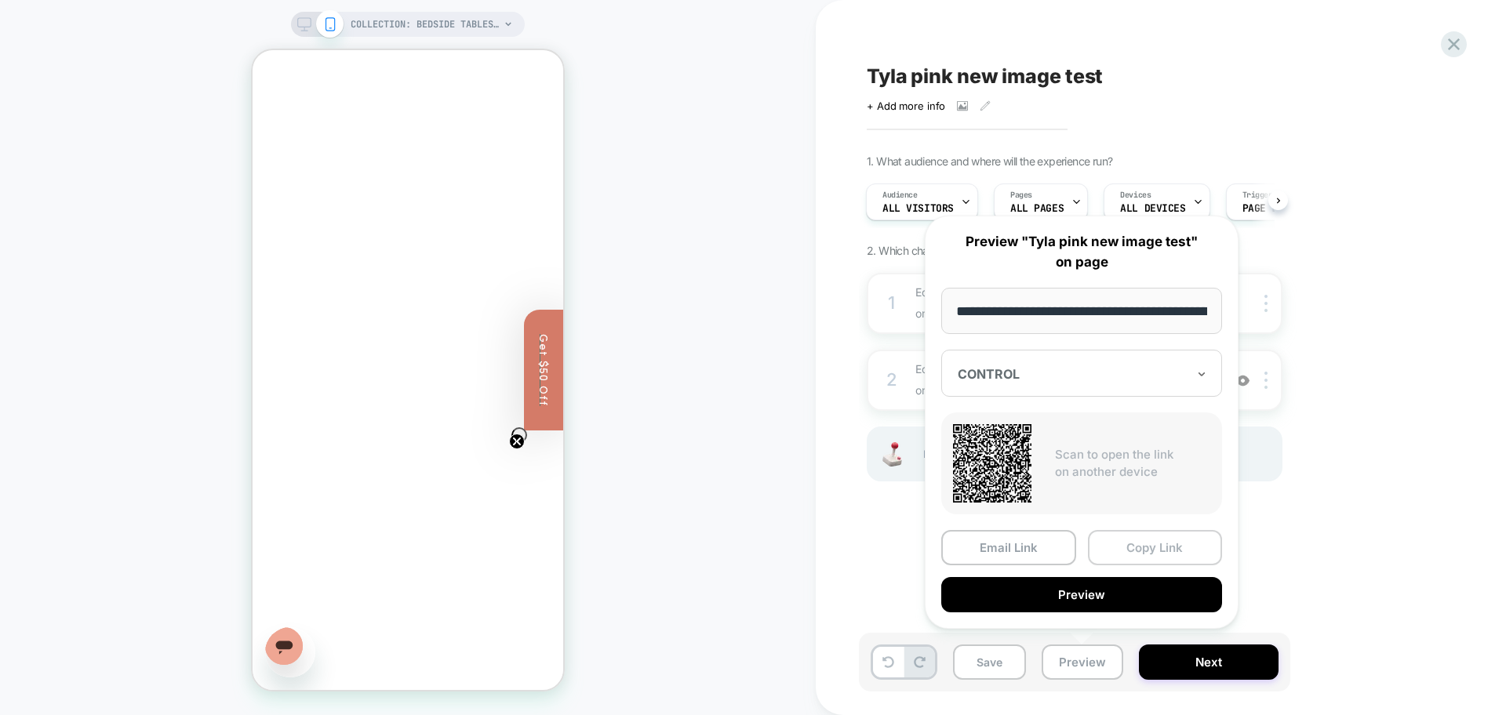
click at [1143, 549] on button "Copy Link" at bounding box center [1155, 547] width 135 height 35
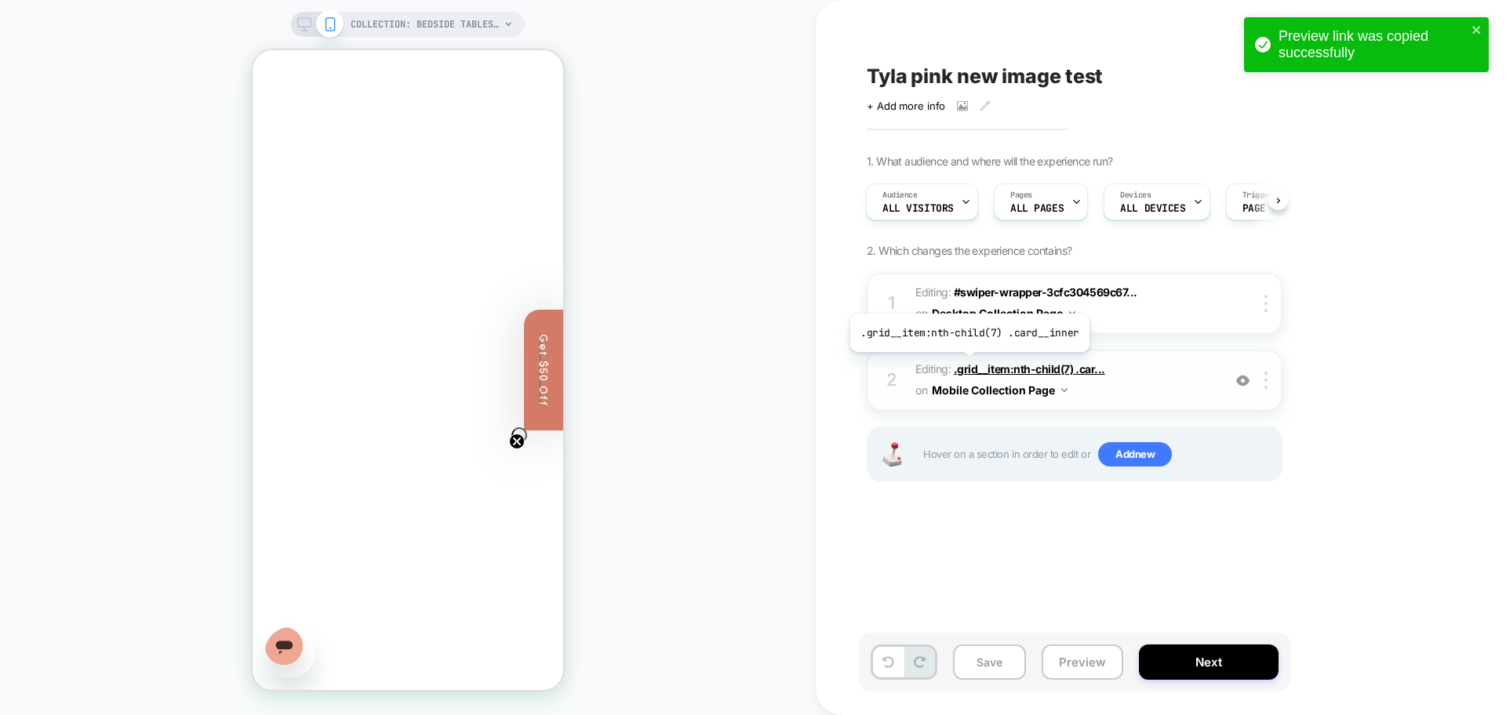
click at [967, 364] on span ".grid__item:nth-child(7) .car..." at bounding box center [1029, 368] width 151 height 13
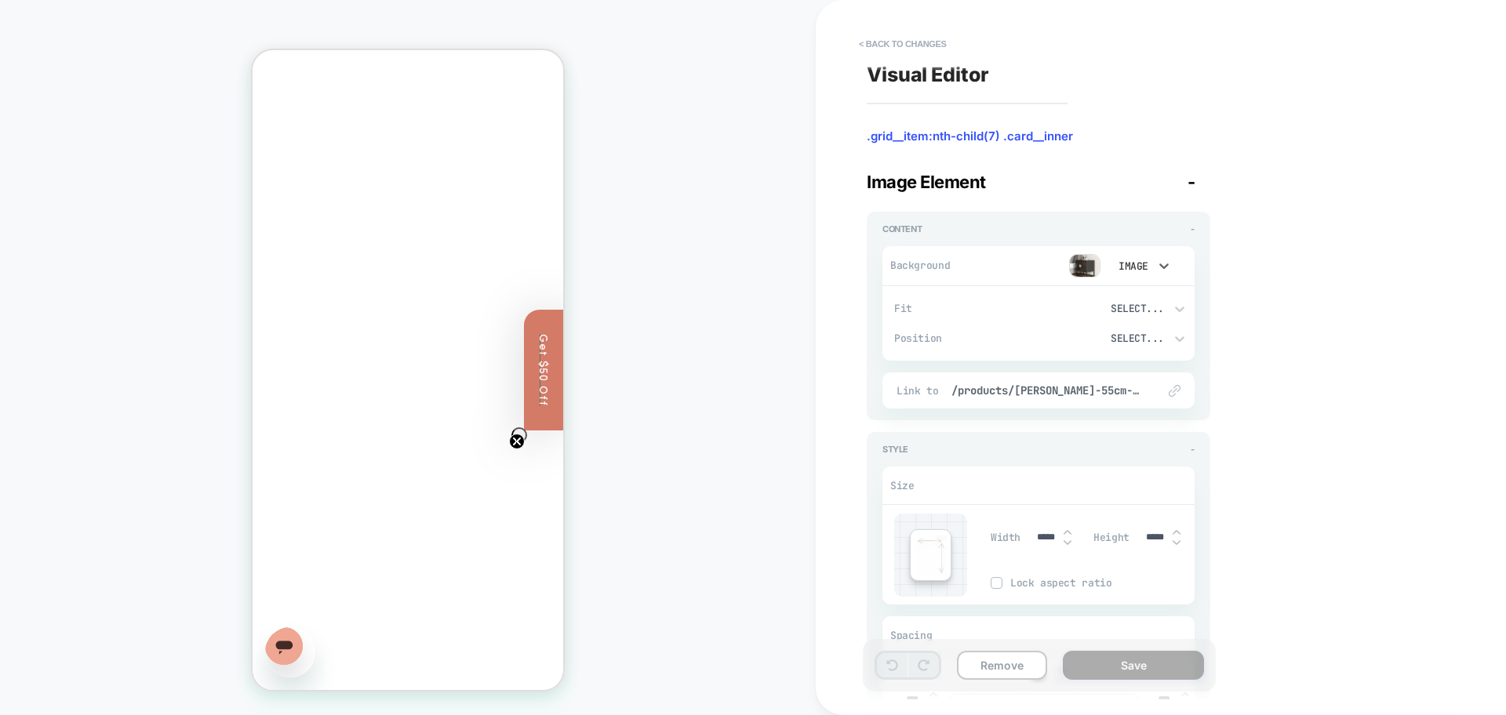
click at [1125, 270] on div "Image" at bounding box center [1131, 266] width 33 height 13
click at [1128, 305] on div "None" at bounding box center [1140, 306] width 66 height 33
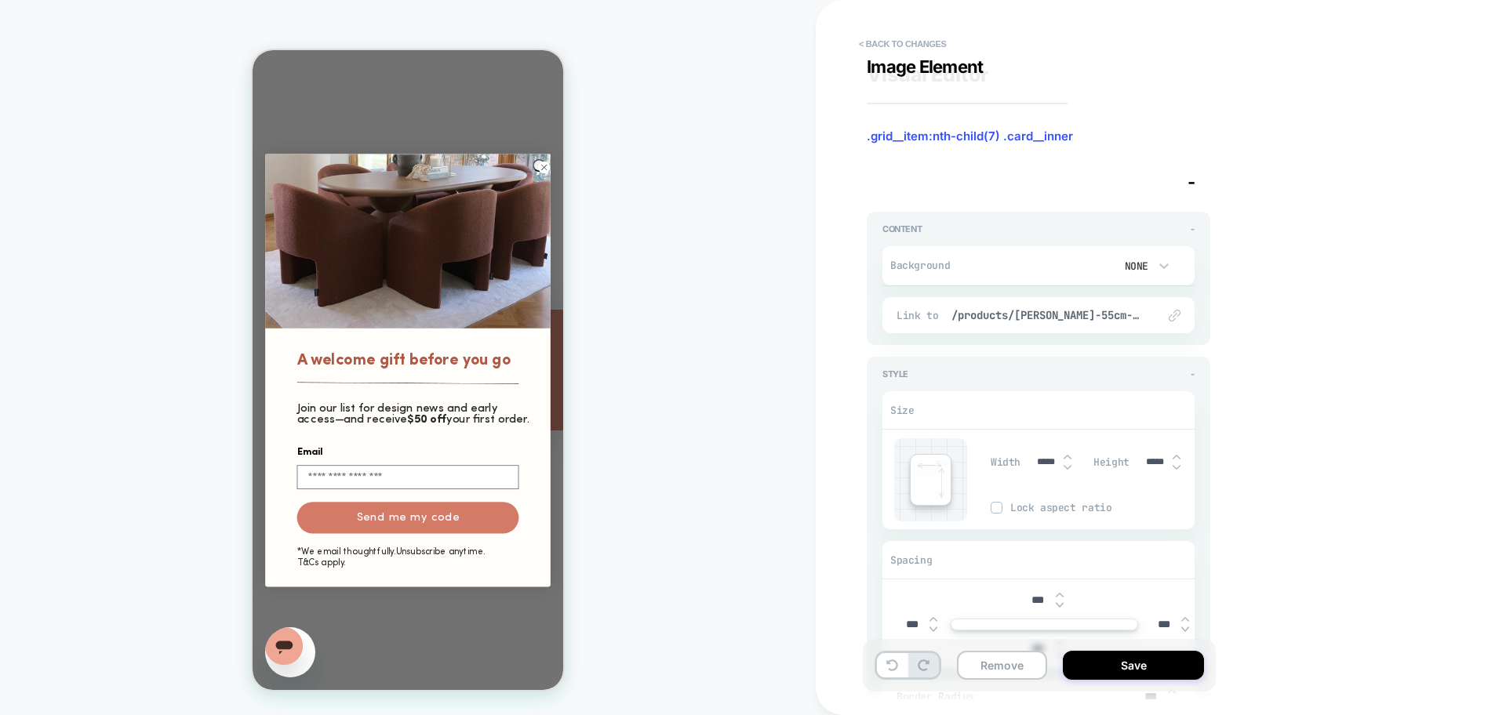
scroll to position [392, 0]
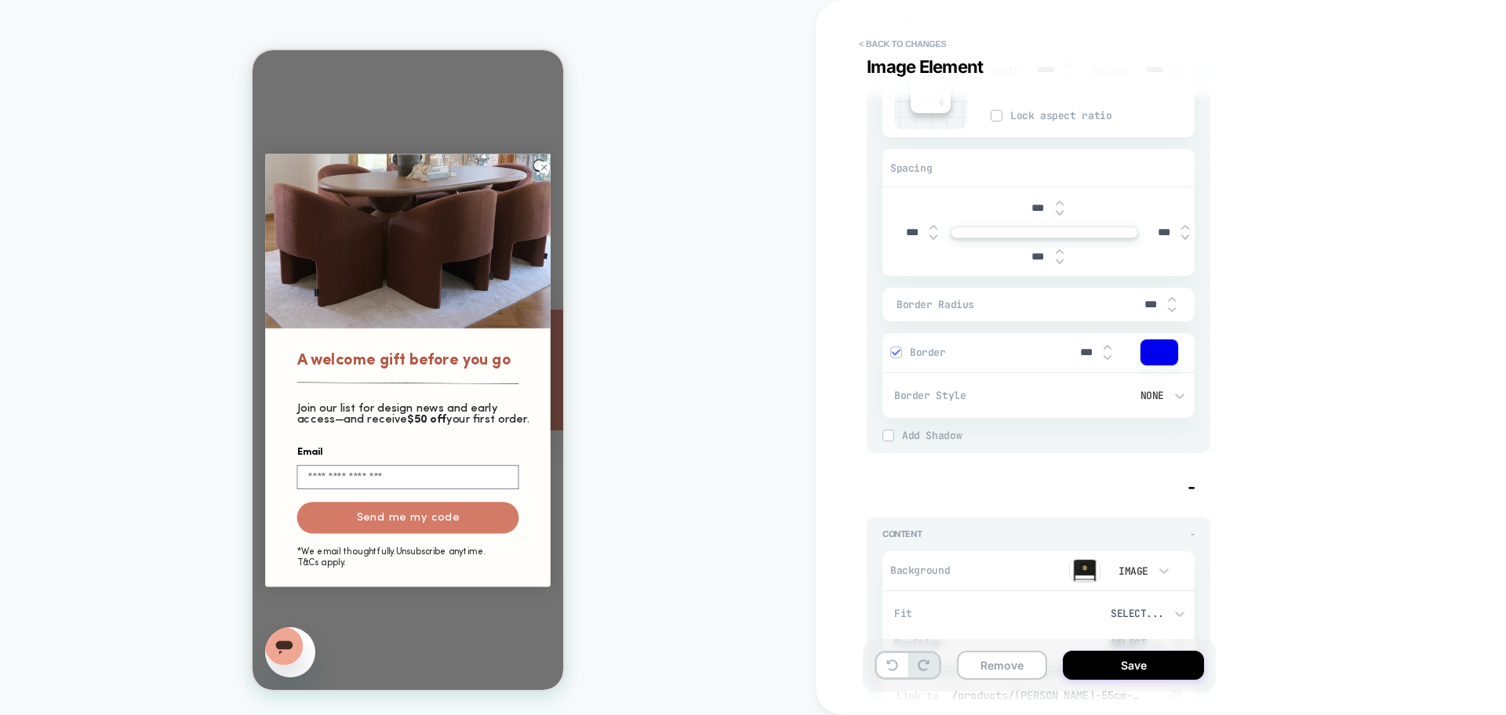
click at [539, 169] on circle "Close dialog" at bounding box center [544, 167] width 12 height 12
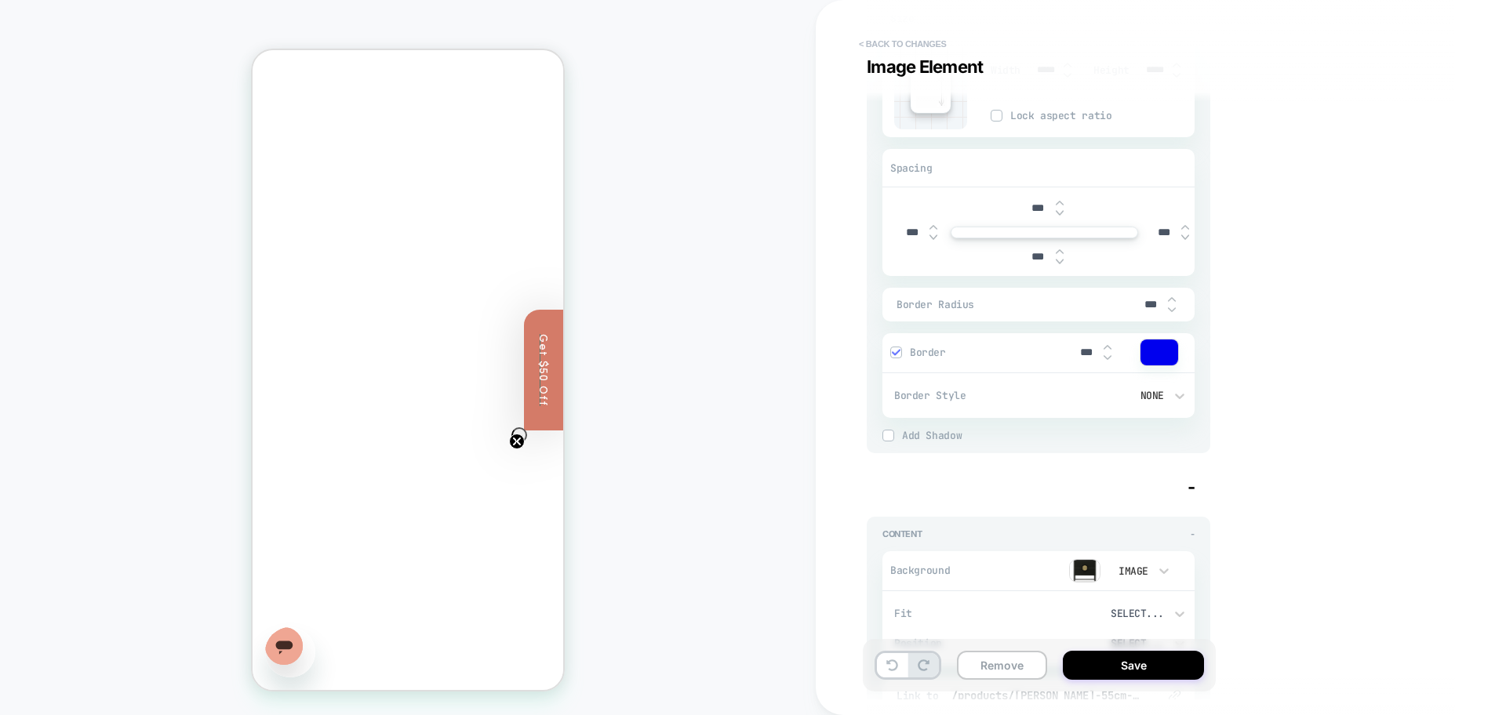
click at [885, 44] on button "< Back to changes" at bounding box center [903, 43] width 104 height 25
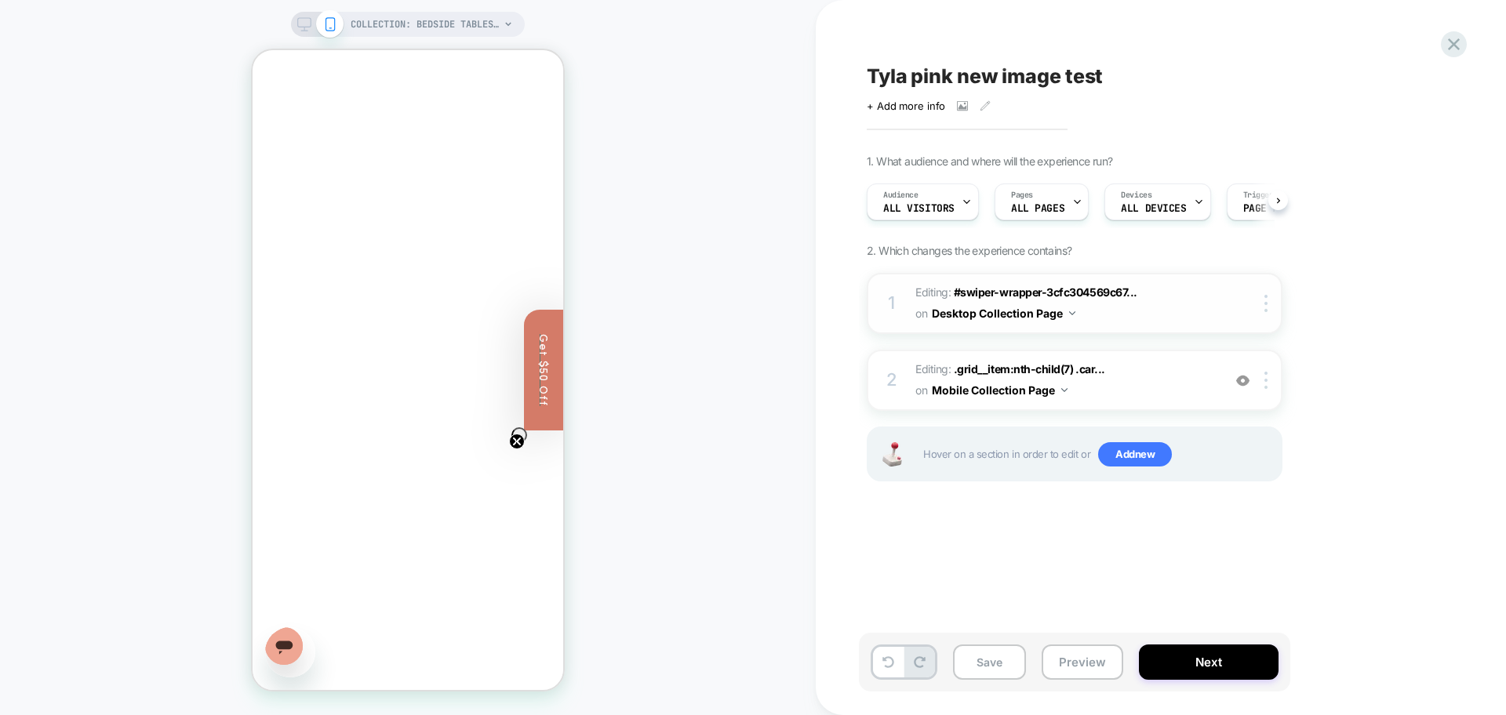
scroll to position [0, 1]
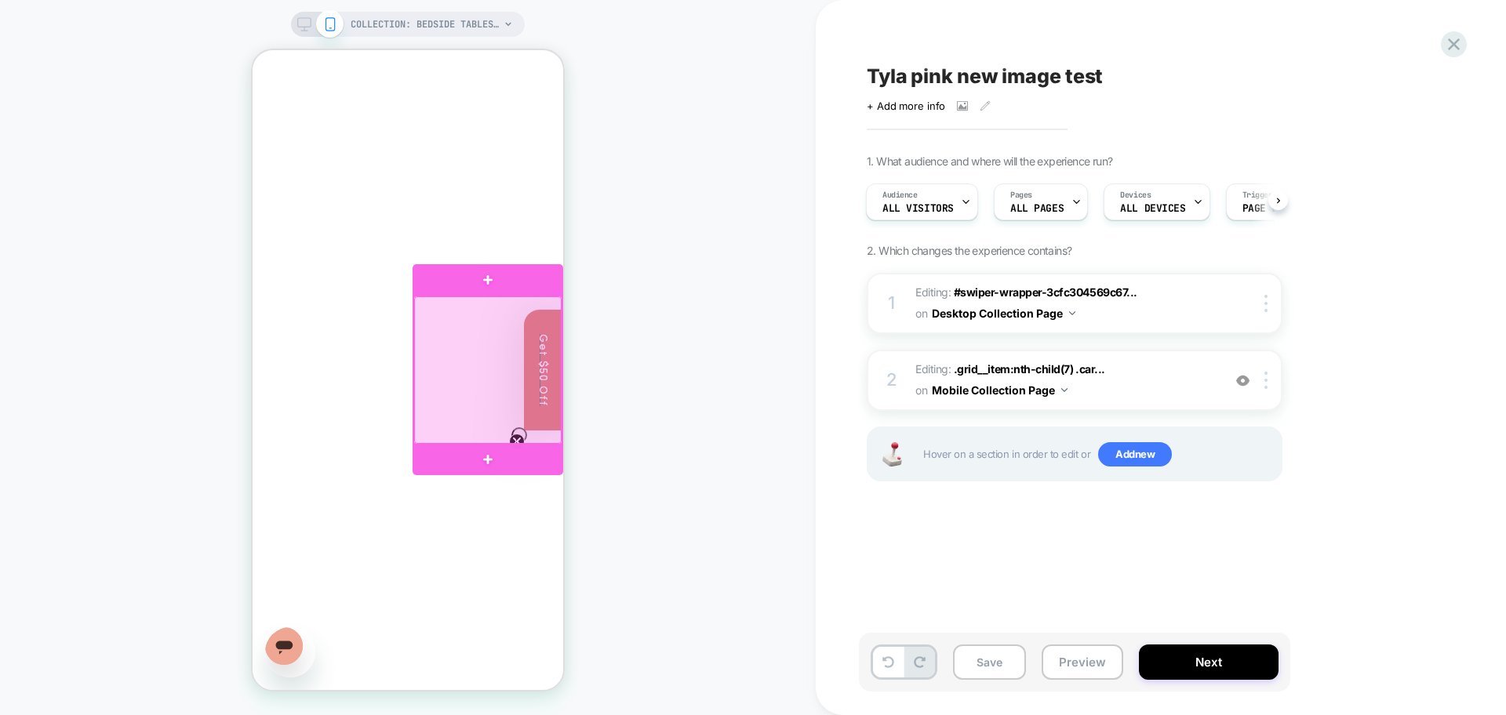
click at [456, 333] on div at bounding box center [487, 369] width 147 height 147
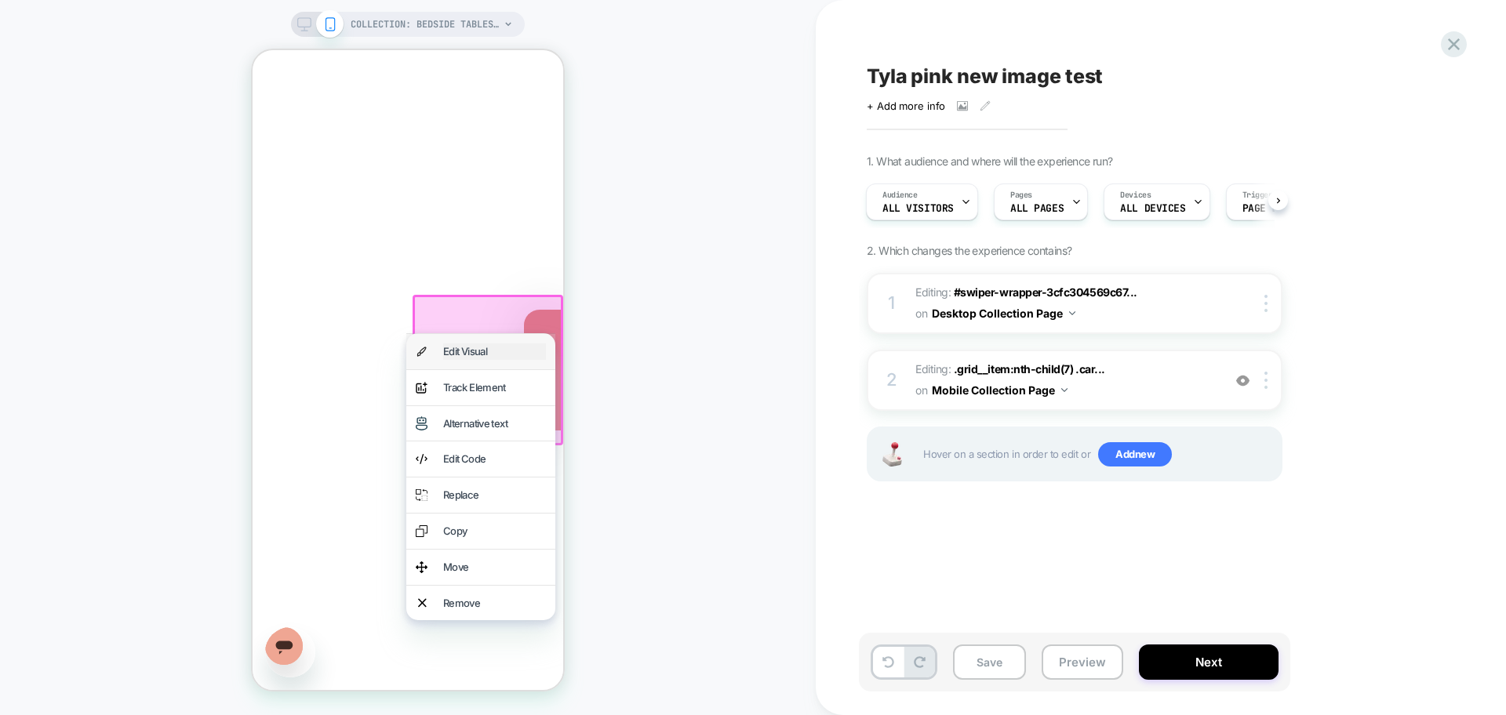
click at [482, 354] on div "Edit Visual" at bounding box center [494, 351] width 103 height 16
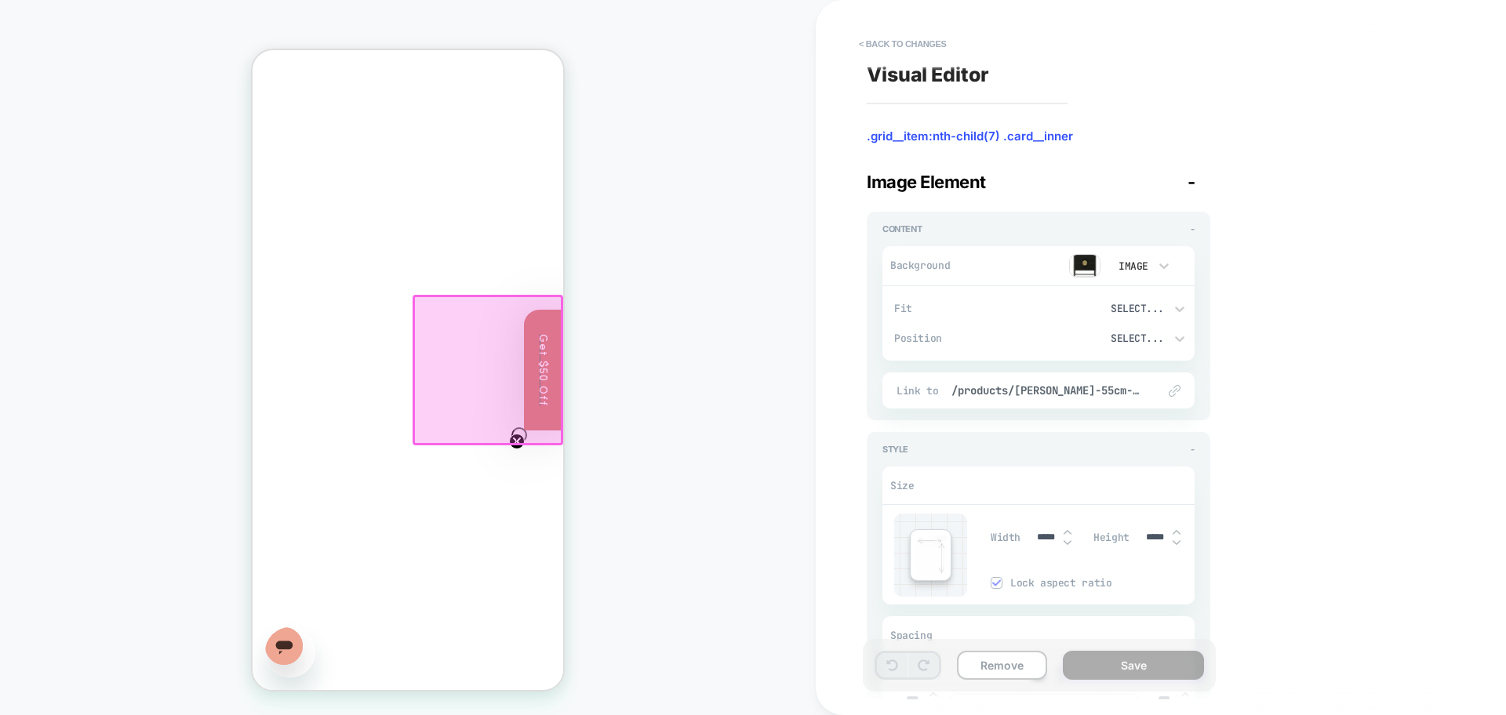
type textarea "*"
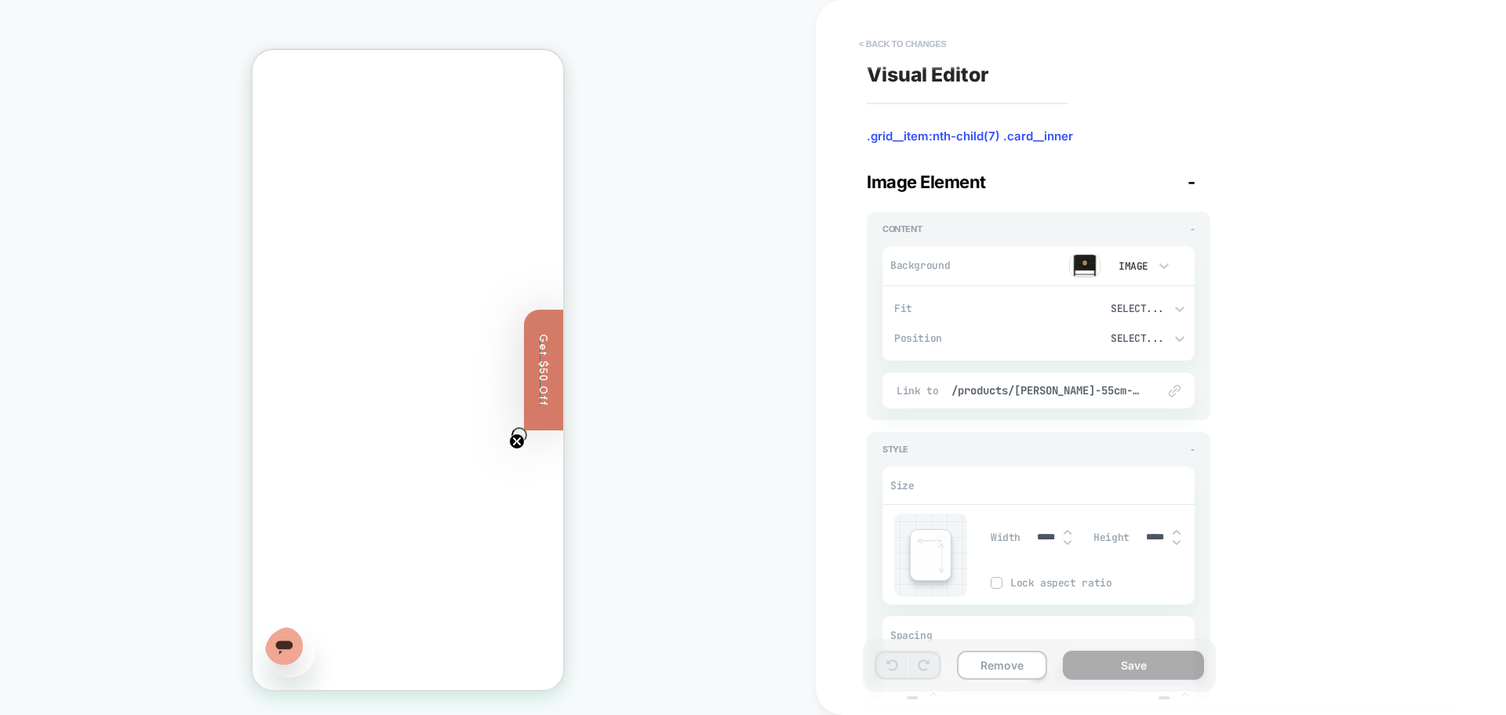
click at [911, 49] on button "< Back to changes" at bounding box center [903, 43] width 104 height 25
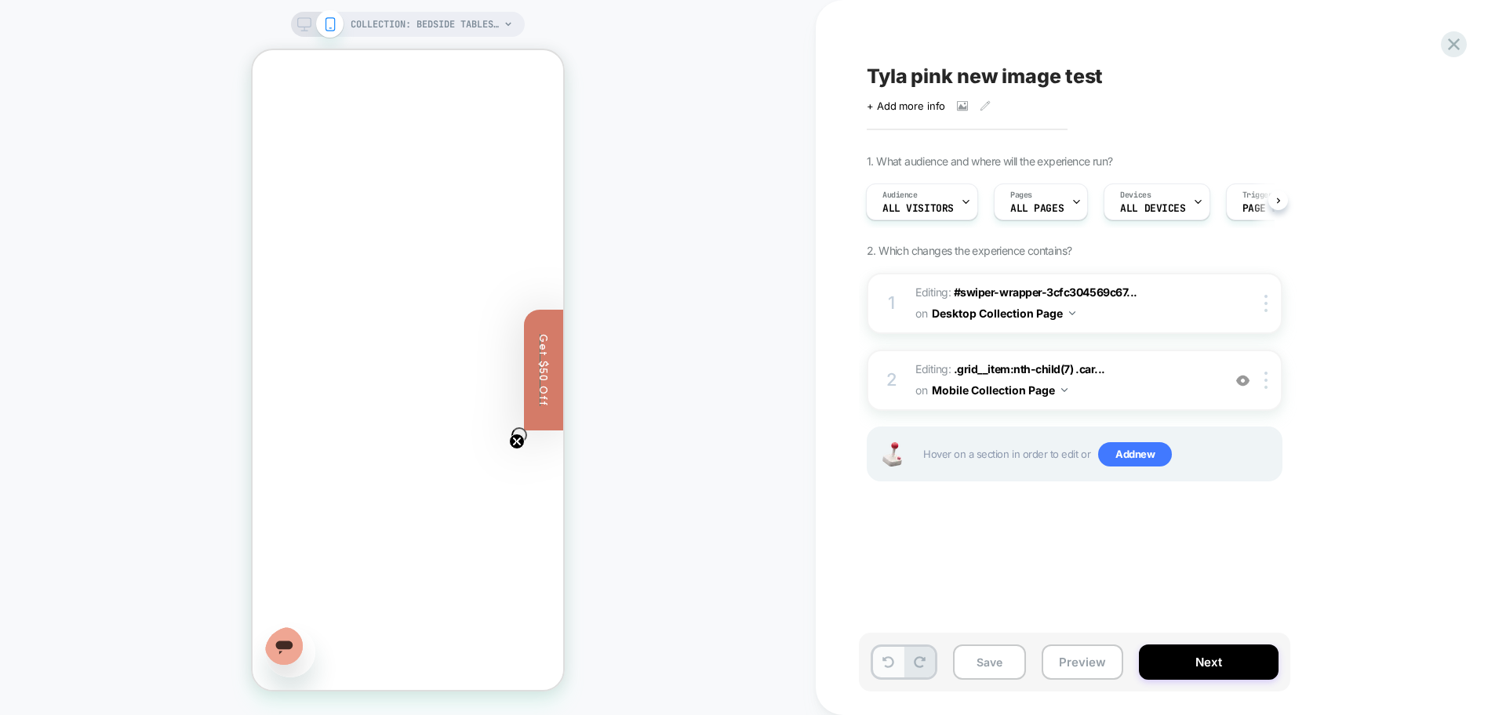
click at [885, 667] on icon at bounding box center [888, 662] width 12 height 12
click at [1241, 383] on img at bounding box center [1242, 380] width 13 height 13
click at [950, 207] on span "All Visitors" at bounding box center [917, 208] width 71 height 11
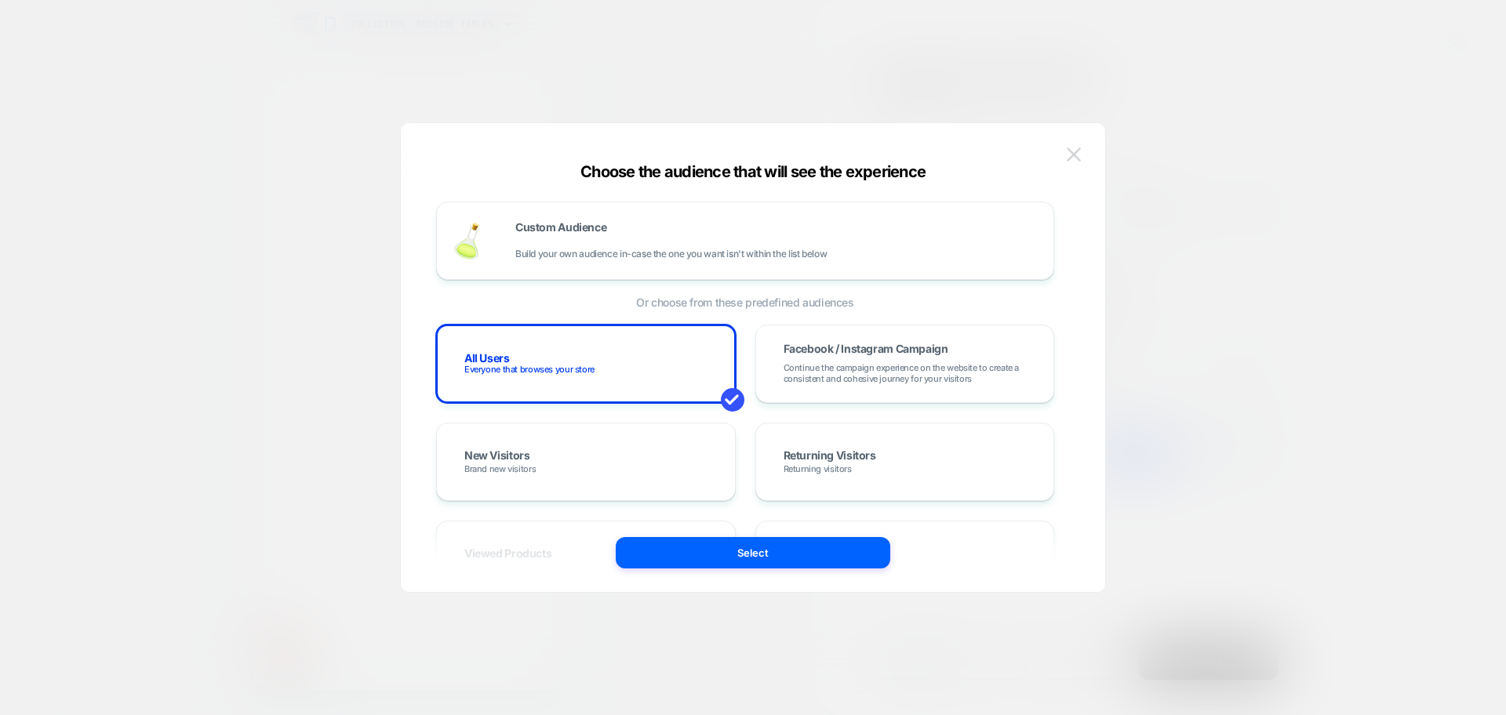
click at [1068, 161] on img at bounding box center [1074, 153] width 14 height 13
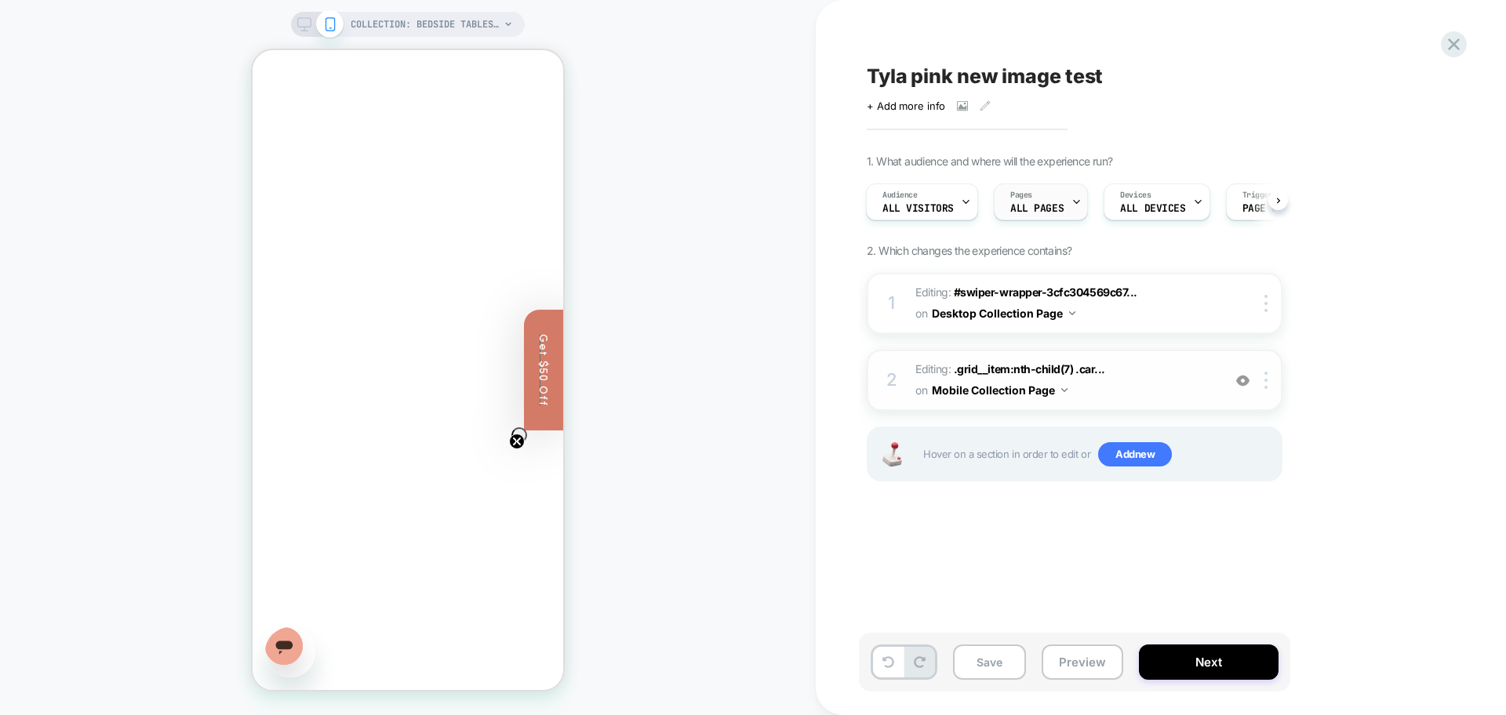
click at [1063, 211] on div "Pages ALL PAGES" at bounding box center [1036, 201] width 85 height 35
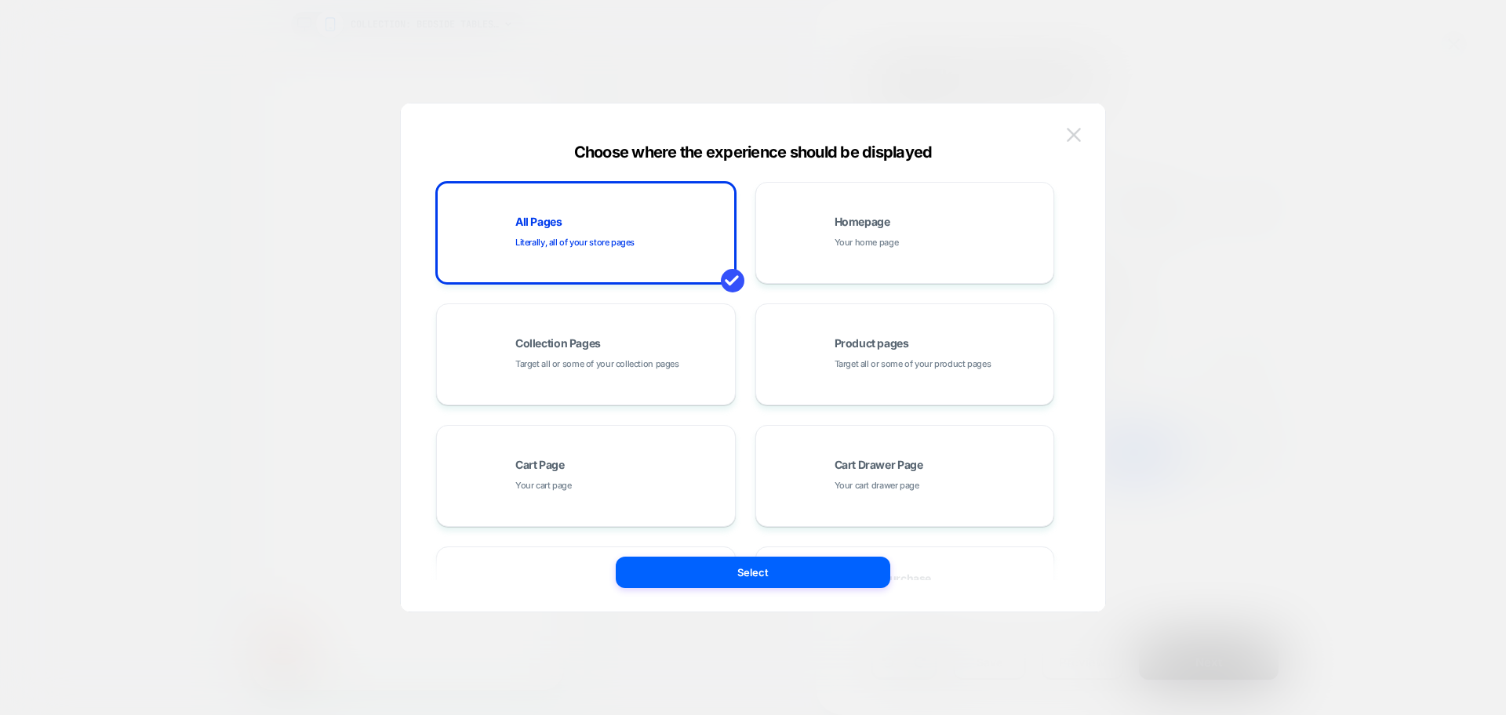
click at [1077, 143] on button at bounding box center [1074, 135] width 24 height 24
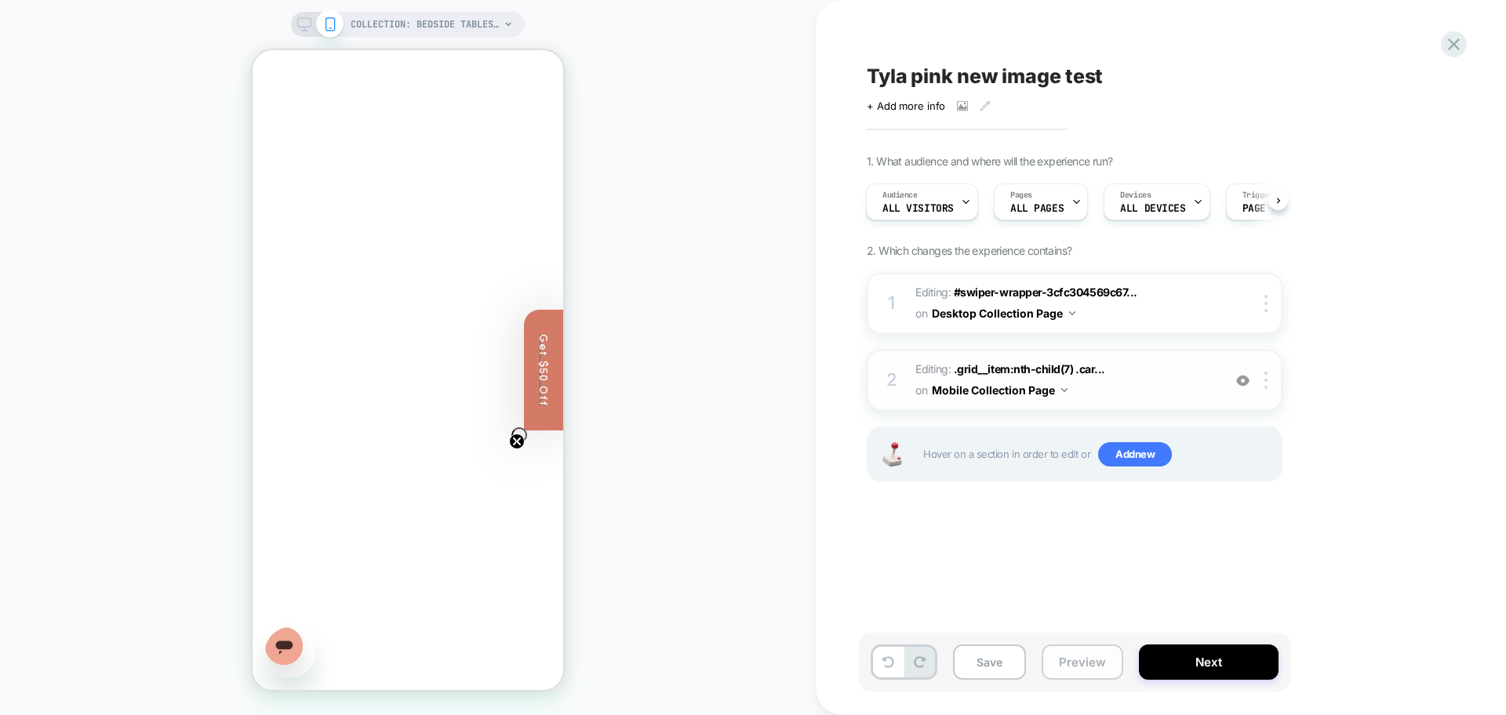
click at [1066, 670] on button "Preview" at bounding box center [1082, 662] width 82 height 35
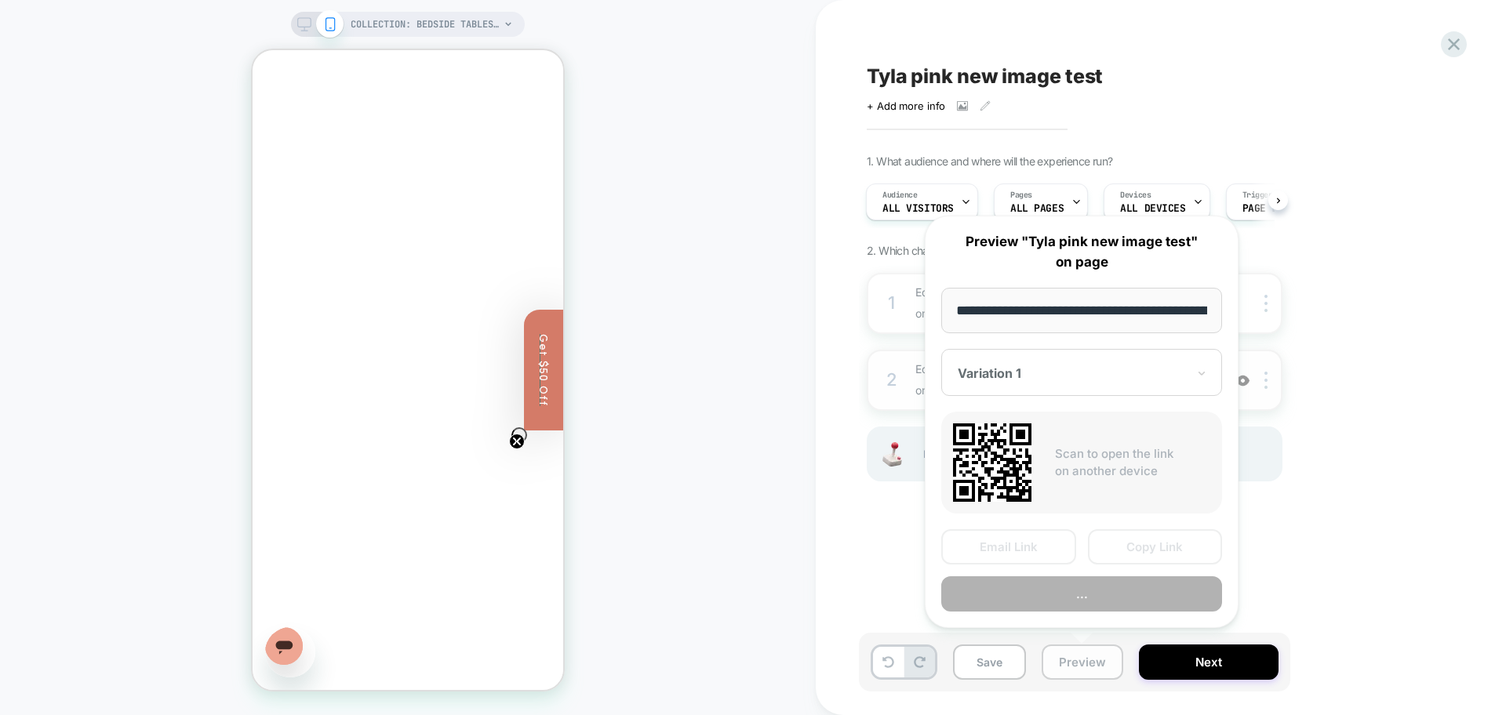
scroll to position [0, 230]
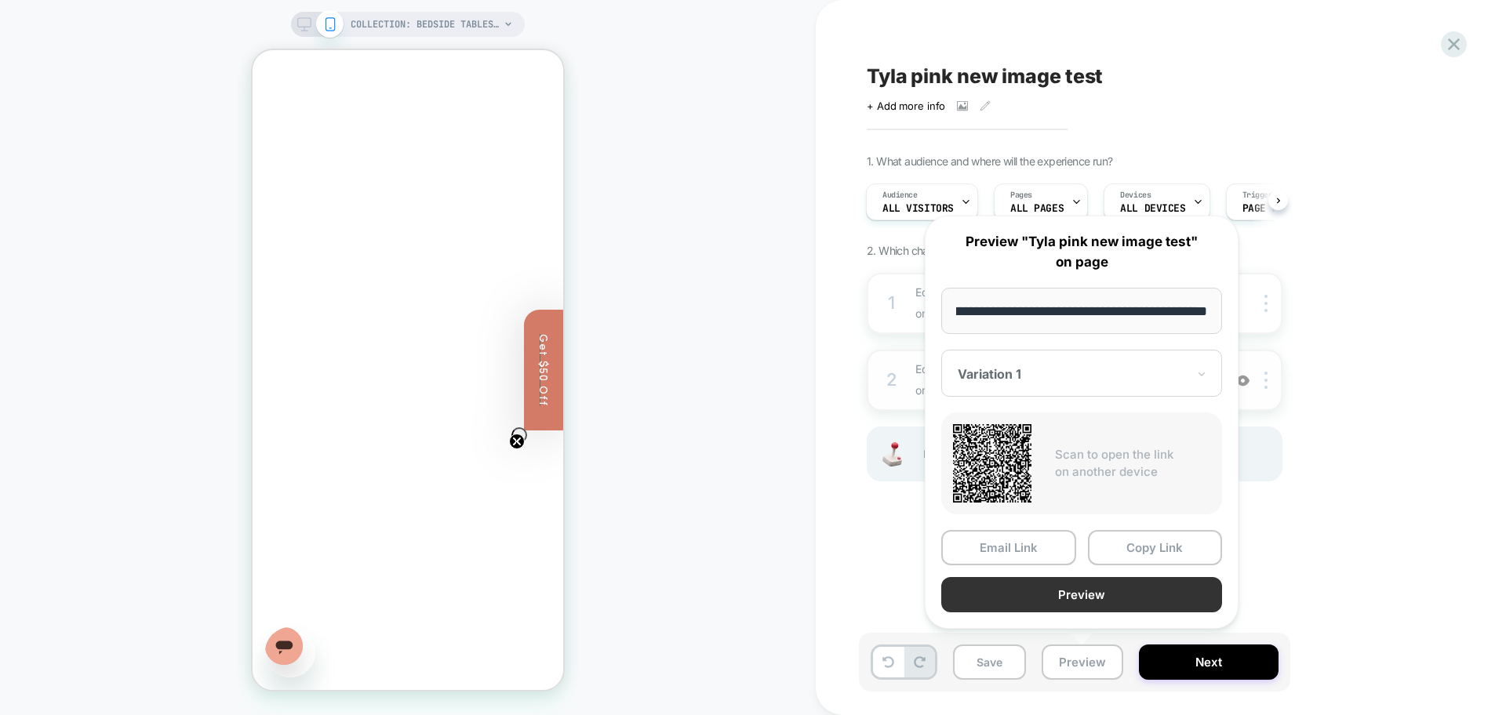
click at [1083, 593] on button "Preview" at bounding box center [1081, 594] width 281 height 35
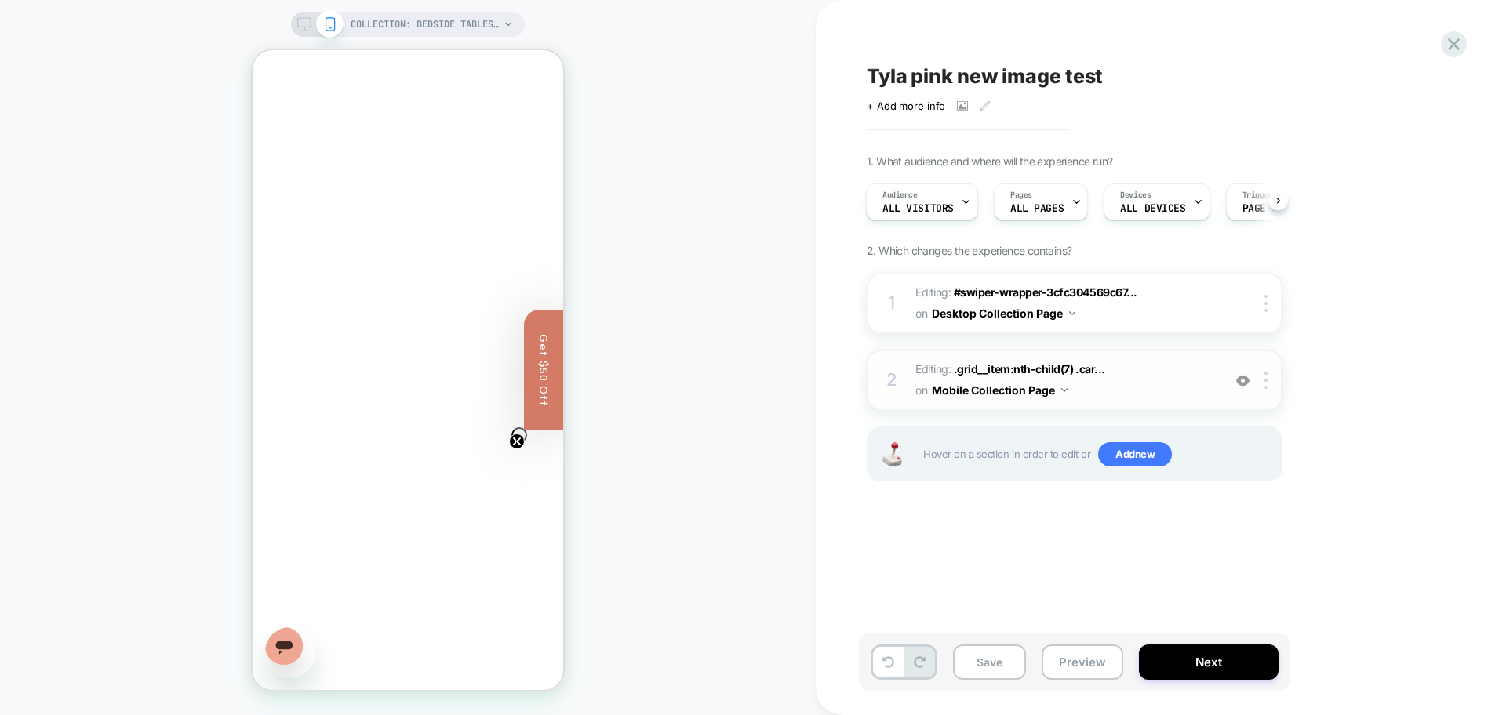
click at [310, 16] on div "COLLECTION: Bedside Tables (Category)" at bounding box center [408, 24] width 234 height 25
click at [307, 20] on icon at bounding box center [304, 24] width 14 height 14
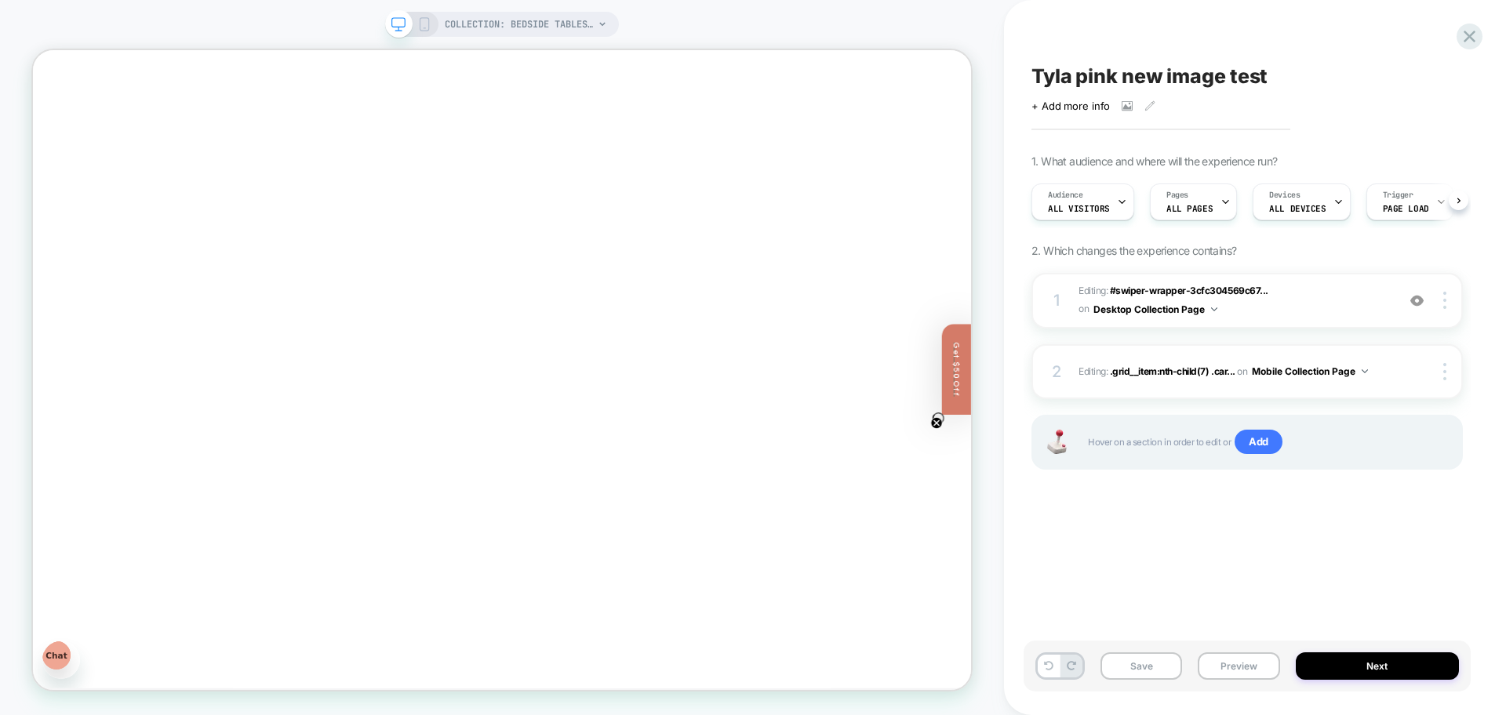
scroll to position [0, 1]
click at [1131, 288] on span "#swiper-wrapper-3cfc304569c67..." at bounding box center [1189, 291] width 158 height 12
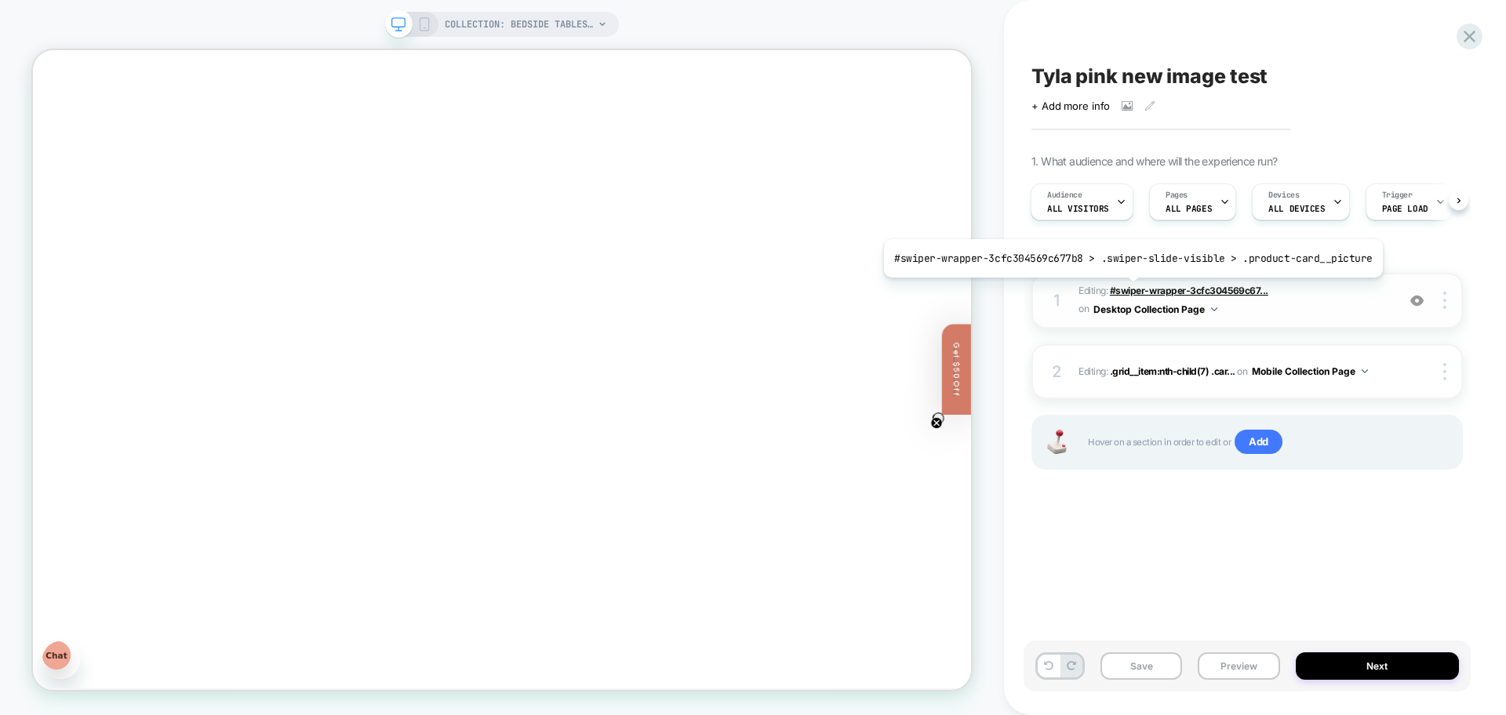
click at [1127, 289] on span "#swiper-wrapper-3cfc304569c67..." at bounding box center [1189, 291] width 158 height 12
click at [1125, 289] on span "#swiper-wrapper-3cfc304569c67..." at bounding box center [1189, 291] width 158 height 12
click at [1125, 290] on span "#swiper-wrapper-3cfc304569c67..." at bounding box center [1189, 291] width 158 height 12
click at [1081, 290] on span "Editing : #swiper-wrapper-3cfc304569c67... #swiper-wrapper-3cfc304569c677b8 > .…" at bounding box center [1233, 300] width 310 height 37
click at [1088, 291] on span "Editing : #swiper-wrapper-3cfc304569c67... #swiper-wrapper-3cfc304569c677b8 > .…" at bounding box center [1233, 300] width 310 height 37
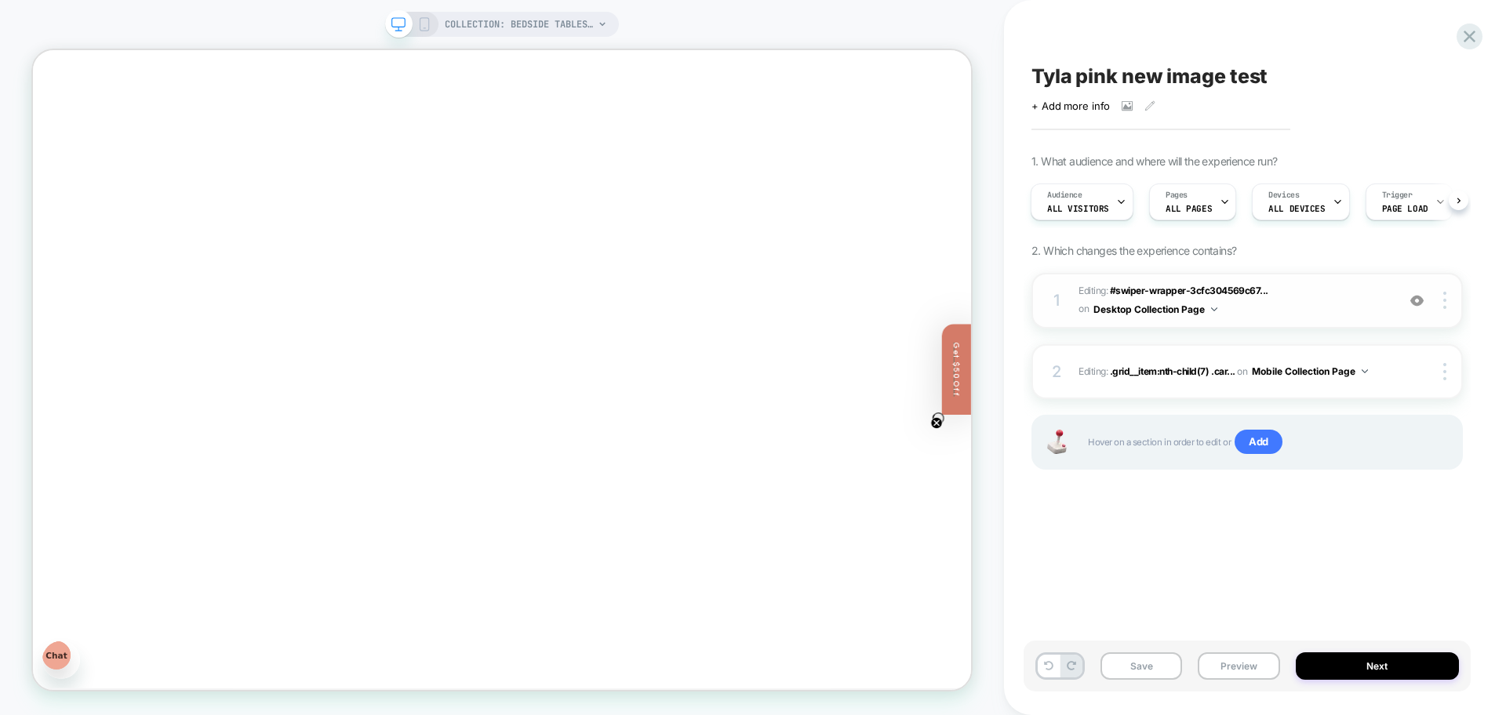
click at [1088, 292] on span "Editing : #swiper-wrapper-3cfc304569c67... #swiper-wrapper-3cfc304569c677b8 > .…" at bounding box center [1233, 300] width 310 height 37
click at [1444, 309] on img at bounding box center [1444, 300] width 3 height 17
click at [1198, 296] on span "Editing : #swiper-wrapper-3cfc304569c67... #swiper-wrapper-3cfc304569c677b8 > .…" at bounding box center [1233, 300] width 310 height 37
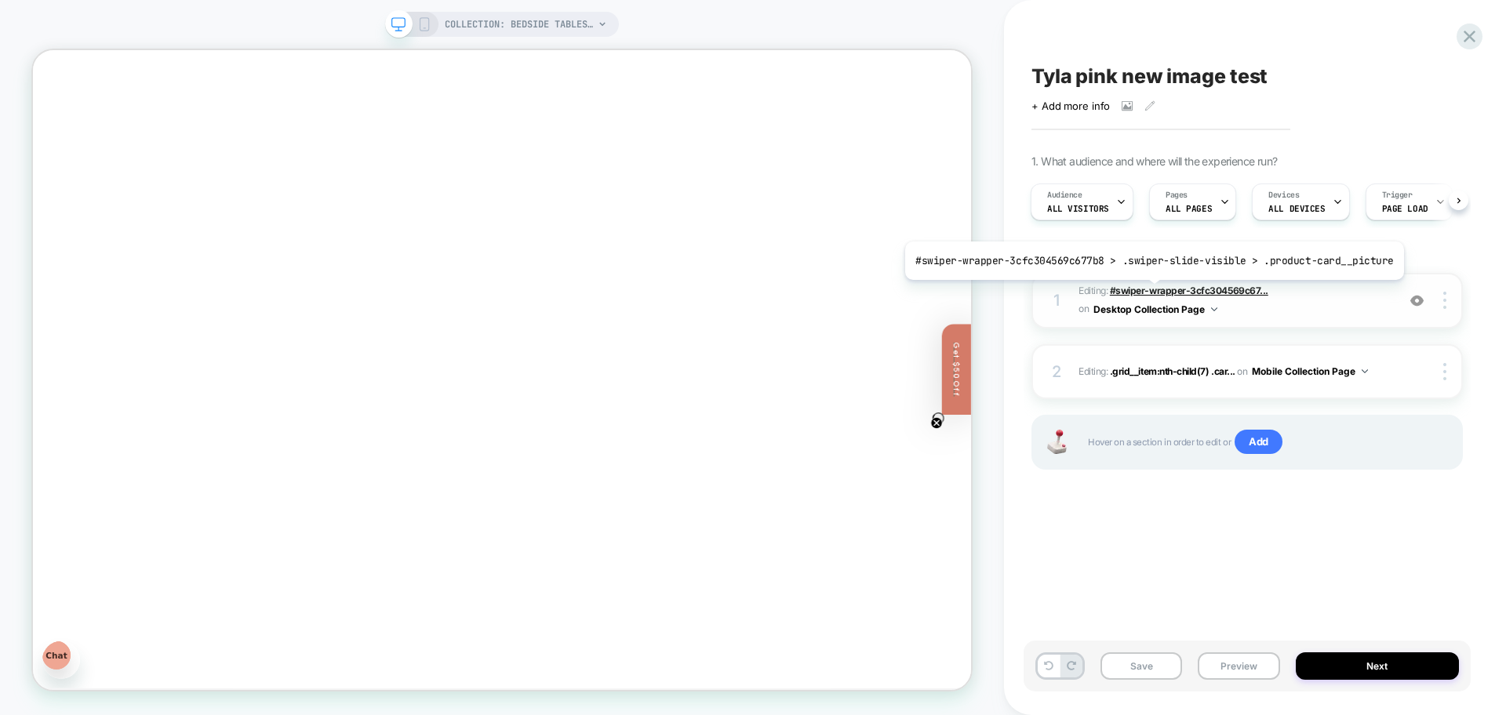
click at [1148, 292] on span "#swiper-wrapper-3cfc304569c67..." at bounding box center [1189, 291] width 158 height 12
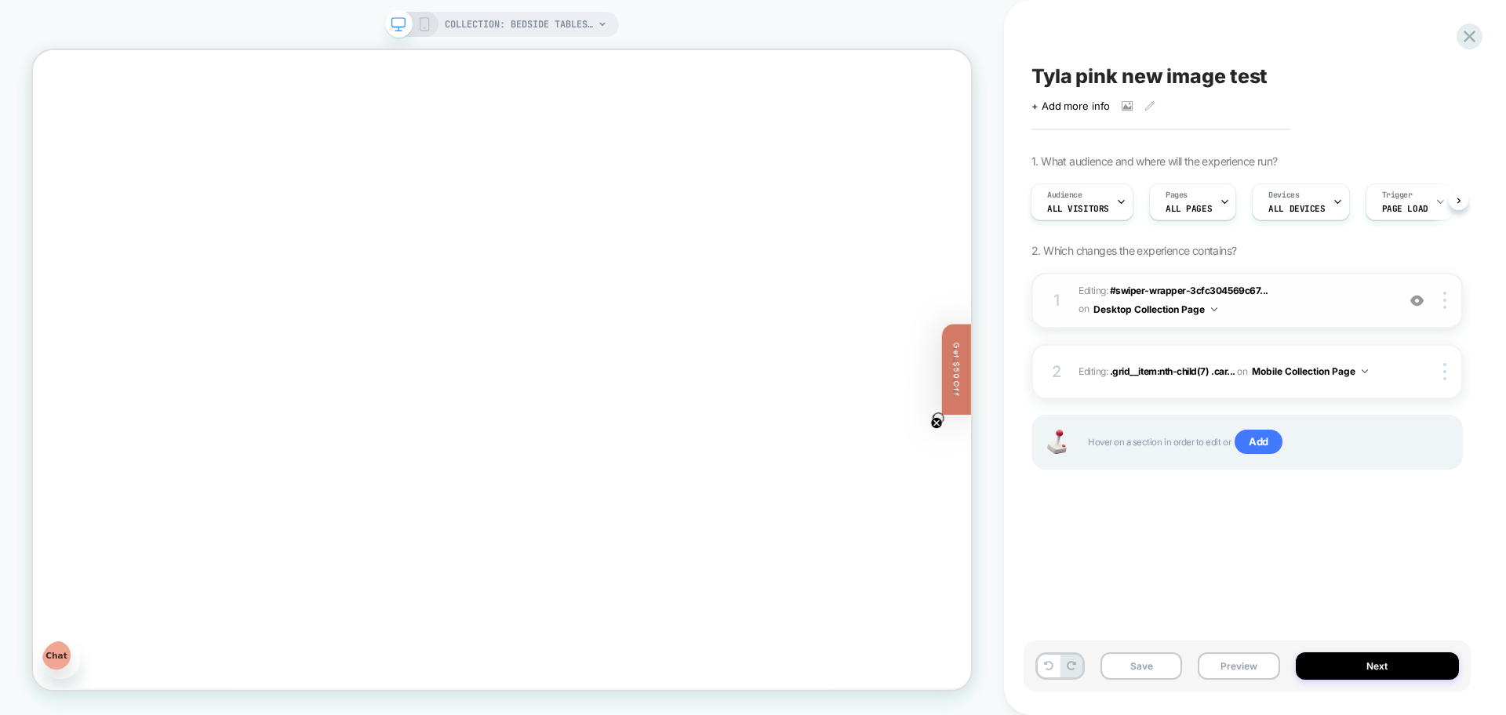
click at [1078, 290] on div "1 Editing : #swiper-wrapper-3cfc304569c67... #swiper-wrapper-3cfc304569c677b8 >…" at bounding box center [1246, 301] width 431 height 56
click at [1088, 287] on span "Editing : #swiper-wrapper-3cfc304569c67... #swiper-wrapper-3cfc304569c677b8 > .…" at bounding box center [1233, 300] width 310 height 37
click at [1061, 290] on div "1" at bounding box center [1057, 300] width 16 height 28
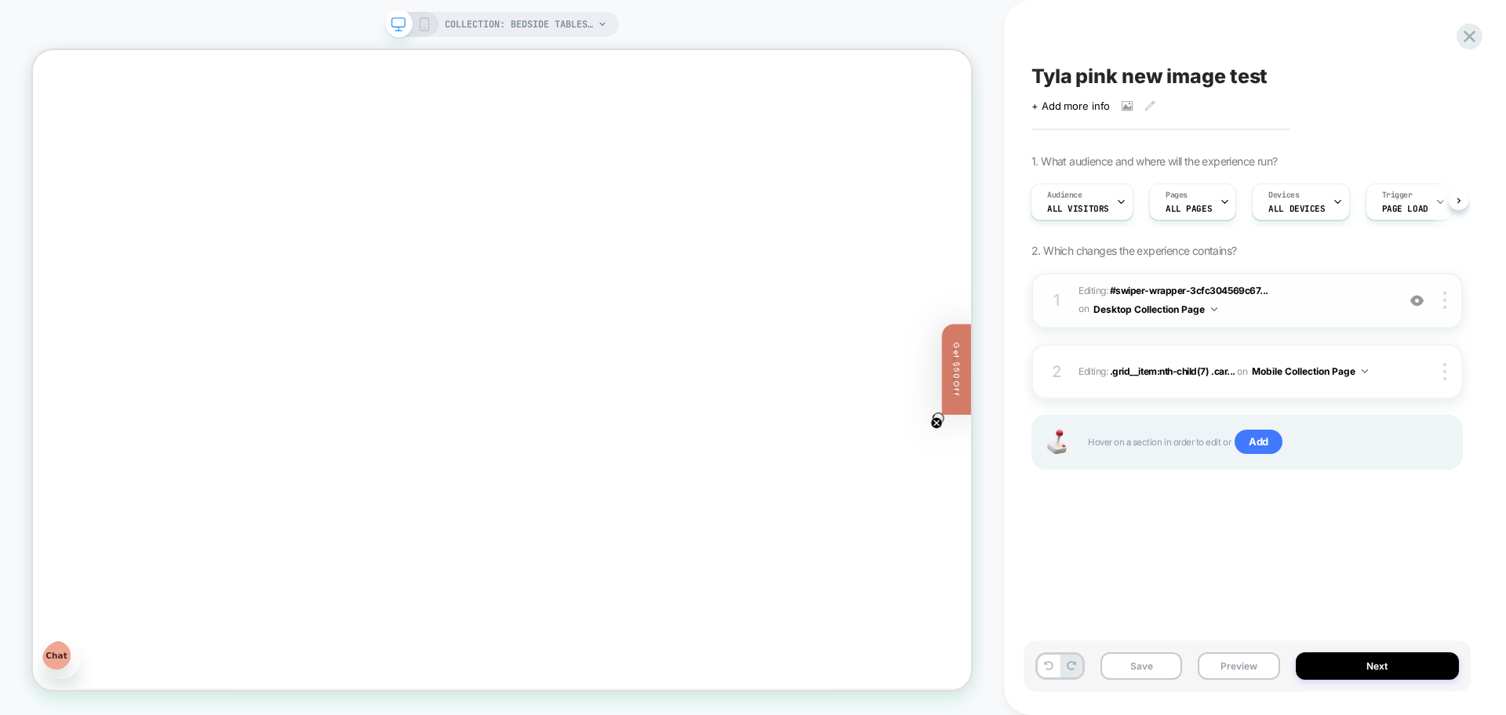
drag, startPoint x: 1087, startPoint y: 301, endPoint x: 1083, endPoint y: 311, distance: 10.9
click at [1087, 302] on span "on" at bounding box center [1083, 308] width 10 height 17
click at [1082, 312] on span "on" at bounding box center [1083, 308] width 10 height 17
click at [1130, 313] on button "Desktop Collection Page" at bounding box center [1155, 310] width 124 height 20
click at [1130, 314] on button "Desktop Collection Page" at bounding box center [1155, 310] width 124 height 20
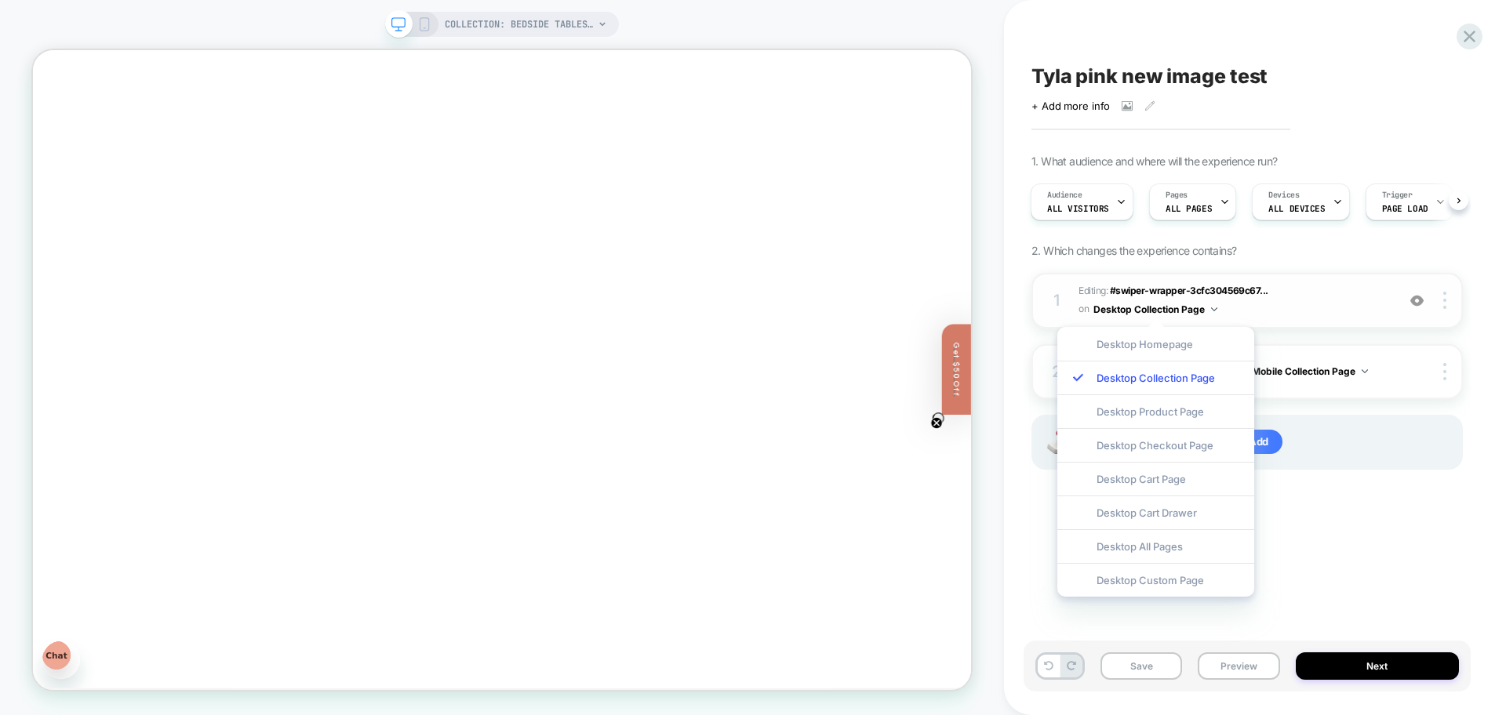
click at [1282, 311] on span "Editing : #swiper-wrapper-3cfc304569c67... #swiper-wrapper-3cfc304569c677b8 > .…" at bounding box center [1233, 300] width 310 height 37
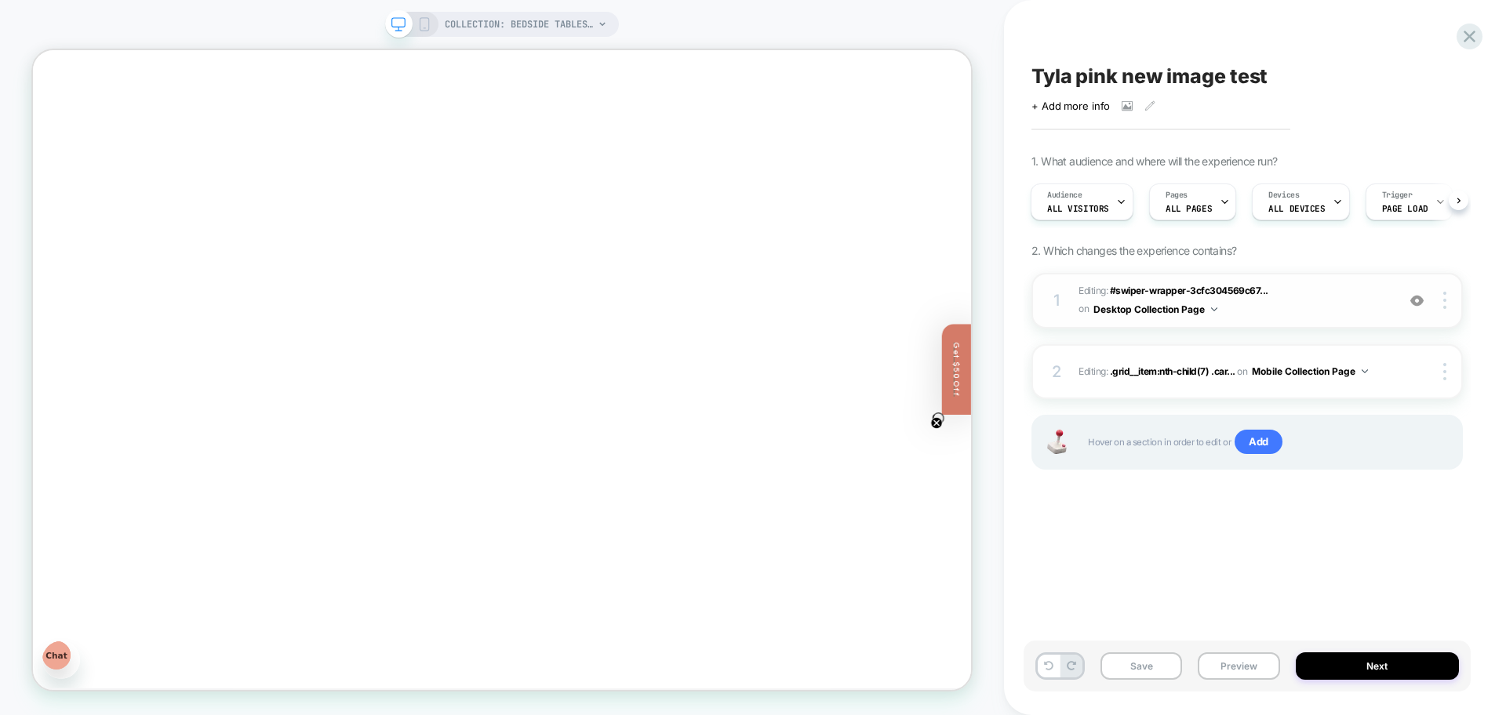
click at [1297, 305] on span "Editing : #swiper-wrapper-3cfc304569c67... #swiper-wrapper-3cfc304569c677b8 > .…" at bounding box center [1233, 300] width 310 height 37
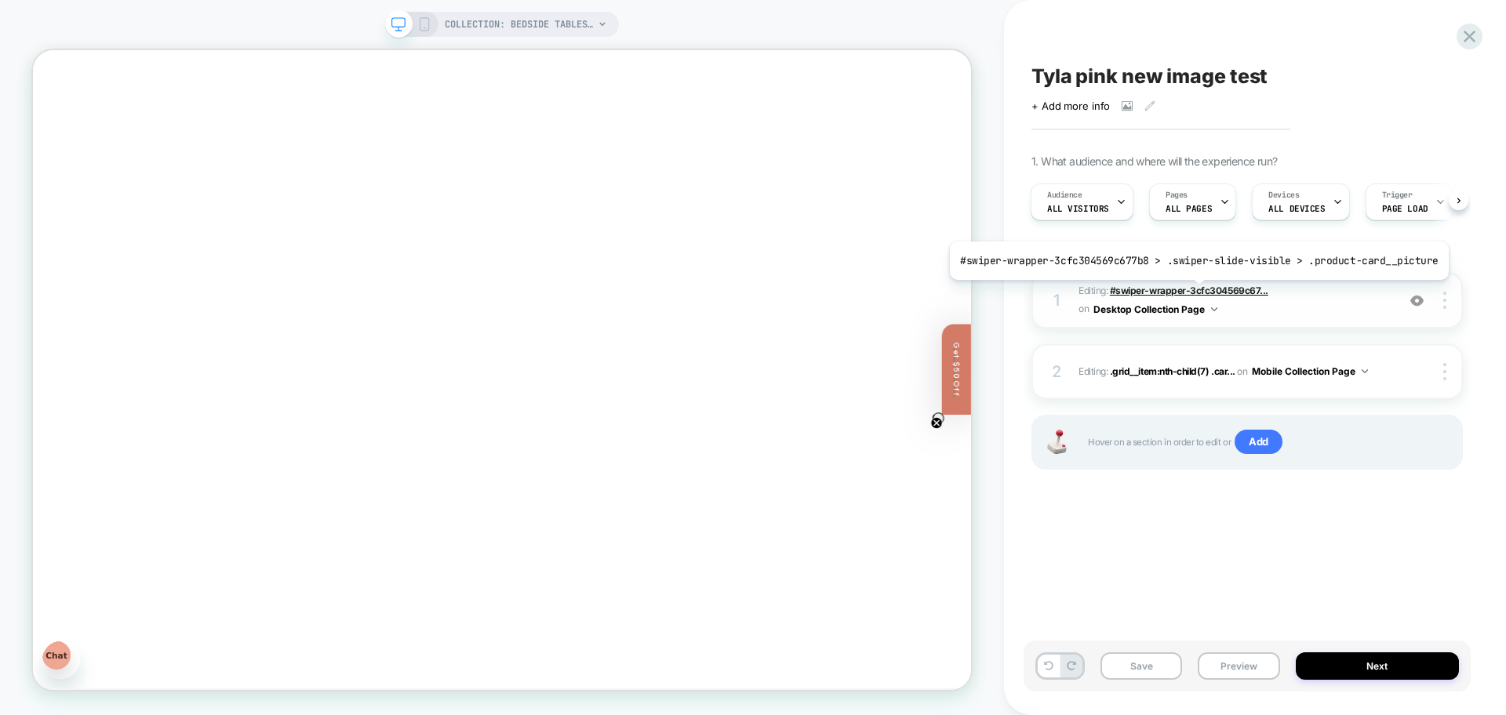
click at [1192, 292] on span "#swiper-wrapper-3cfc304569c67..." at bounding box center [1189, 291] width 158 height 12
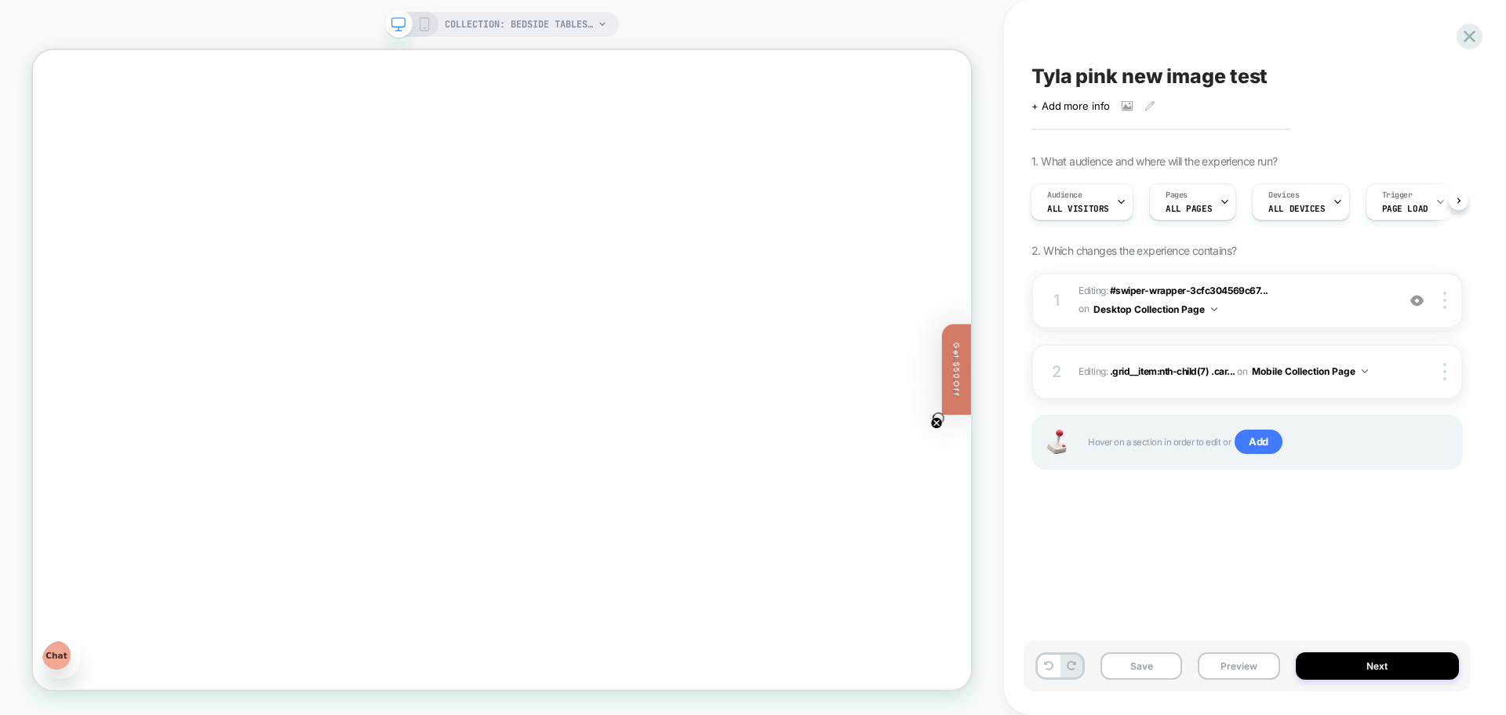
click at [1278, 293] on span "Editing : #swiper-wrapper-3cfc304569c67... #swiper-wrapper-3cfc304569c677b8 > .…" at bounding box center [1233, 300] width 310 height 37
click at [1417, 301] on img at bounding box center [1416, 300] width 13 height 13
click at [1413, 304] on img at bounding box center [1416, 300] width 13 height 13
click at [1148, 368] on span ".grid__item:nth-child(7) .car..." at bounding box center [1172, 371] width 125 height 12
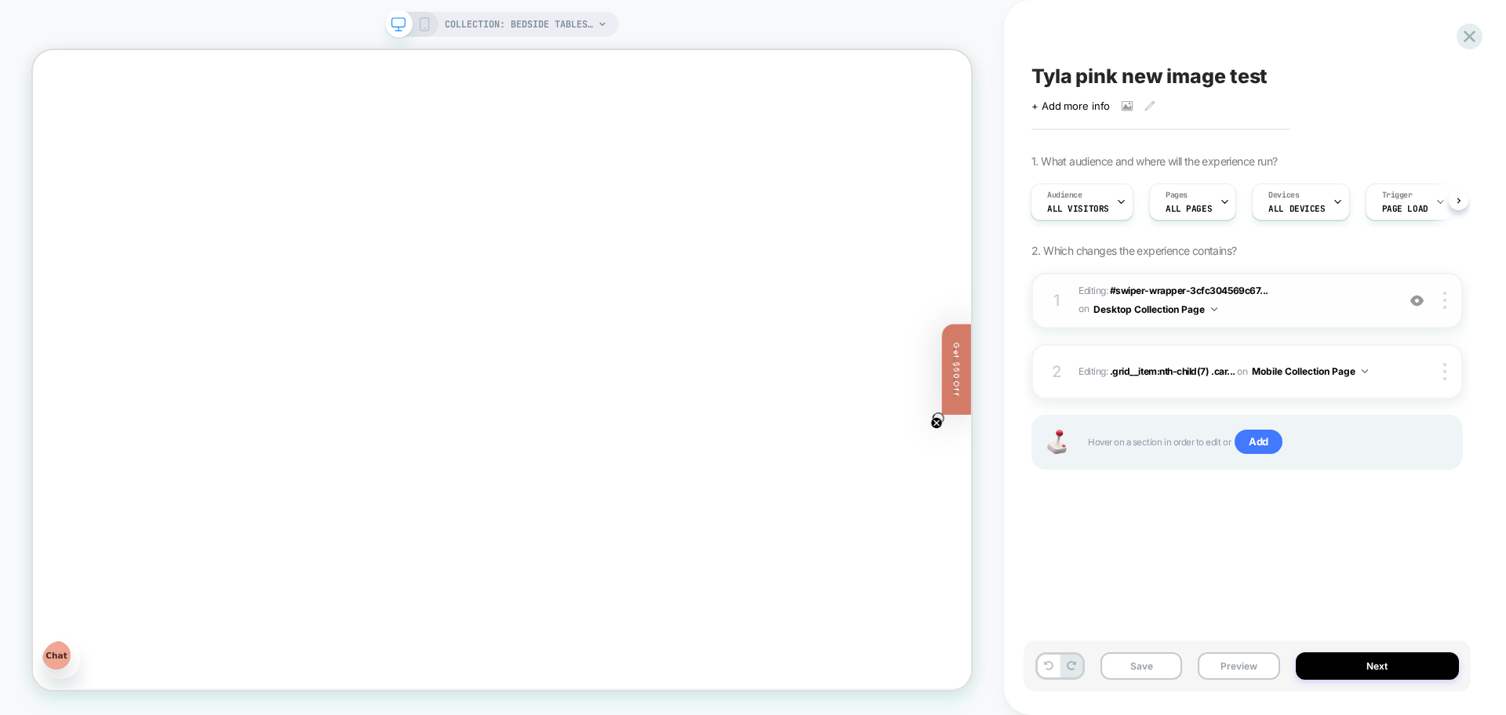
click at [422, 21] on icon at bounding box center [424, 24] width 14 height 14
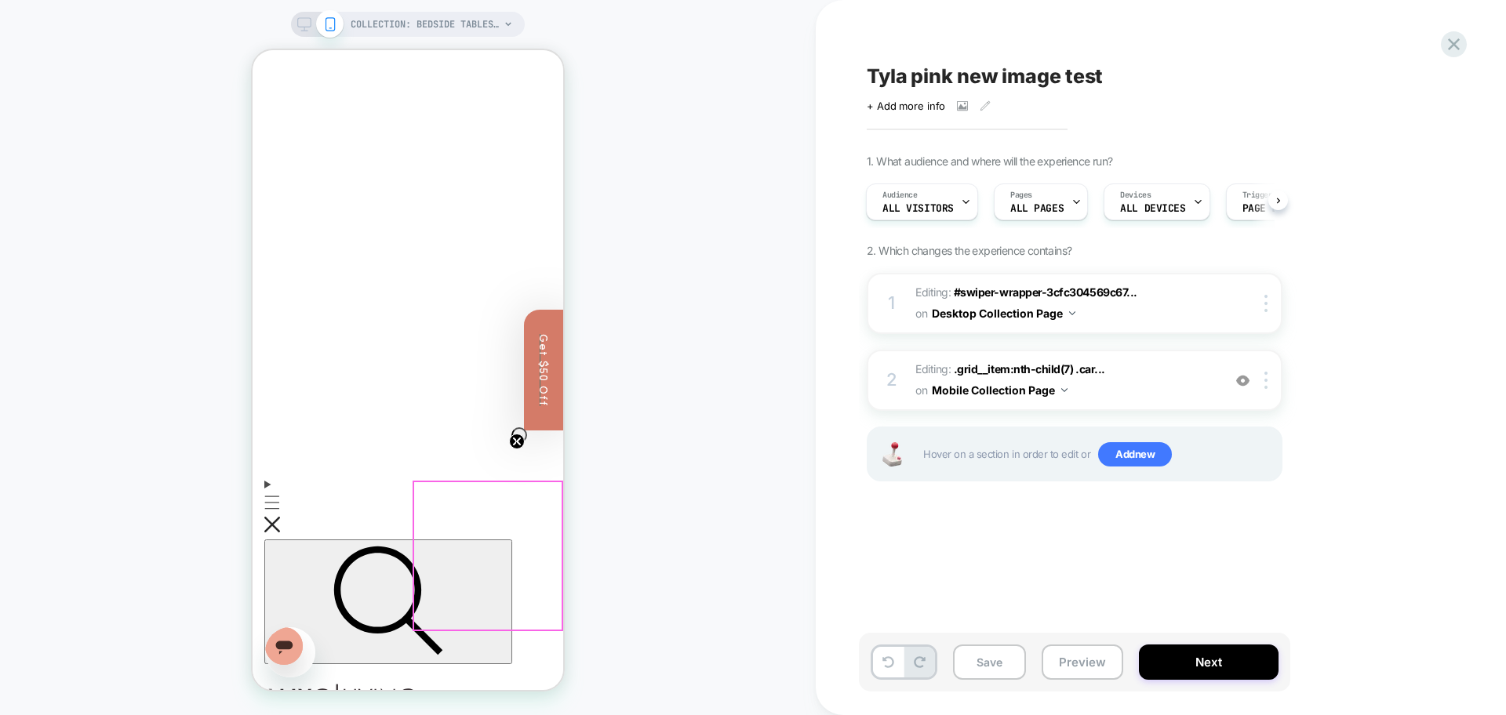
scroll to position [2158, 0]
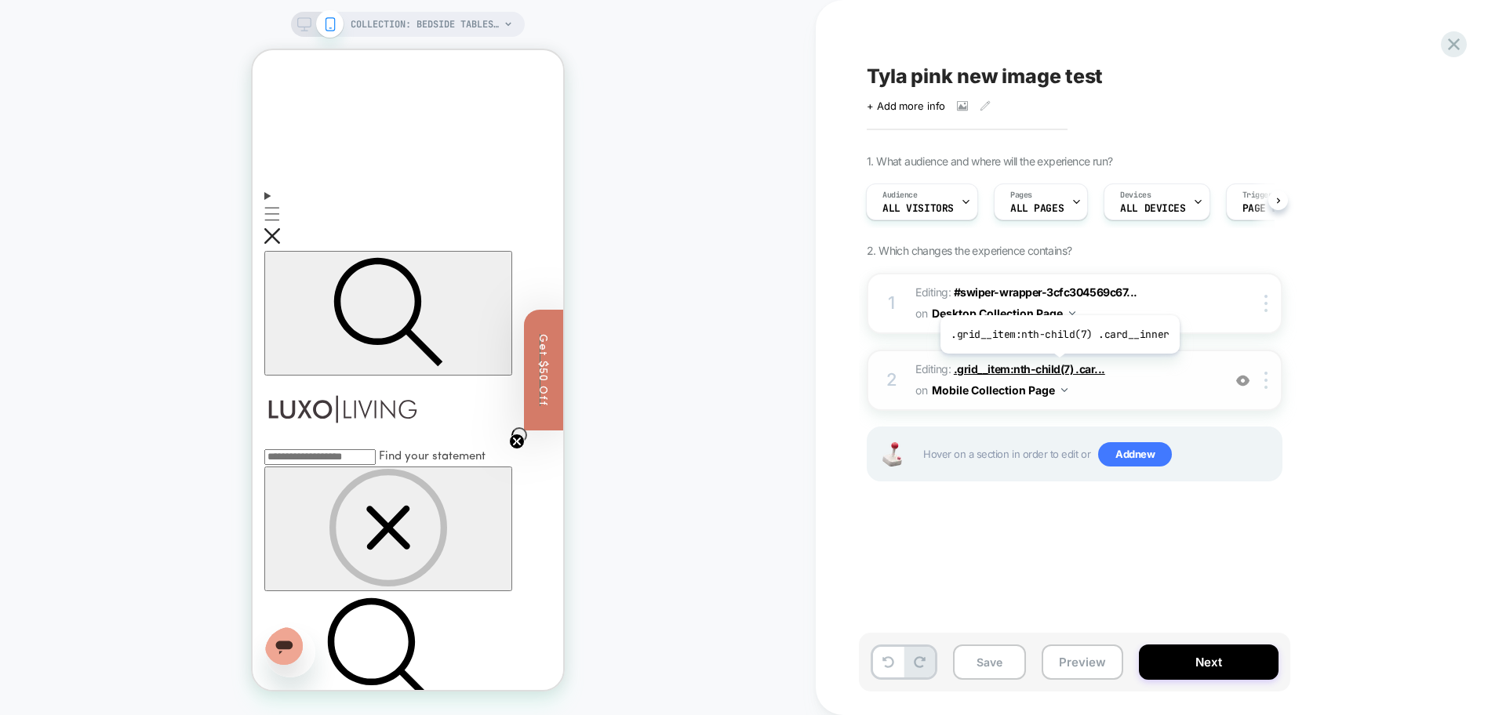
click at [1057, 365] on span ".grid__item:nth-child(7) .car..." at bounding box center [1029, 368] width 151 height 13
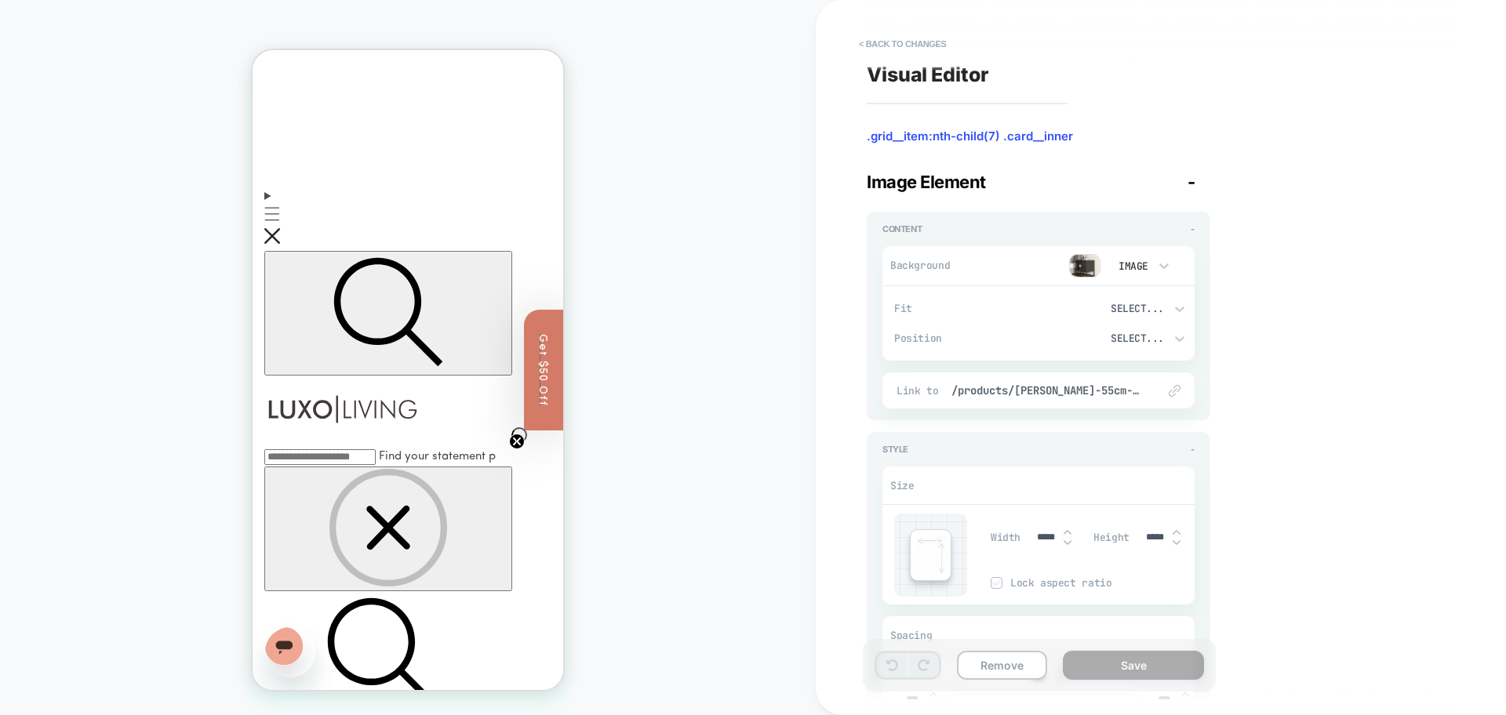
scroll to position [587, 0]
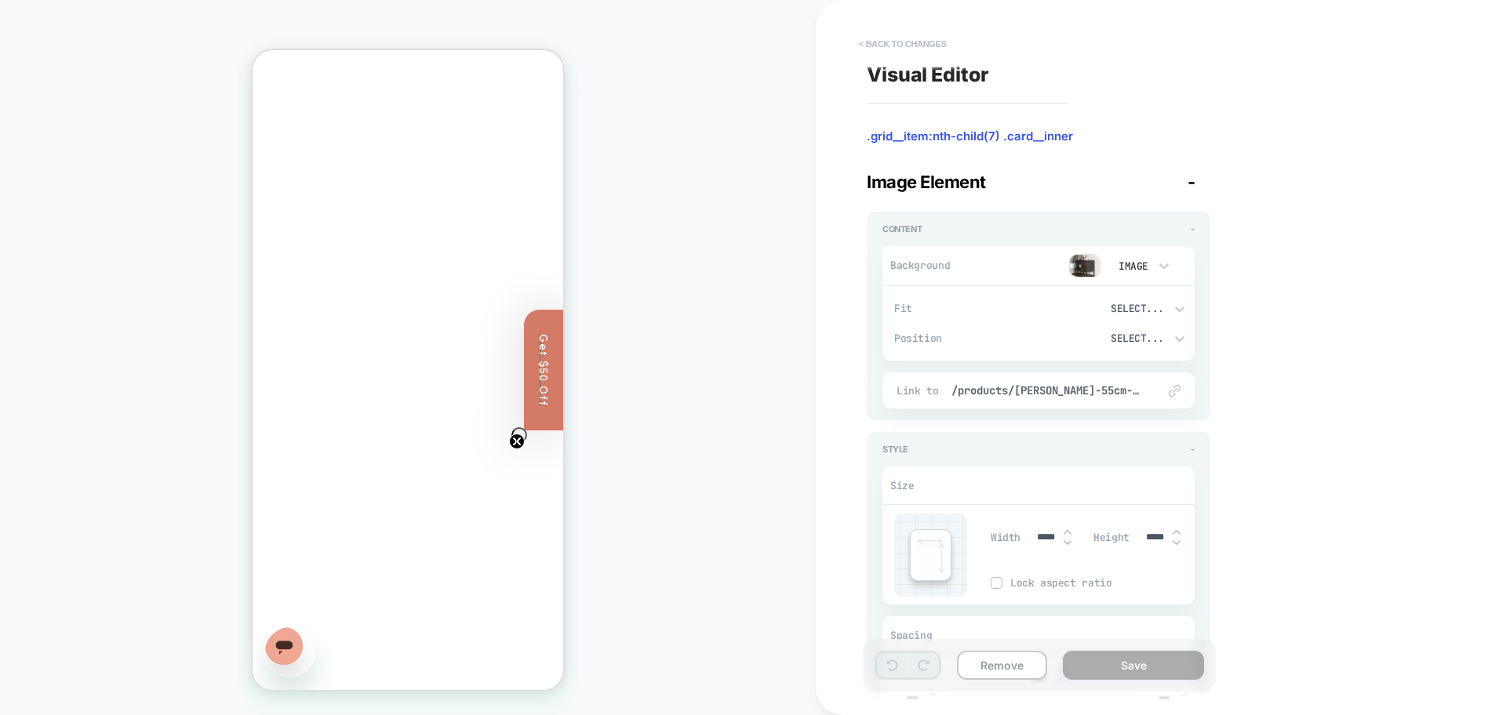
click at [899, 34] on button "< Back to changes" at bounding box center [903, 43] width 104 height 25
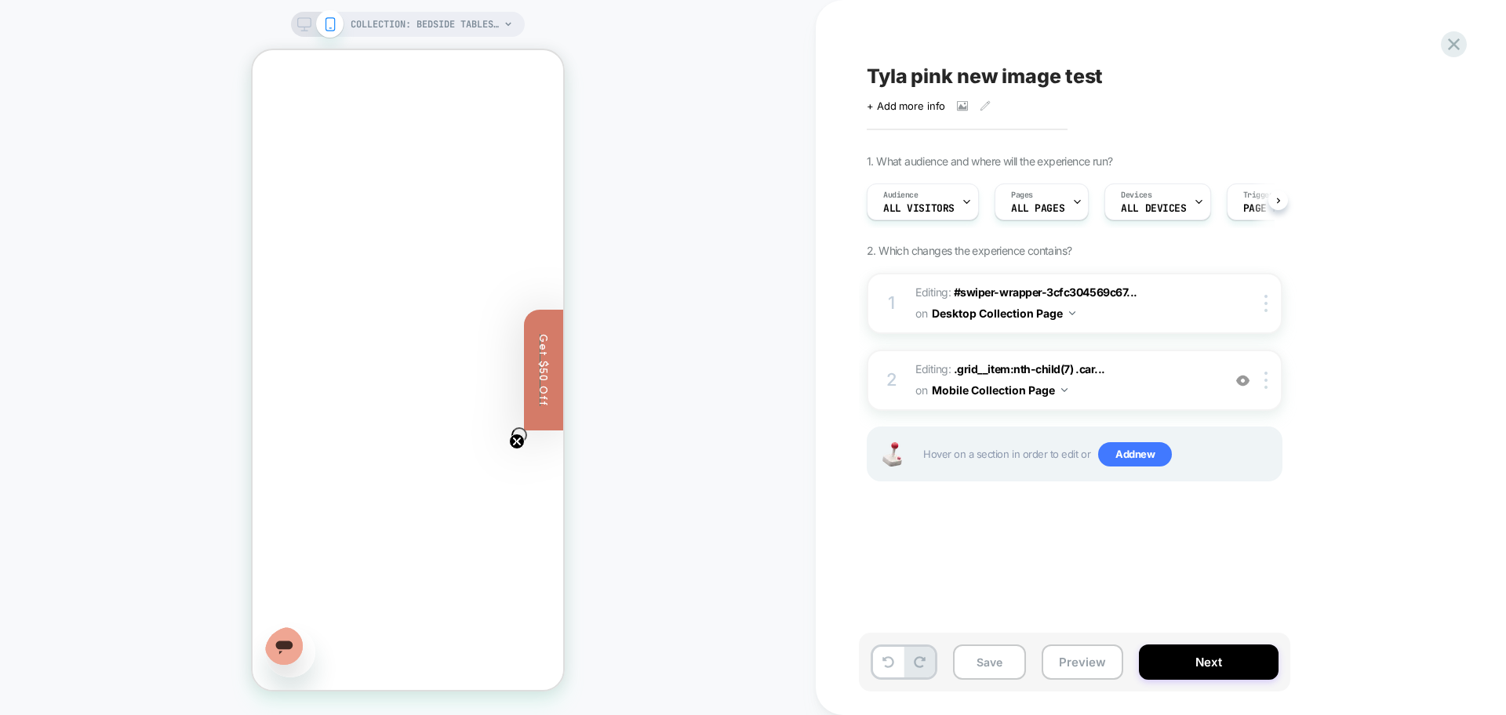
scroll to position [0, 1]
click at [1078, 657] on button "Preview" at bounding box center [1082, 662] width 82 height 35
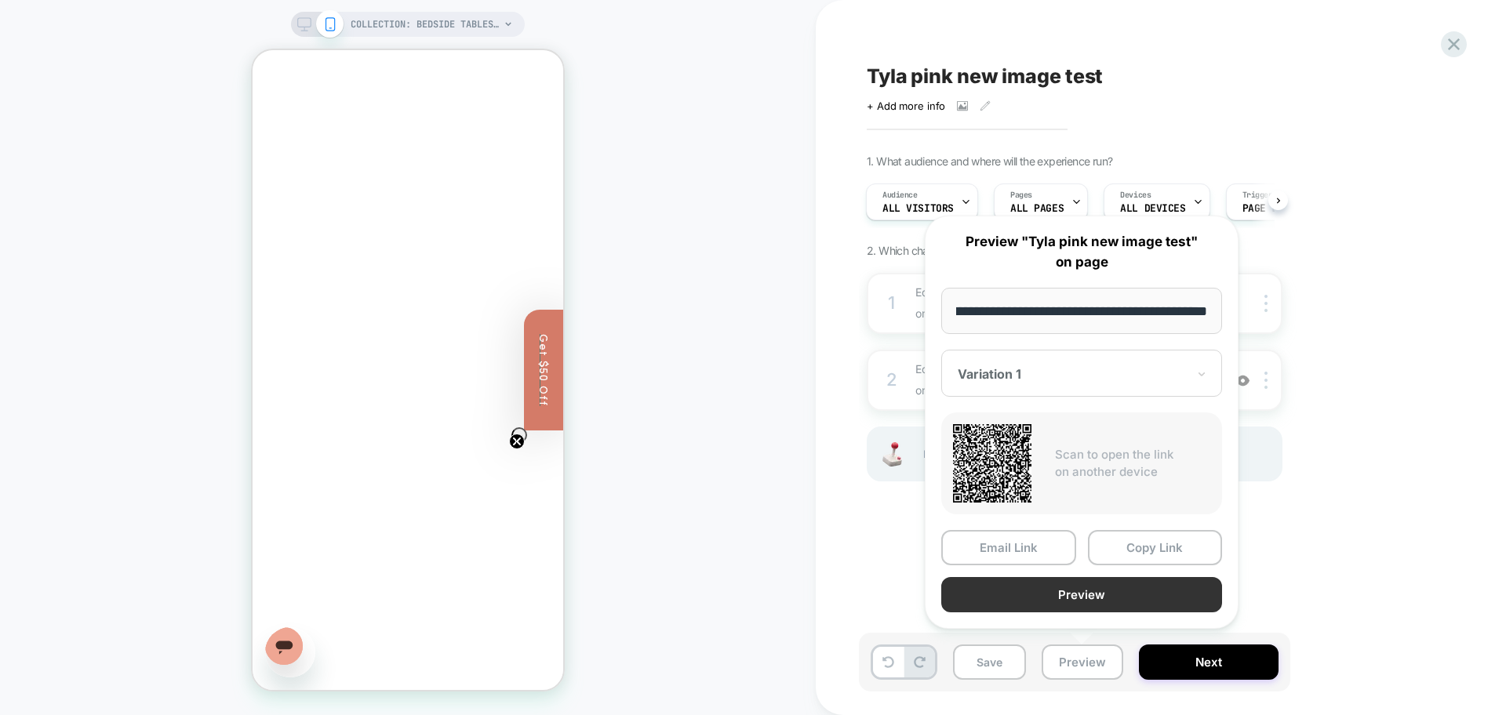
scroll to position [0, 0]
click at [1121, 594] on button "Preview" at bounding box center [1081, 594] width 281 height 35
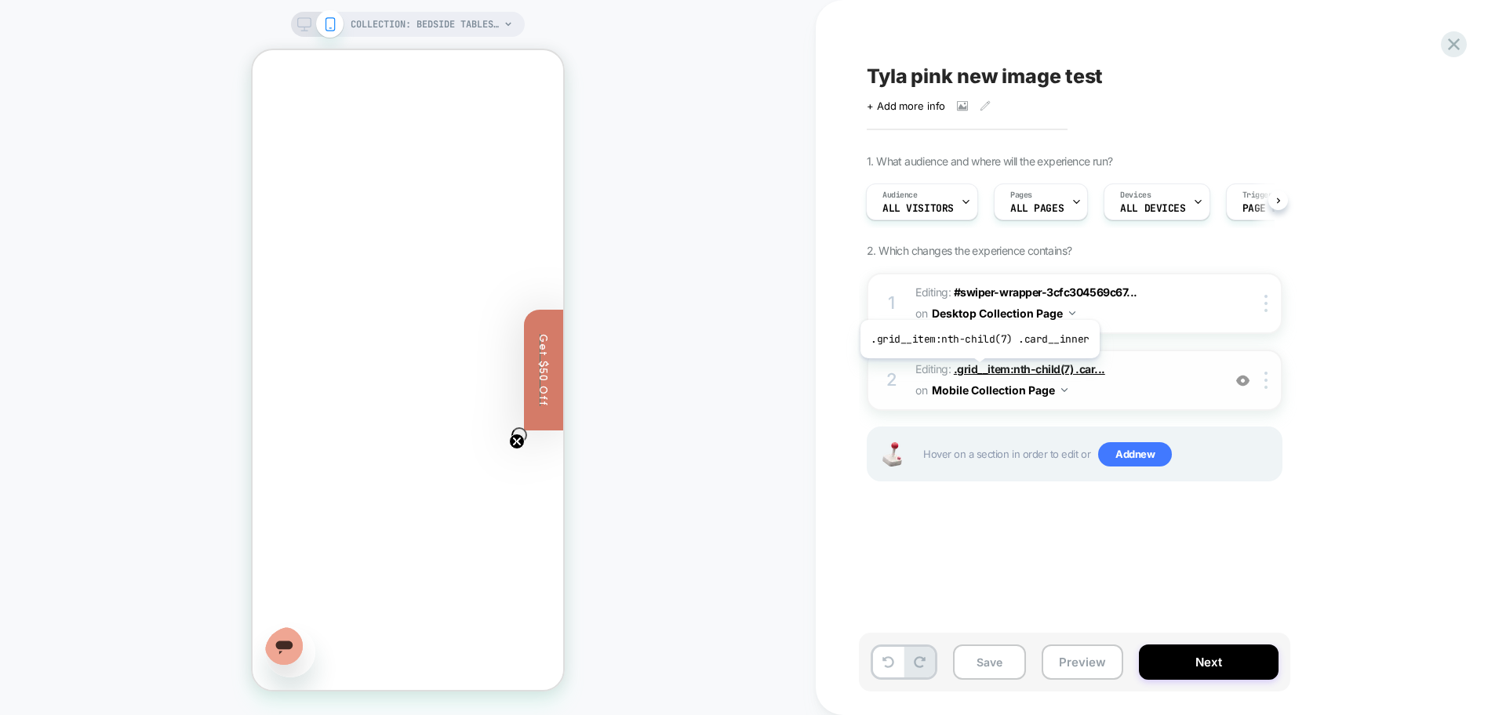
click at [977, 370] on span ".grid__item:nth-child(7) .car..." at bounding box center [1029, 368] width 151 height 13
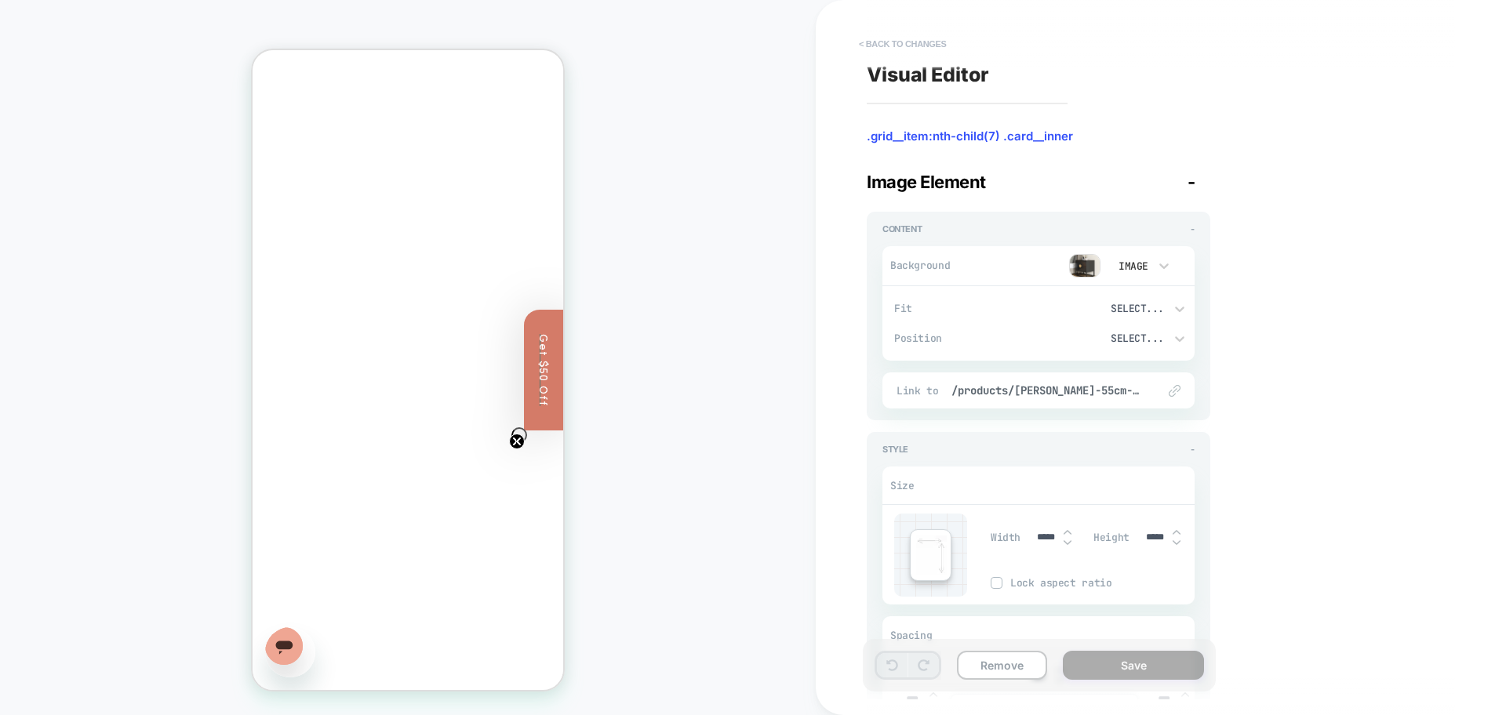
click at [887, 46] on button "< Back to changes" at bounding box center [903, 43] width 104 height 25
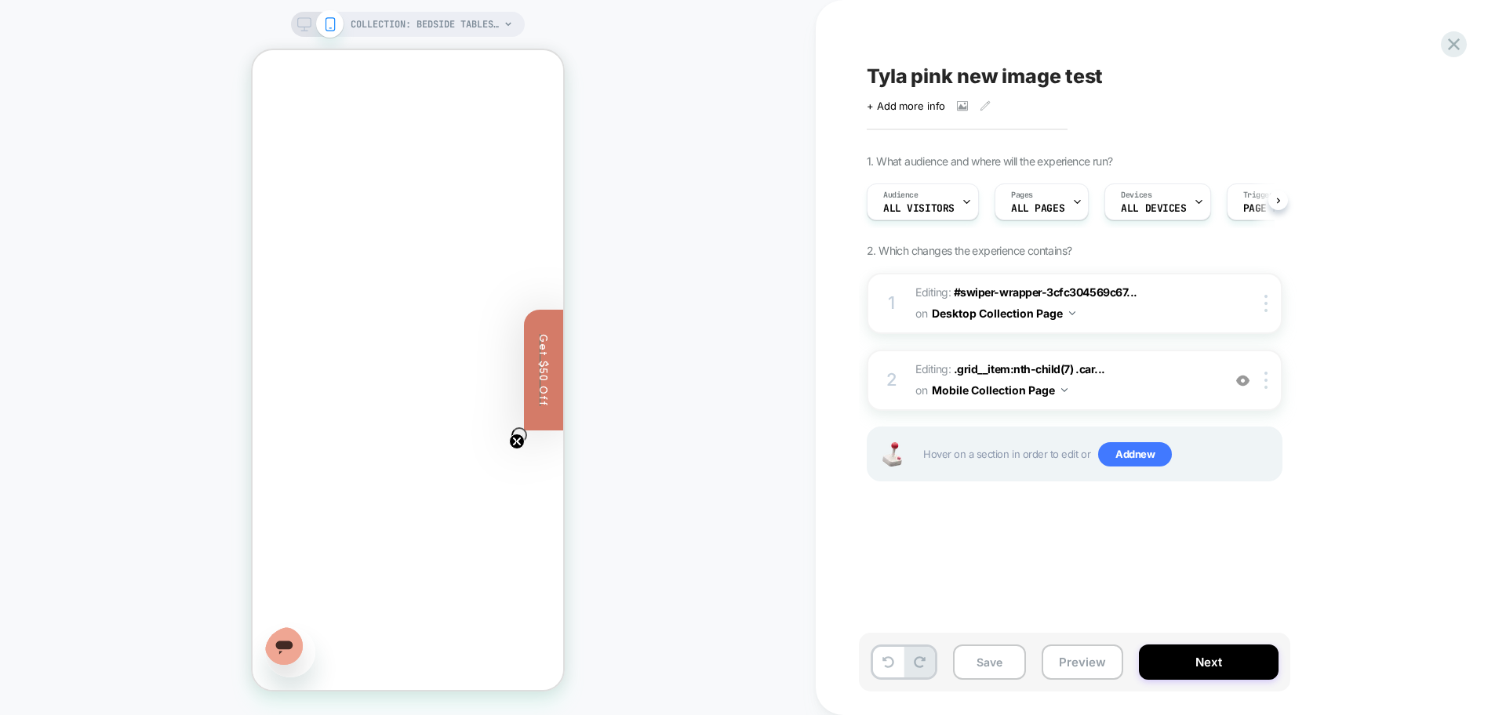
scroll to position [0, 1]
click at [1451, 46] on icon at bounding box center [1454, 44] width 12 height 12
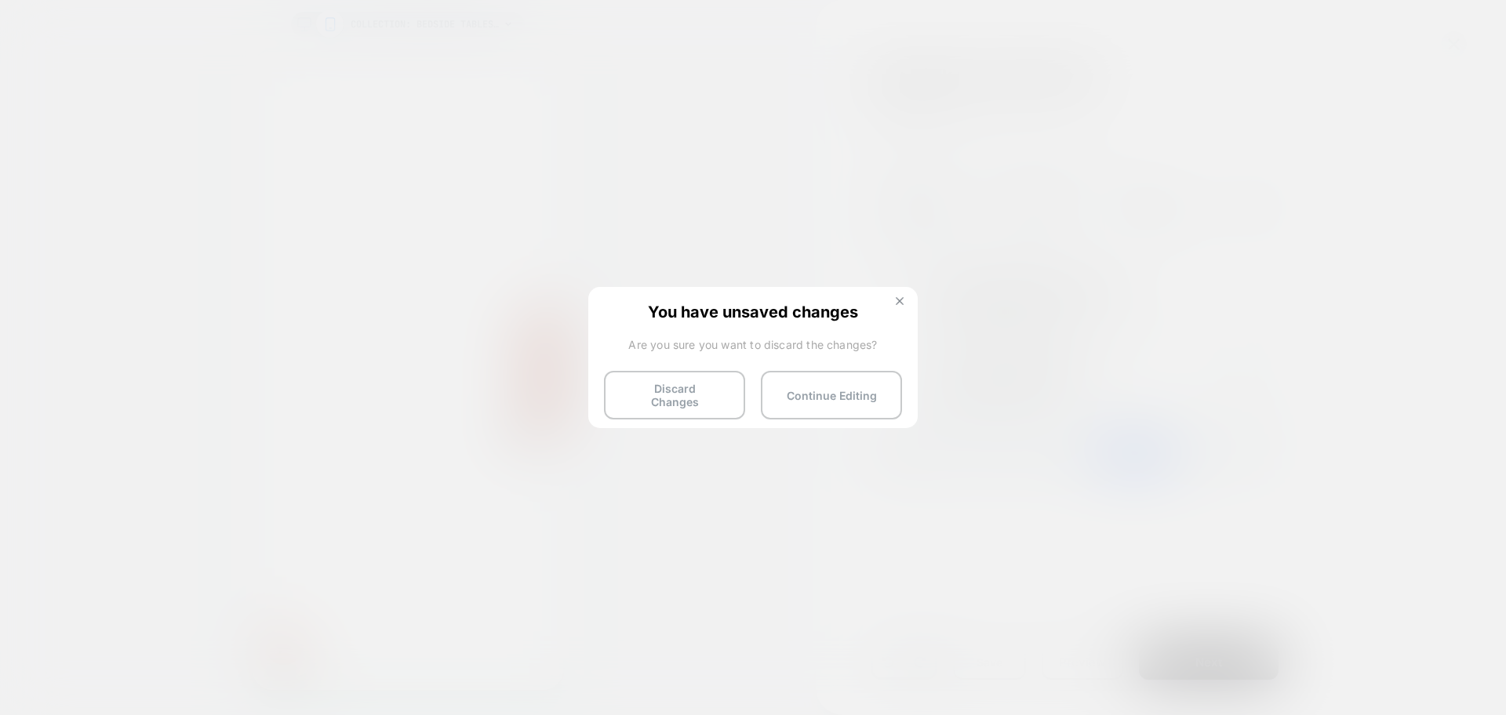
click at [893, 302] on button at bounding box center [899, 302] width 17 height 13
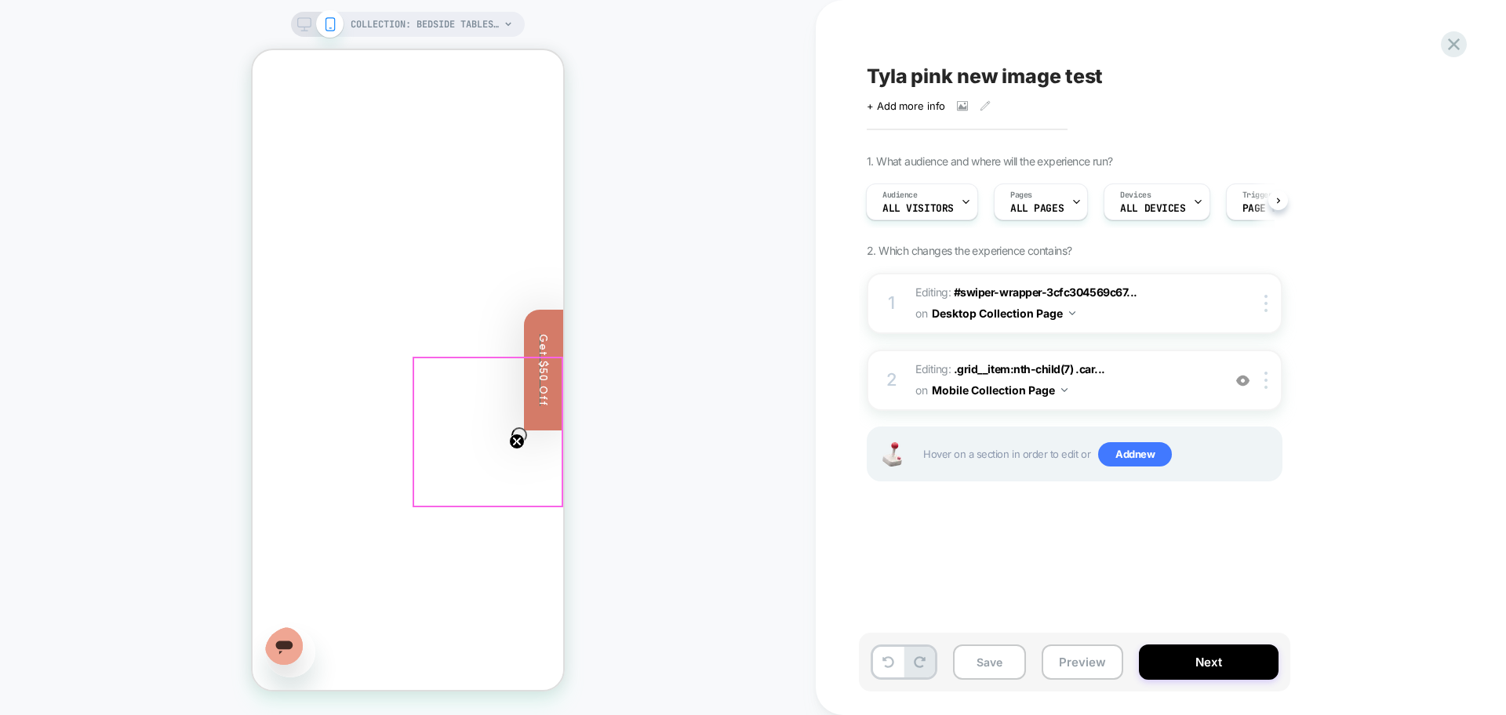
scroll to position [881, 0]
click at [1242, 381] on img at bounding box center [1242, 380] width 13 height 13
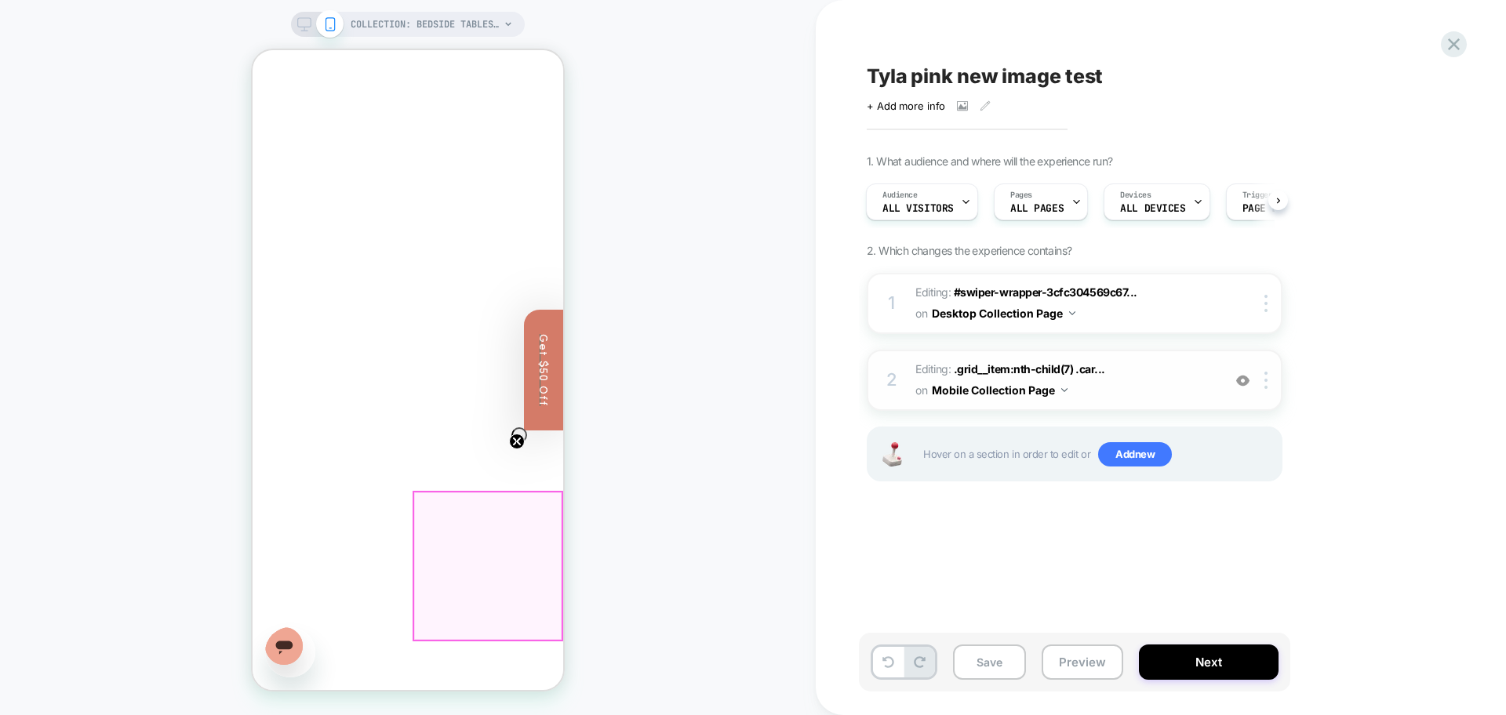
scroll to position [979, 0]
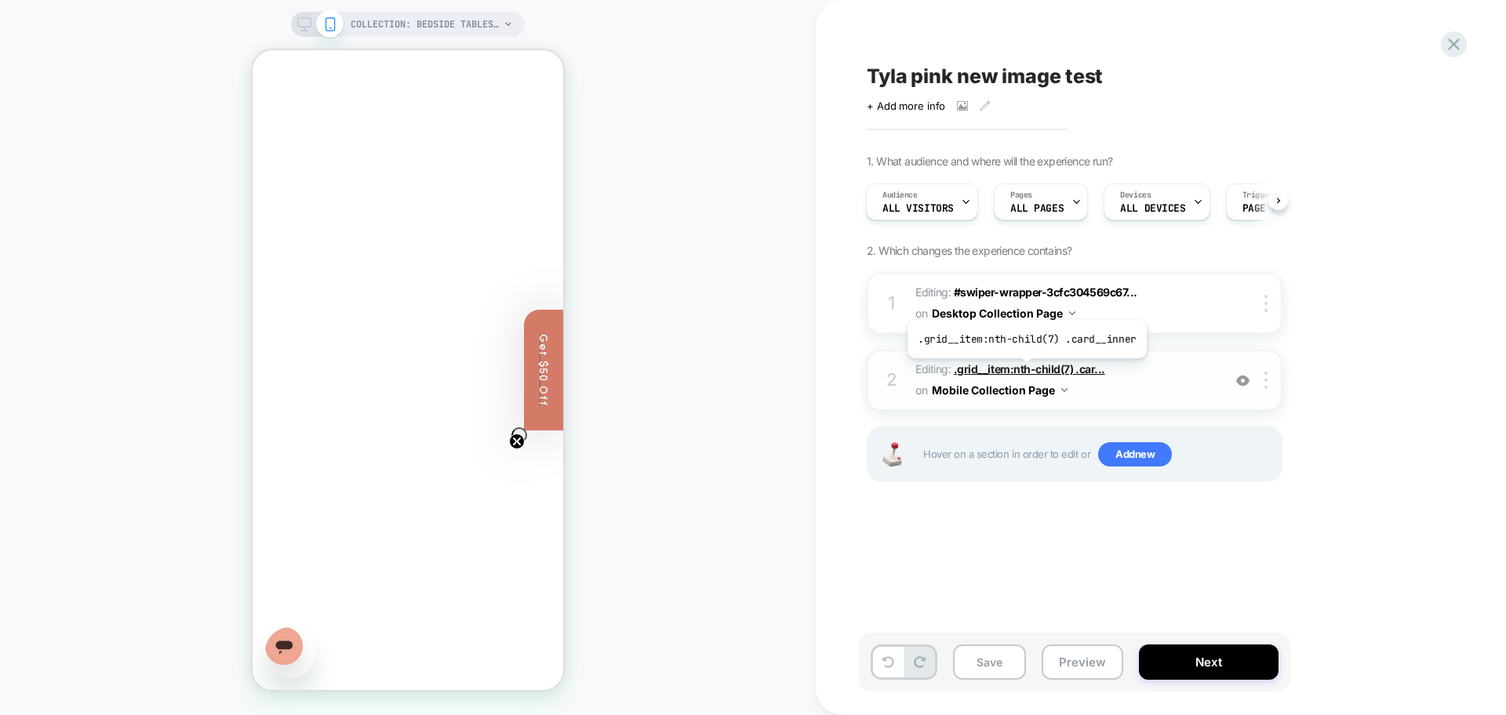
click at [1024, 369] on span ".grid__item:nth-child(7) .car..." at bounding box center [1029, 368] width 151 height 13
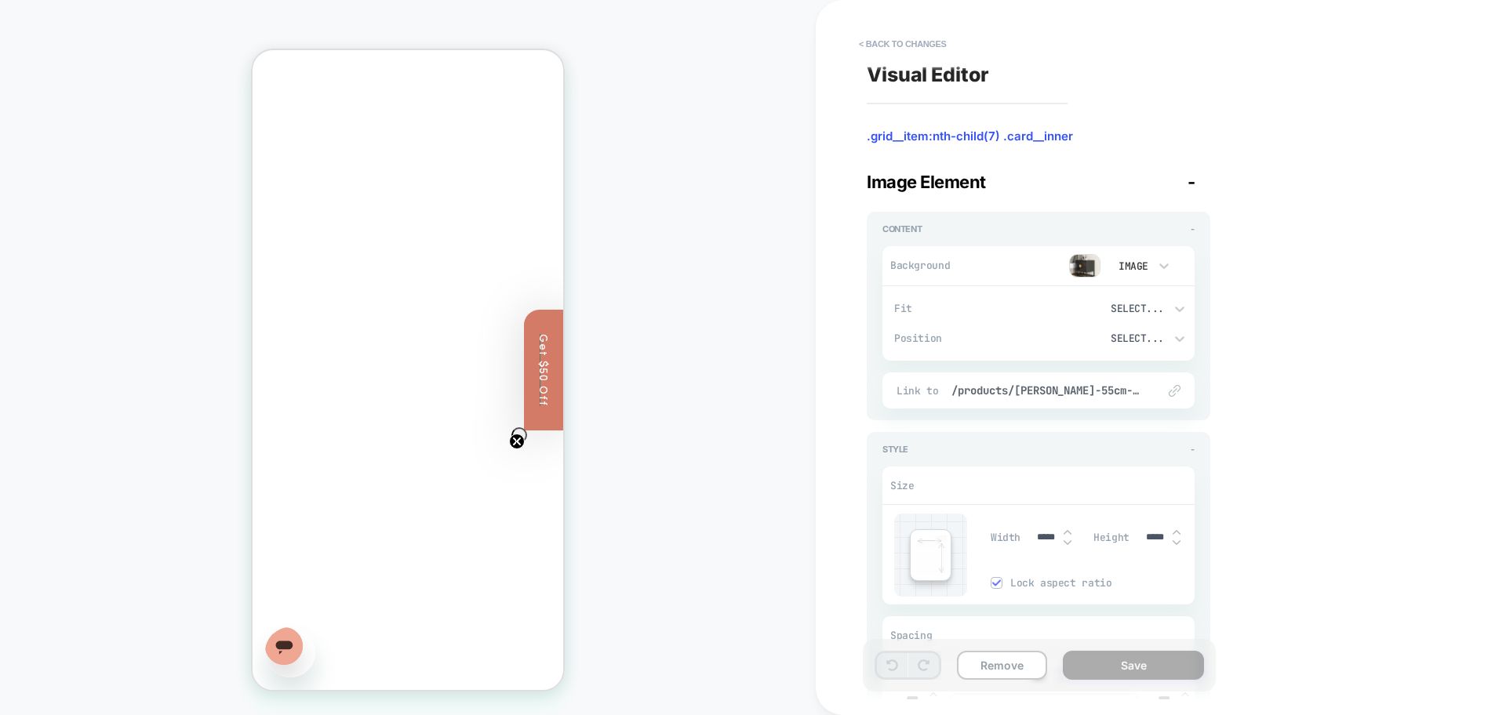
scroll to position [587, 0]
type textarea "*"
click at [914, 45] on button "< Back to changes" at bounding box center [903, 43] width 104 height 25
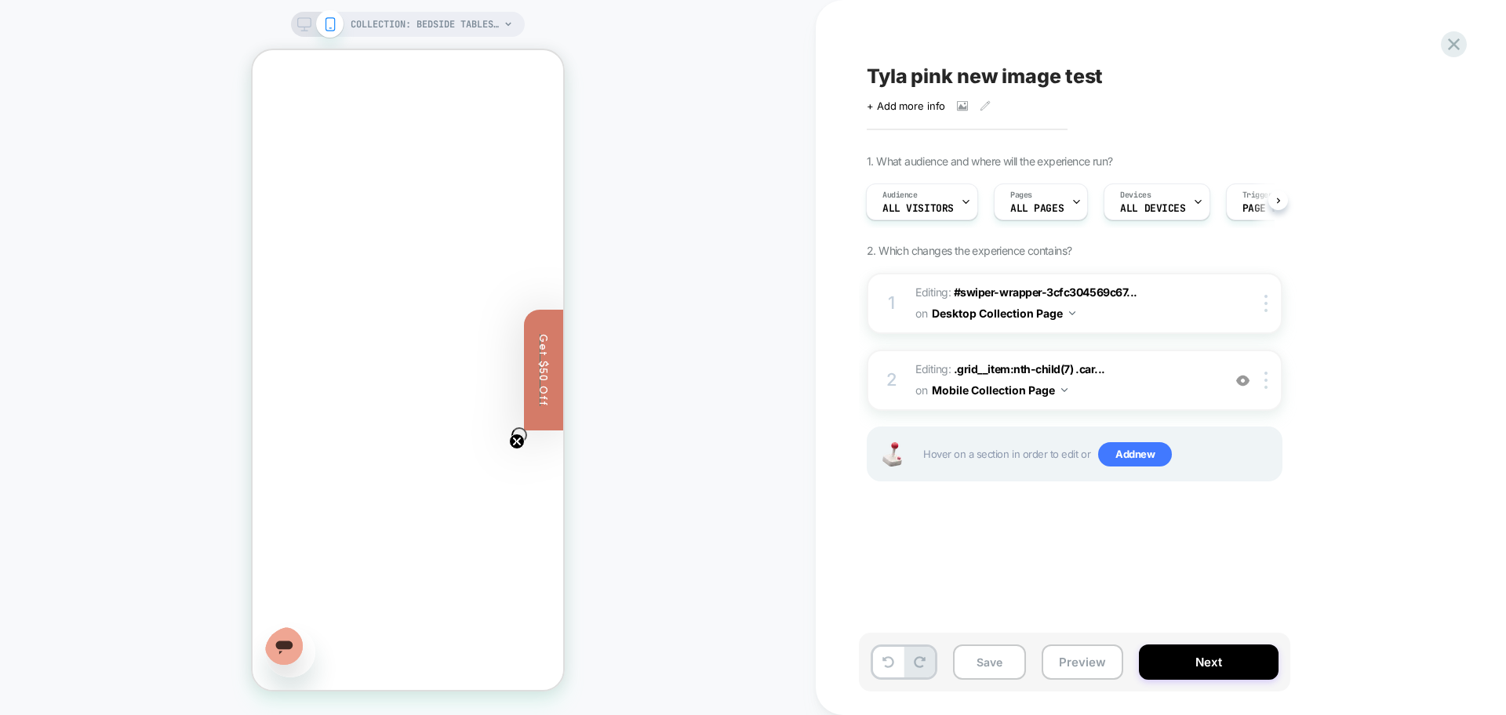
scroll to position [1371, 0]
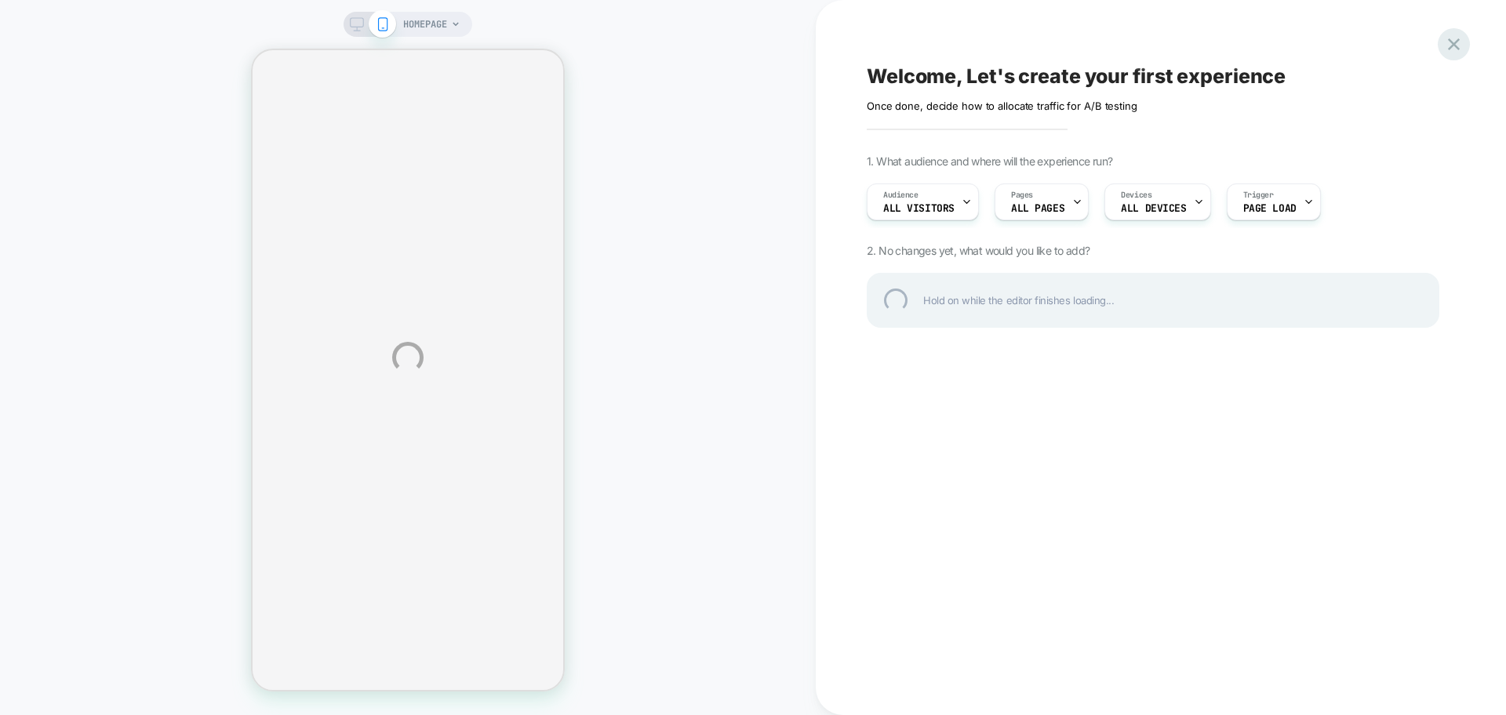
click at [1450, 55] on div at bounding box center [1453, 44] width 32 height 32
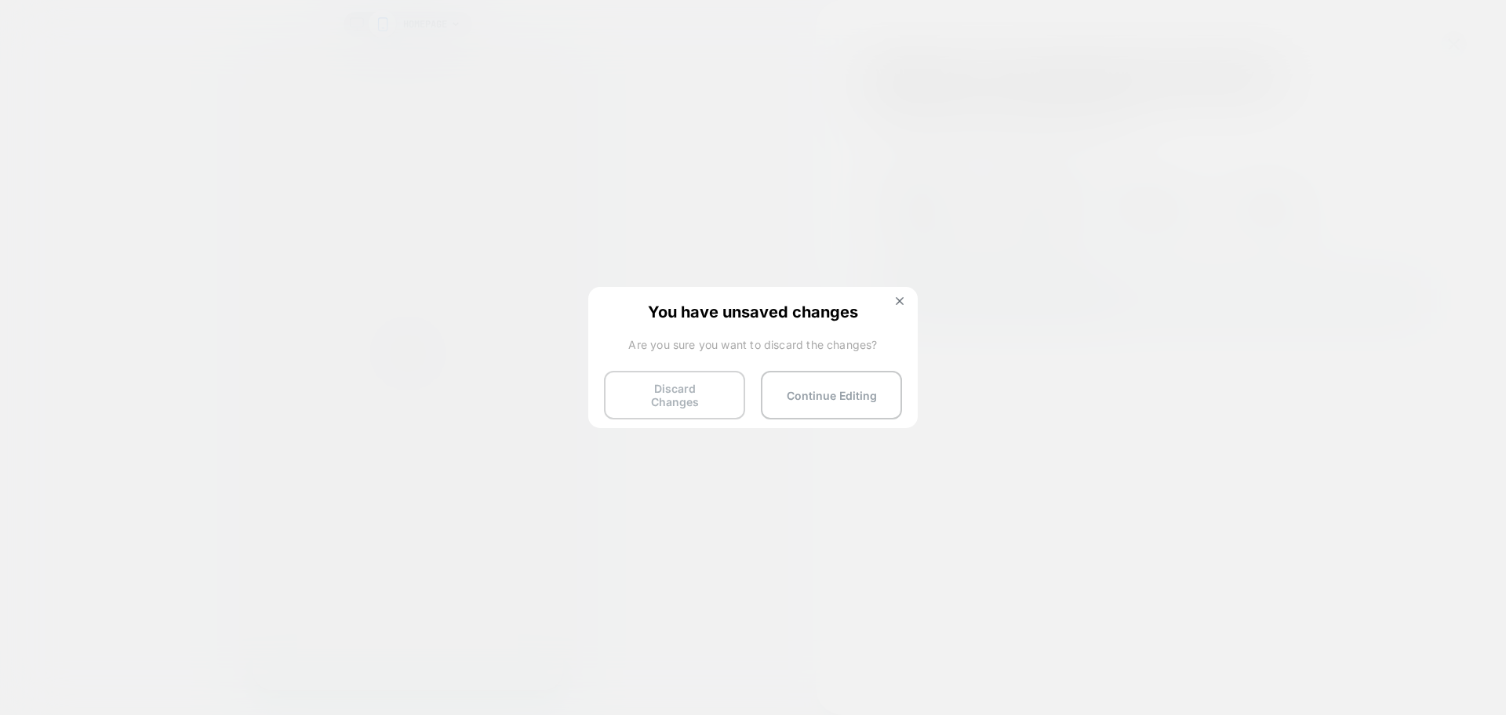
click at [692, 388] on button "Discard Changes" at bounding box center [674, 395] width 141 height 49
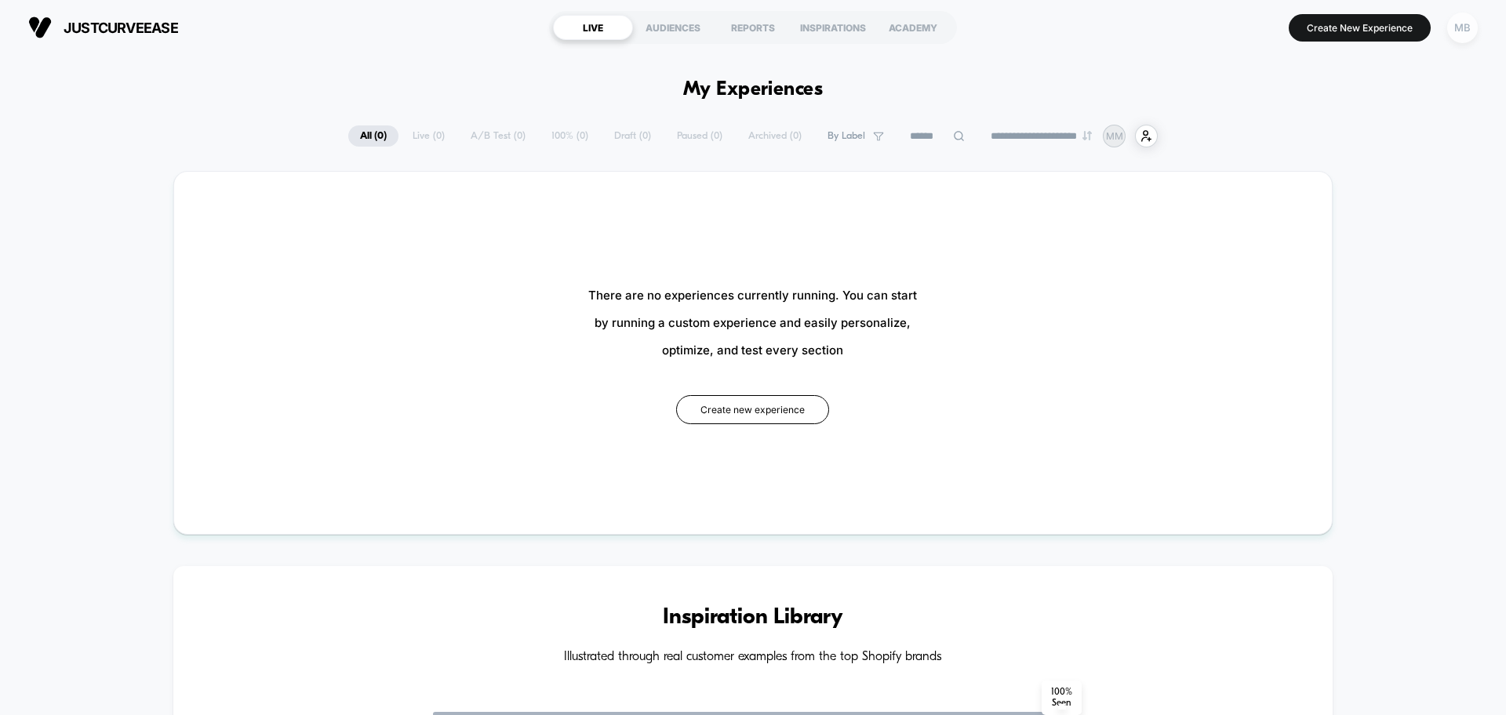
click at [1456, 30] on div "MB" at bounding box center [1462, 28] width 31 height 31
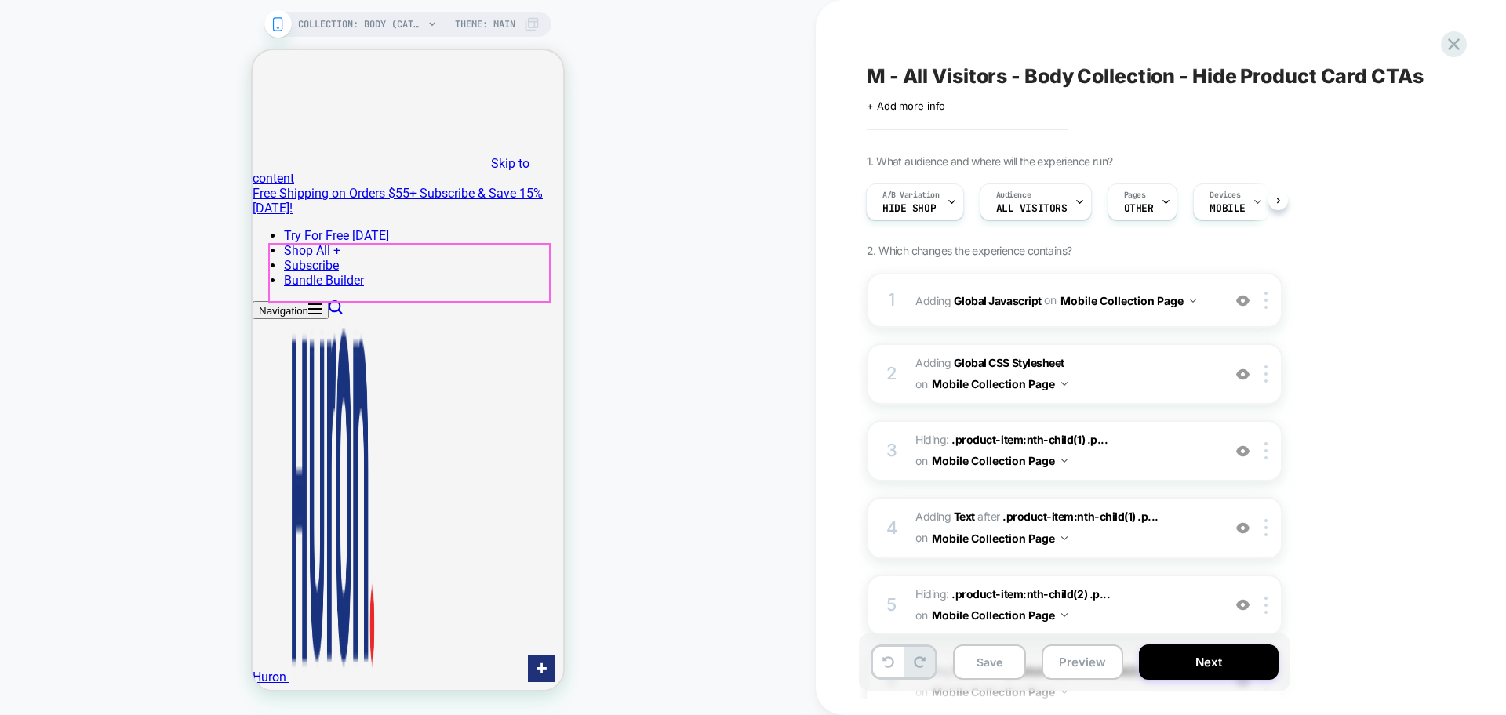
scroll to position [588, 0]
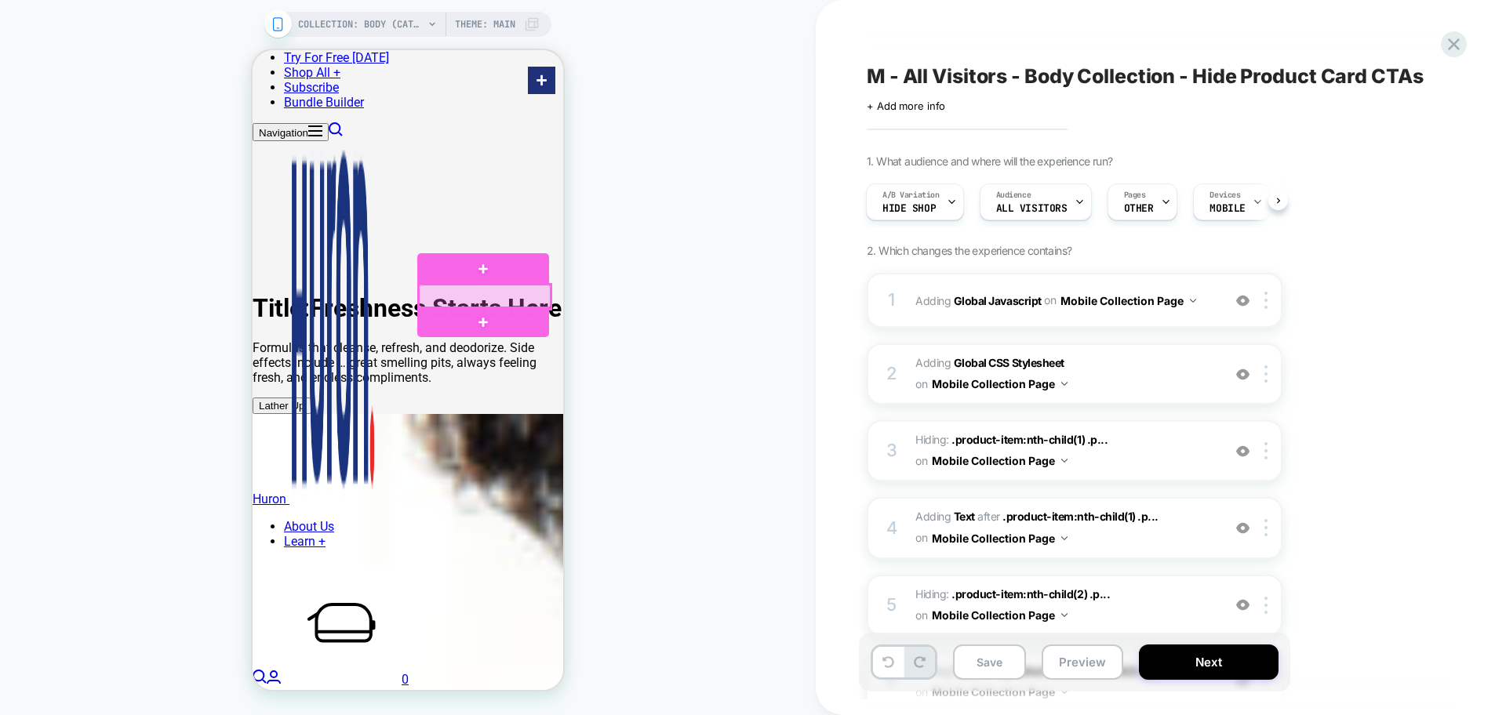
click at [491, 299] on div at bounding box center [485, 297] width 132 height 24
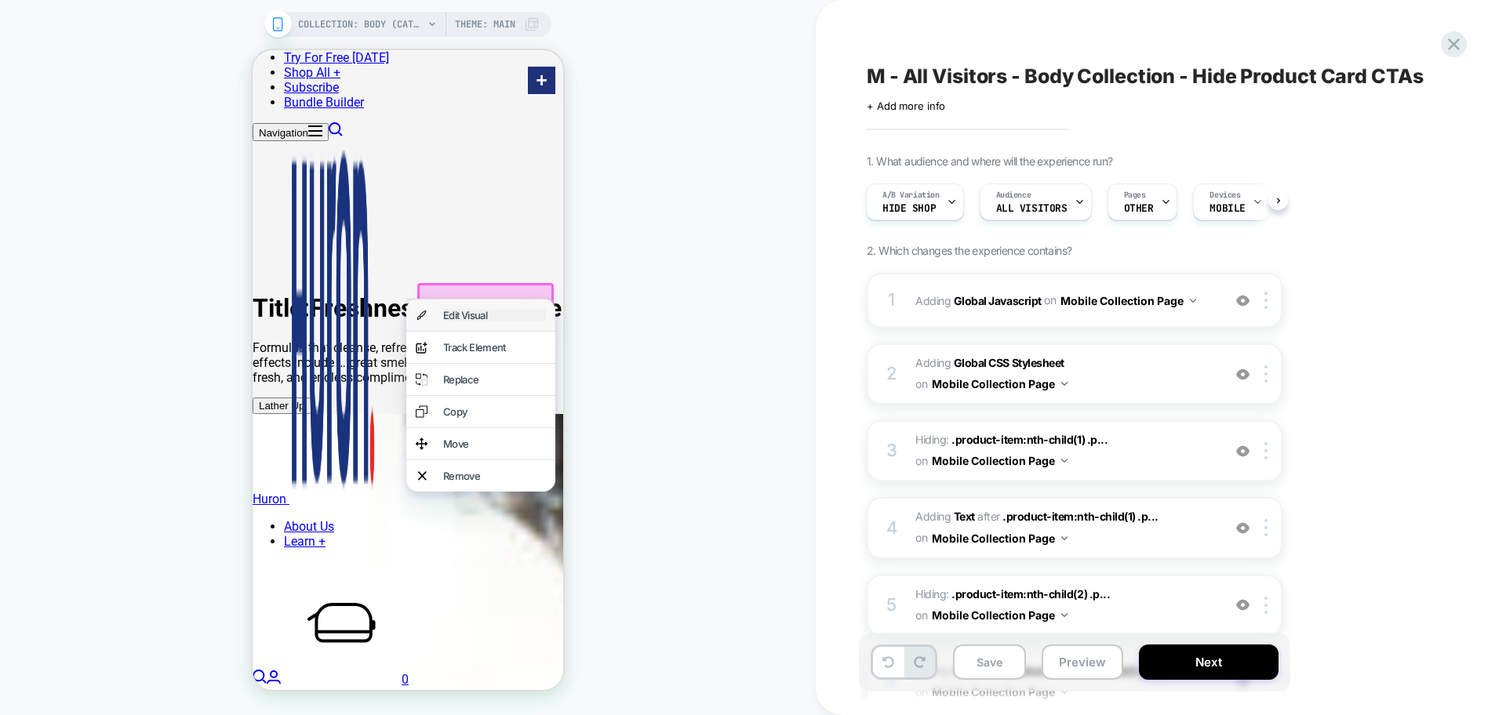
click at [484, 314] on div "Edit Visual" at bounding box center [494, 315] width 103 height 13
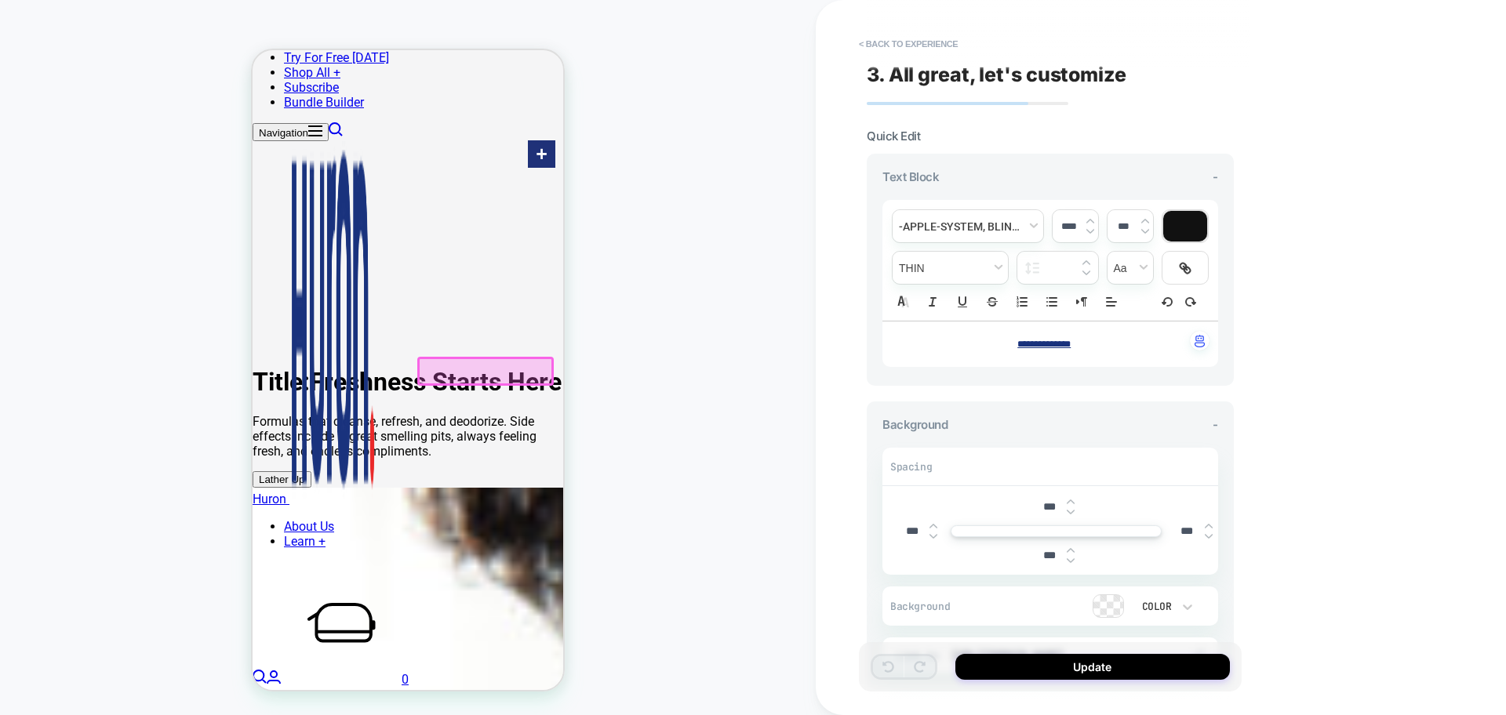
scroll to position [514, 0]
drag, startPoint x: 1051, startPoint y: 503, endPoint x: 1031, endPoint y: 506, distance: 19.7
click at [1031, 506] on input "***" at bounding box center [1048, 506] width 35 height 13
click at [1049, 514] on input "***" at bounding box center [1048, 506] width 35 height 13
click at [1045, 511] on input "***" at bounding box center [1048, 506] width 35 height 13
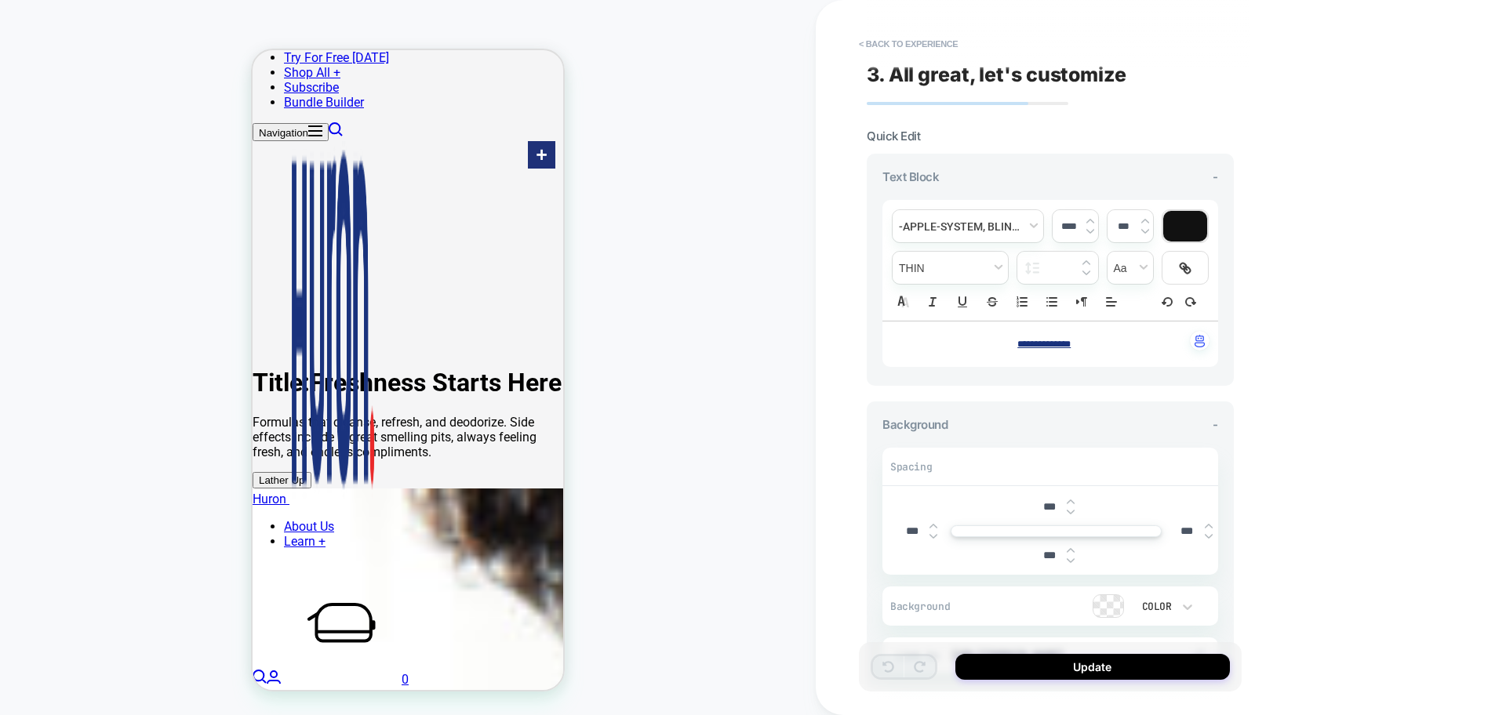
drag, startPoint x: 1045, startPoint y: 507, endPoint x: 1027, endPoint y: 505, distance: 18.2
click at [1027, 505] on div "***" at bounding box center [1056, 507] width 324 height 32
type input "*****"
click at [1041, 558] on input "***" at bounding box center [1048, 555] width 35 height 13
type input "***"
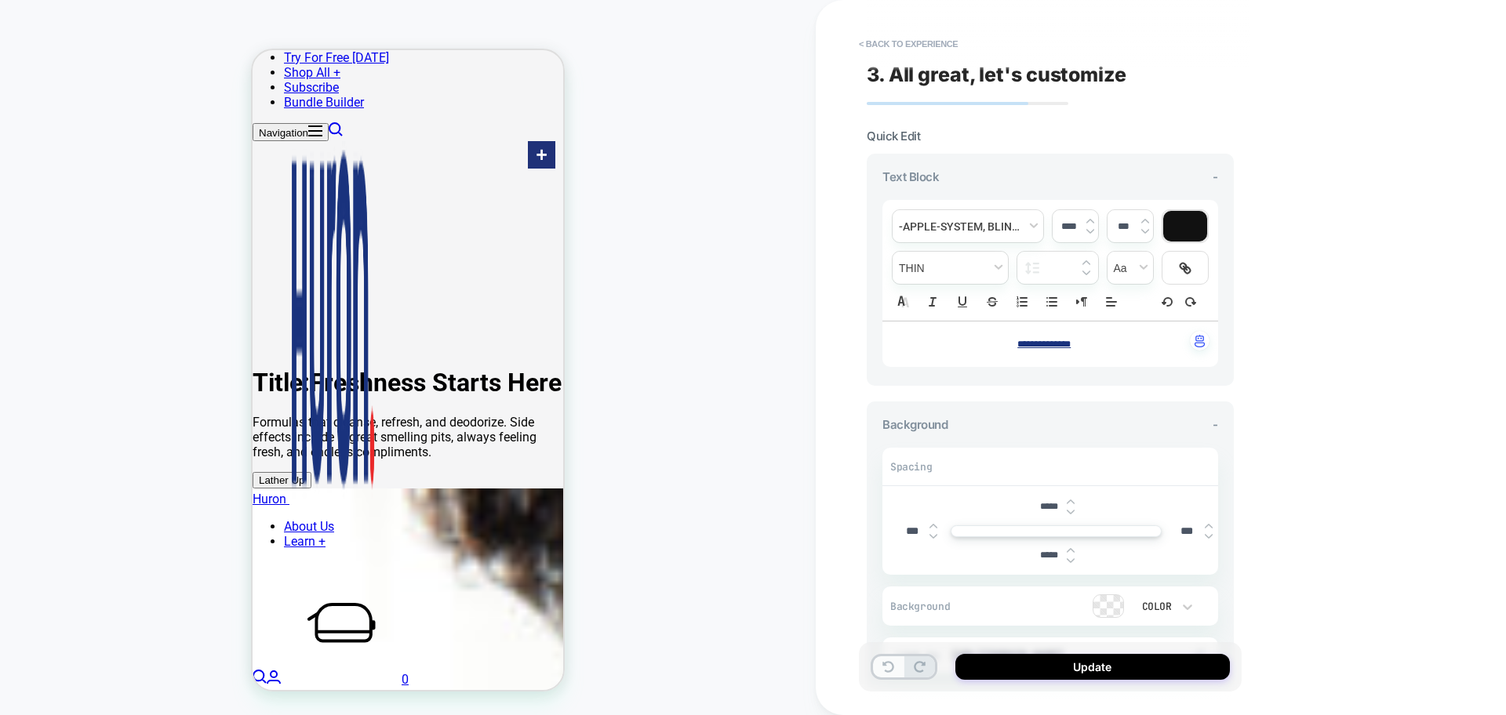
type input "*****"
click at [886, 670] on icon at bounding box center [888, 667] width 12 height 12
type input "***"
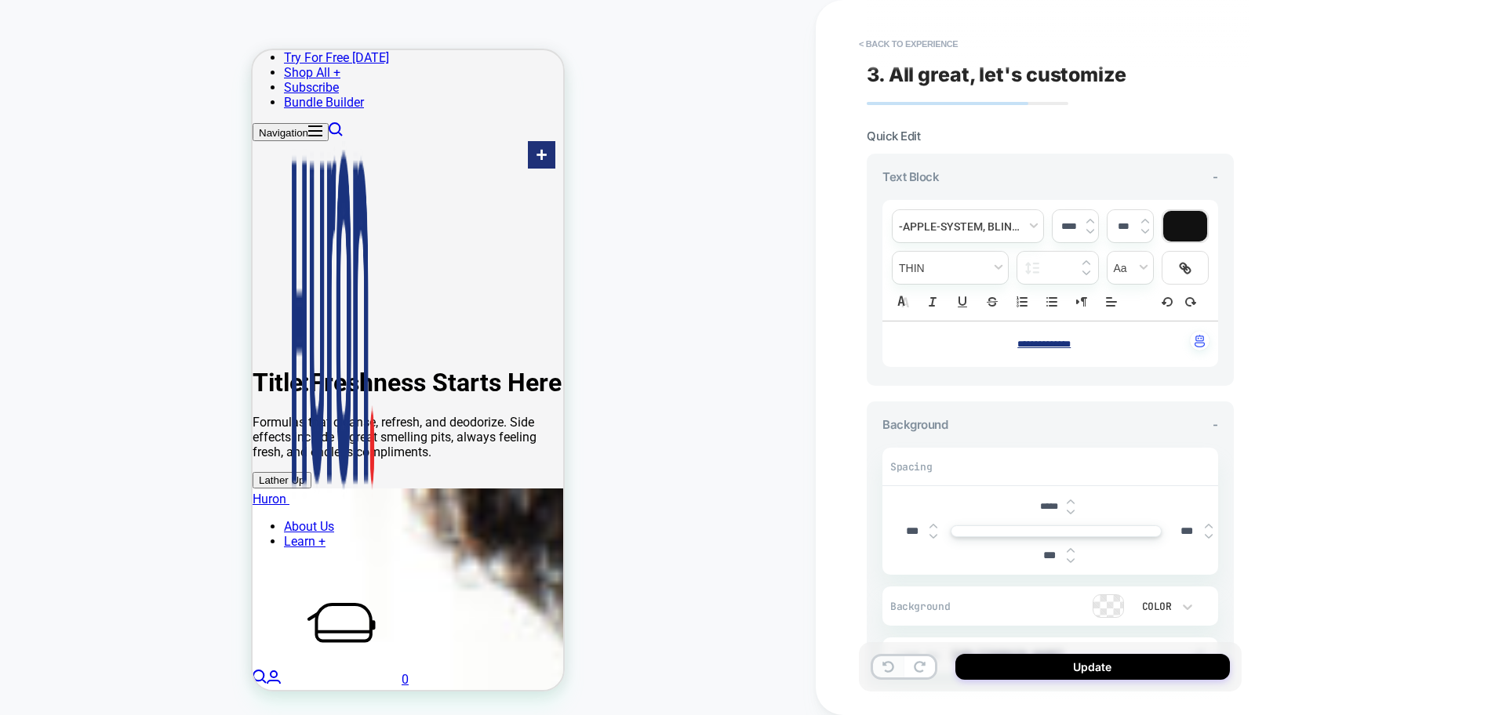
click at [886, 670] on icon at bounding box center [888, 667] width 12 height 12
click at [892, 37] on button "< Back to experience" at bounding box center [908, 43] width 114 height 25
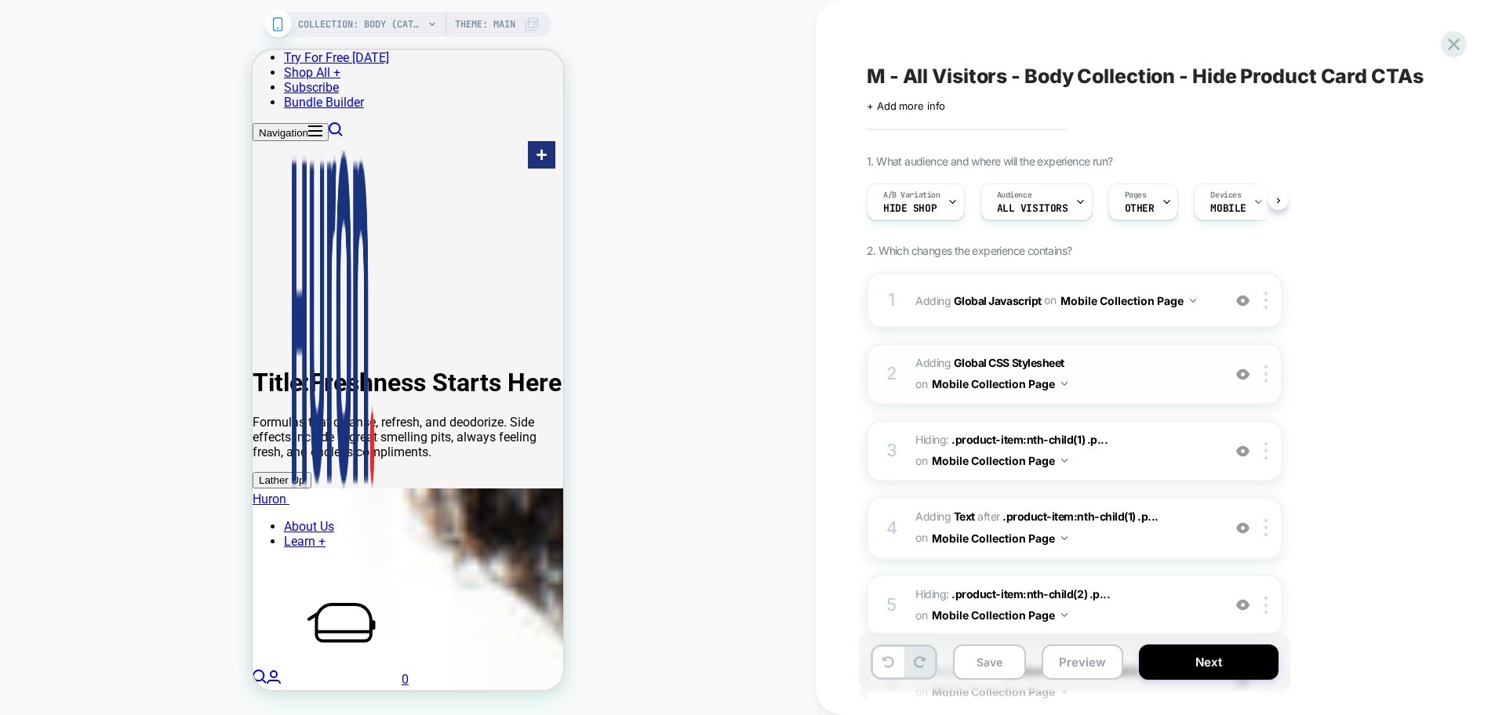
scroll to position [0, 1]
click at [994, 358] on b "Global CSS Stylesheet" at bounding box center [1009, 362] width 111 height 13
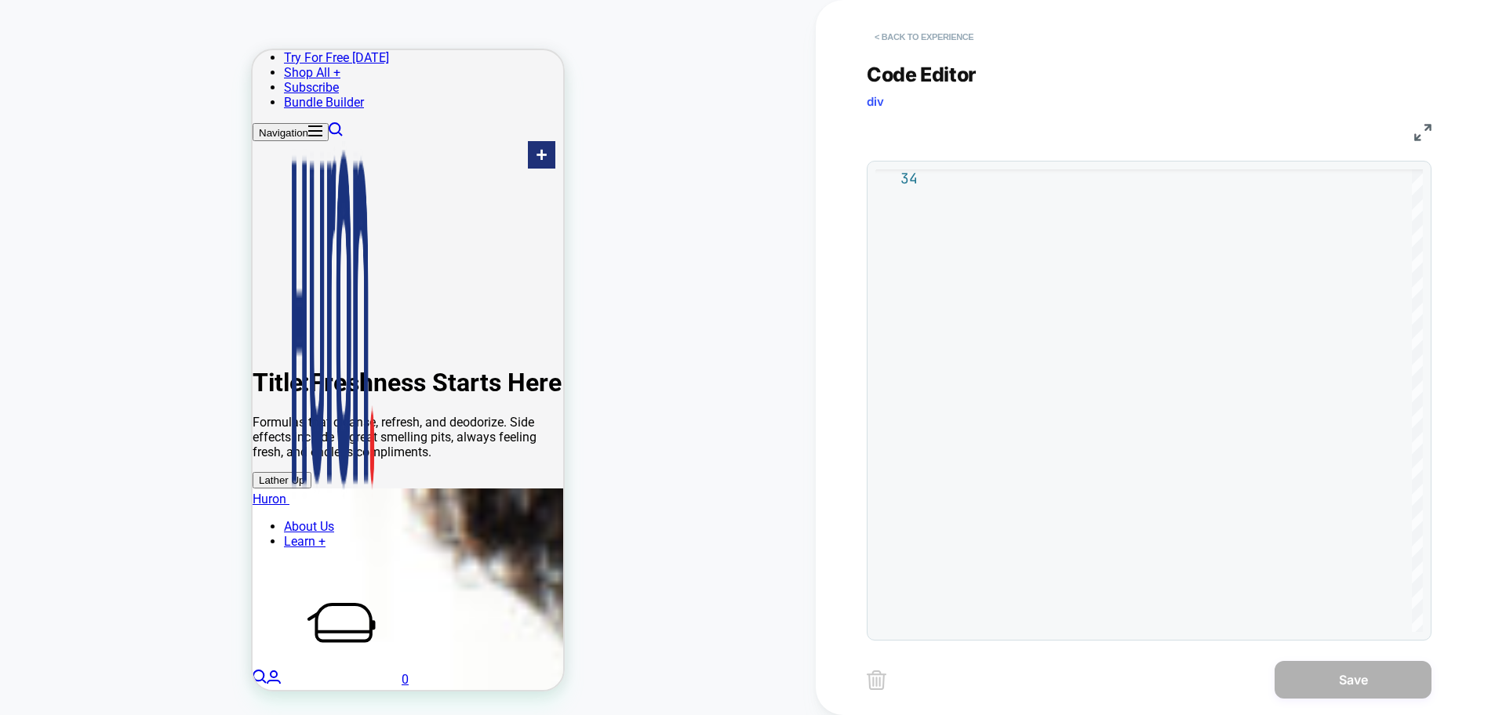
click at [918, 38] on button "< Back to experience" at bounding box center [924, 36] width 114 height 25
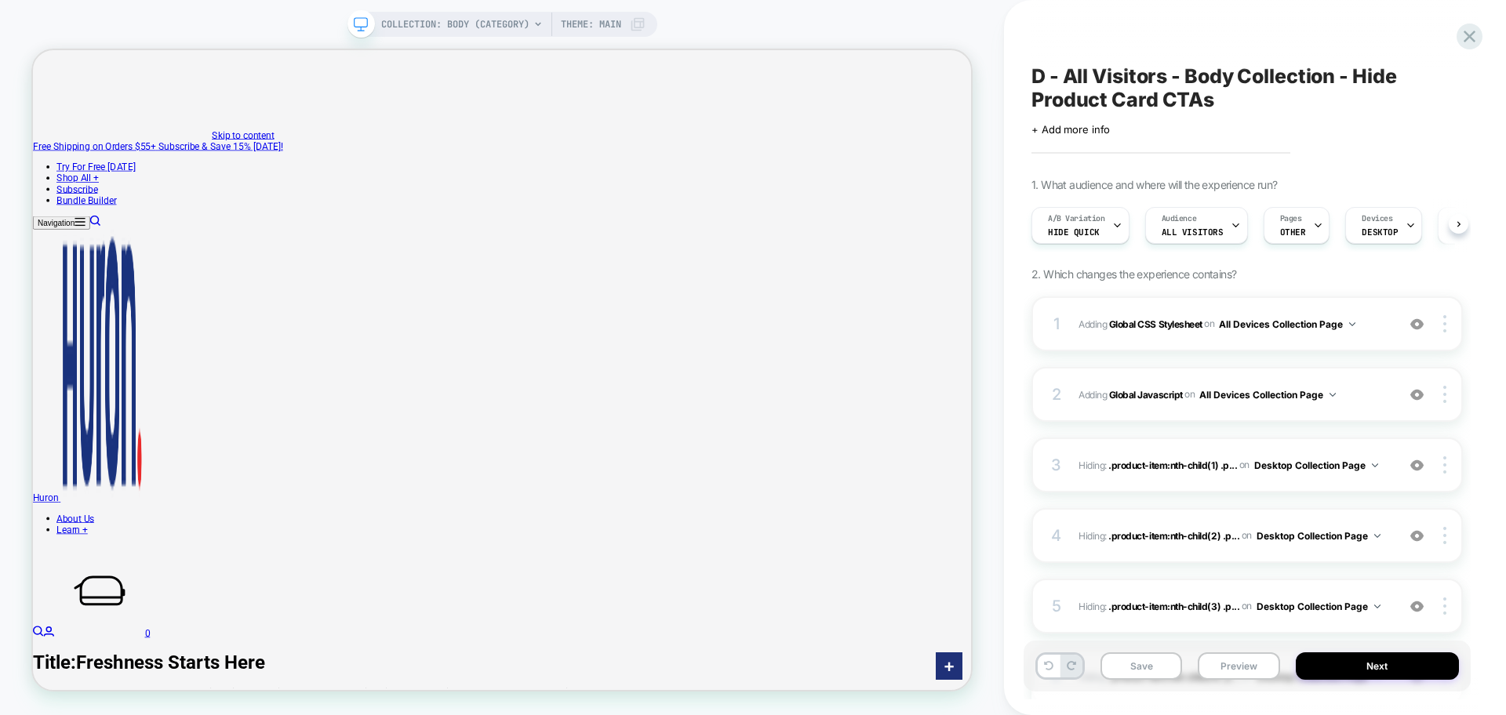
scroll to position [0, 1]
drag, startPoint x: 1256, startPoint y: 75, endPoint x: 1248, endPoint y: 79, distance: 9.8
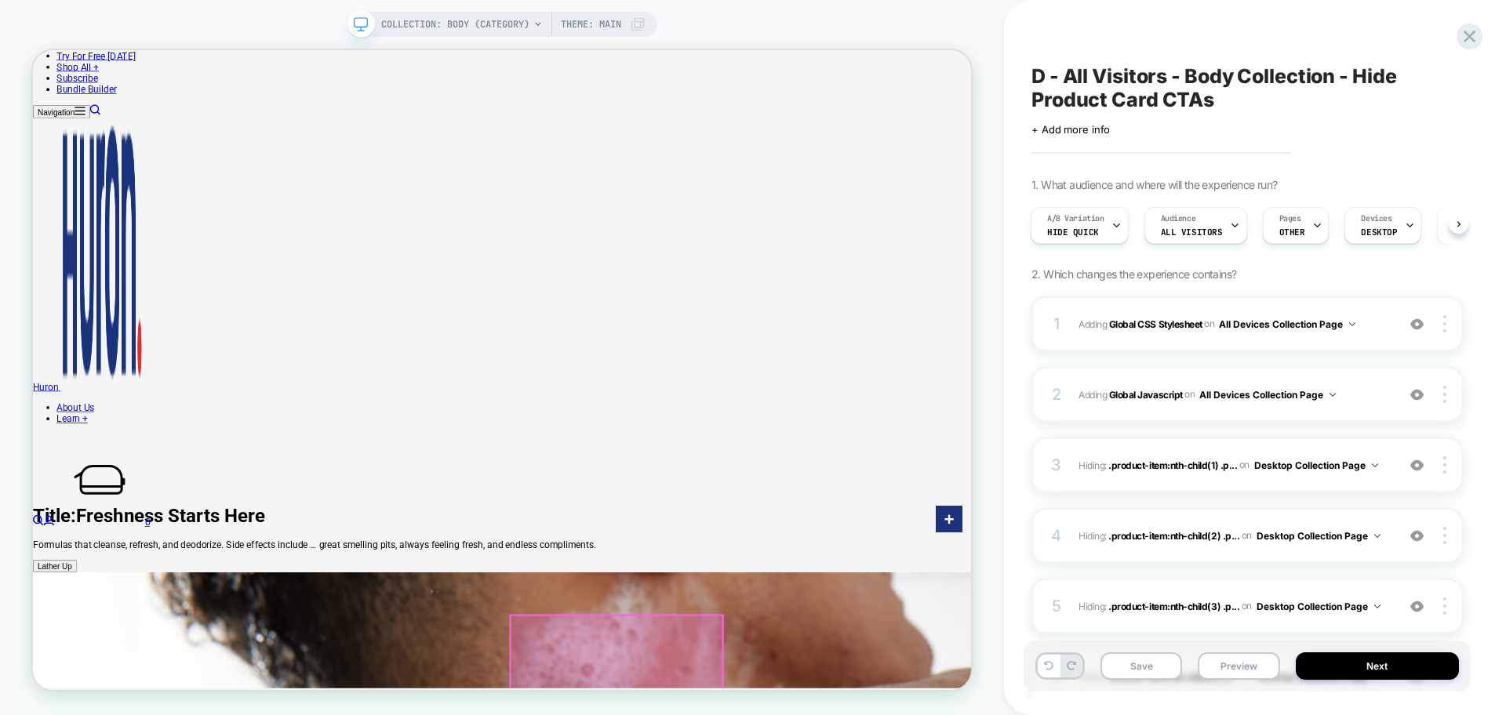
scroll to position [392, 0]
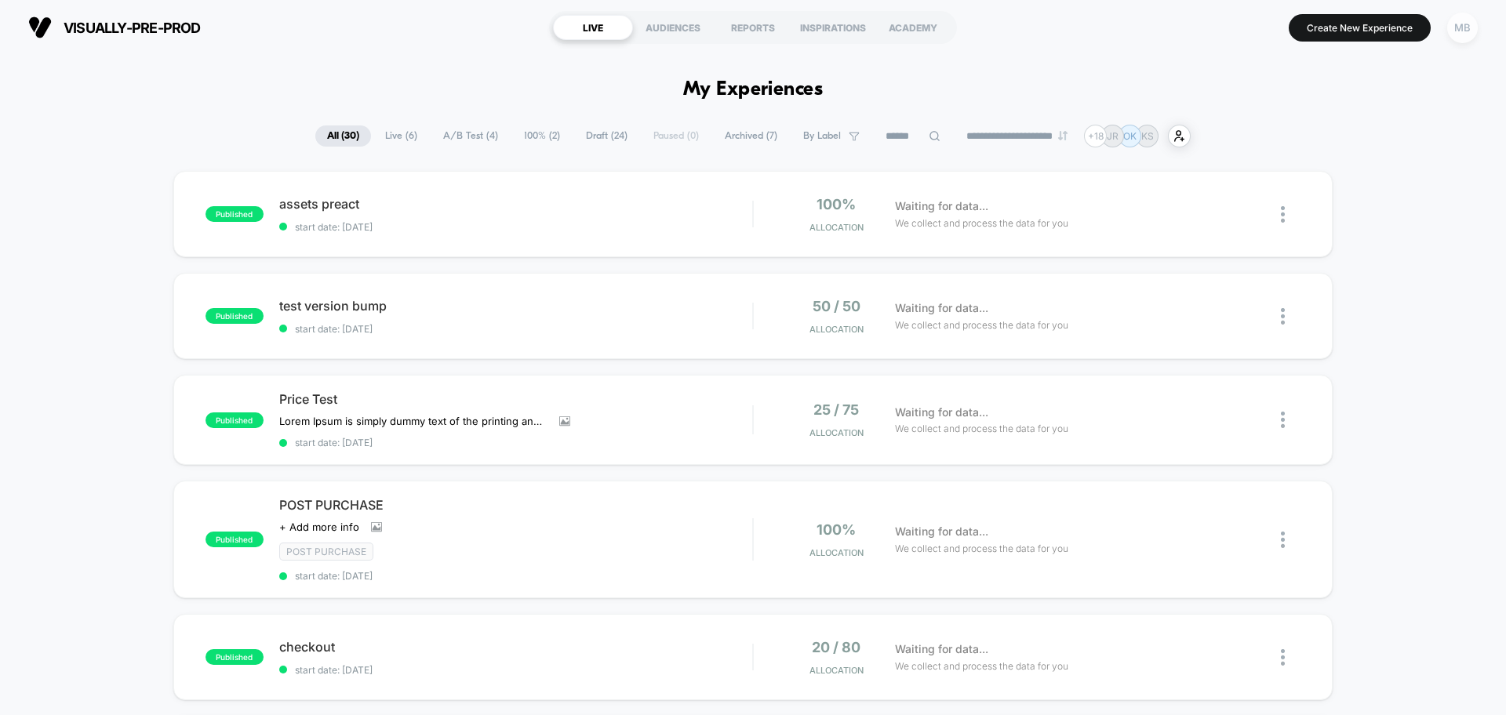
click at [1465, 20] on div "MB" at bounding box center [1462, 28] width 31 height 31
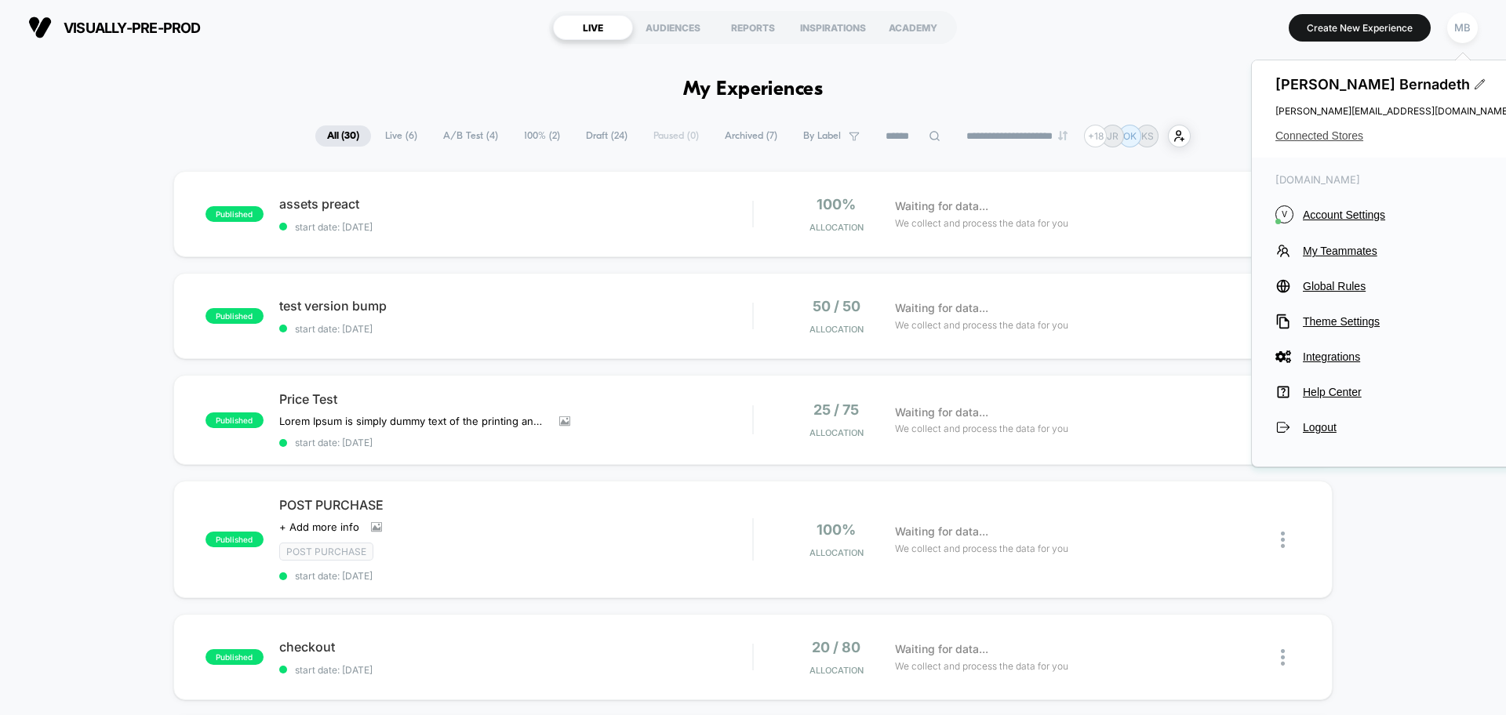
click at [1315, 136] on span "Connected Stores" at bounding box center [1392, 135] width 235 height 13
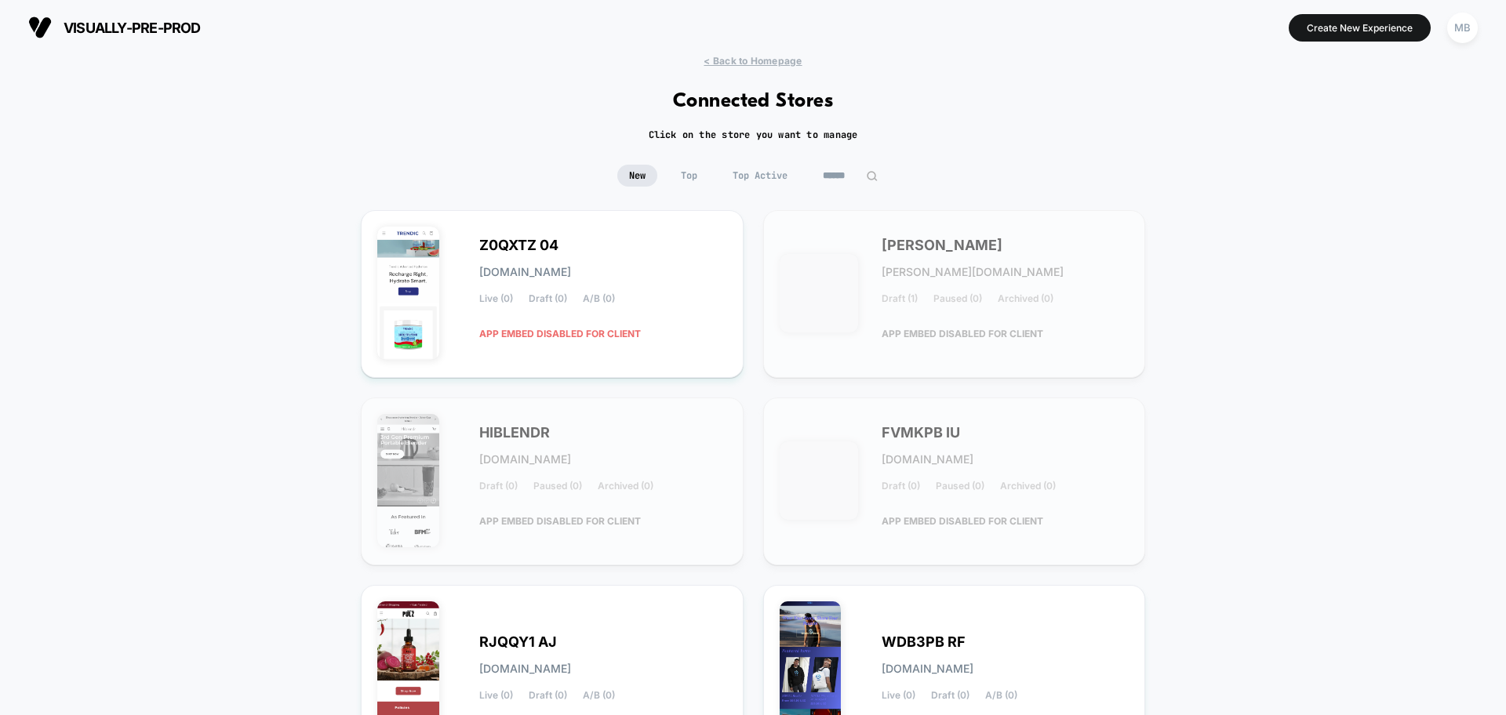
click at [825, 184] on input at bounding box center [850, 176] width 78 height 22
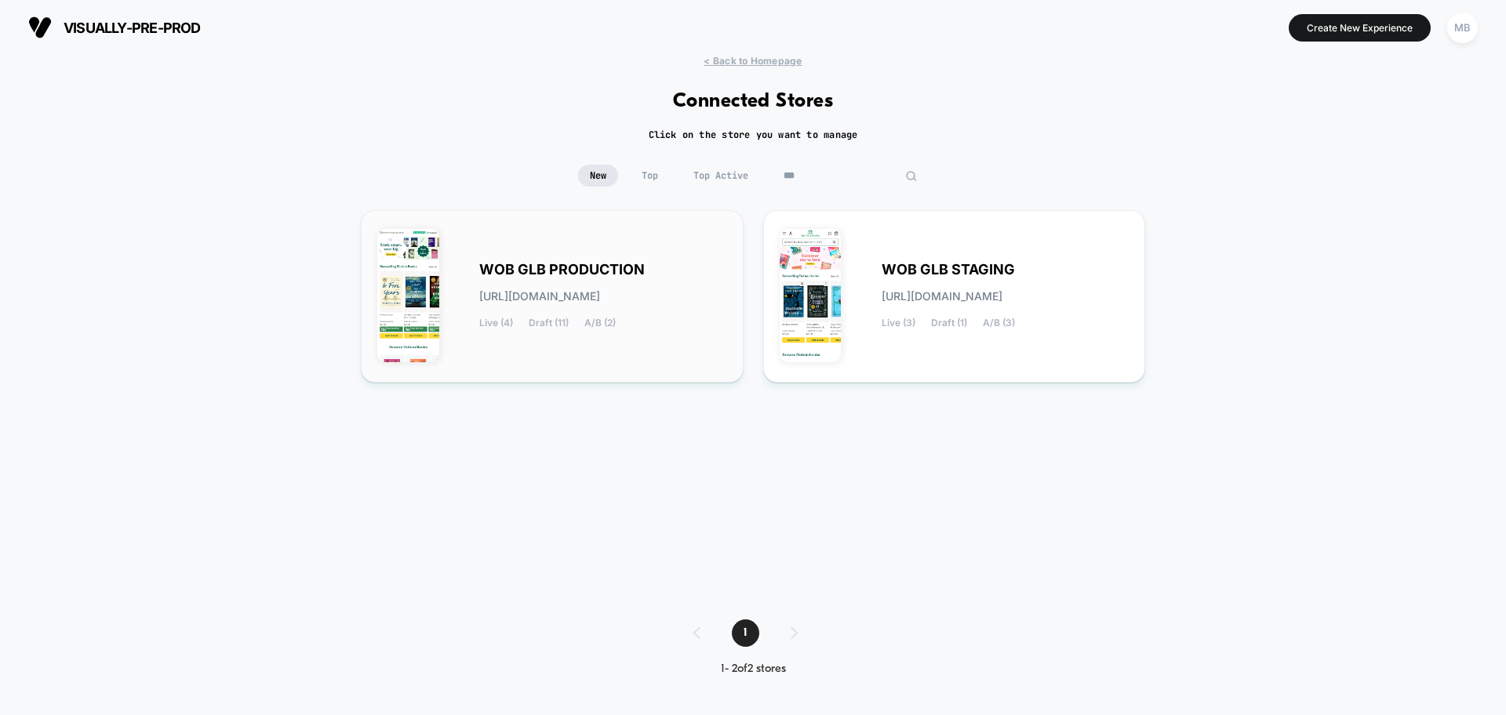
type input "***"
click at [695, 348] on div "WOB GLB PRODUCTION [URL][DOMAIN_NAME] Live (4) Draft (11) A/B (2)" at bounding box center [552, 297] width 350 height 140
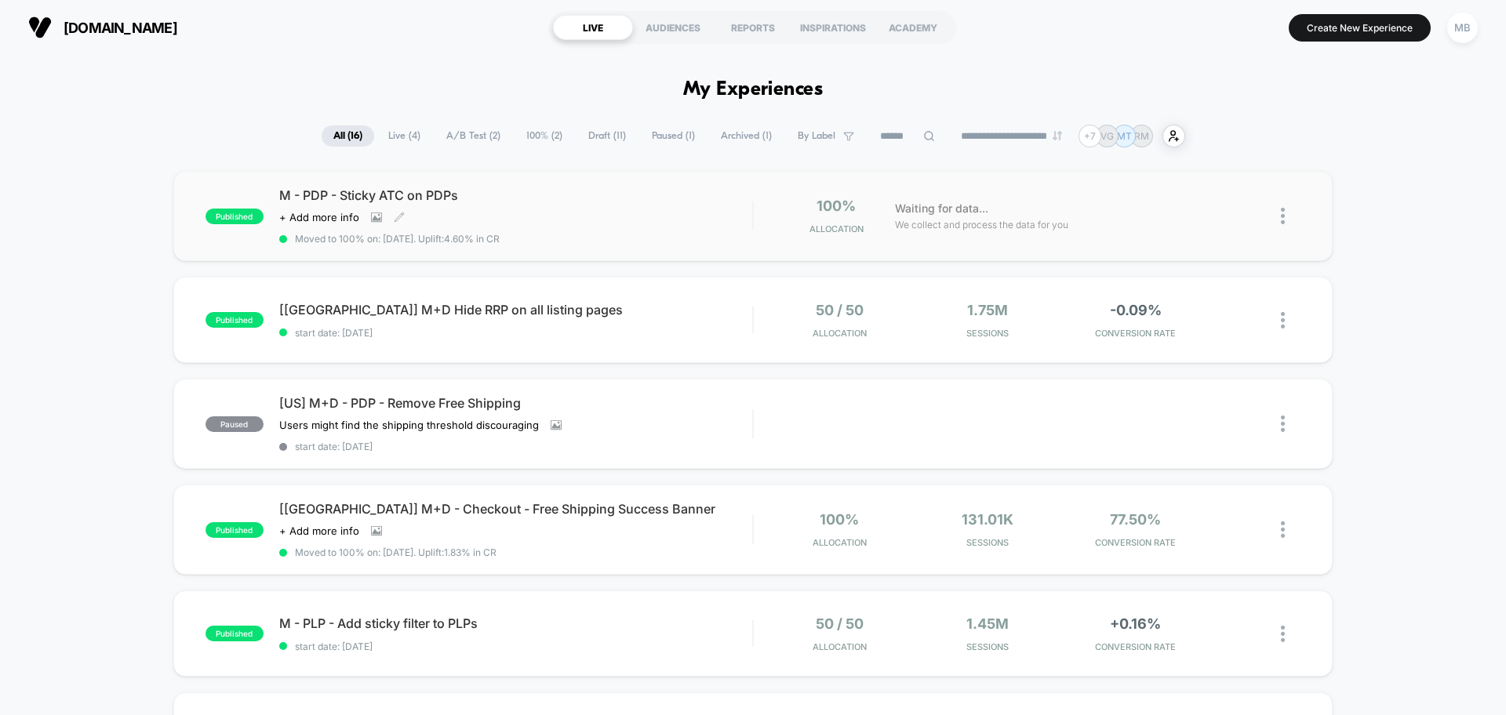
click at [540, 223] on div "Click to view images Click to edit experience details + Add more info" at bounding box center [444, 217] width 331 height 13
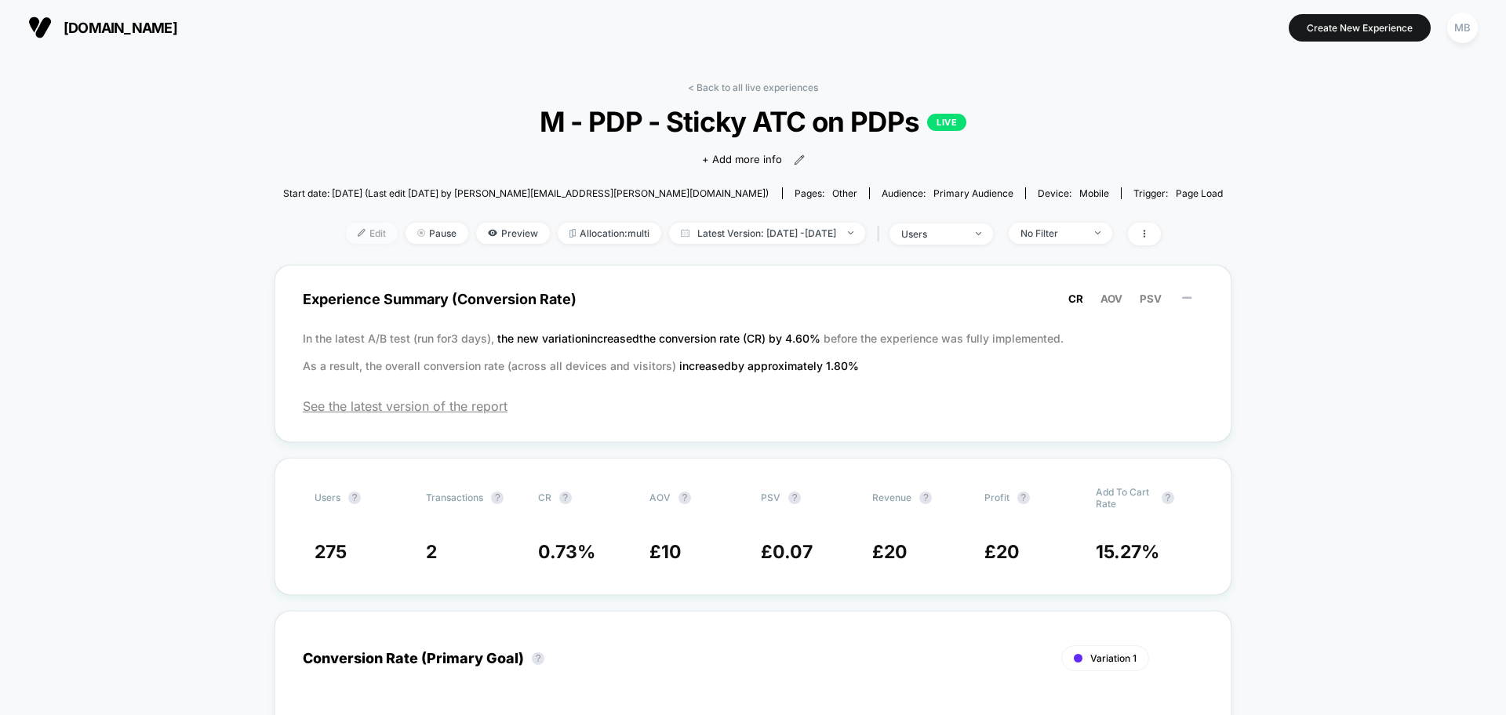
click at [346, 241] on span "Edit" at bounding box center [372, 233] width 52 height 21
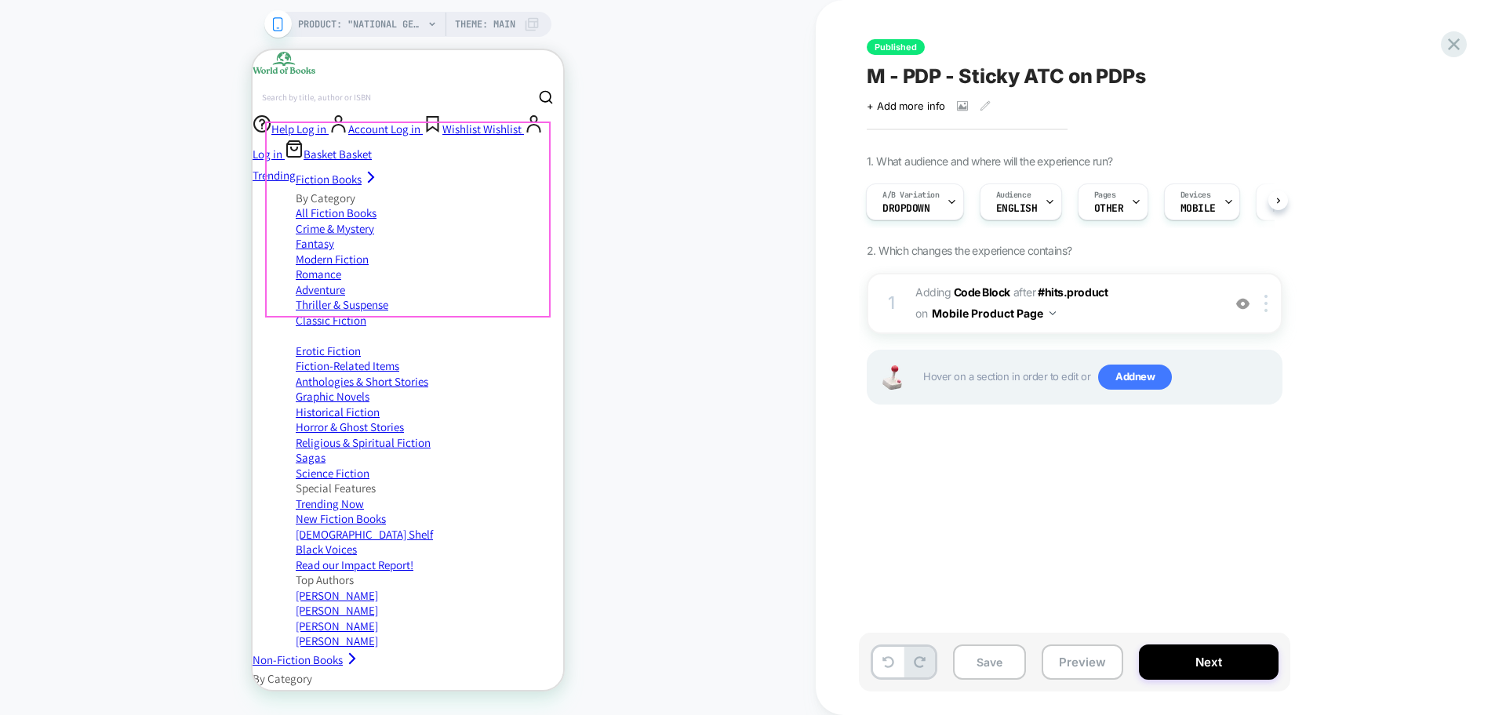
scroll to position [353, 0]
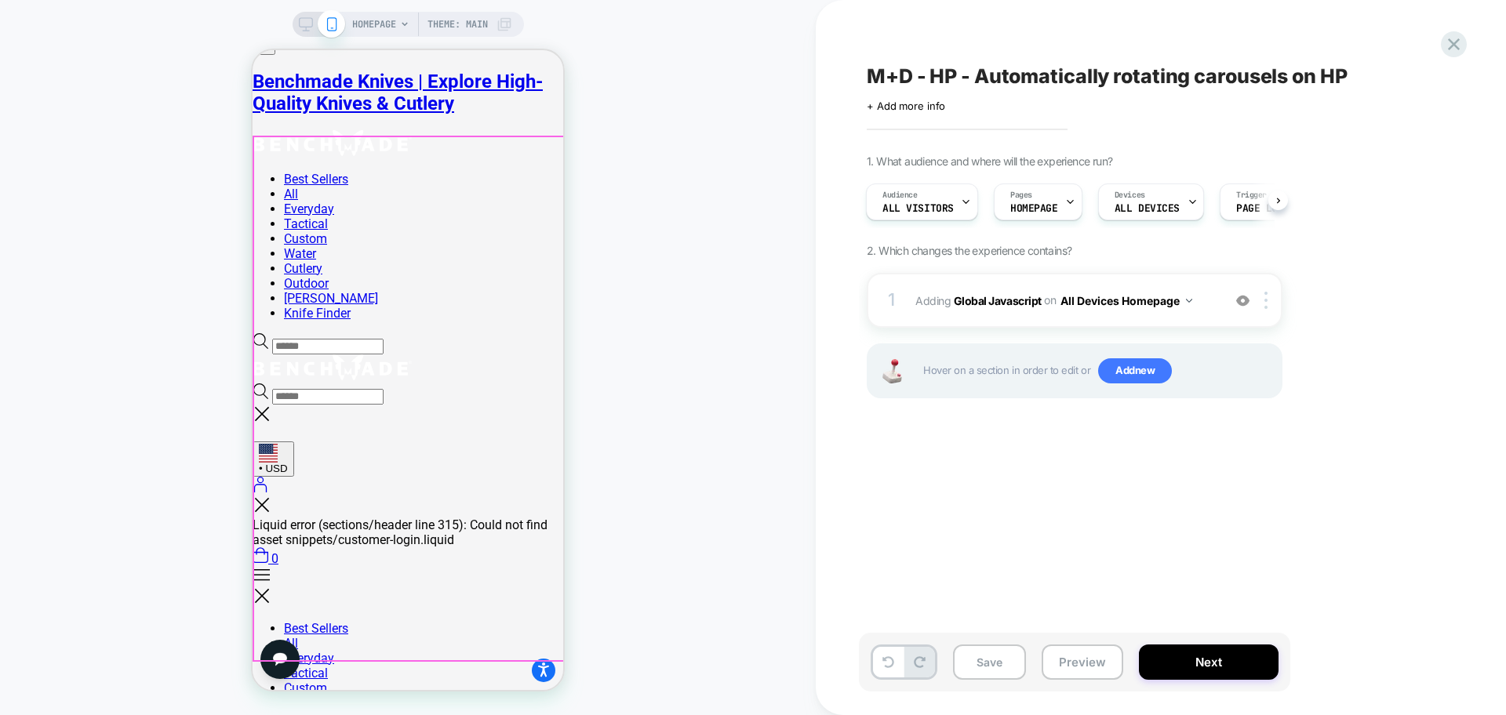
scroll to position [196, 0]
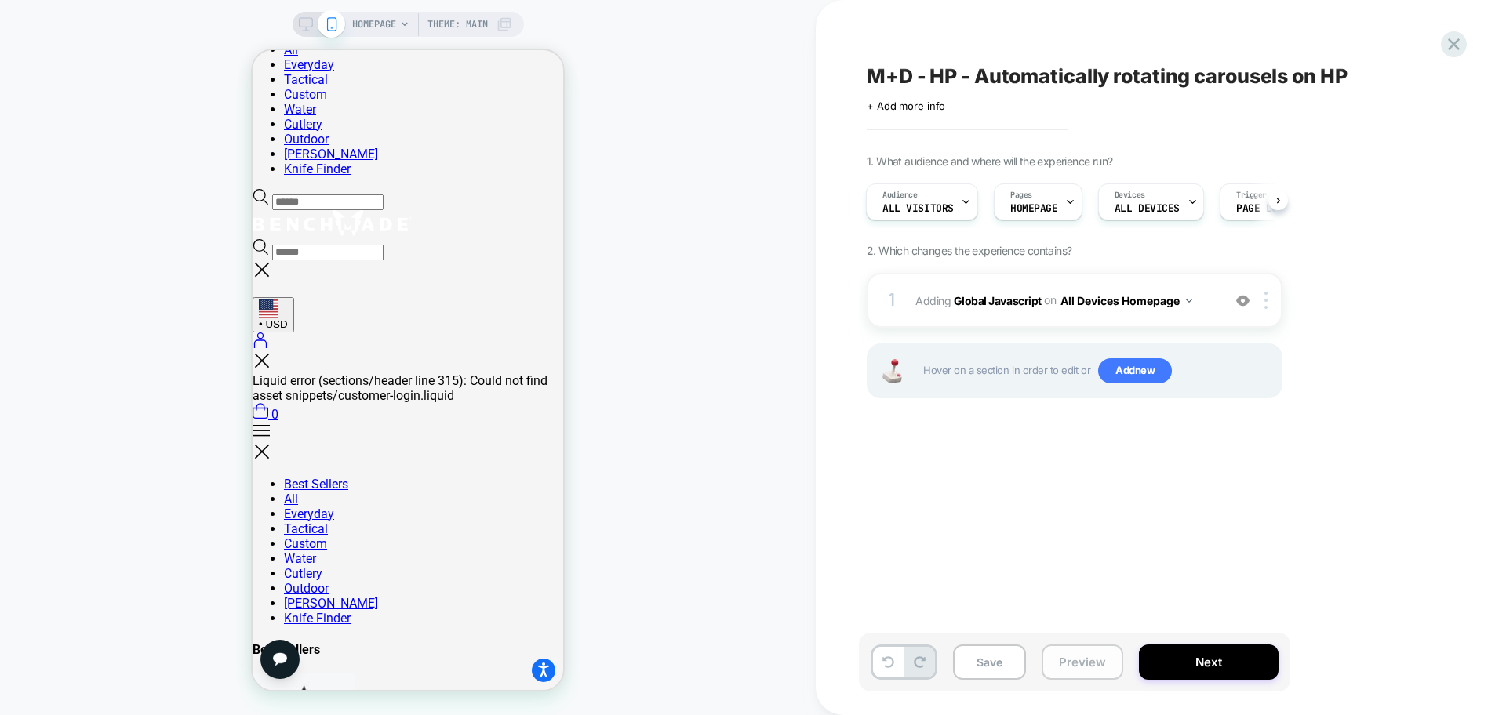
click at [1080, 662] on button "Preview" at bounding box center [1082, 662] width 82 height 35
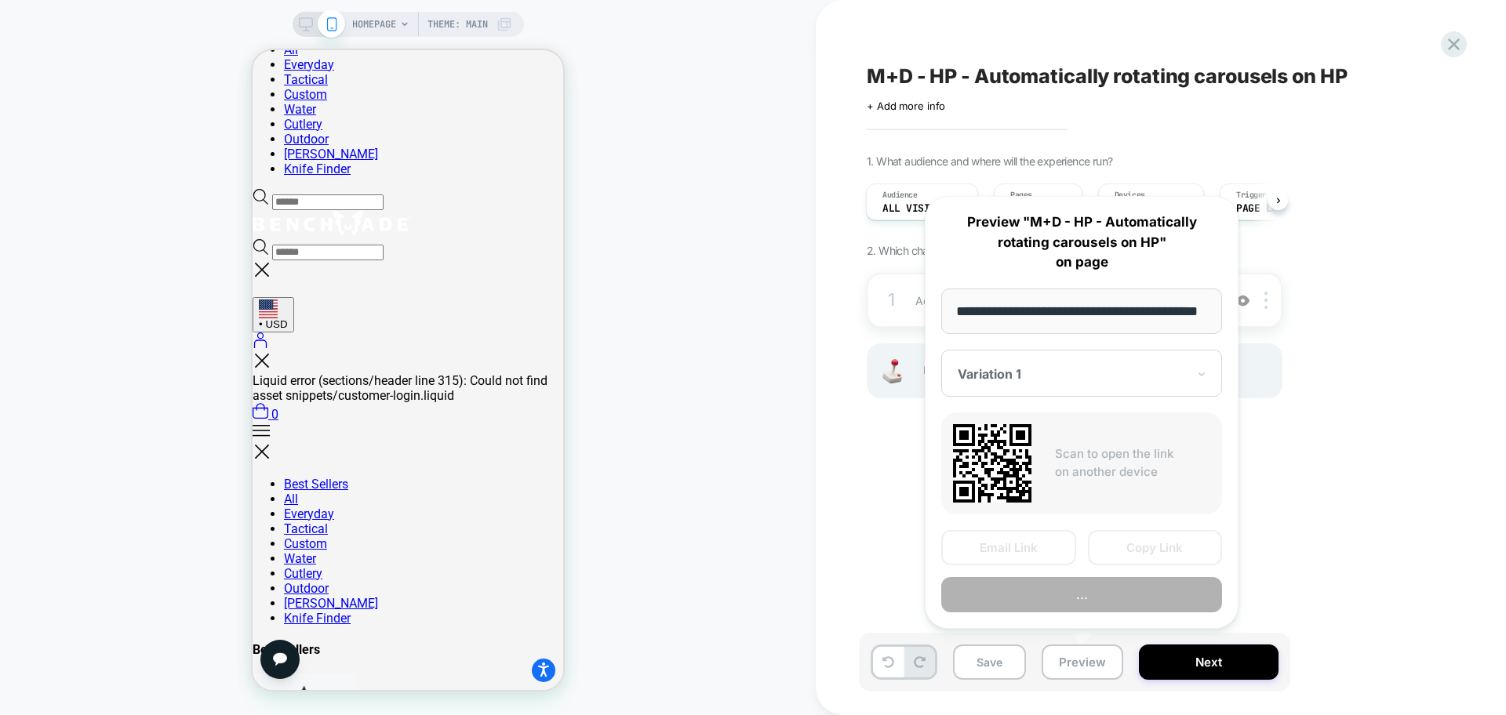
scroll to position [0, 64]
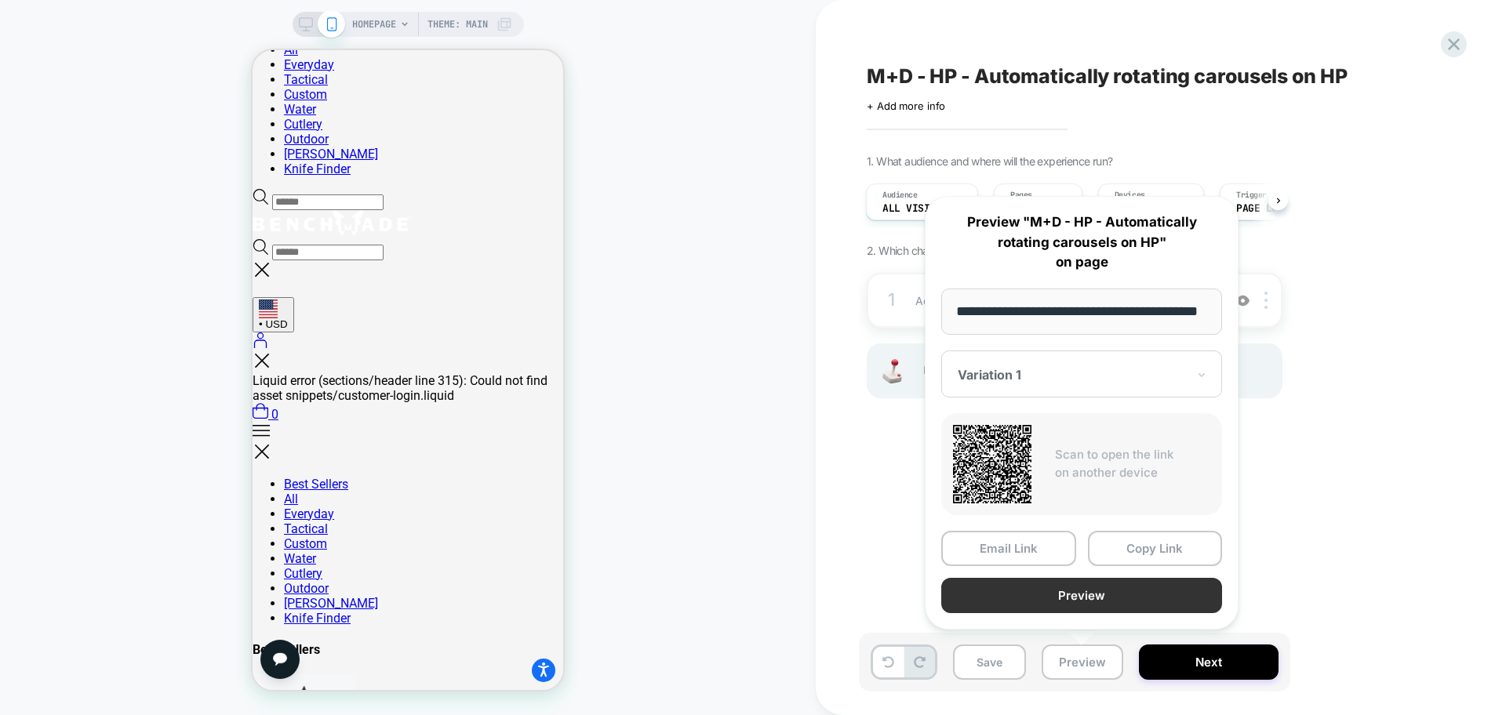
click at [1096, 594] on button "Preview" at bounding box center [1081, 595] width 281 height 35
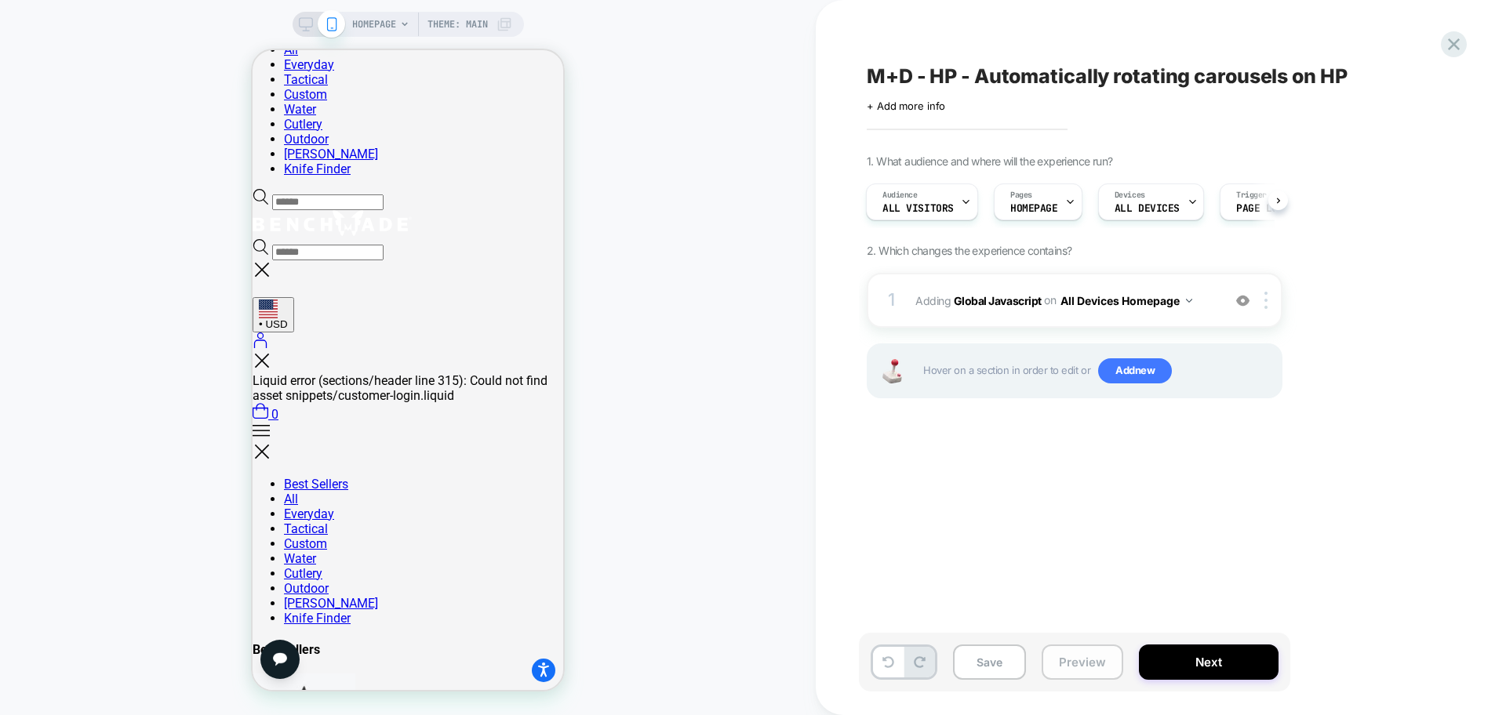
click at [1070, 656] on button "Preview" at bounding box center [1082, 662] width 82 height 35
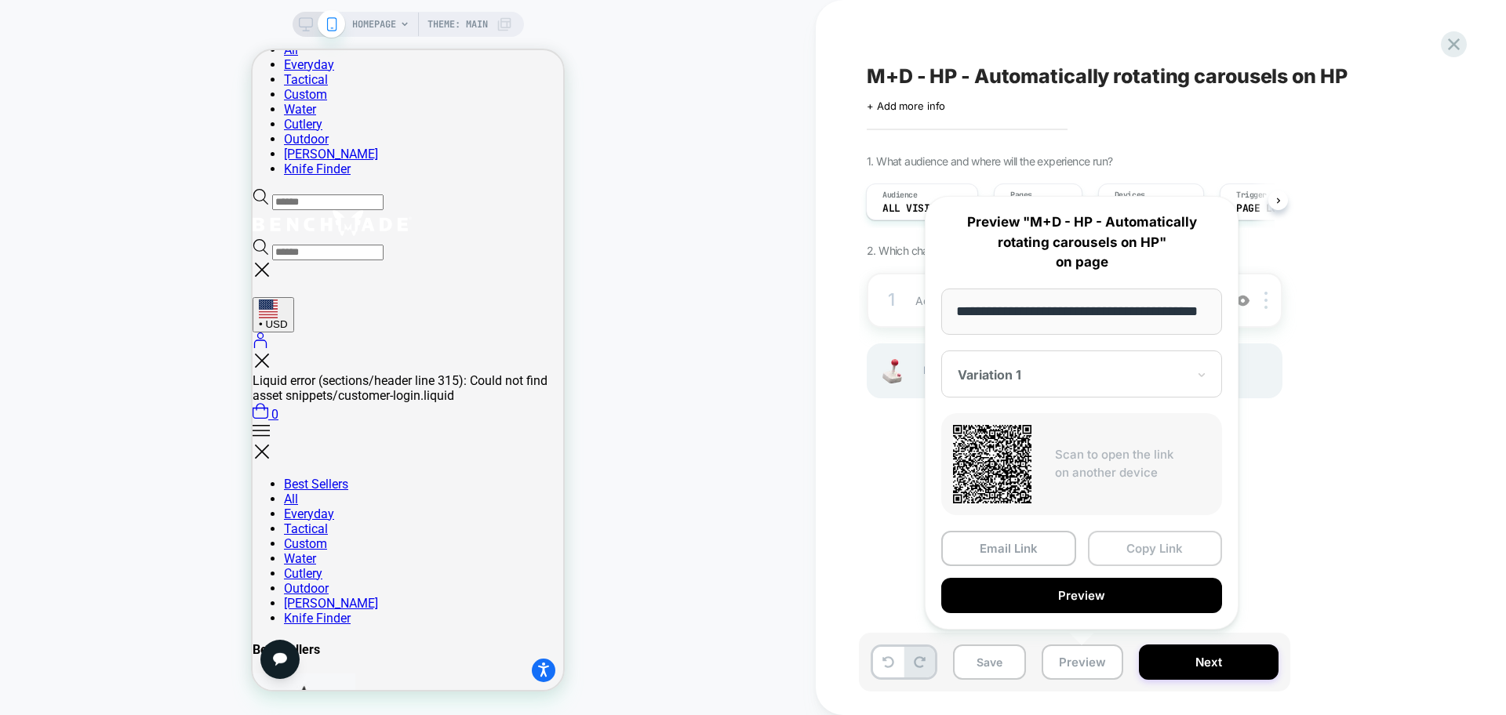
click at [1156, 550] on button "Copy Link" at bounding box center [1155, 548] width 135 height 35
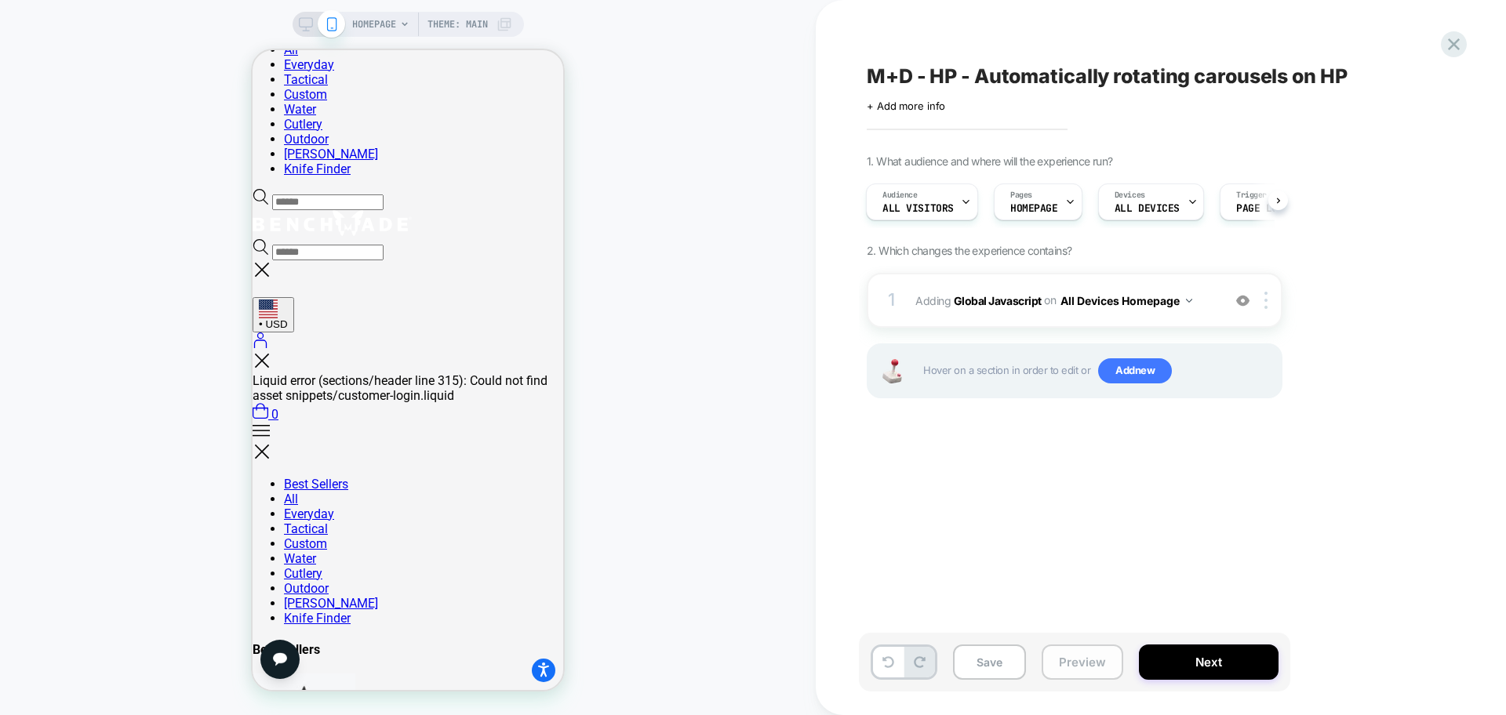
click at [1081, 666] on button "Preview" at bounding box center [1082, 662] width 82 height 35
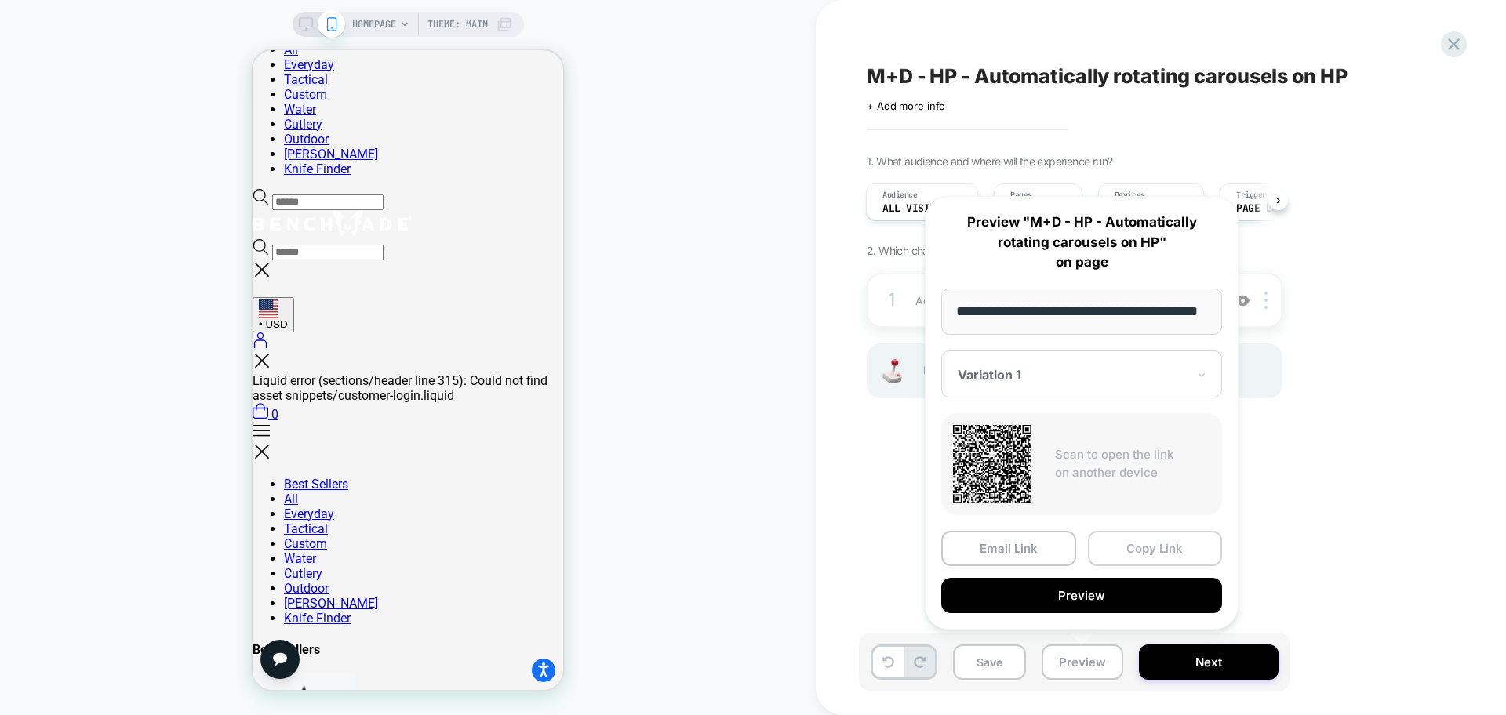
click at [1150, 546] on button "Copy Link" at bounding box center [1155, 548] width 135 height 35
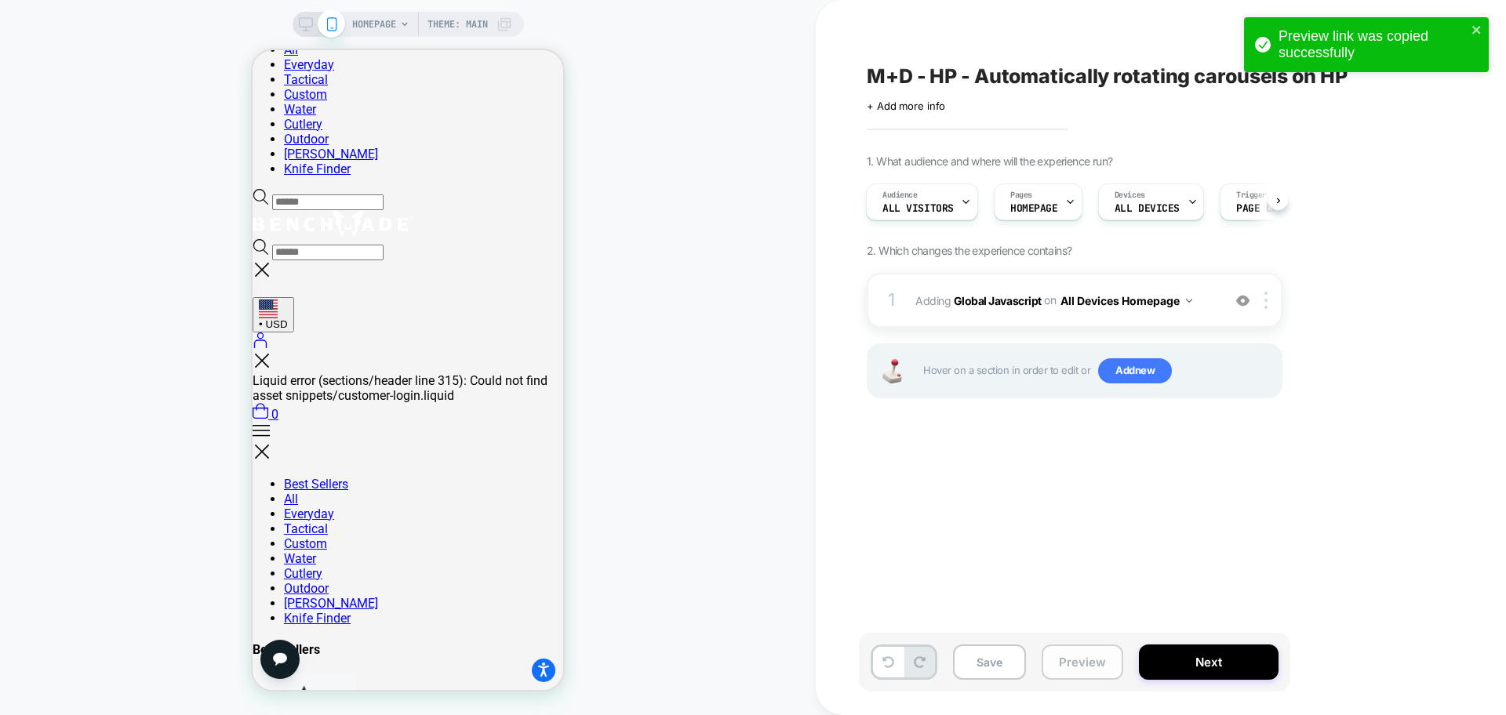
click at [1072, 667] on button "Preview" at bounding box center [1082, 662] width 82 height 35
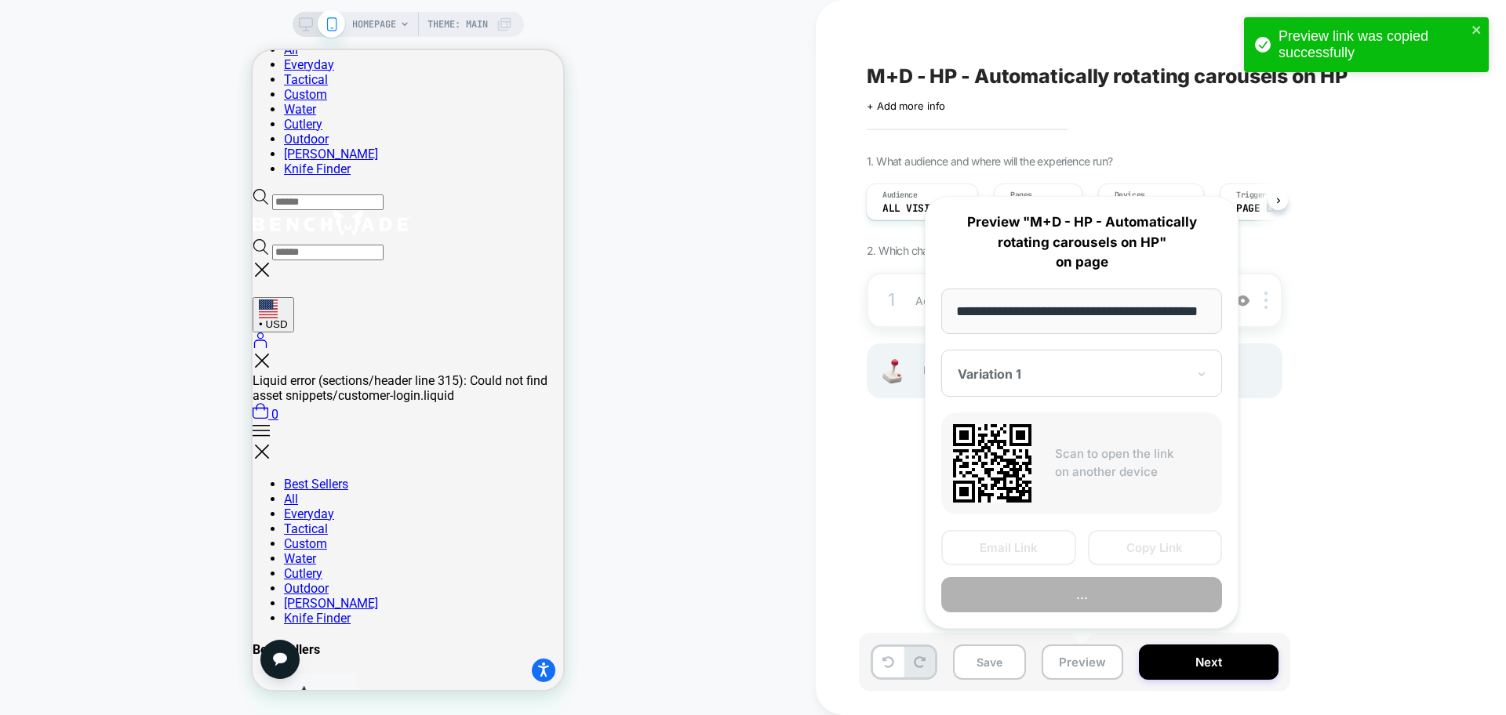
scroll to position [0, 64]
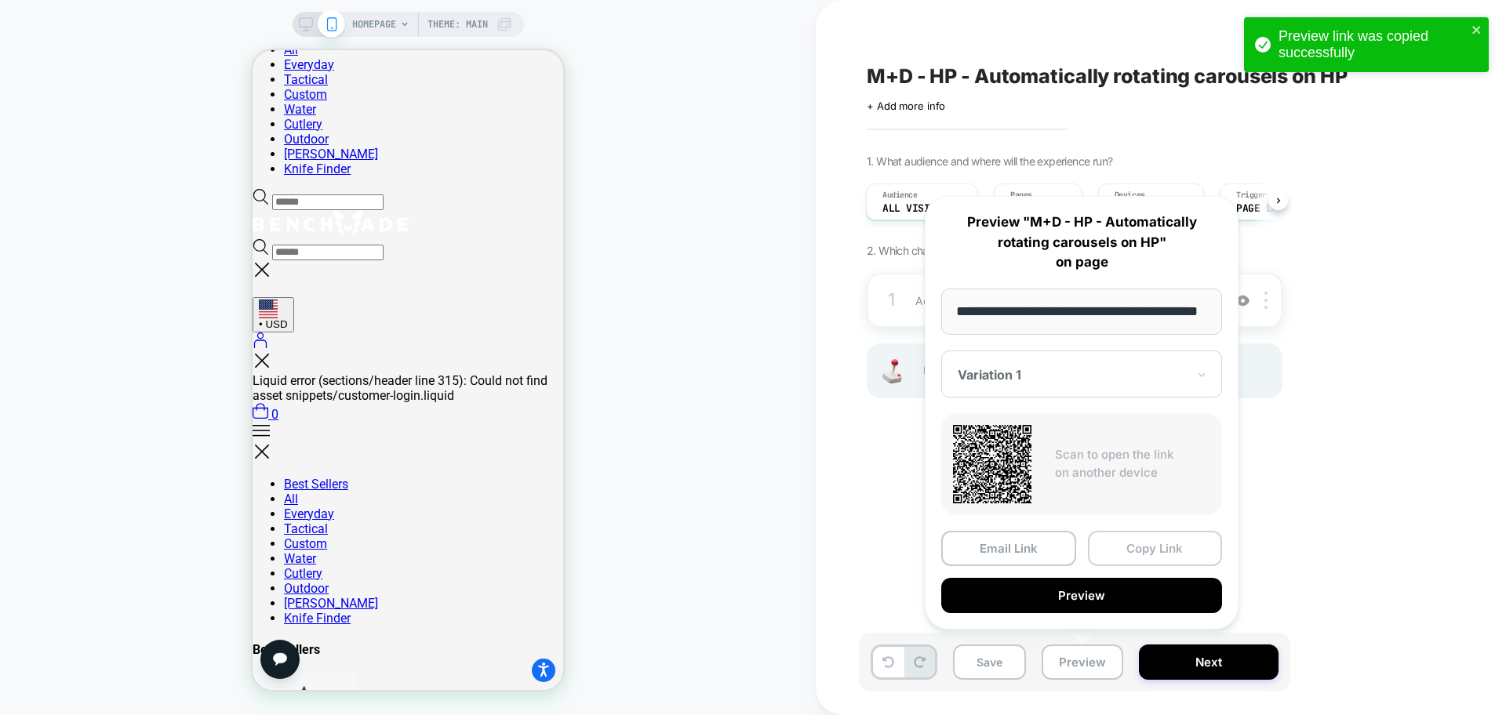
click at [1144, 547] on button "Copy Link" at bounding box center [1155, 548] width 135 height 35
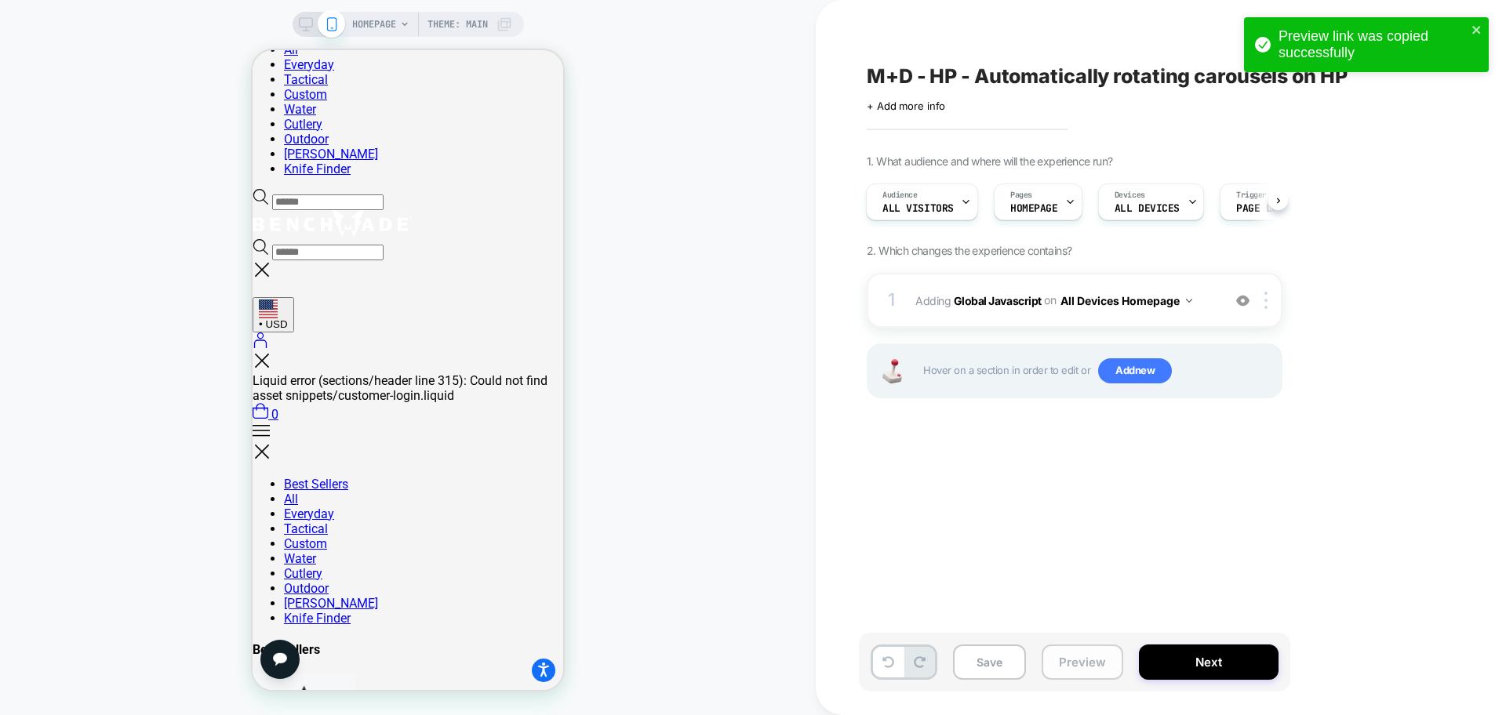
click at [1088, 673] on button "Preview" at bounding box center [1082, 662] width 82 height 35
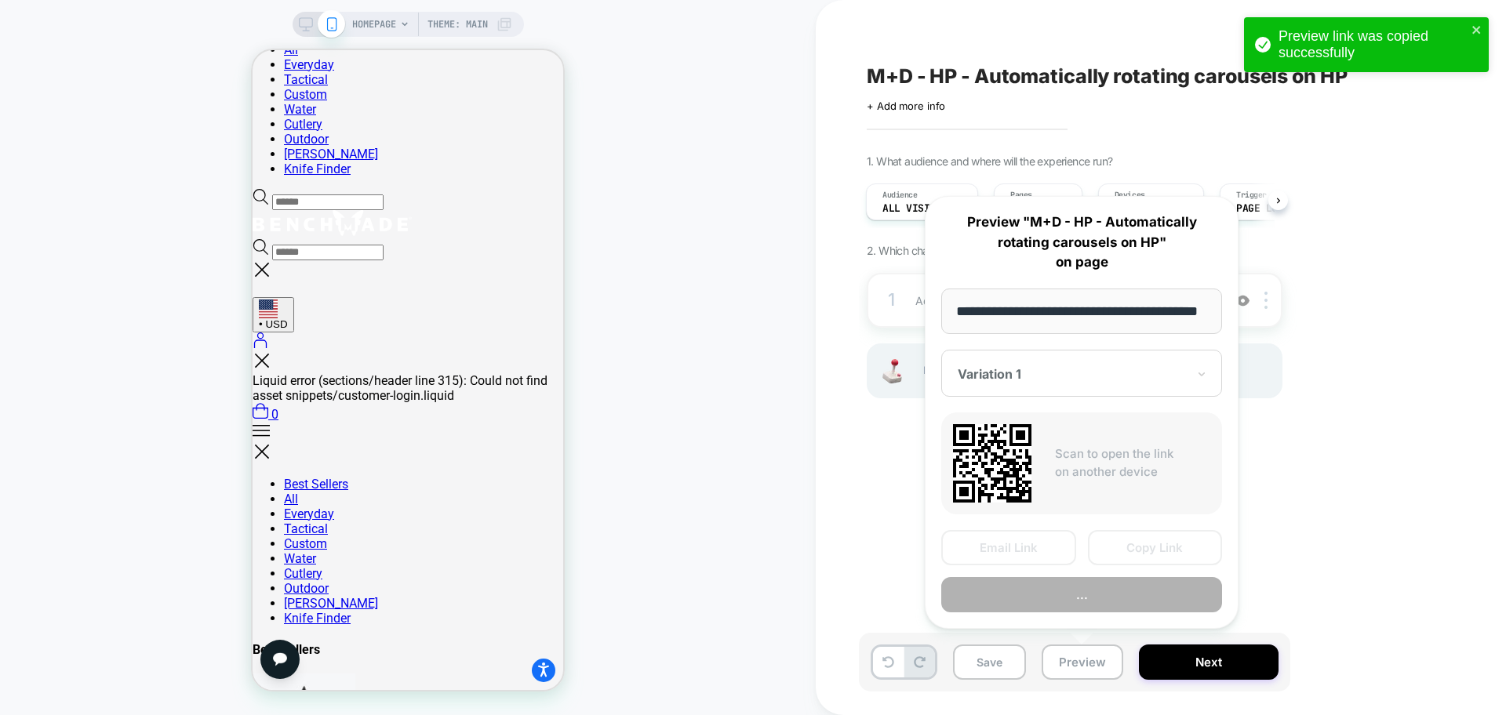
scroll to position [0, 64]
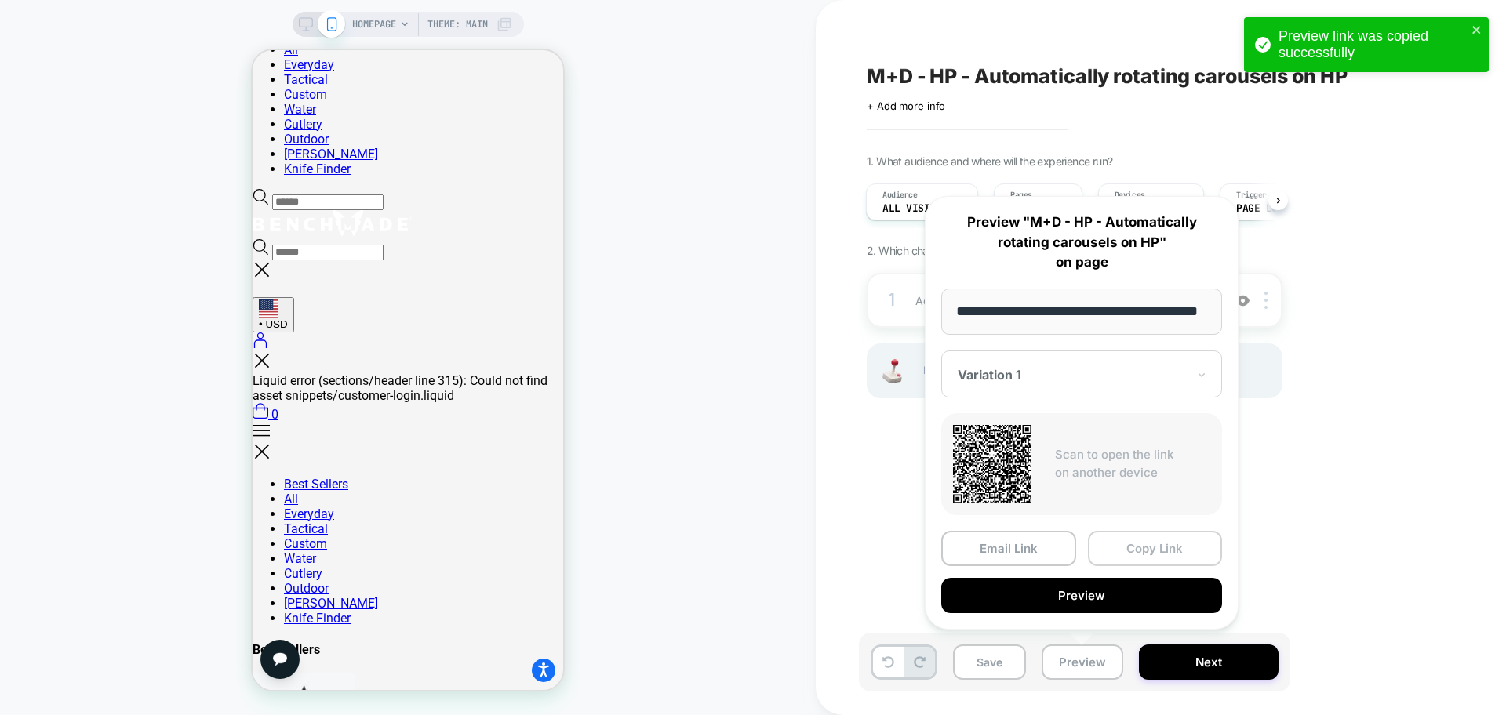
click at [1156, 547] on button "Copy Link" at bounding box center [1155, 548] width 135 height 35
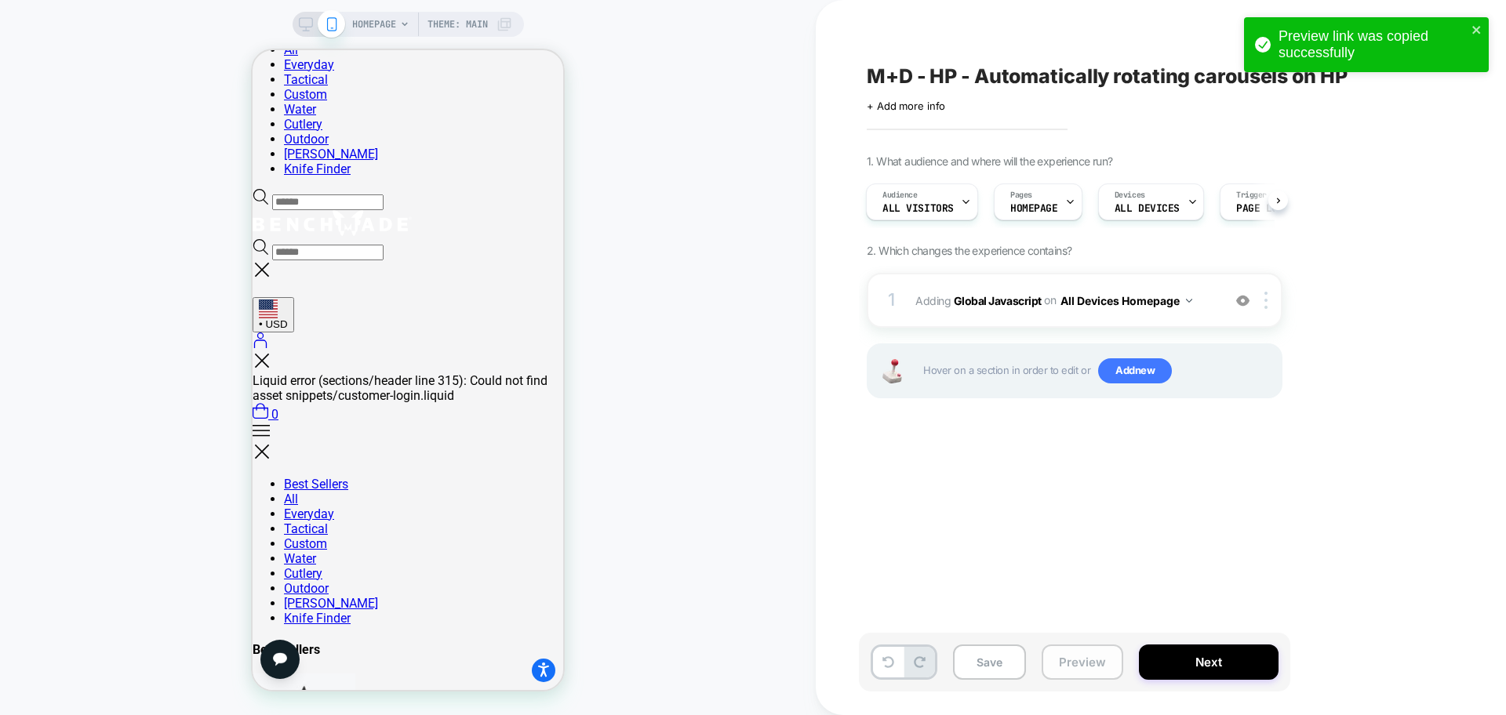
click at [1076, 663] on button "Preview" at bounding box center [1082, 662] width 82 height 35
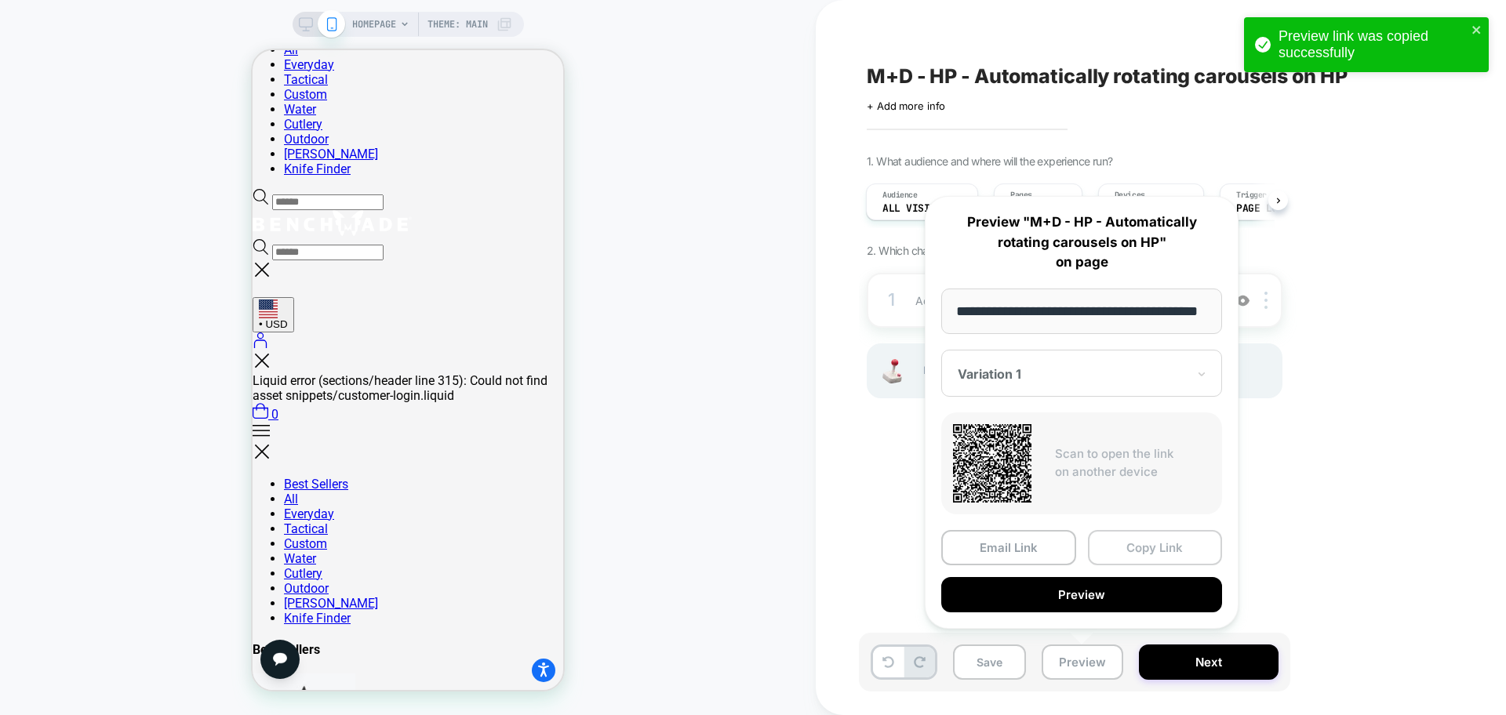
scroll to position [0, 64]
click at [1152, 548] on button "Copy Link" at bounding box center [1155, 548] width 135 height 35
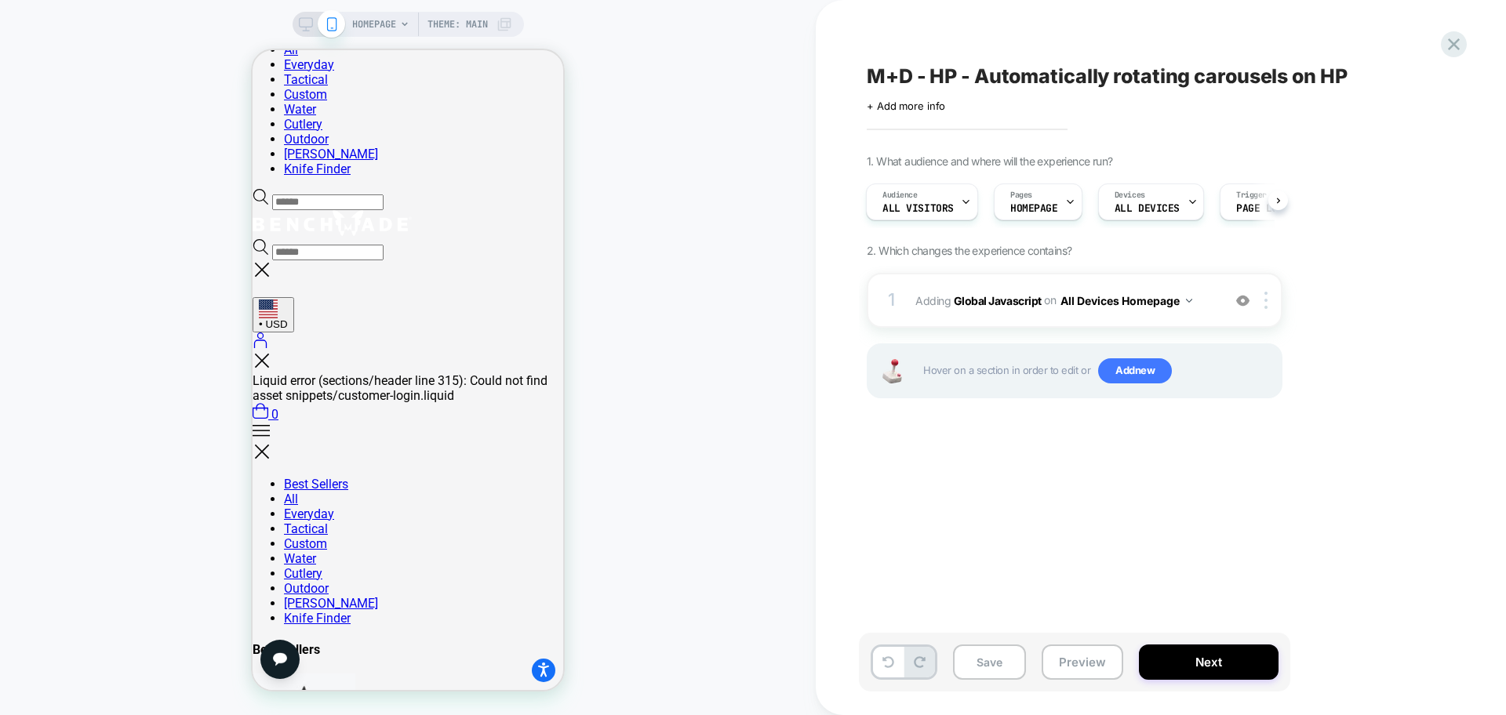
click at [933, 82] on span "M+D - HP - Automatically rotating carousels on HP" at bounding box center [1107, 76] width 481 height 24
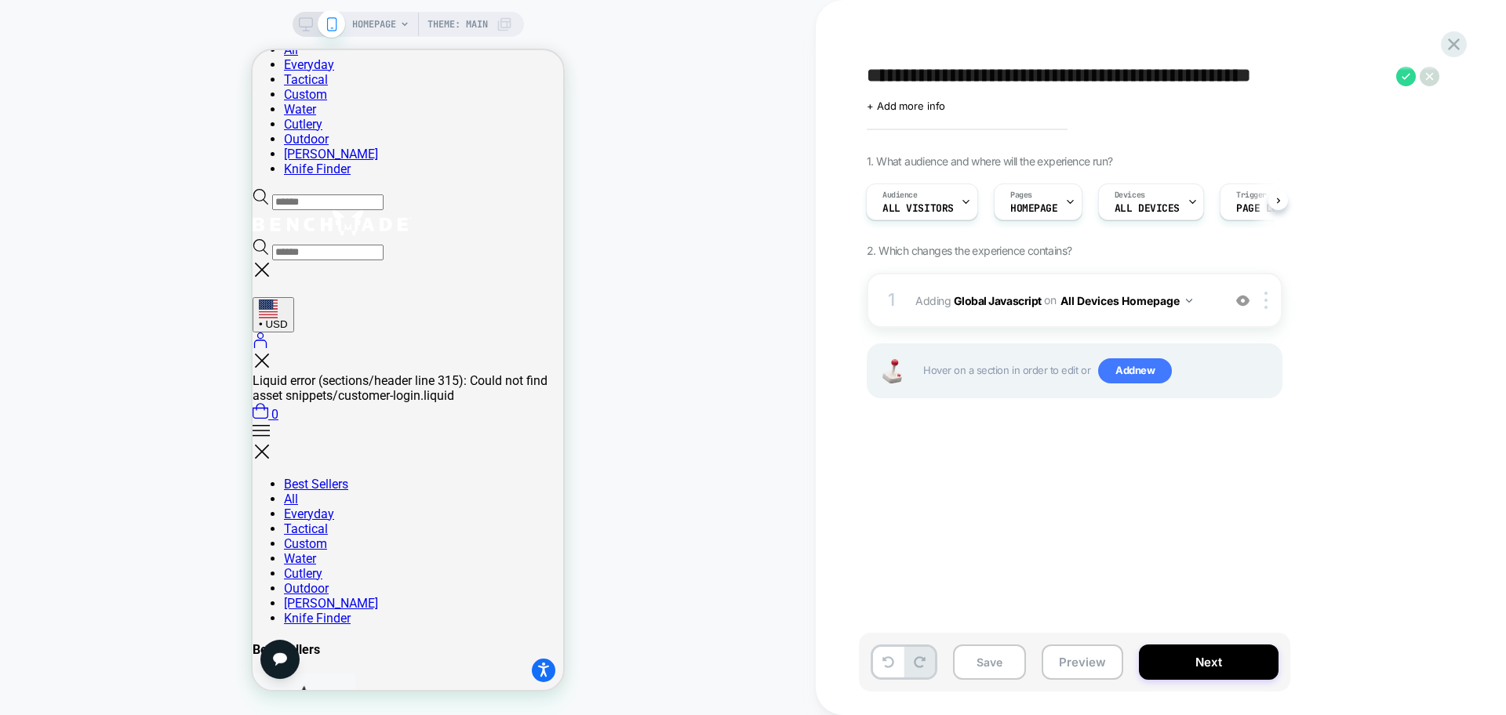
click at [1067, 70] on textarea "**********" at bounding box center [1128, 76] width 522 height 24
click at [1085, 656] on button "Preview" at bounding box center [1082, 662] width 82 height 35
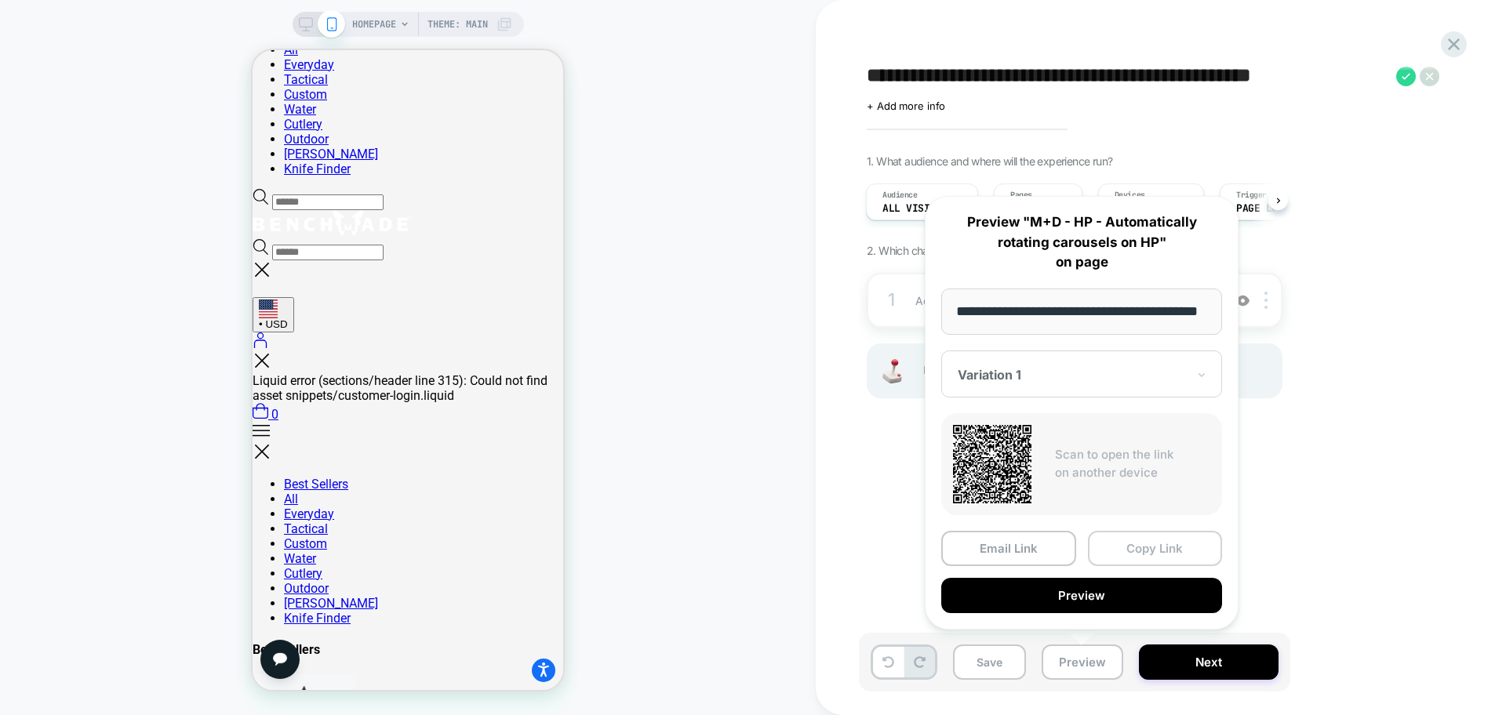
click at [1148, 548] on button "Copy Link" at bounding box center [1155, 548] width 135 height 35
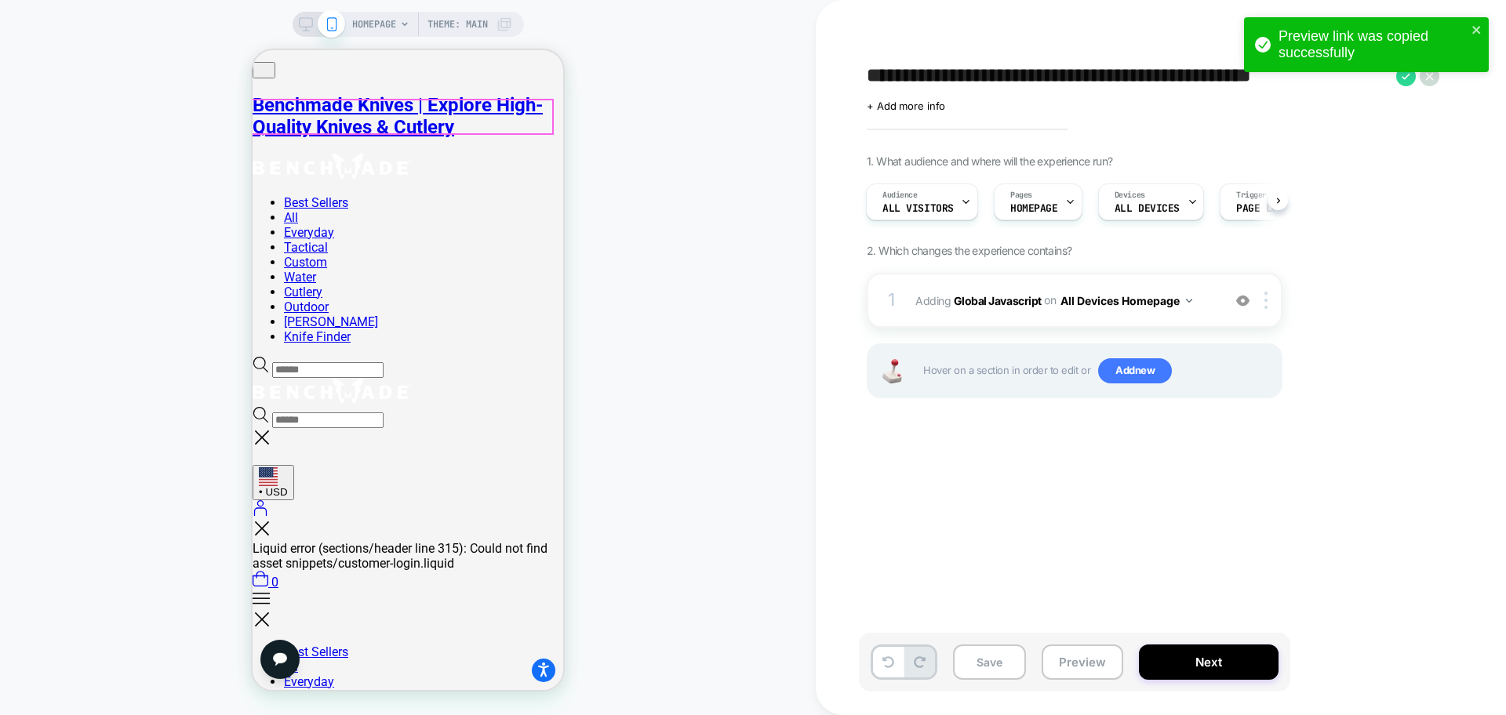
scroll to position [0, 0]
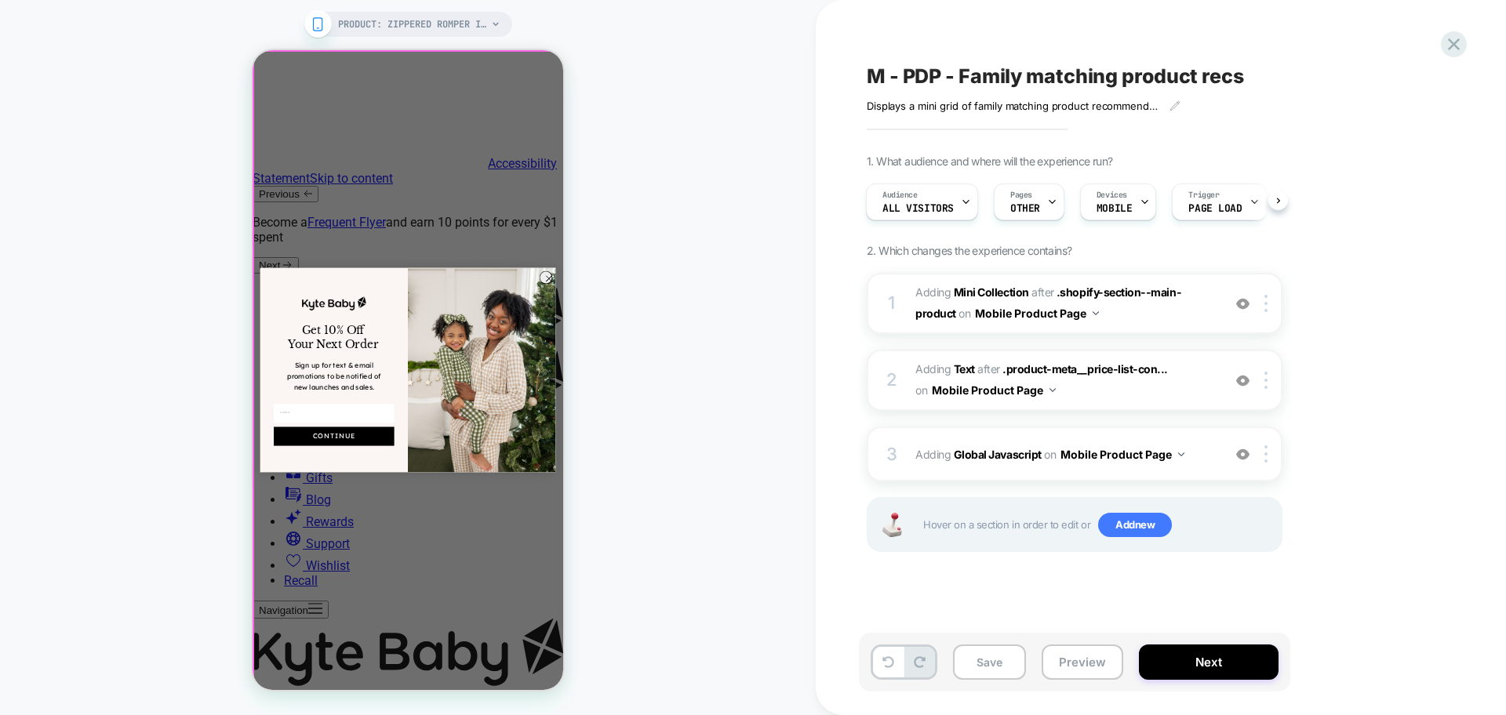
click at [649, 216] on div "PRODUCT: Zippered Romper in Fast and Fierce PRODUCT: Zippered Romper in Fast an…" at bounding box center [408, 358] width 816 height 684
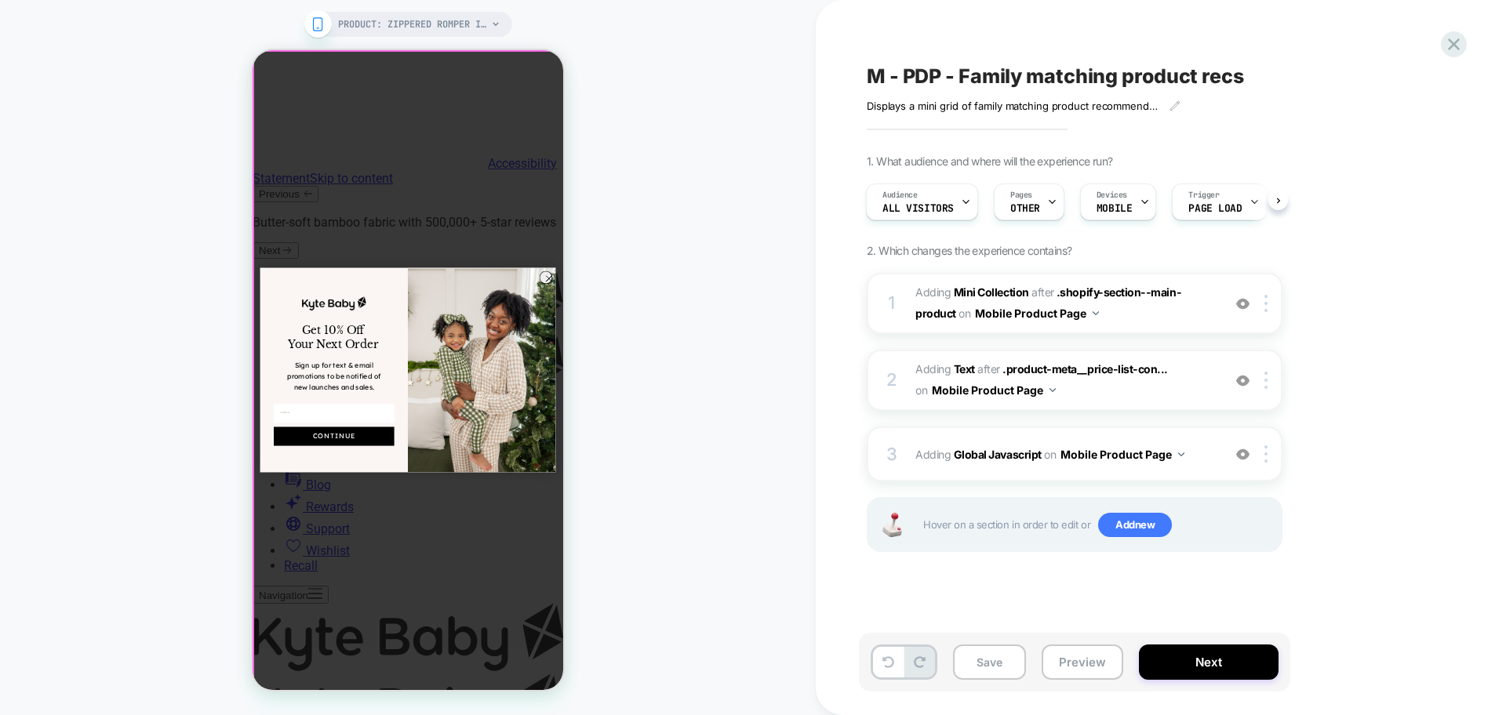
click at [496, 212] on div "Close dialog Get 10% Off Your Next Order Sign up for text & email promotions to…" at bounding box center [408, 370] width 311 height 640
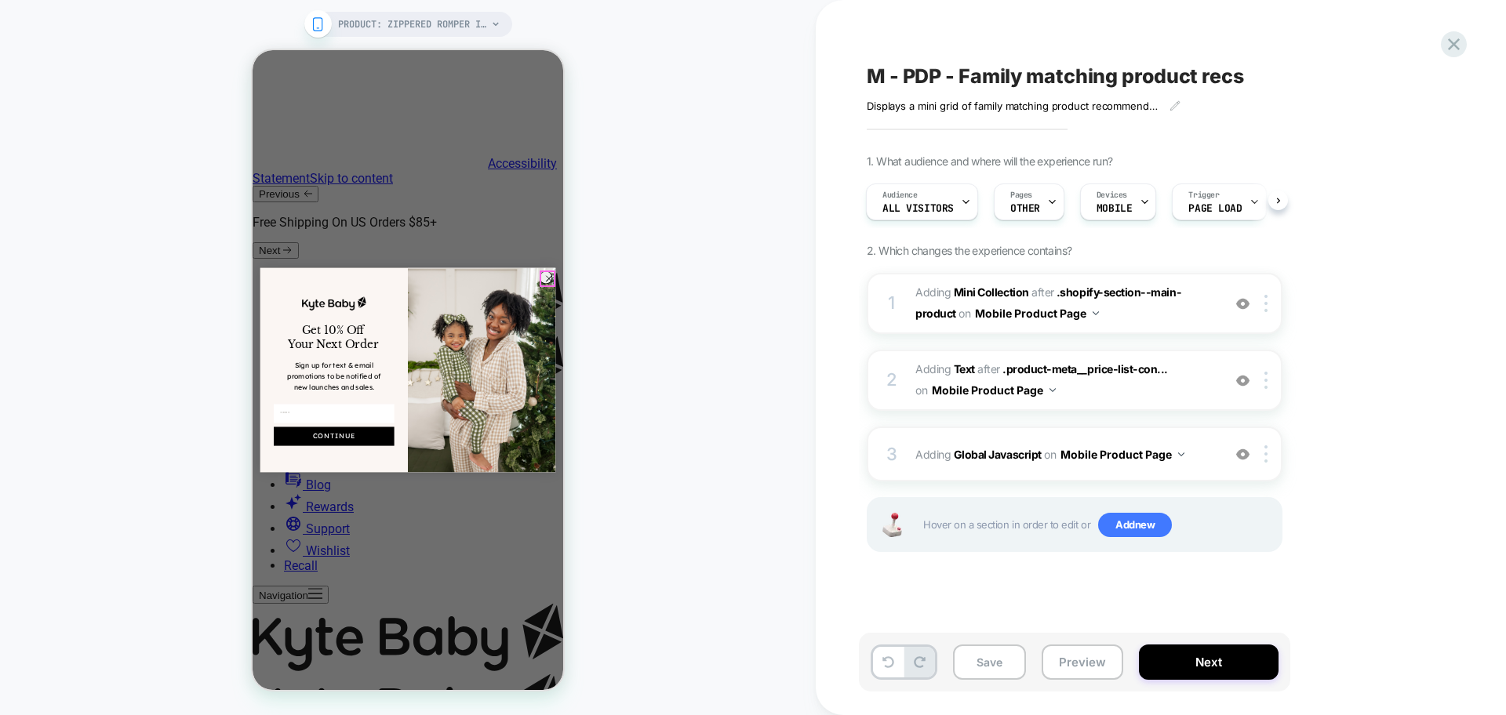
click at [546, 279] on circle "Close dialog" at bounding box center [549, 278] width 13 height 13
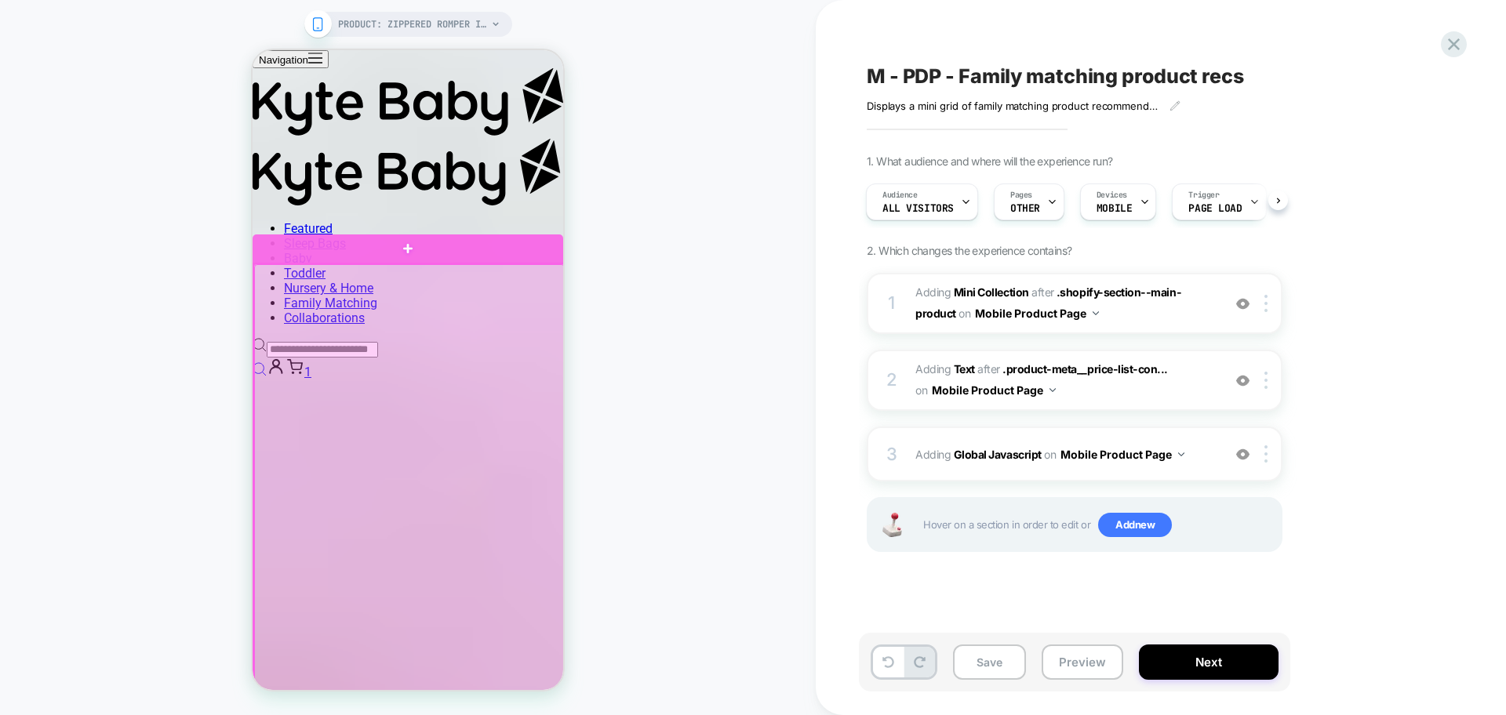
scroll to position [2465, 0]
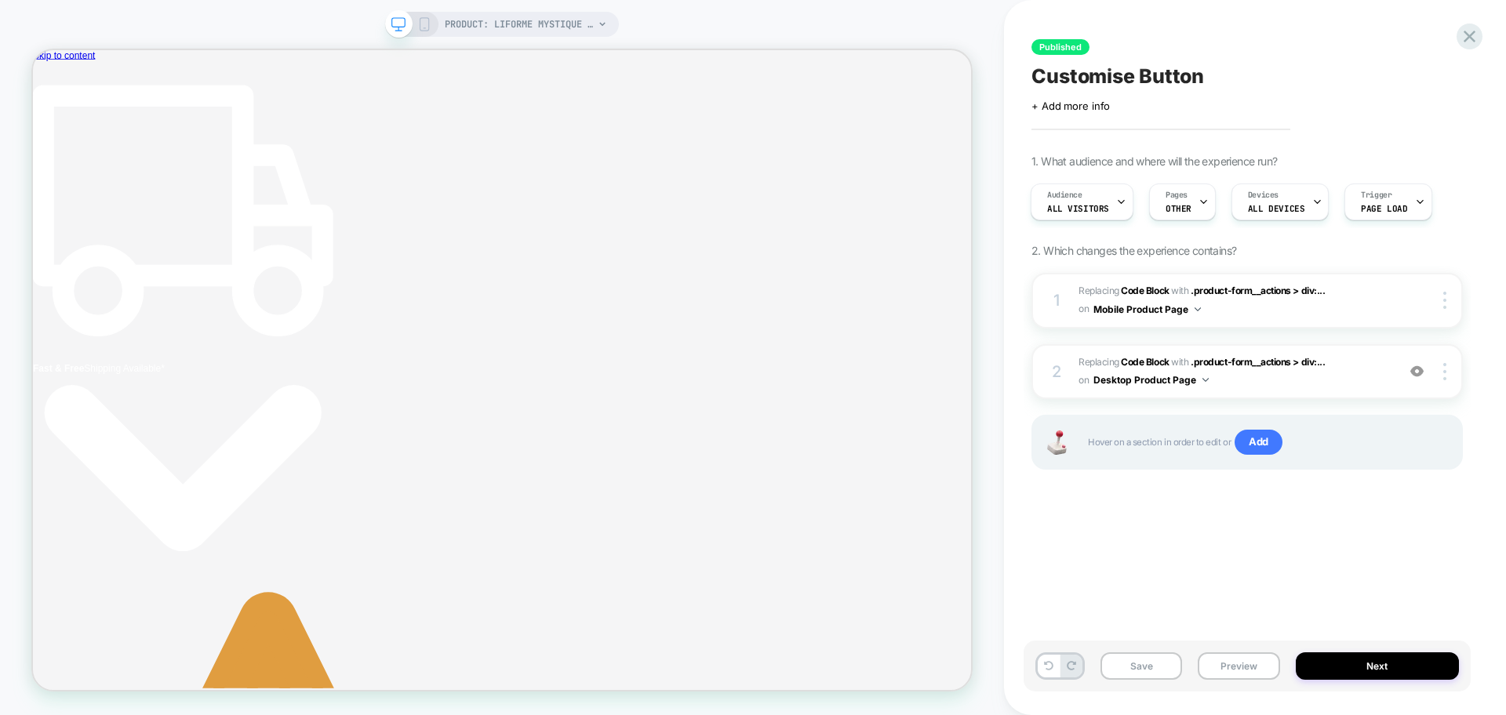
scroll to position [0, 8]
